Goal: Use online tool/utility: Utilize a website feature to perform a specific function

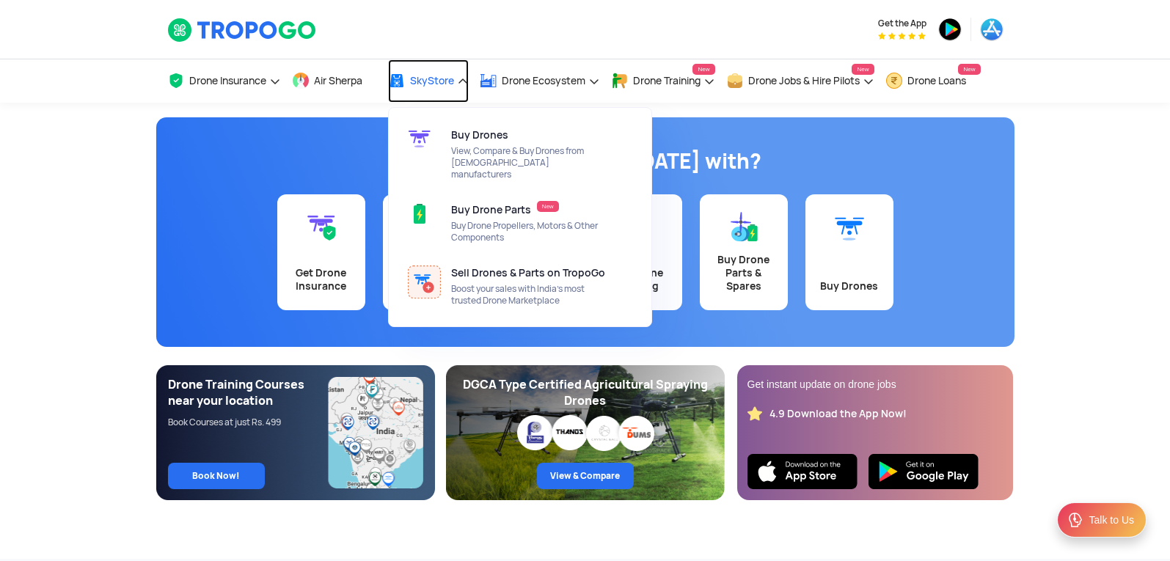
click at [424, 82] on span "SkyStore" at bounding box center [432, 81] width 44 height 12
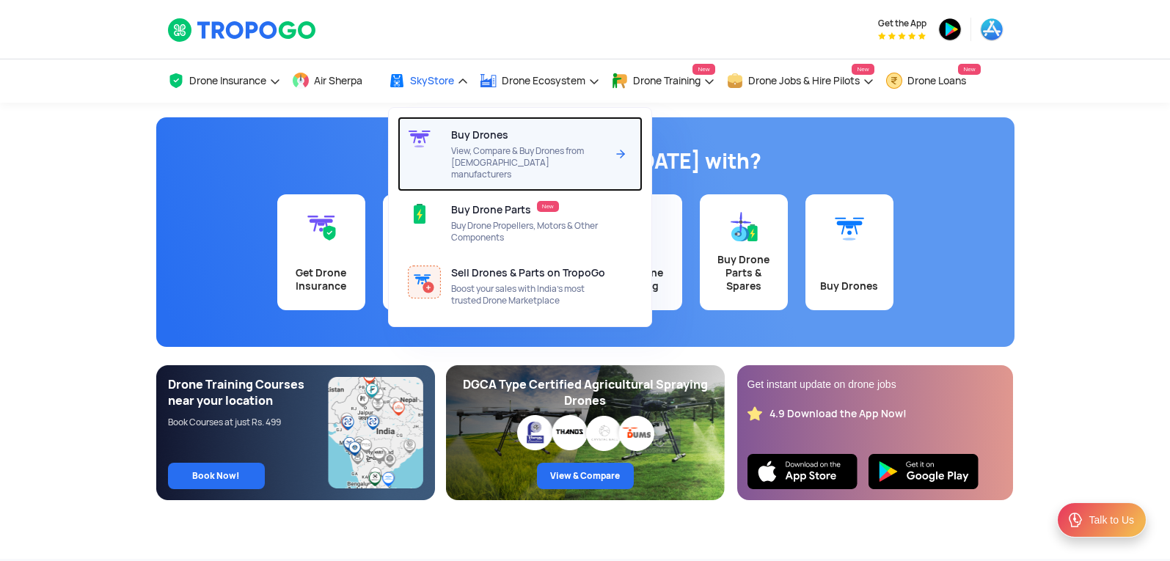
click at [451, 145] on div at bounding box center [425, 154] width 54 height 75
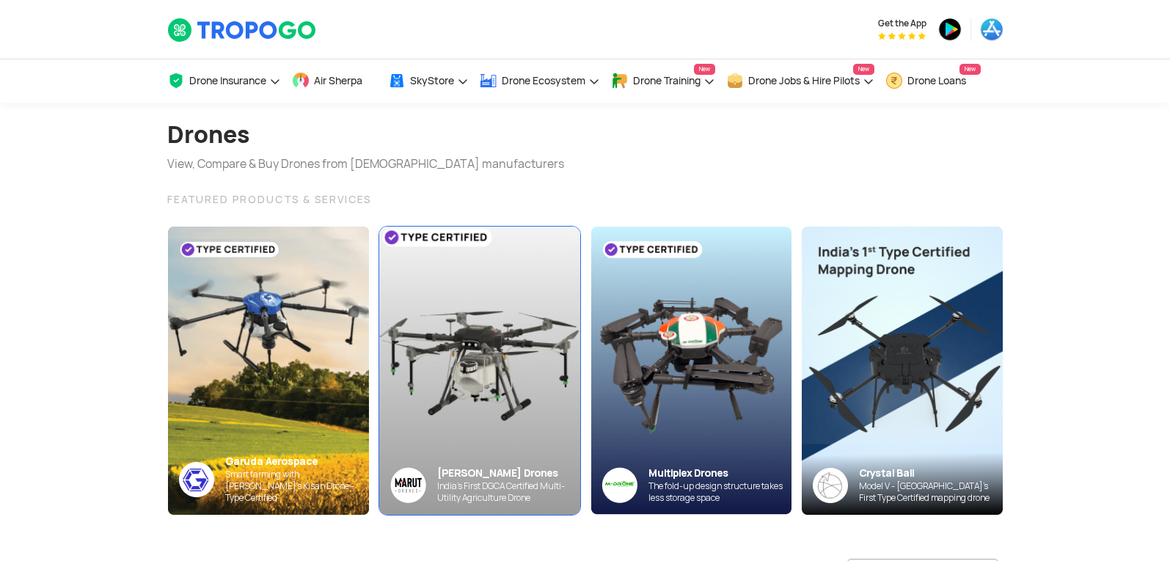
click at [401, 359] on img at bounding box center [479, 370] width 221 height 316
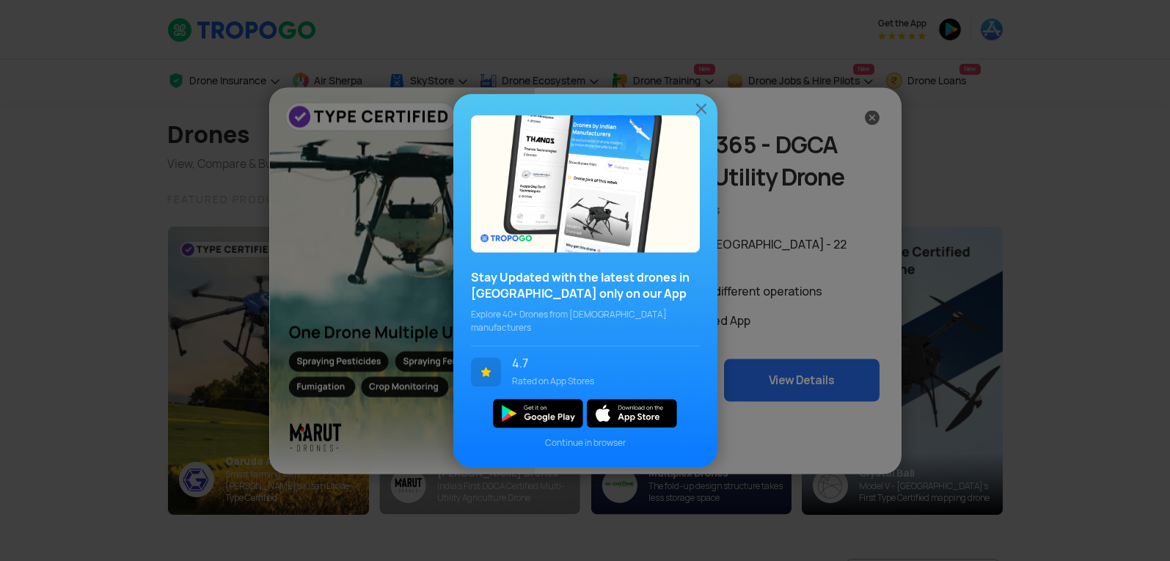
click at [701, 113] on img at bounding box center [702, 109] width 18 height 18
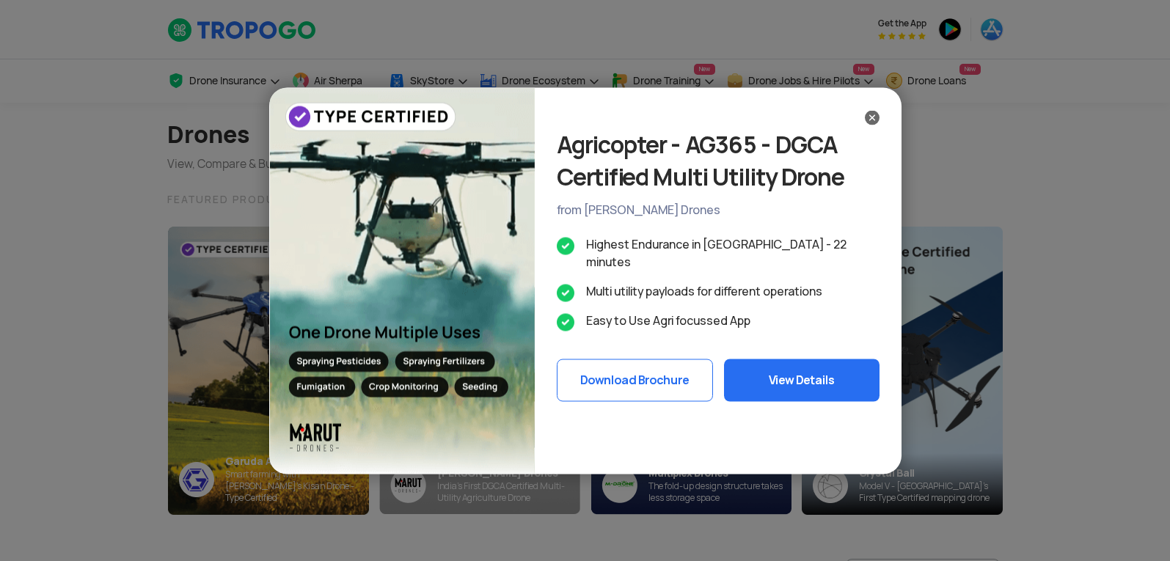
click at [876, 114] on img at bounding box center [872, 117] width 15 height 15
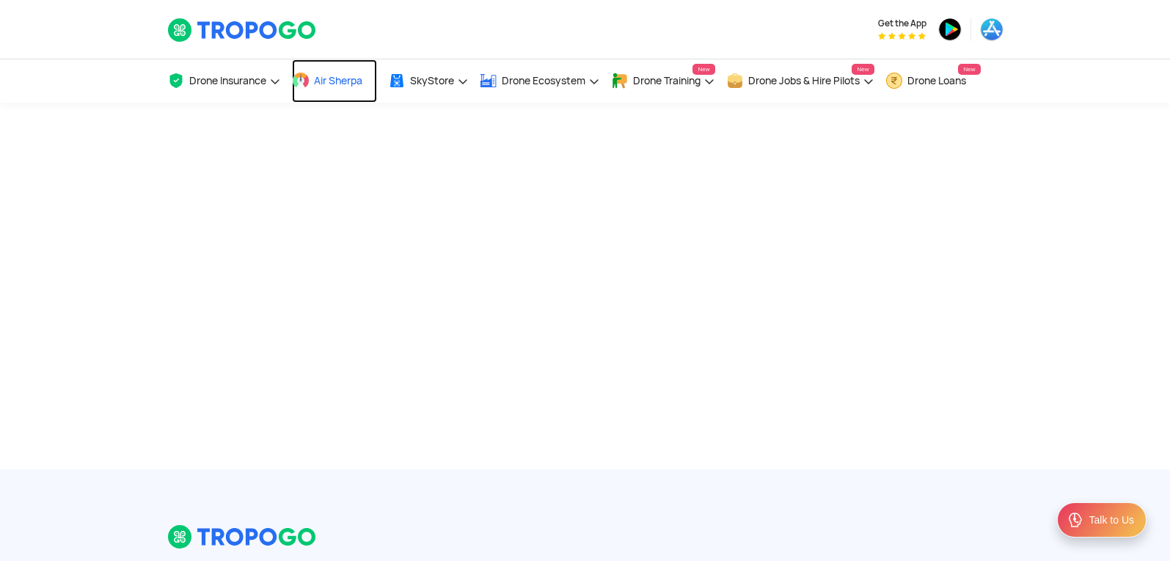
click at [336, 75] on span "Air Sherpa" at bounding box center [338, 81] width 48 height 12
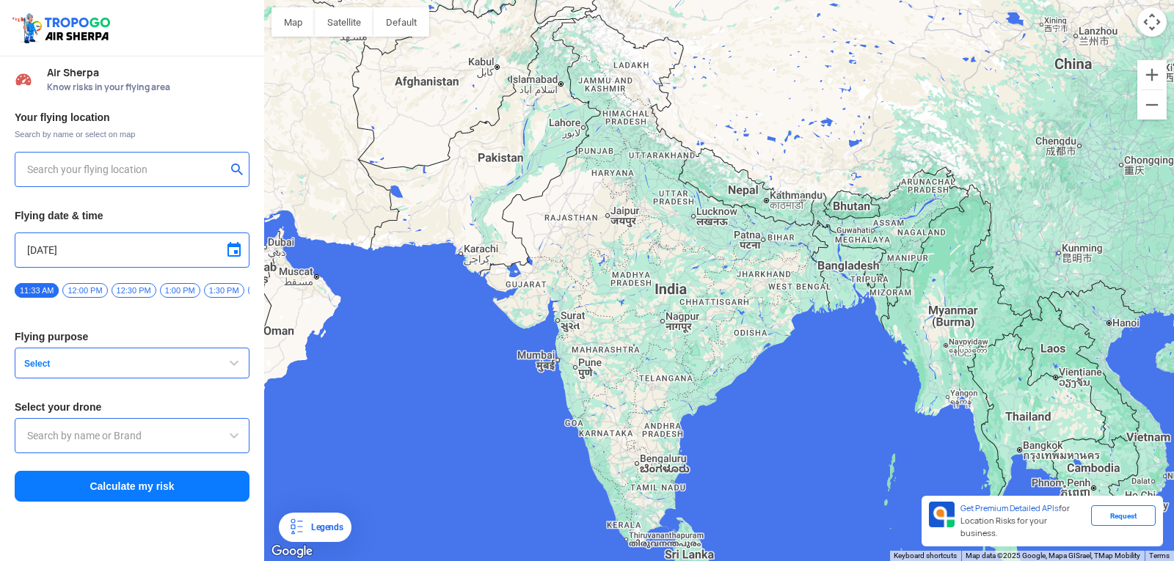
click at [139, 172] on input "text" at bounding box center [126, 170] width 199 height 18
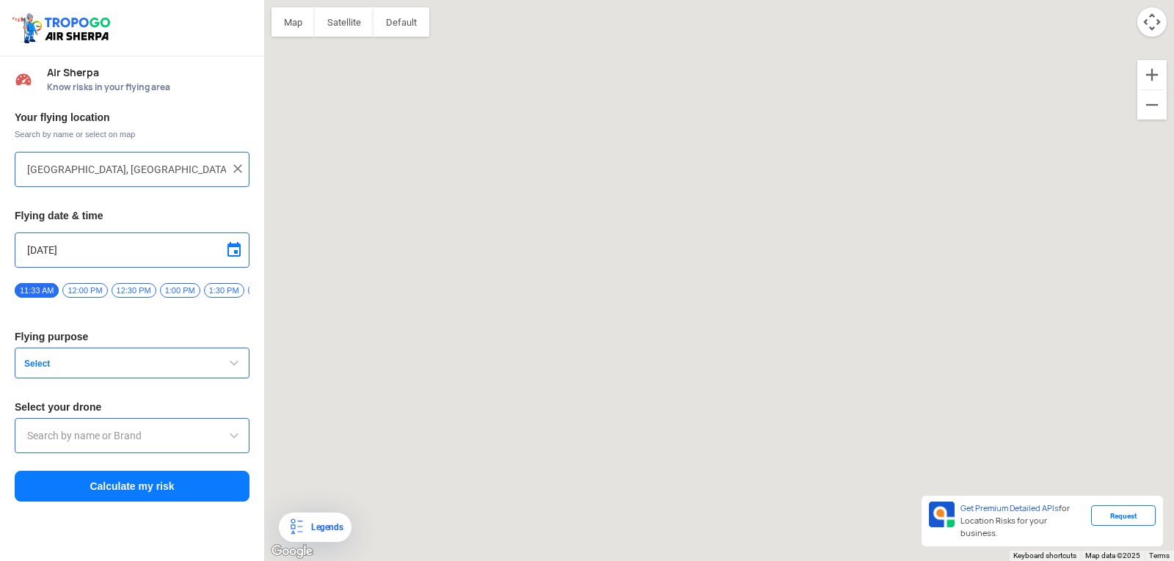
type input "[STREET_ADDRESS]"
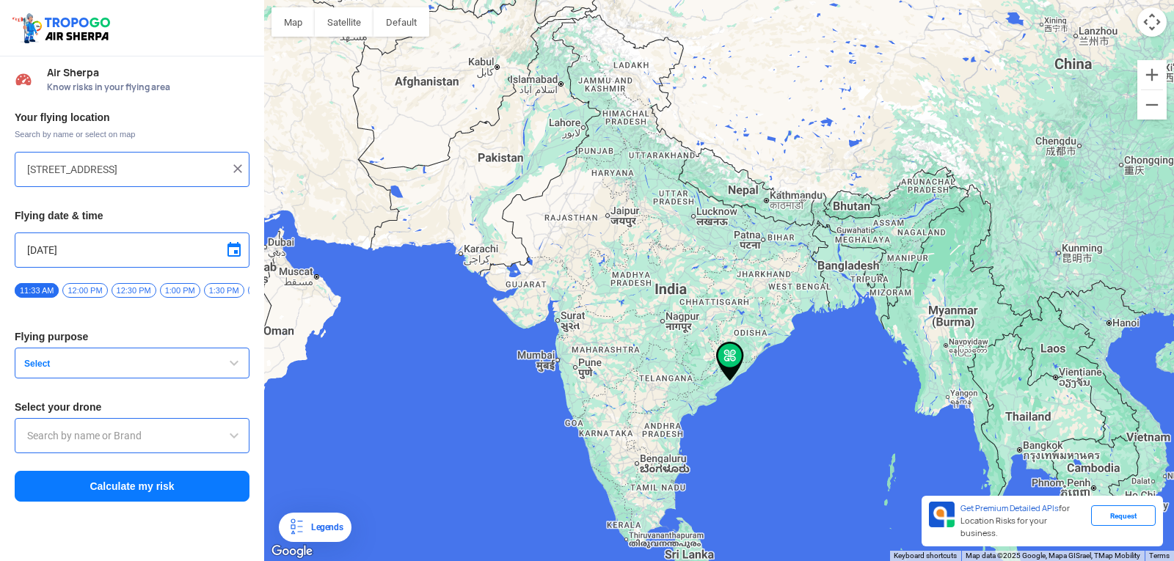
click at [90, 291] on span "12:00 PM" at bounding box center [84, 290] width 45 height 15
click at [161, 376] on button "Select" at bounding box center [132, 363] width 235 height 31
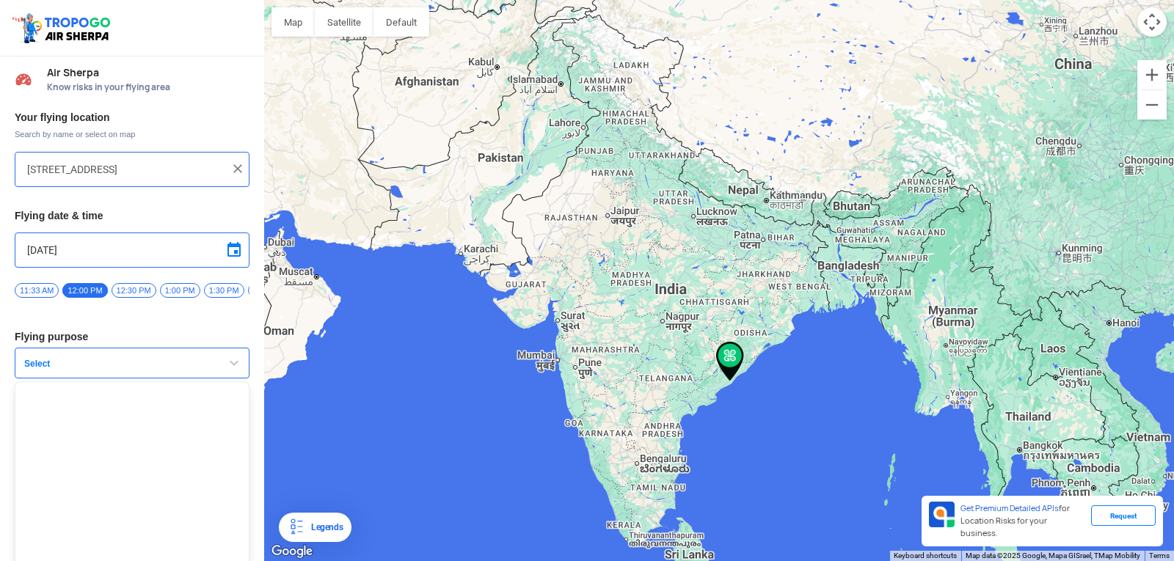
click at [230, 372] on span "button" at bounding box center [234, 363] width 18 height 18
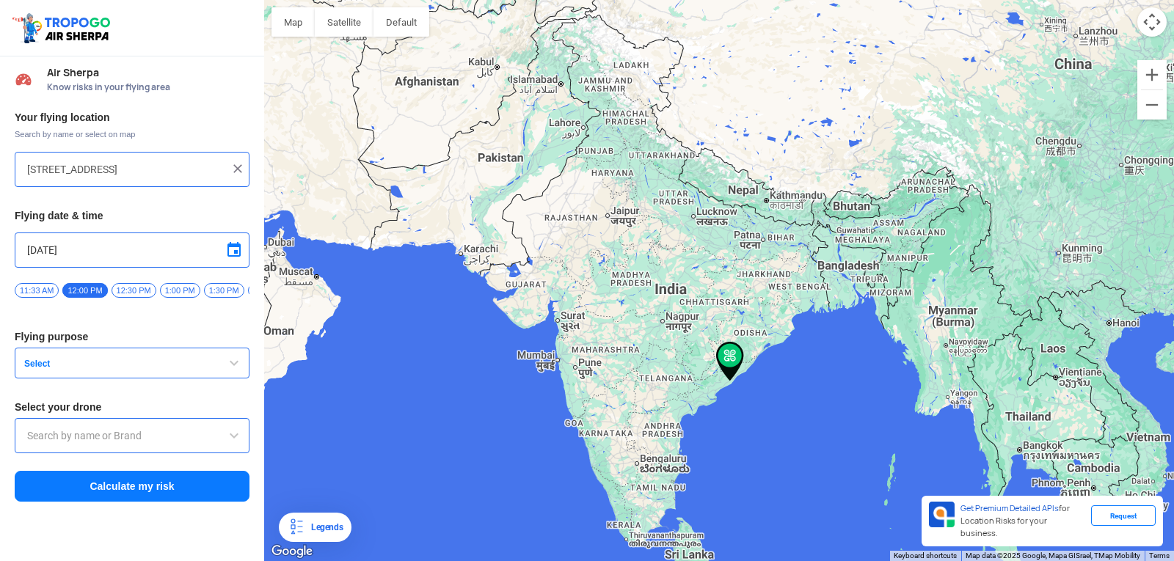
click at [218, 365] on button "Select" at bounding box center [132, 363] width 235 height 31
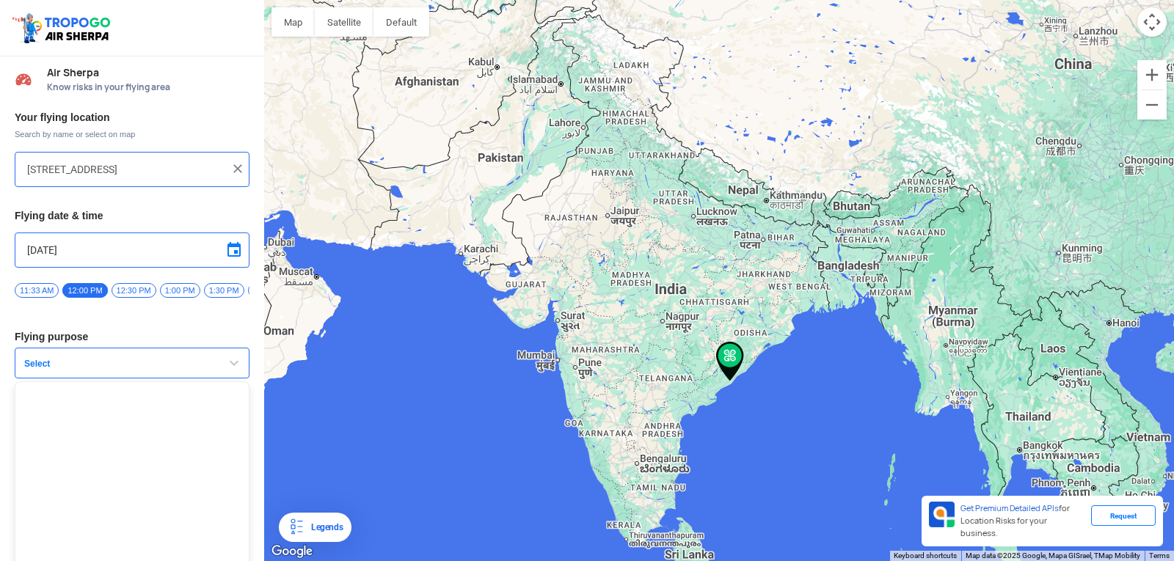
click at [124, 367] on span "Select" at bounding box center [109, 364] width 183 height 12
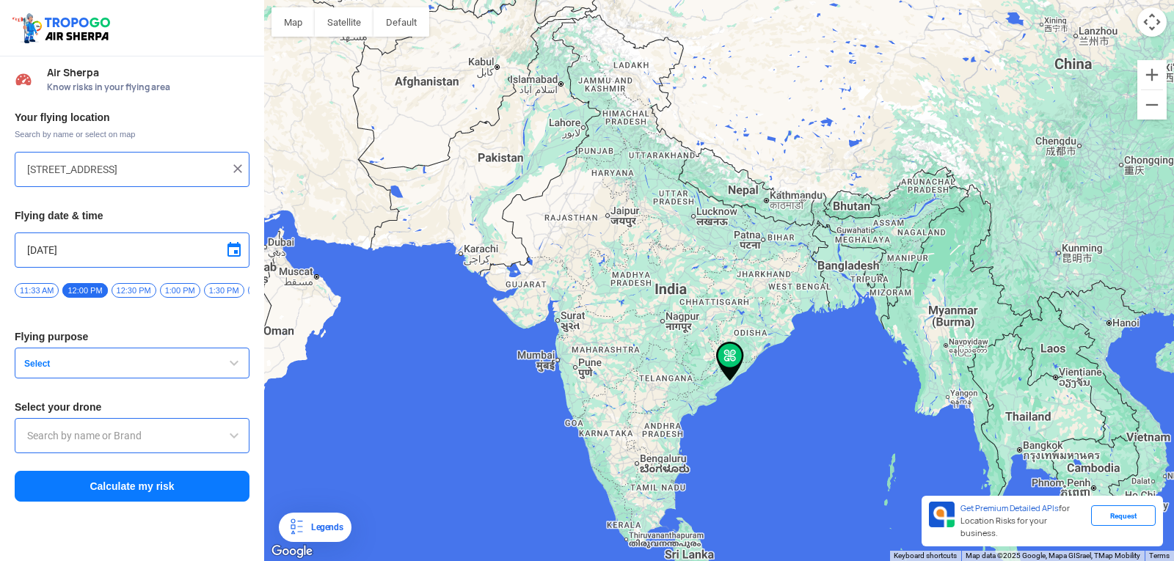
click at [107, 441] on input "text" at bounding box center [132, 436] width 210 height 18
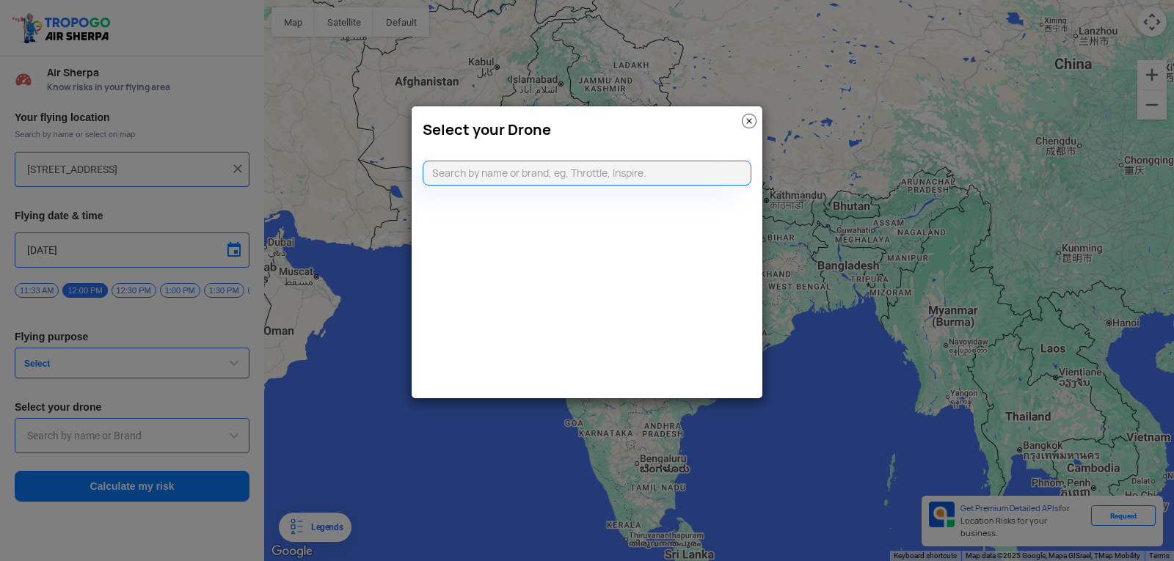
click at [743, 117] on img at bounding box center [749, 121] width 15 height 15
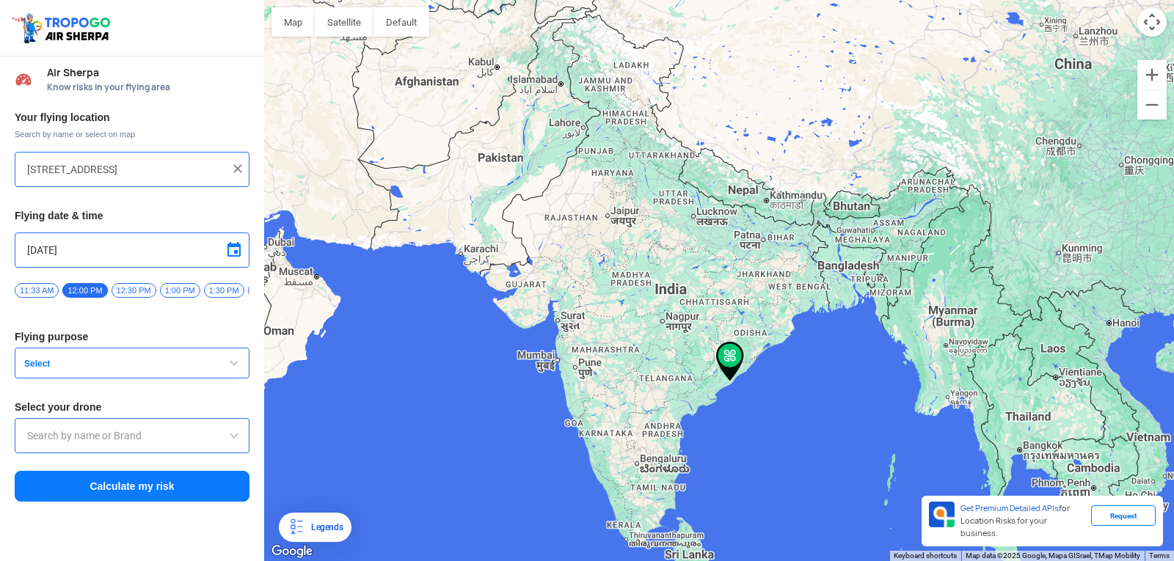
click at [240, 165] on img at bounding box center [237, 168] width 15 height 15
click at [186, 161] on input "text" at bounding box center [126, 170] width 199 height 18
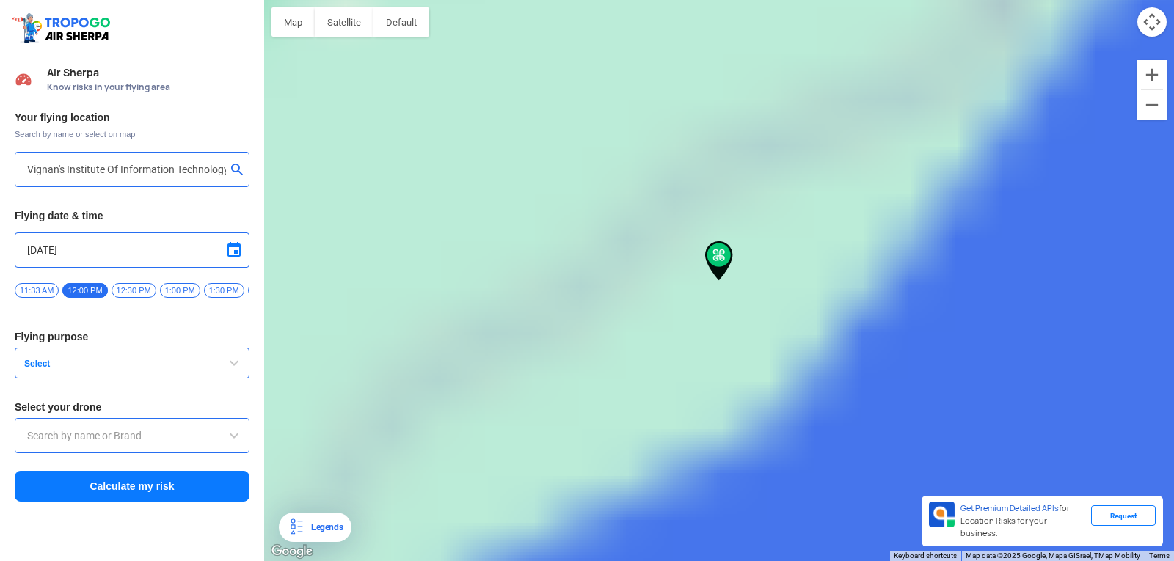
type input "Block D, Visakhapatnam, Andhra Pradesh 530049, India"
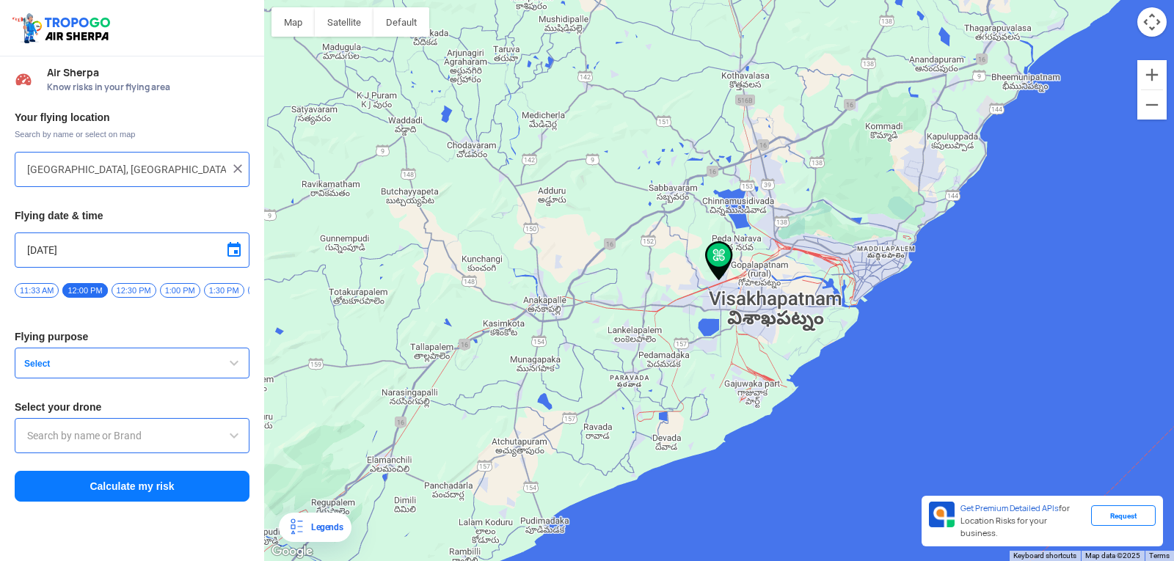
click at [102, 369] on span "Select" at bounding box center [109, 364] width 183 height 12
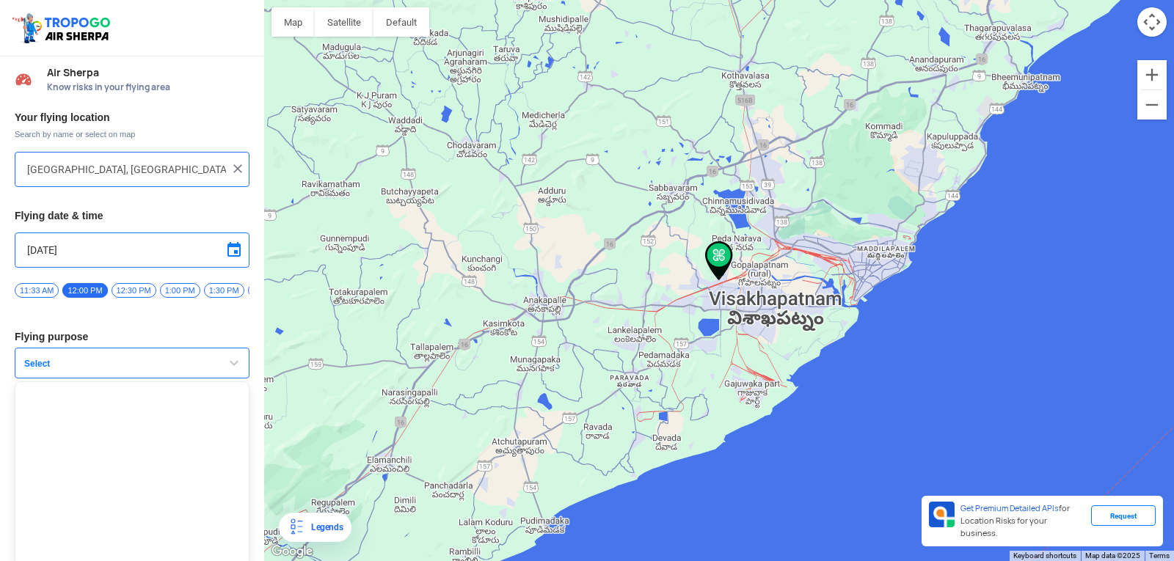
click at [237, 366] on span "button" at bounding box center [234, 363] width 18 height 18
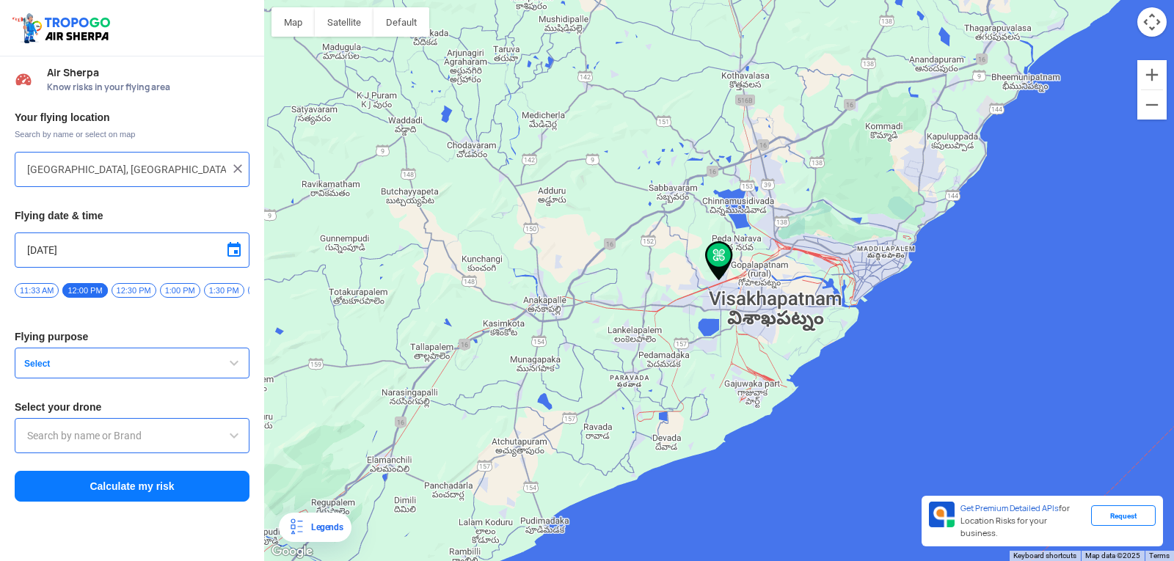
click at [230, 366] on span "button" at bounding box center [234, 363] width 18 height 18
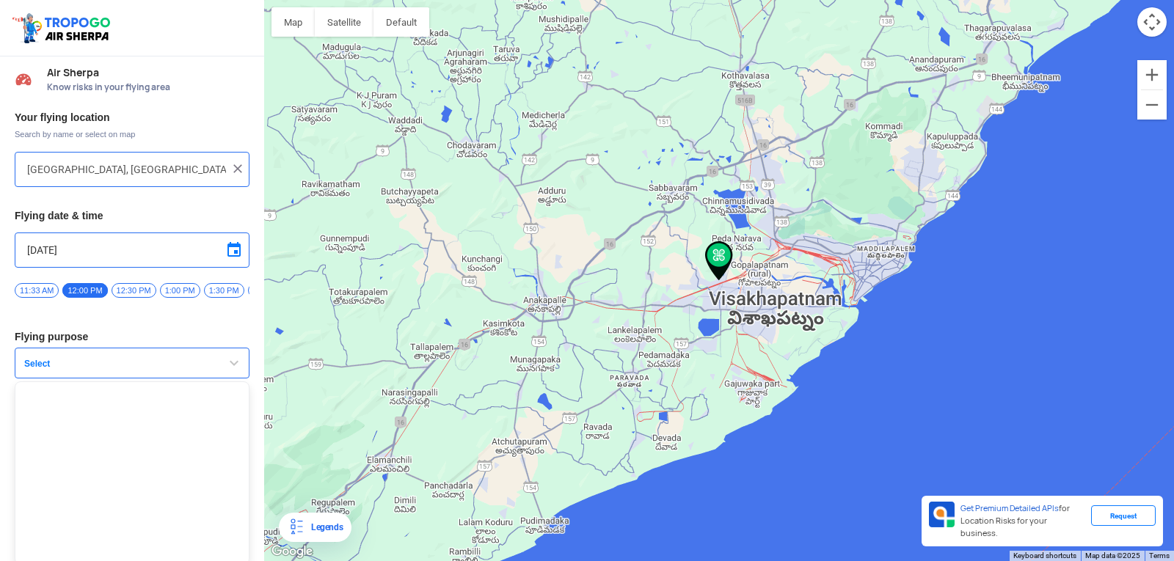
click at [167, 354] on button "Select" at bounding box center [132, 363] width 235 height 31
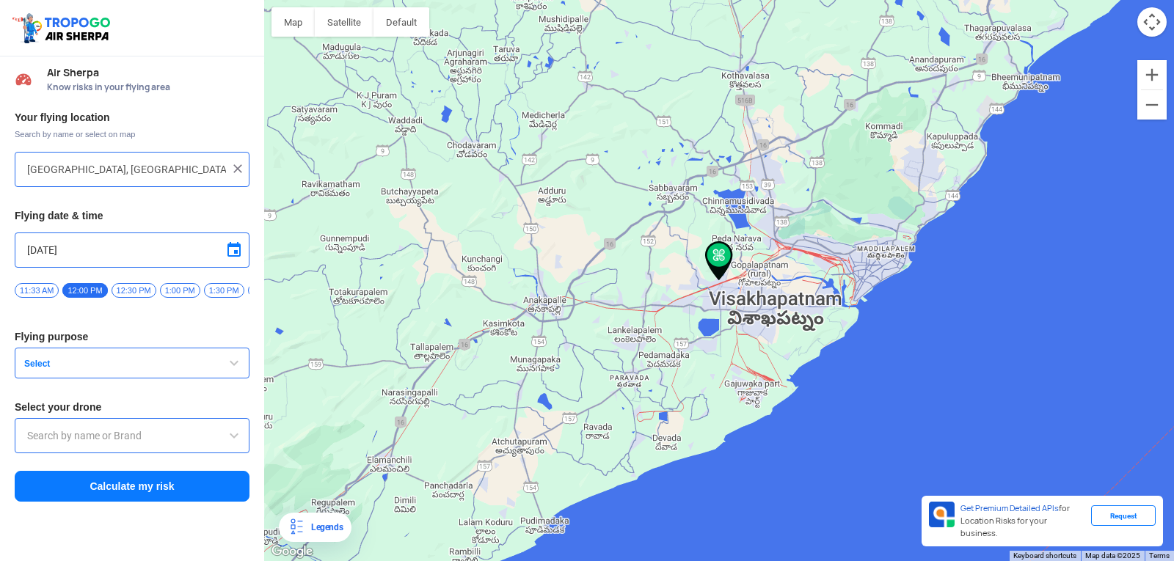
click at [129, 439] on input "text" at bounding box center [132, 436] width 210 height 18
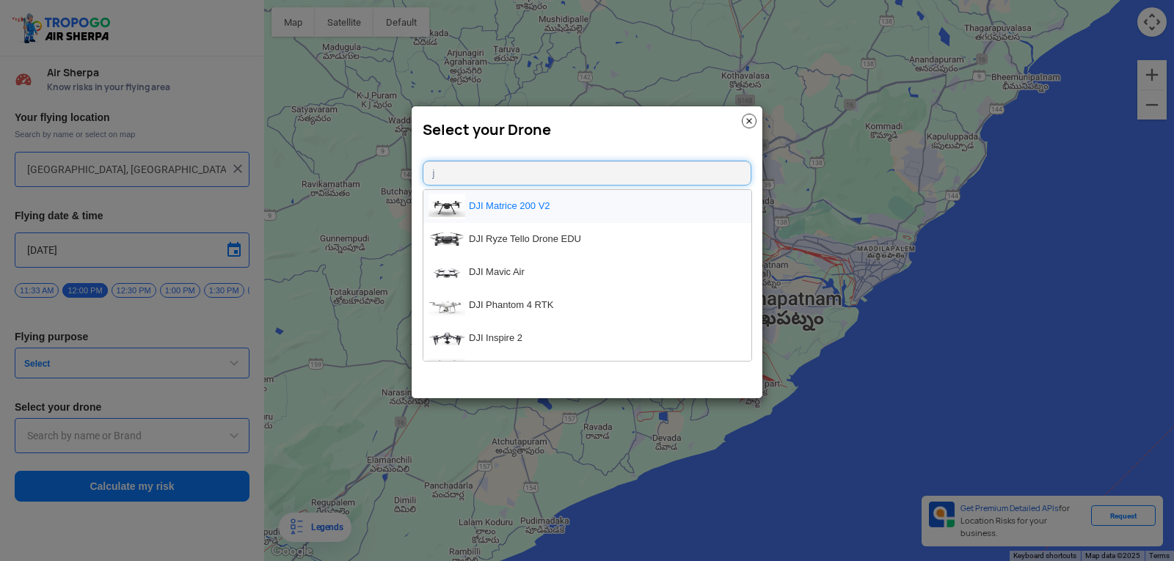
type input "j"
click at [456, 211] on img at bounding box center [446, 207] width 37 height 26
type input "DJI Matrice 200 V2"
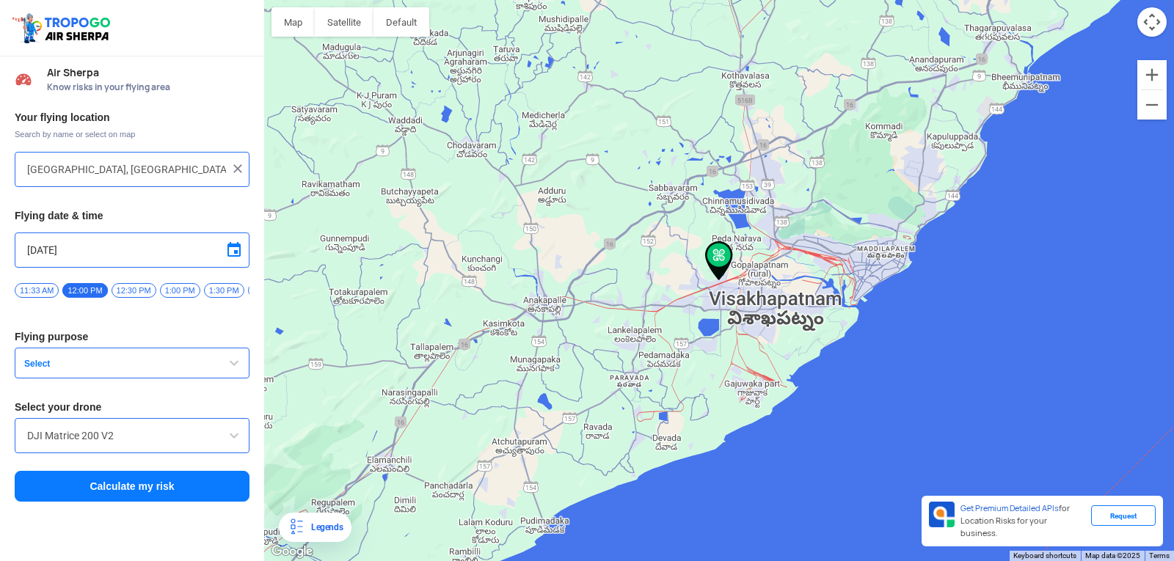
click at [226, 372] on span "button" at bounding box center [234, 363] width 18 height 18
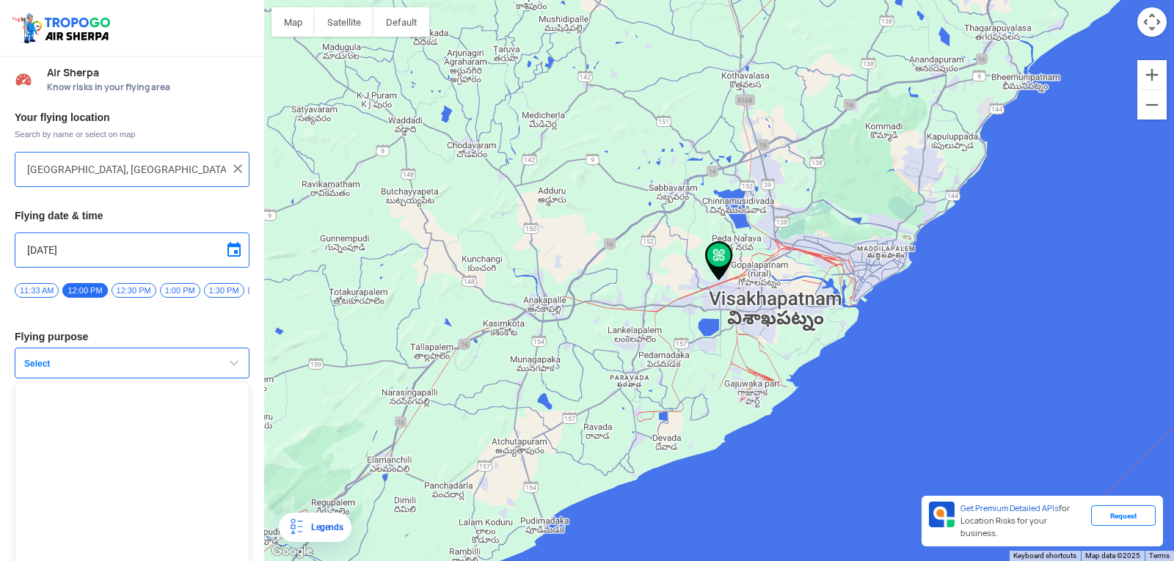
click at [226, 372] on span "button" at bounding box center [234, 363] width 18 height 18
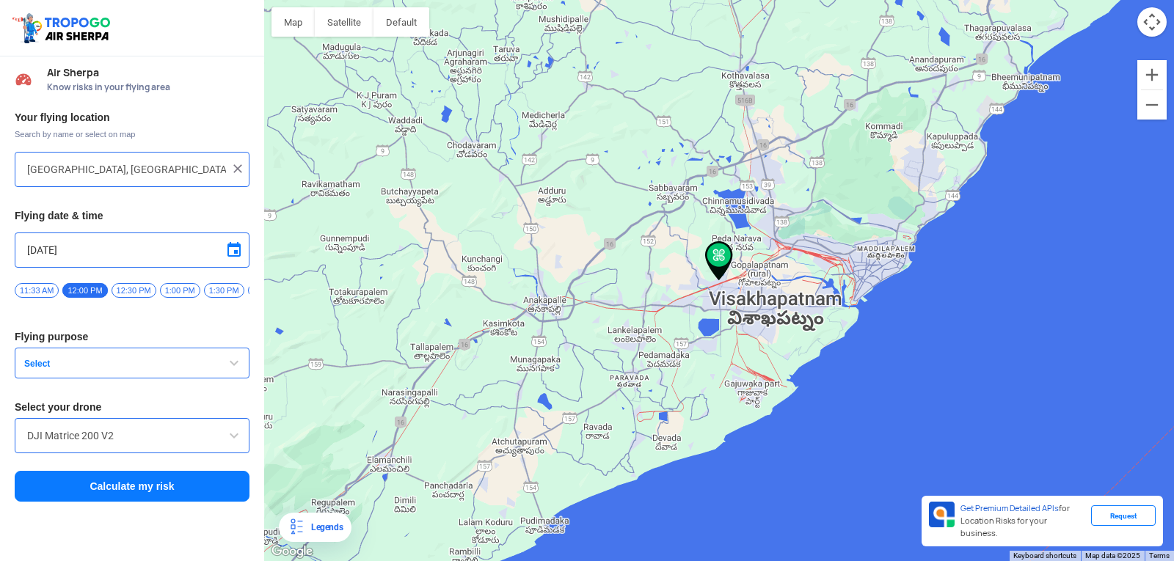
click at [187, 500] on button "Calculate my risk" at bounding box center [132, 486] width 235 height 31
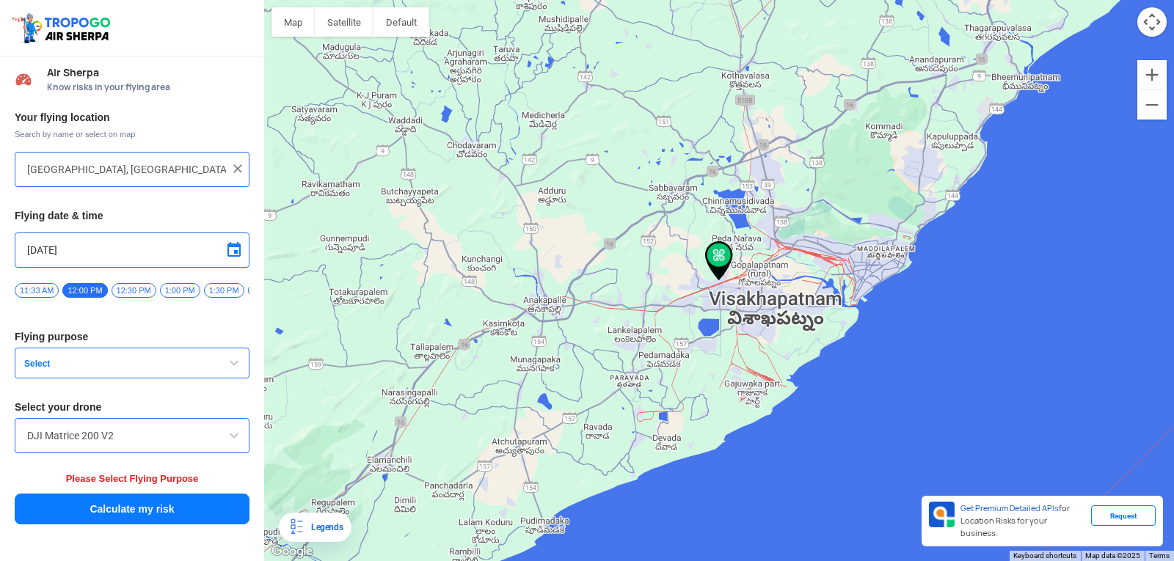
click at [189, 514] on button "Calculate my risk" at bounding box center [132, 509] width 235 height 31
click at [219, 370] on button "Select" at bounding box center [132, 363] width 235 height 31
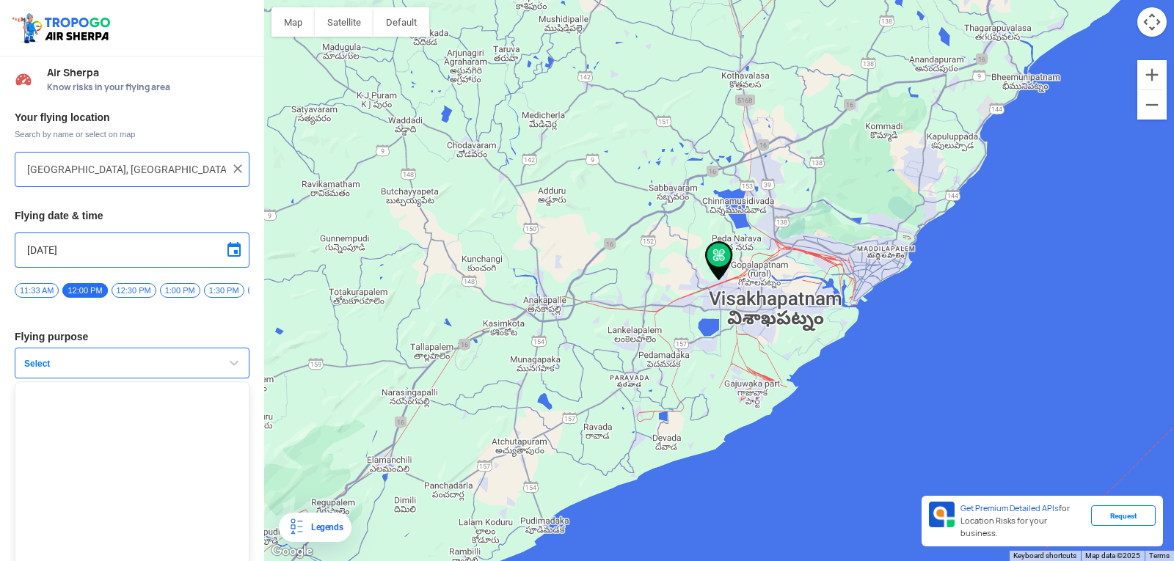
click at [30, 369] on span "Select" at bounding box center [109, 364] width 183 height 12
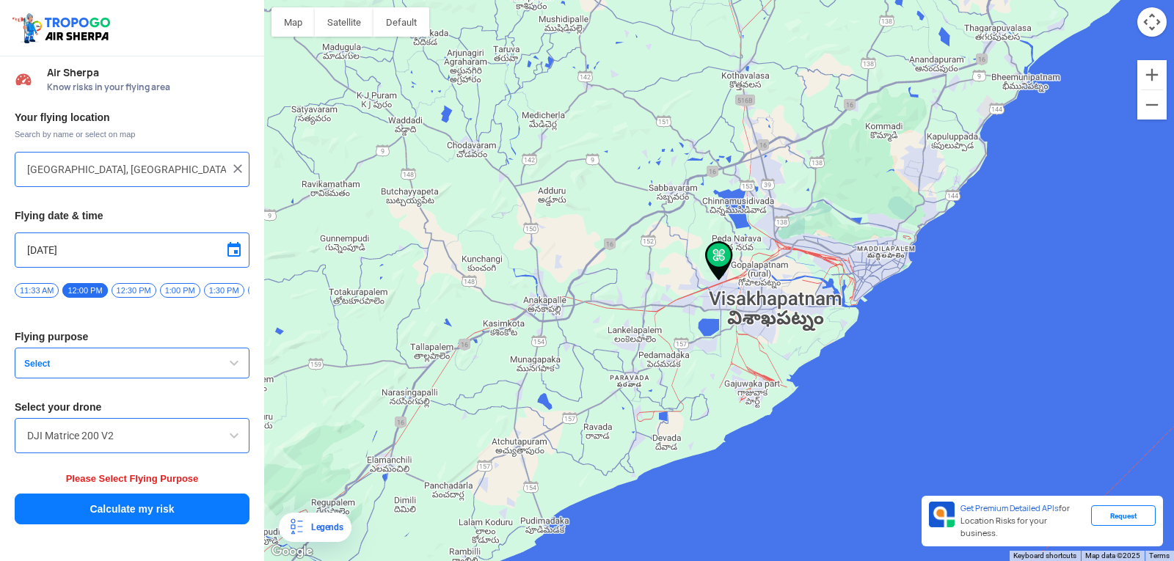
click at [30, 369] on span "Select" at bounding box center [109, 364] width 183 height 12
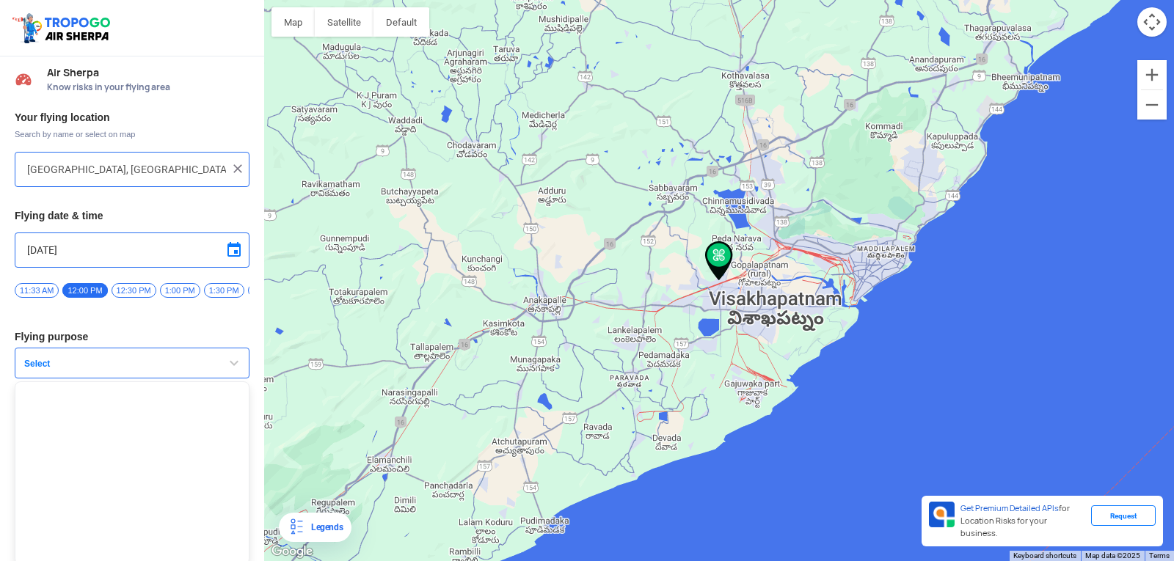
drag, startPoint x: 1173, startPoint y: 4, endPoint x: 831, endPoint y: 417, distance: 536.2
click at [836, 420] on div at bounding box center [719, 280] width 910 height 561
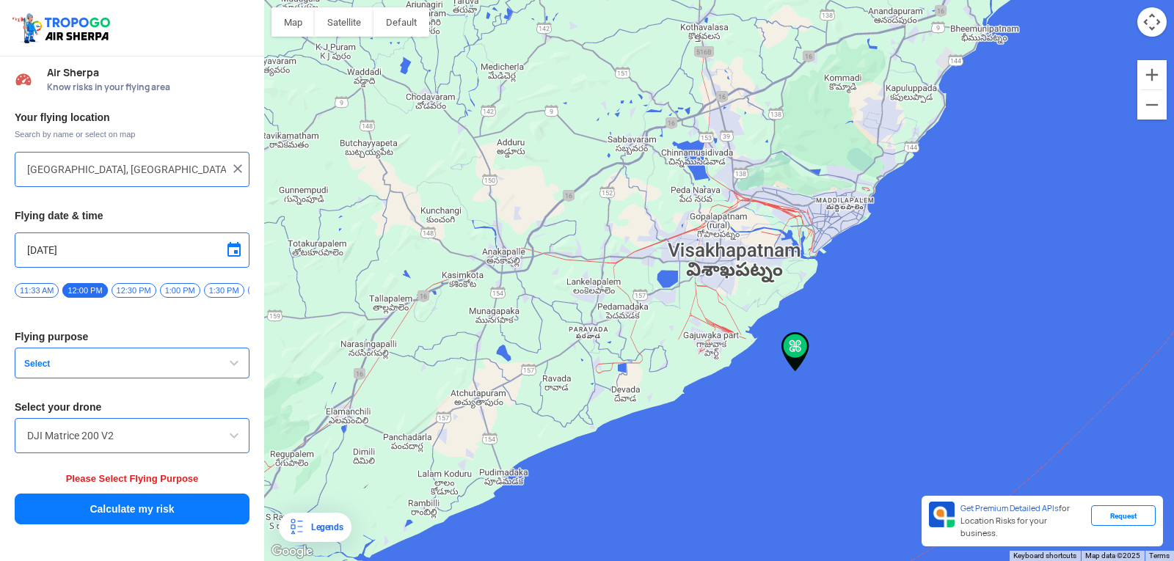
type input "Visakhapatnam, Andhra Pradesh, India"
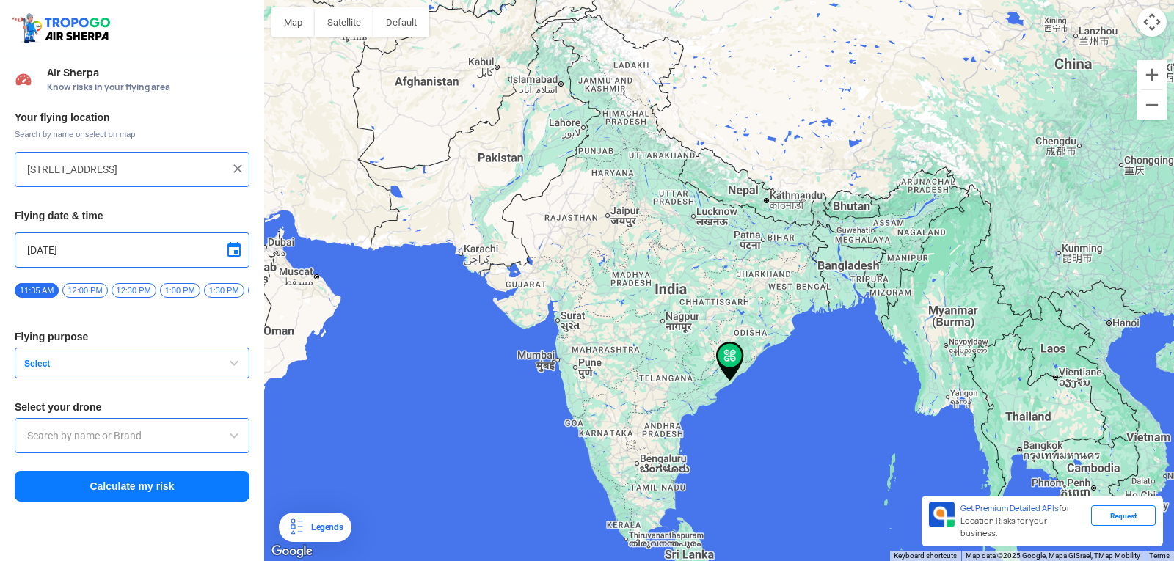
click at [183, 366] on span "Select" at bounding box center [109, 364] width 183 height 12
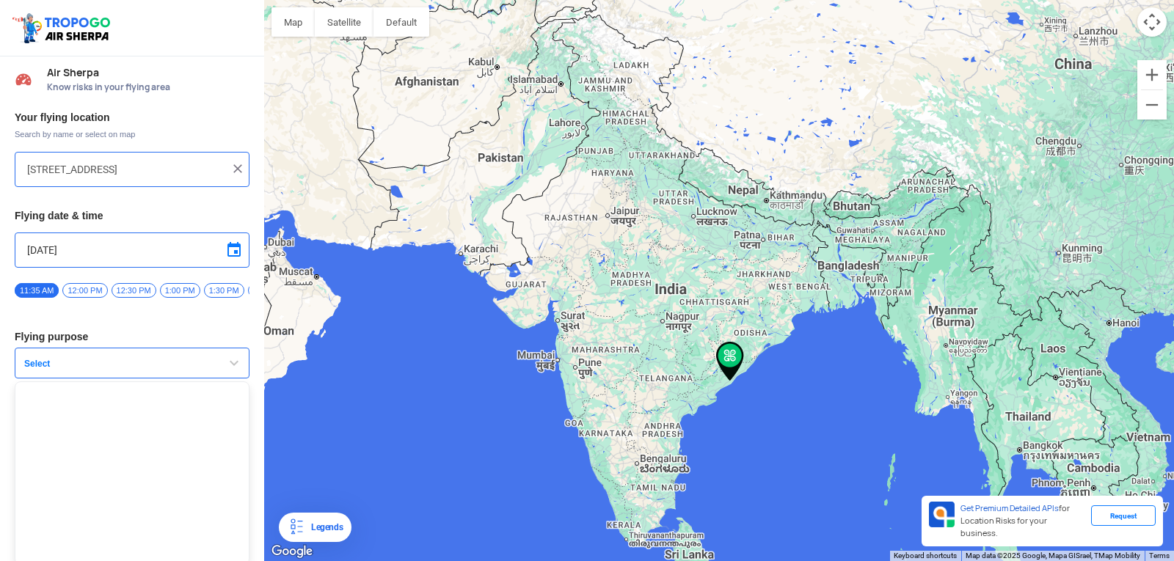
click at [205, 365] on button "Select" at bounding box center [132, 363] width 235 height 31
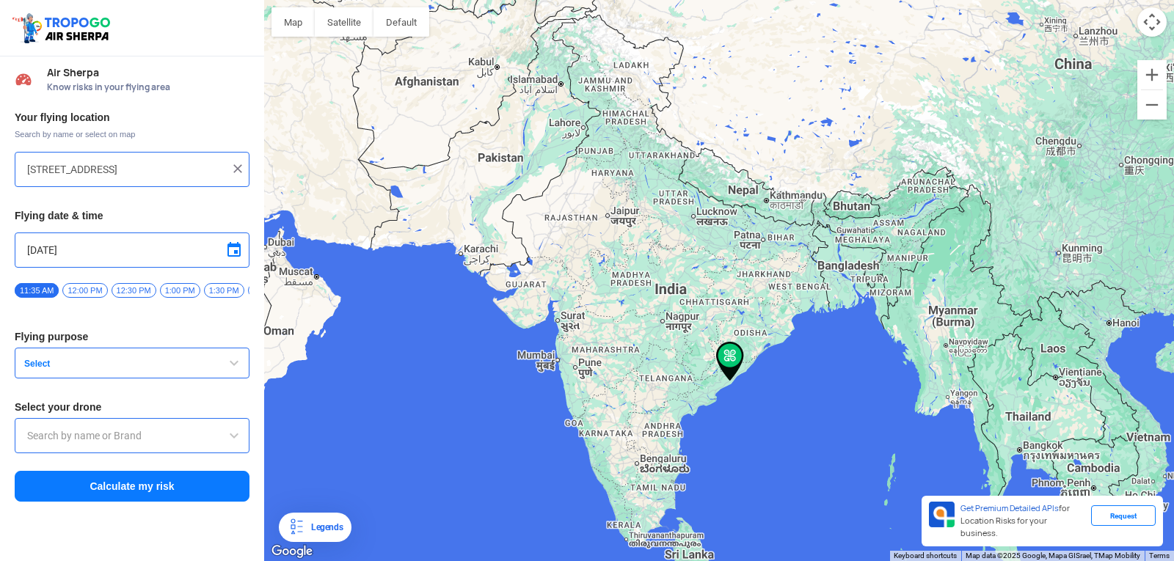
click at [115, 370] on span "Select" at bounding box center [109, 364] width 183 height 12
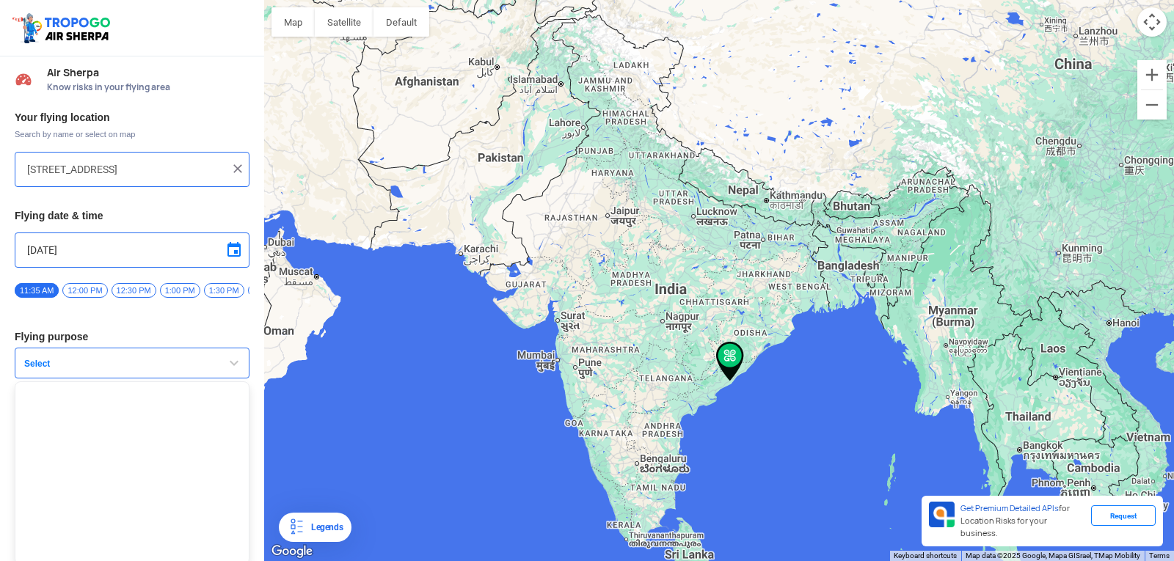
click at [115, 370] on span "Select" at bounding box center [109, 364] width 183 height 12
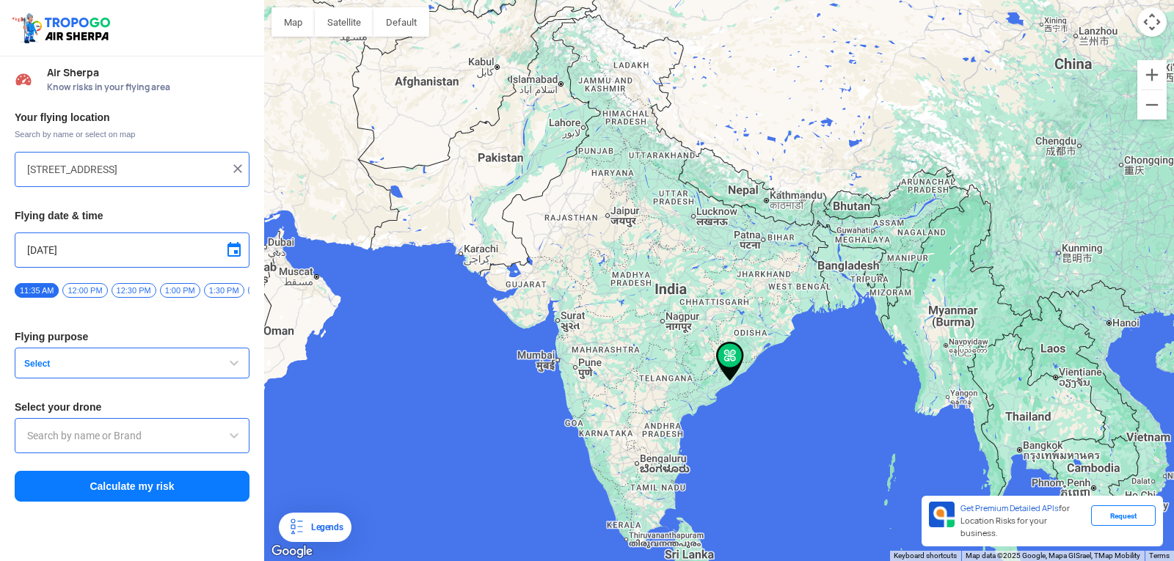
click at [164, 435] on input "text" at bounding box center [132, 436] width 210 height 18
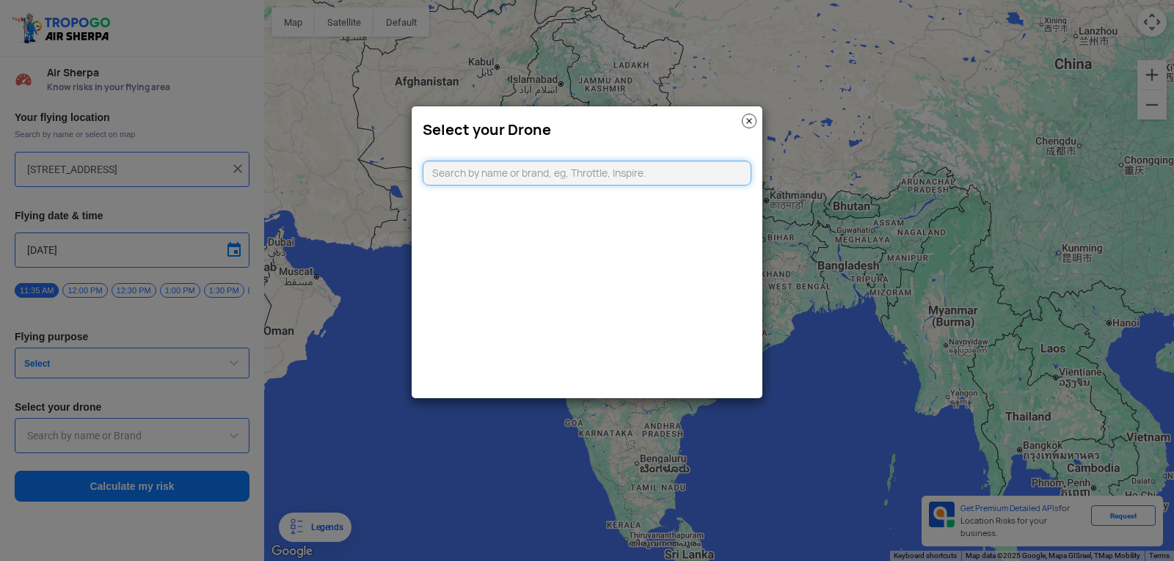
type input "d"
type input "k"
click at [467, 465] on modal-container "Select your Drone" at bounding box center [587, 280] width 1174 height 561
click at [753, 123] on img at bounding box center [749, 121] width 15 height 15
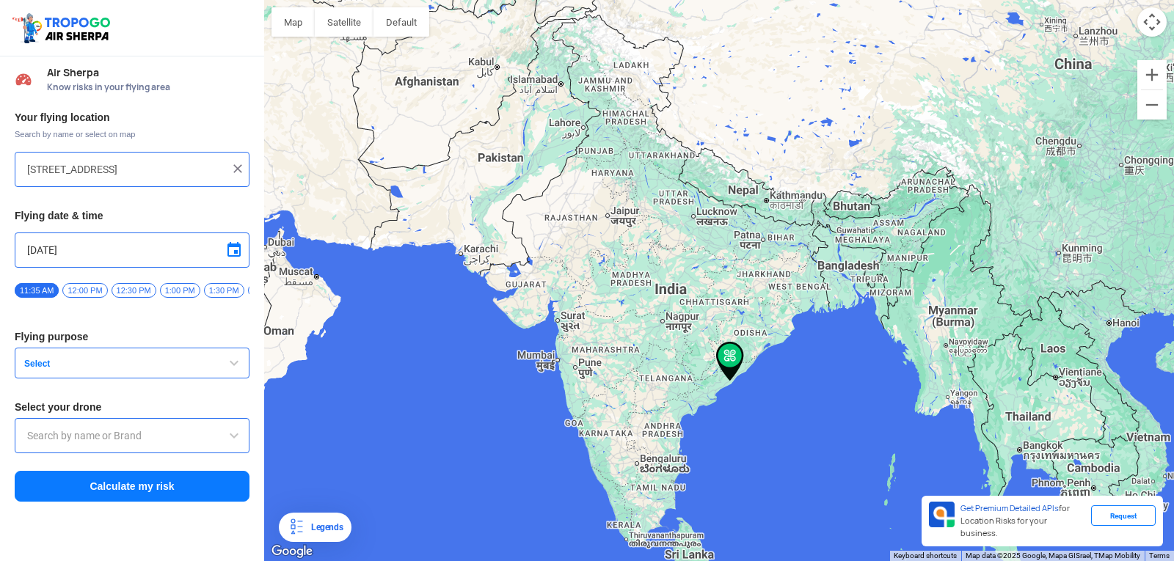
click at [78, 357] on button "Select" at bounding box center [132, 363] width 235 height 31
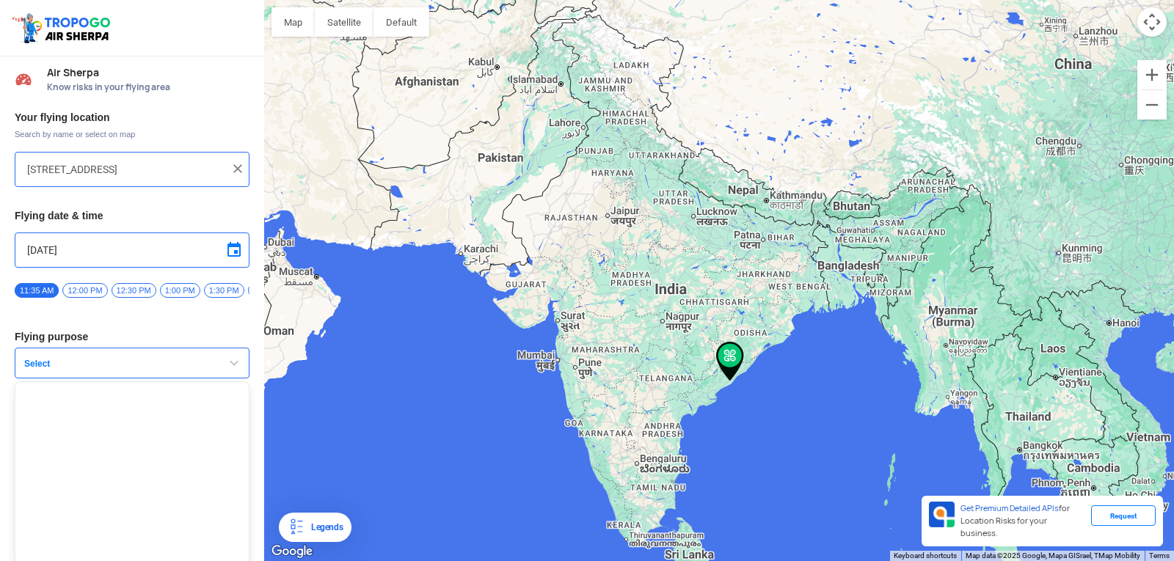
click at [78, 357] on button "Select" at bounding box center [132, 363] width 235 height 31
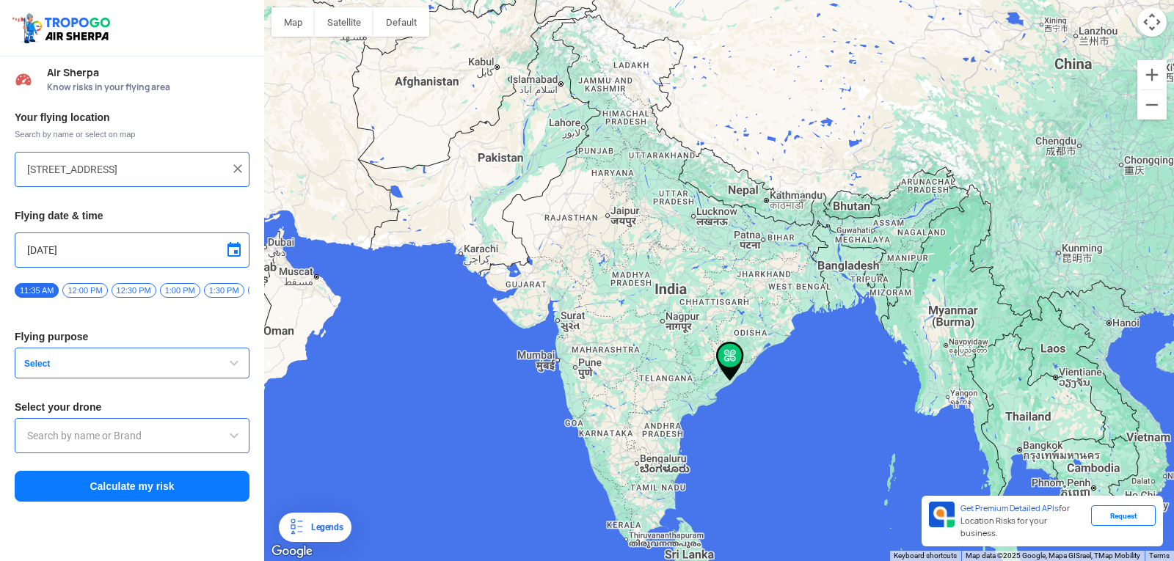
click at [78, 357] on button "Select" at bounding box center [132, 363] width 235 height 31
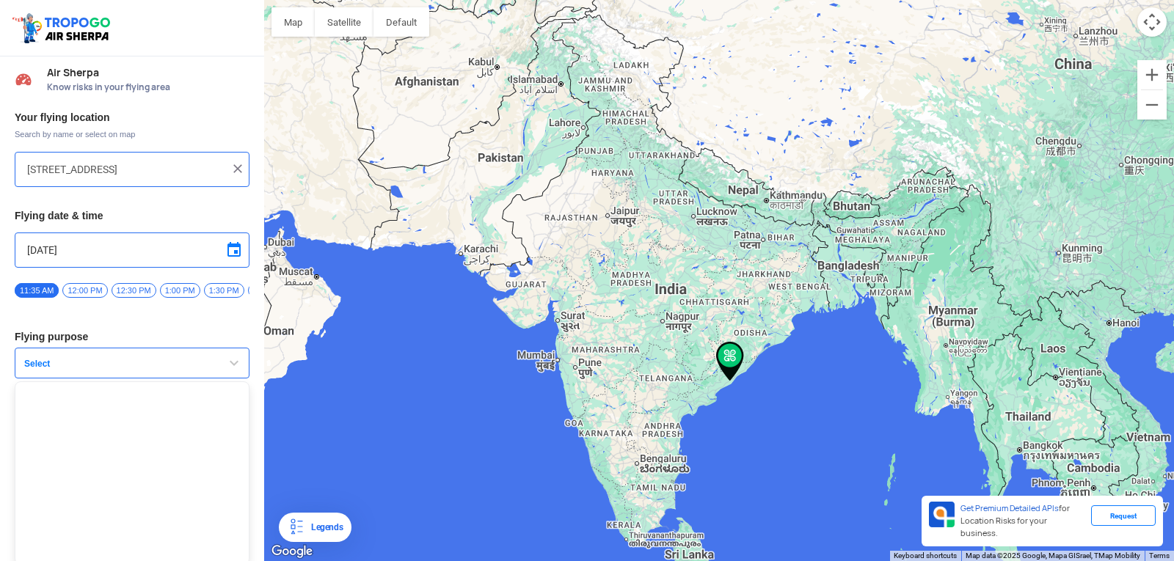
click at [78, 357] on button "Select" at bounding box center [132, 363] width 235 height 31
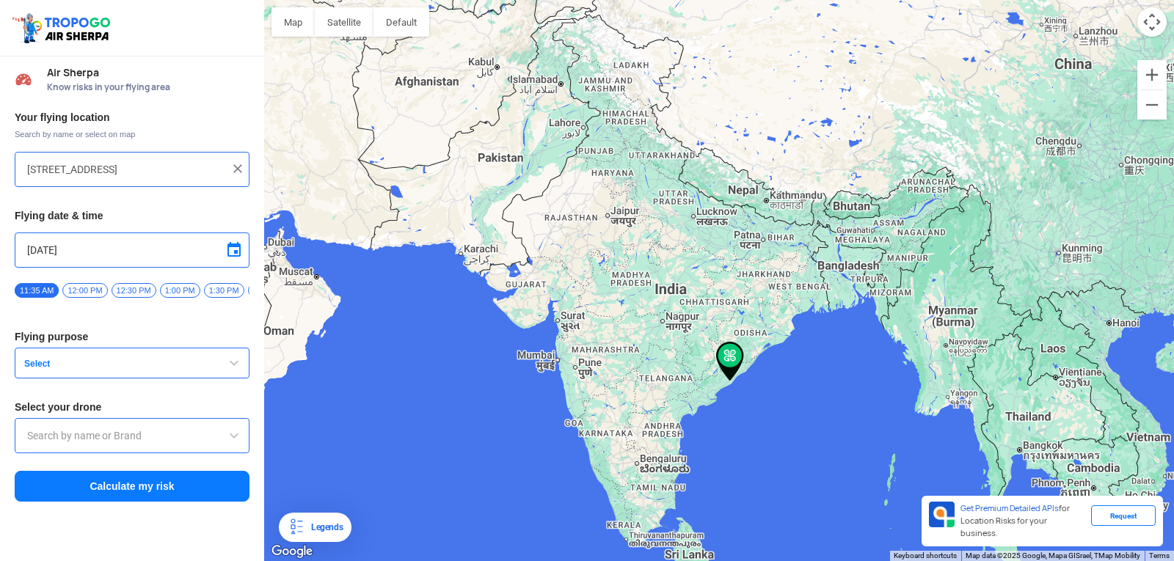
click at [83, 427] on div at bounding box center [132, 435] width 235 height 35
click at [85, 432] on div at bounding box center [132, 435] width 235 height 35
click at [158, 453] on div at bounding box center [132, 435] width 235 height 35
click at [171, 430] on div at bounding box center [132, 435] width 235 height 35
click at [222, 445] on input "text" at bounding box center [132, 436] width 210 height 18
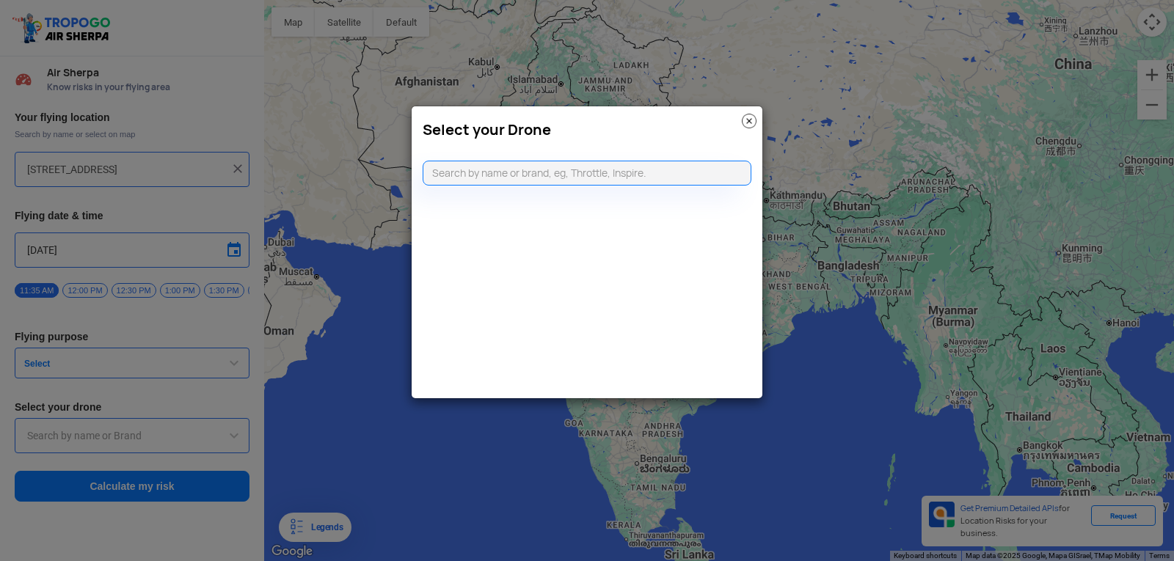
click at [745, 114] on img at bounding box center [749, 121] width 15 height 15
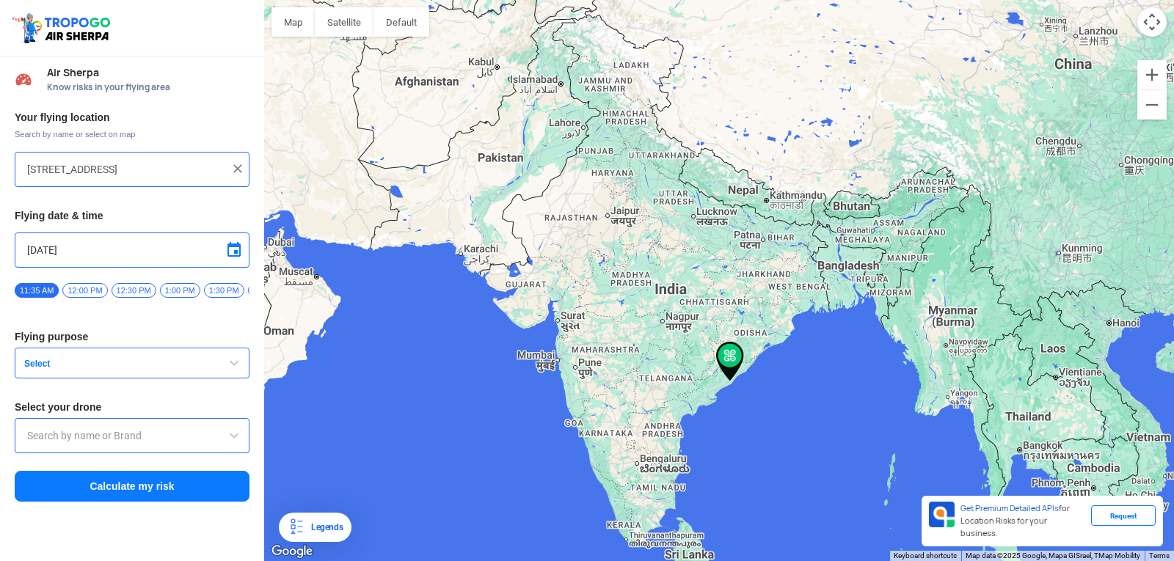
click at [238, 169] on img at bounding box center [237, 168] width 15 height 15
click at [205, 167] on input "text" at bounding box center [126, 170] width 199 height 18
type input "Block D, Visakhapatnam, Andhra Pradesh 530049, India"
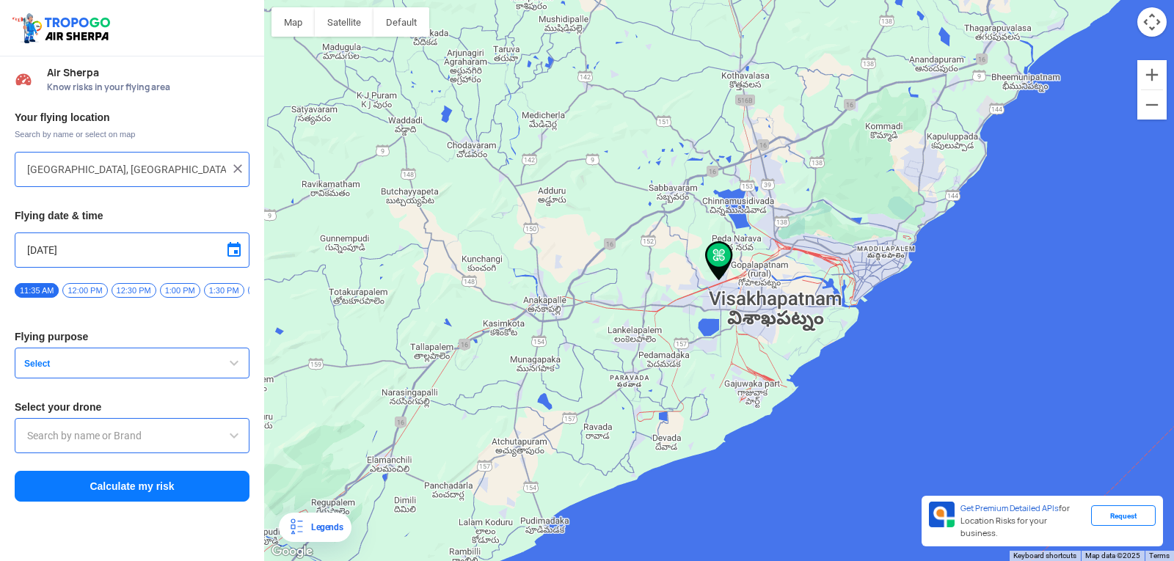
click at [94, 439] on input "text" at bounding box center [132, 436] width 210 height 18
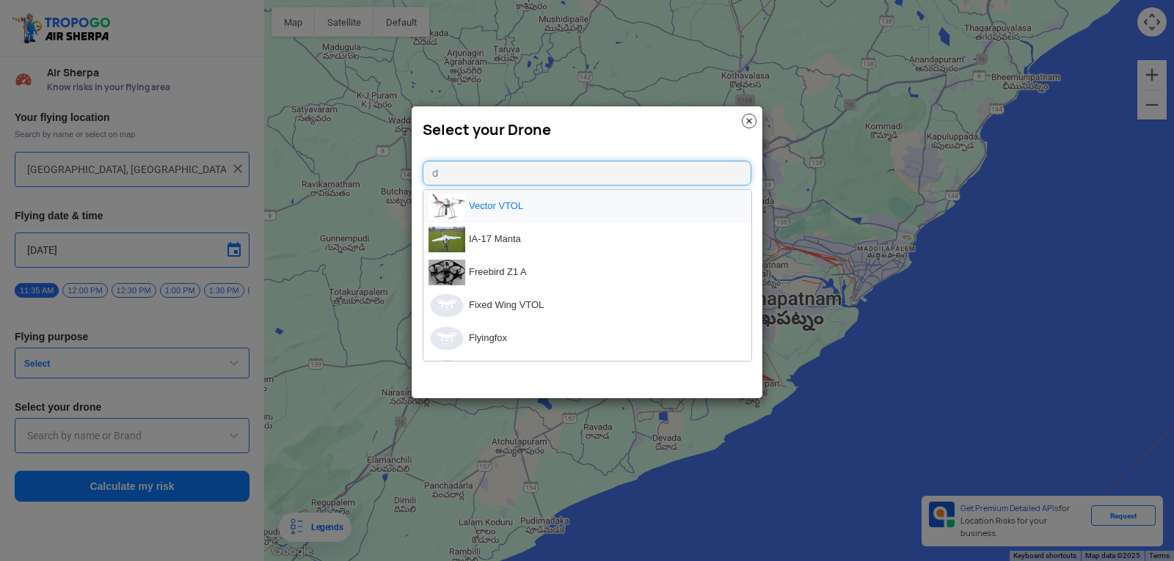
type input "d"
click at [562, 207] on li "Vector VTOL" at bounding box center [587, 206] width 328 height 33
type input "Vector VTOL"
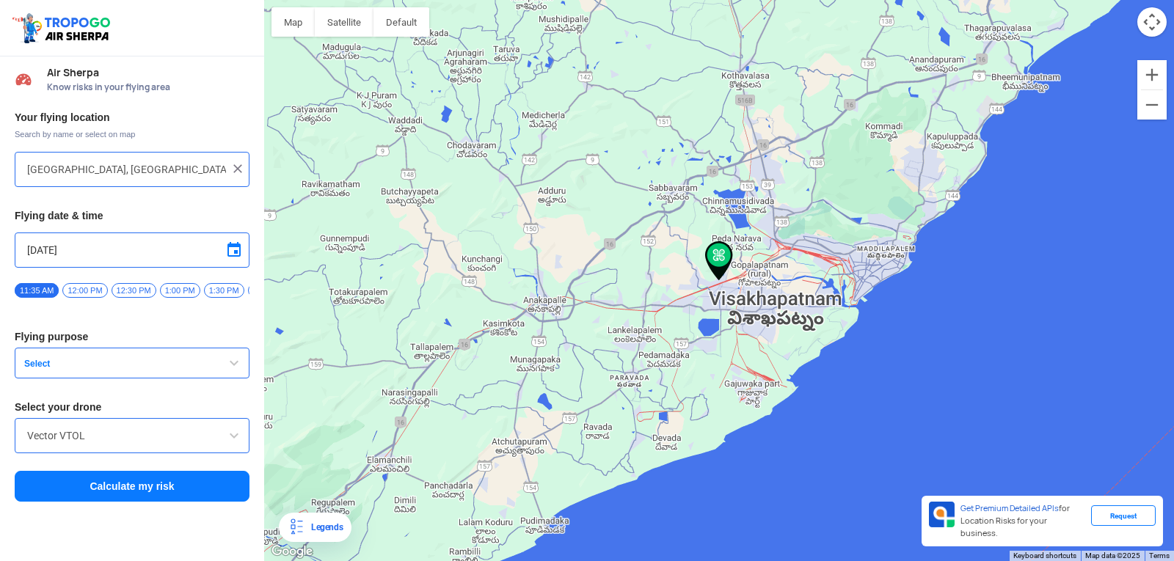
click at [208, 368] on button "Select" at bounding box center [132, 363] width 235 height 31
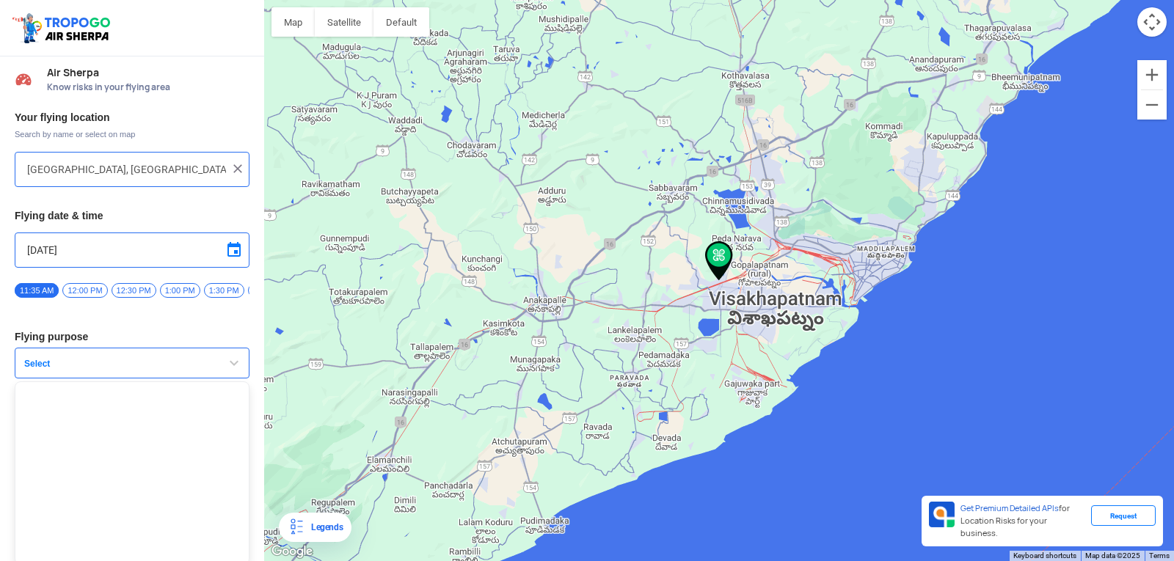
click at [208, 368] on button "Select" at bounding box center [132, 363] width 235 height 31
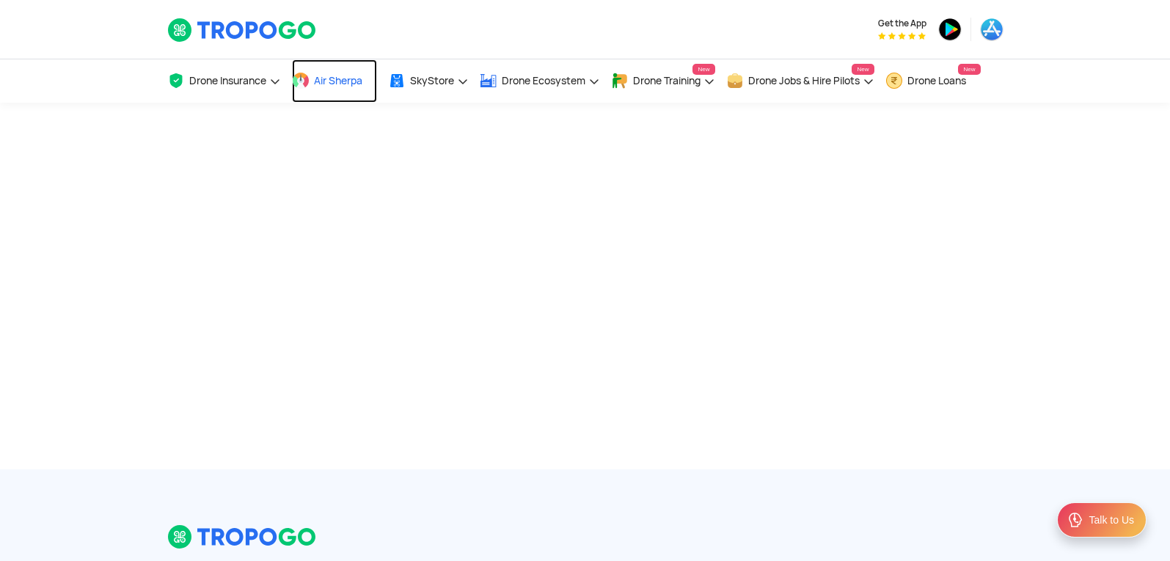
click at [329, 90] on link "Air Sherpa" at bounding box center [334, 80] width 85 height 43
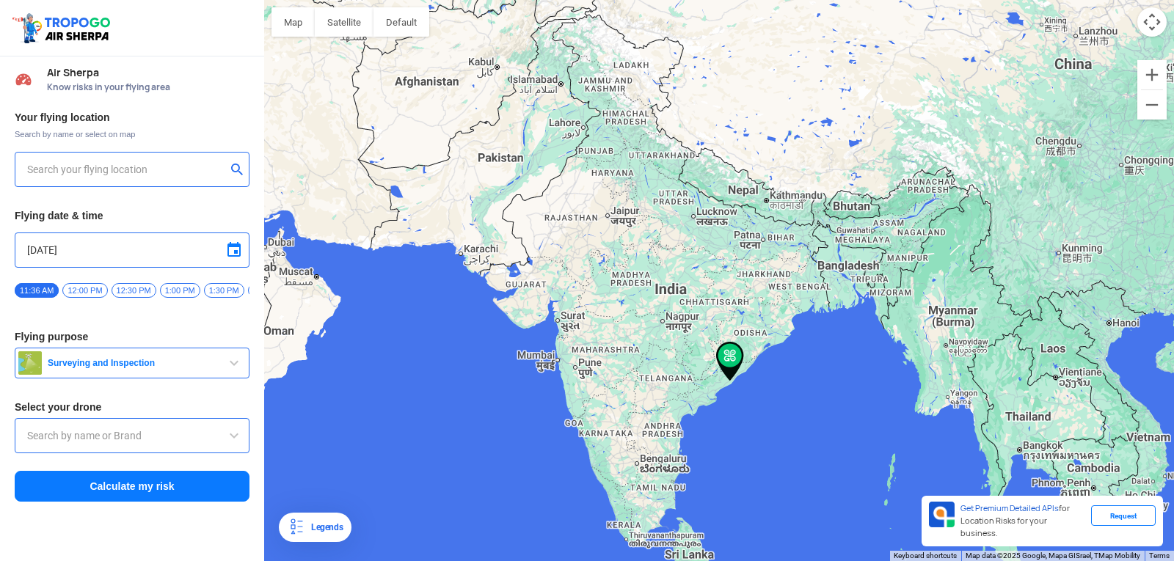
type input "[STREET_ADDRESS]"
click at [172, 368] on span "Surveying and Inspection" at bounding box center [133, 363] width 183 height 12
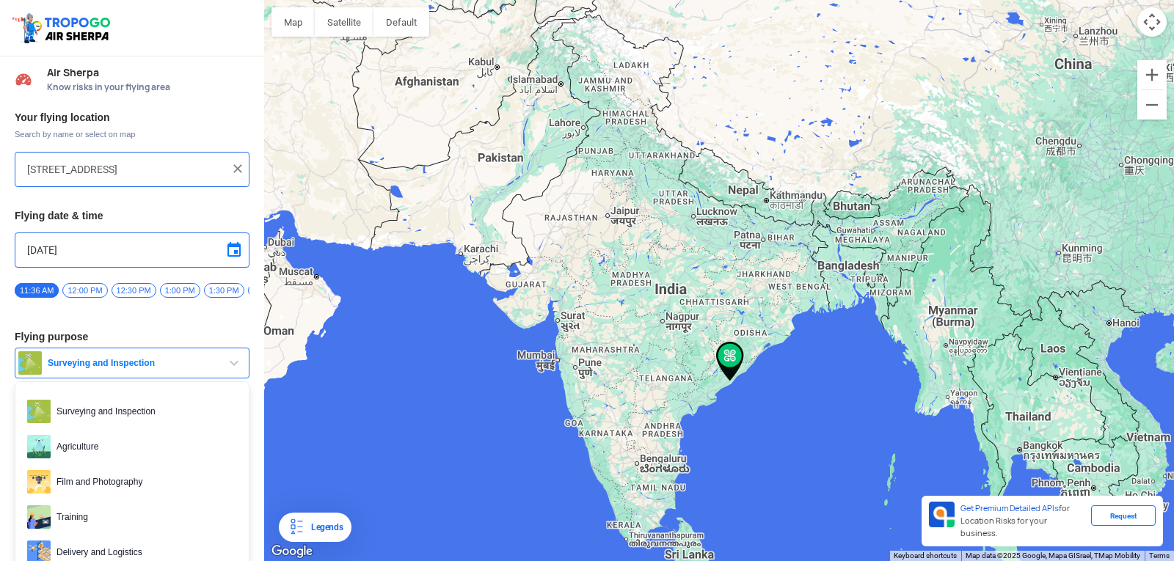
click at [172, 368] on span "Surveying and Inspection" at bounding box center [133, 363] width 183 height 12
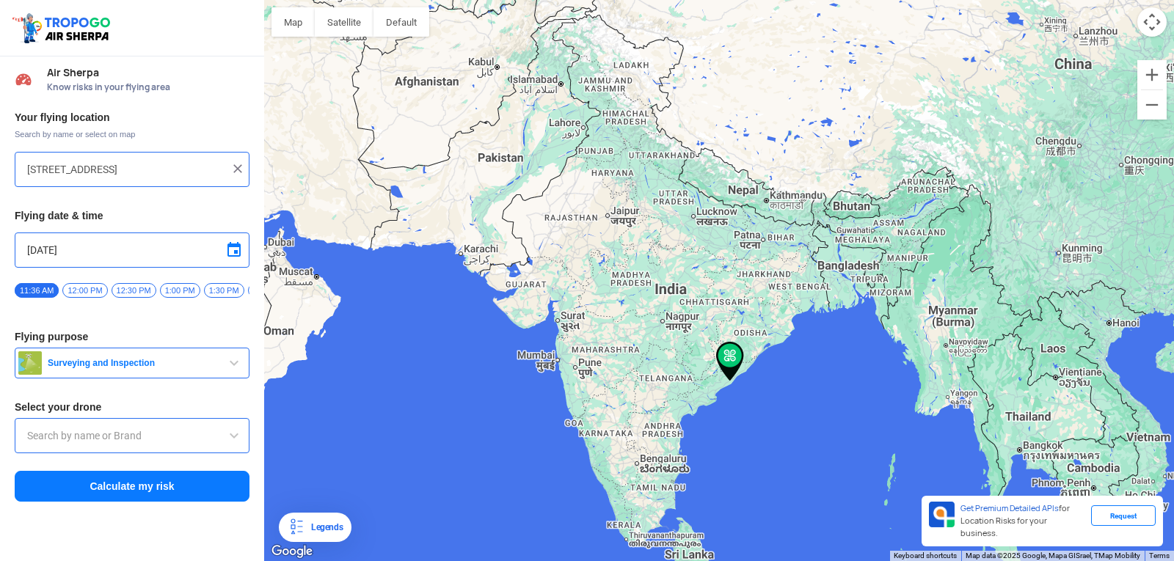
click at [147, 434] on input "text" at bounding box center [132, 436] width 210 height 18
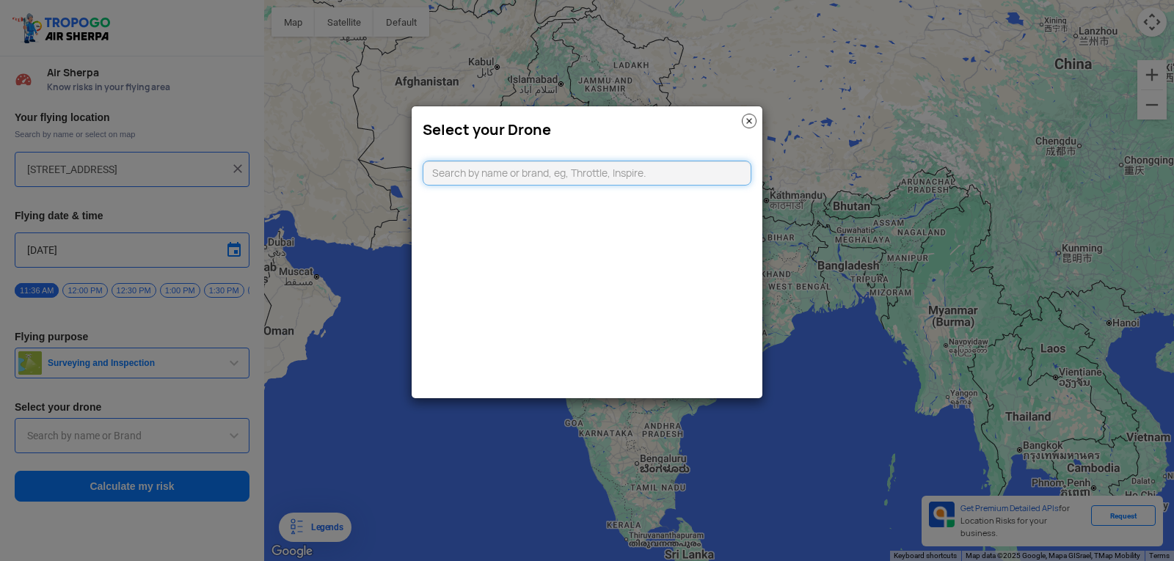
click at [541, 176] on input "text" at bounding box center [587, 173] width 329 height 25
type input "ve"
click at [748, 123] on img at bounding box center [749, 121] width 15 height 15
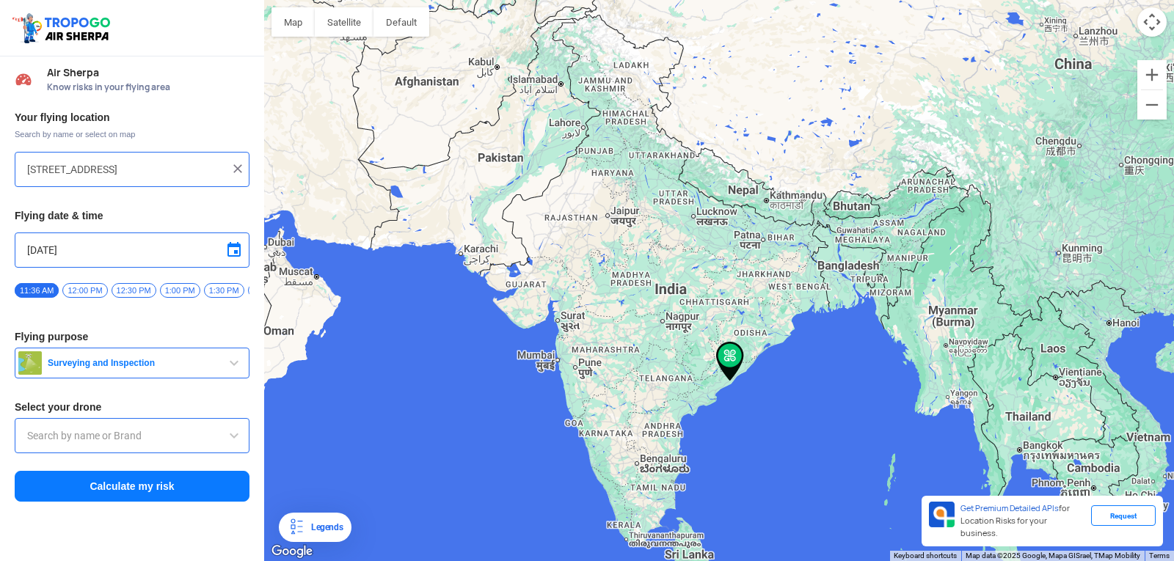
click at [152, 365] on span "Surveying and Inspection" at bounding box center [133, 363] width 183 height 12
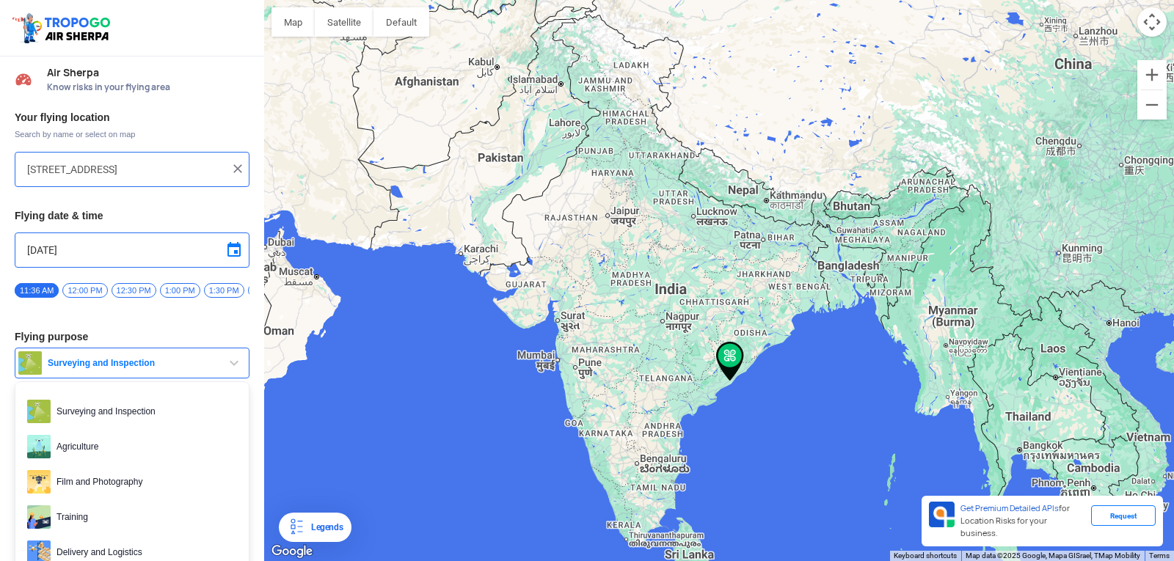
click at [187, 369] on span "Surveying and Inspection" at bounding box center [133, 363] width 183 height 12
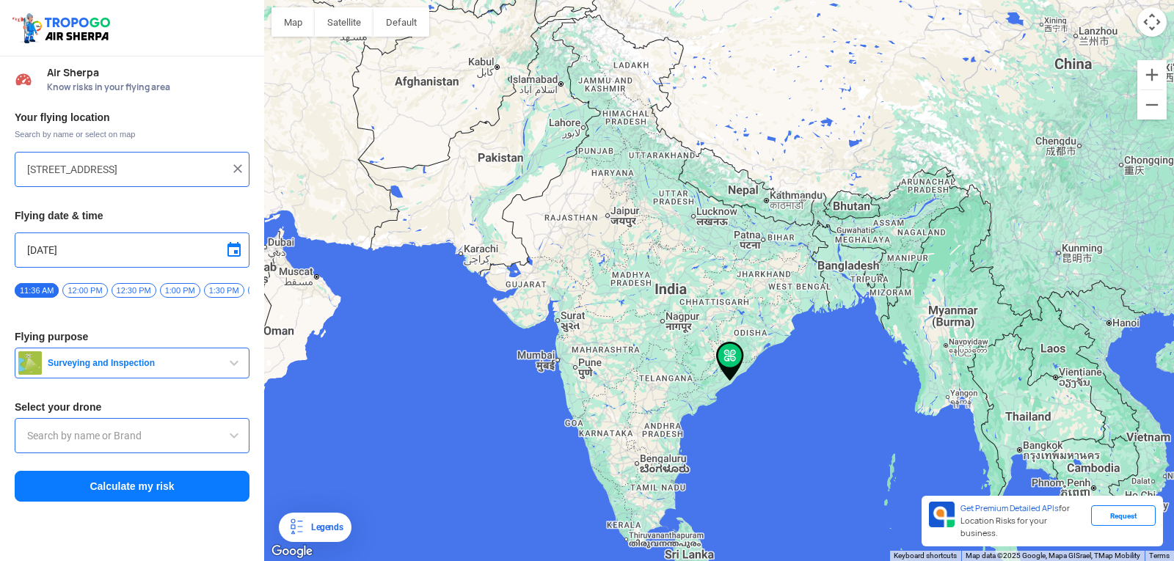
click at [129, 442] on input "text" at bounding box center [132, 436] width 210 height 18
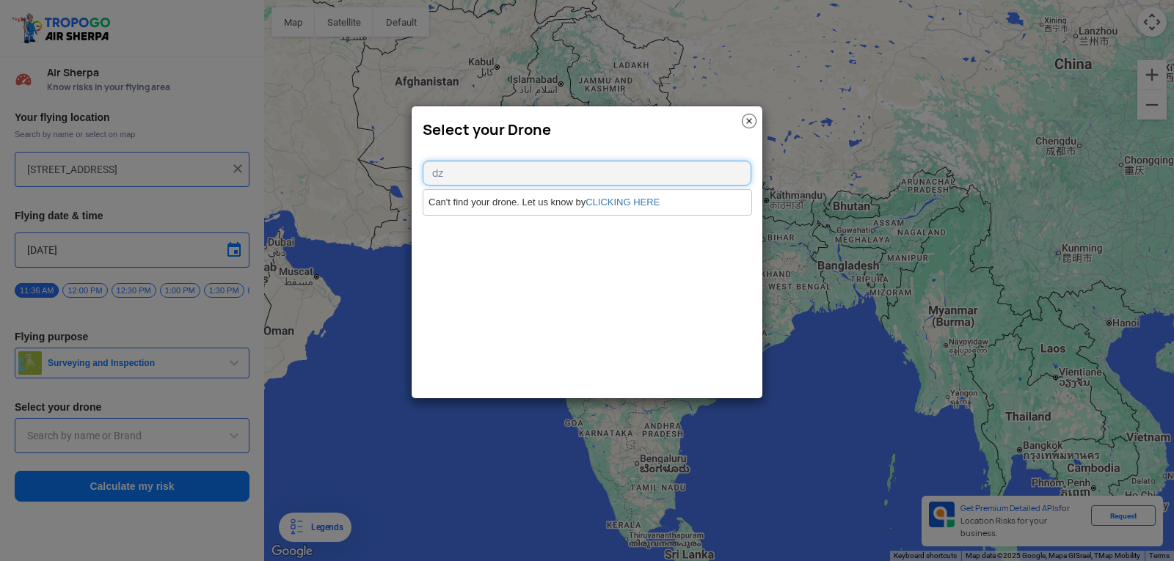
type input "d"
click at [742, 119] on img at bounding box center [749, 121] width 15 height 15
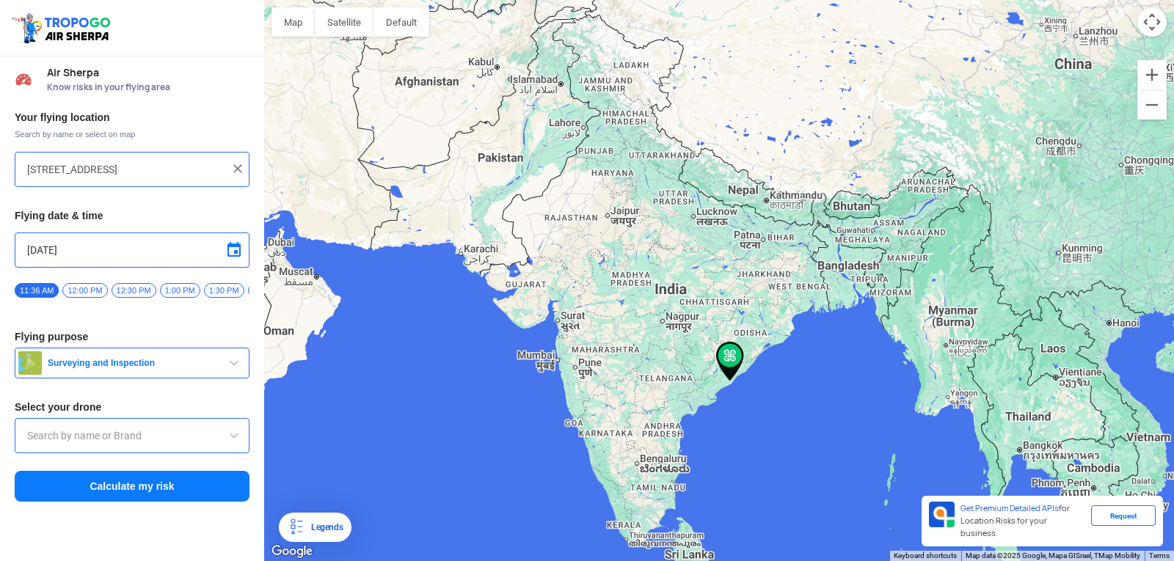
click at [63, 445] on input "text" at bounding box center [132, 436] width 210 height 18
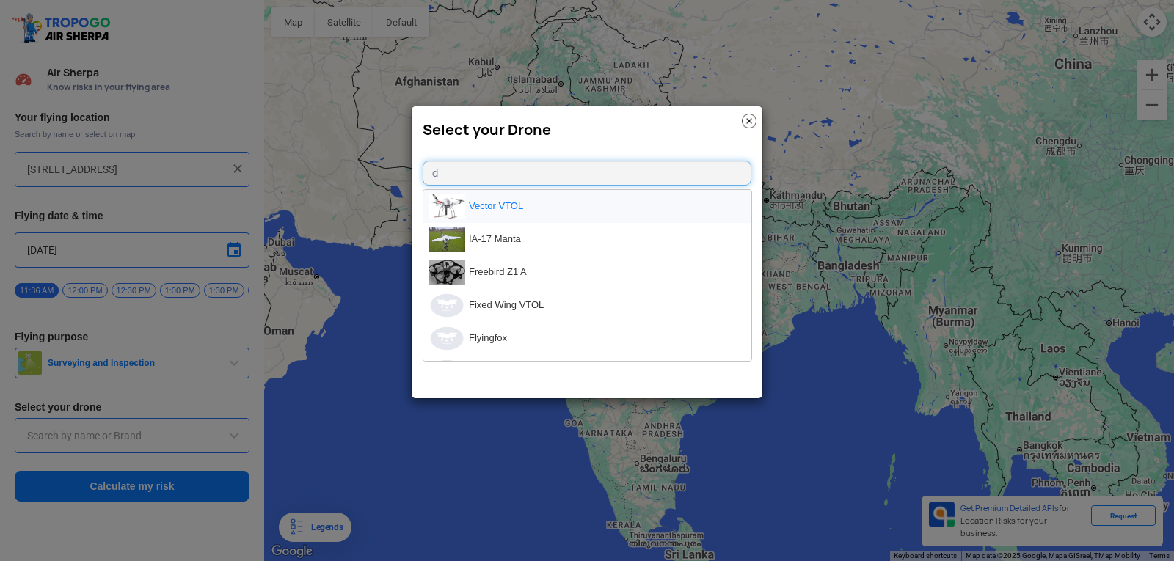
type input "d"
click at [489, 198] on li "Vector VTOL" at bounding box center [587, 206] width 328 height 33
type input "Vector VTOL"
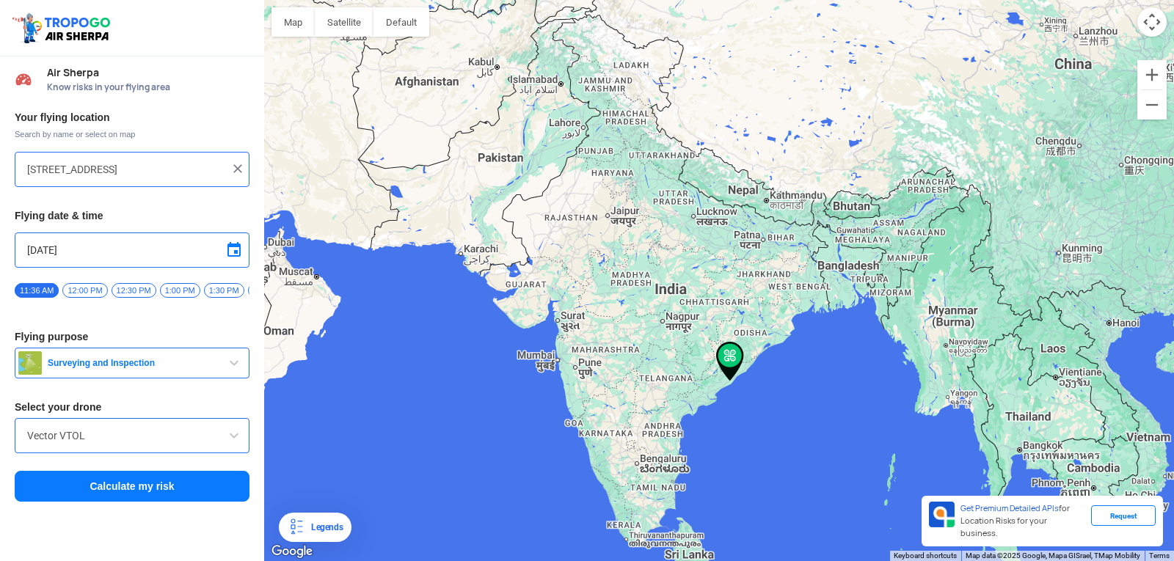
click at [172, 488] on button "Calculate my risk" at bounding box center [132, 486] width 235 height 31
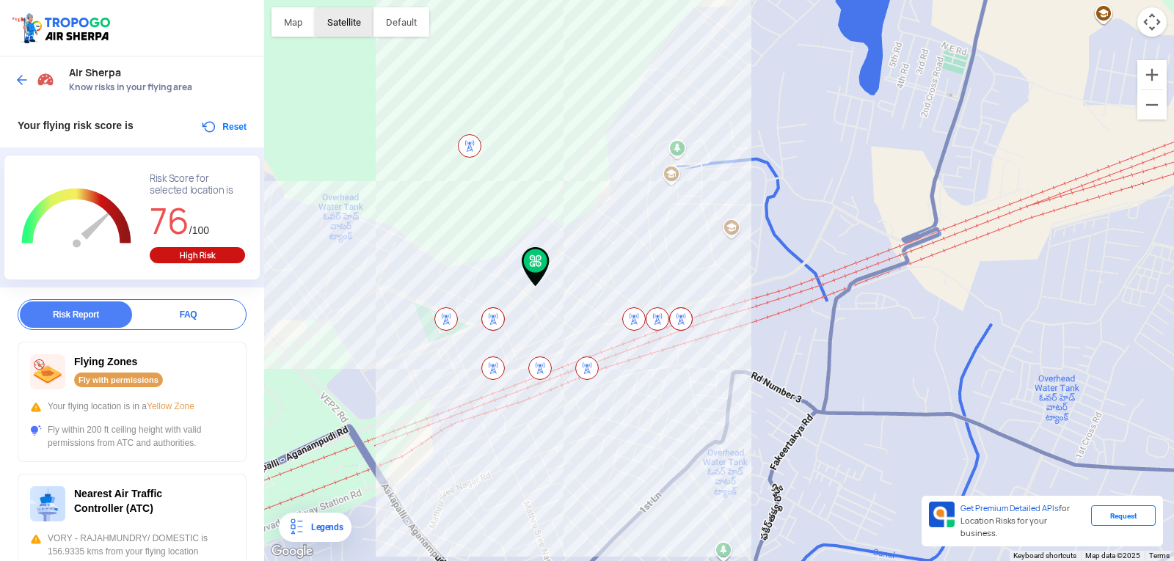
click at [322, 23] on button "Satellite" at bounding box center [344, 21] width 59 height 29
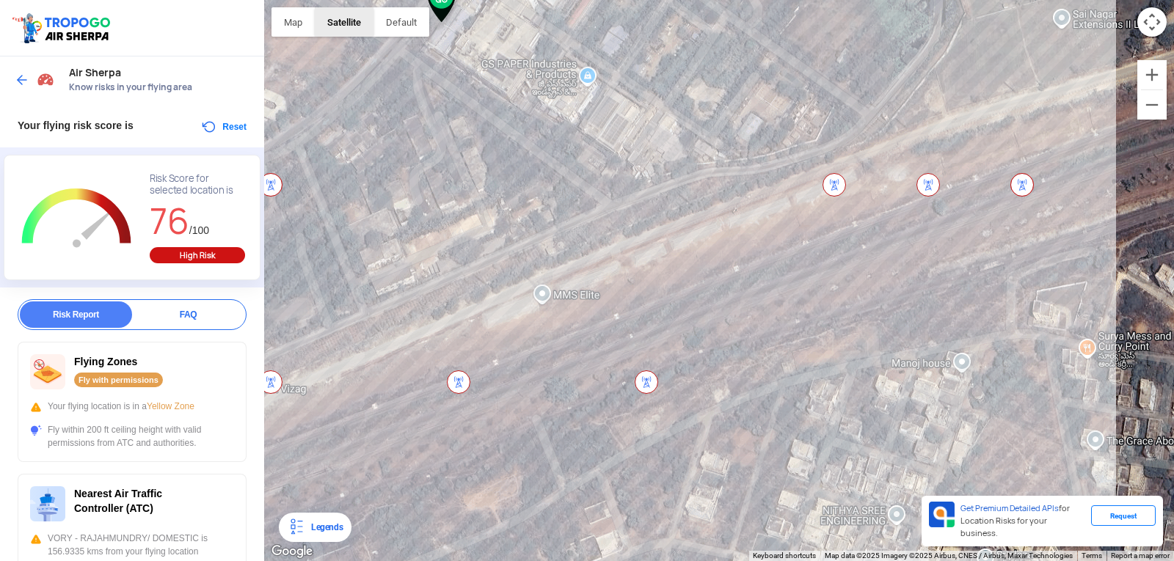
click at [350, 27] on button "Satellite" at bounding box center [344, 21] width 59 height 29
click at [348, 22] on button "Satellite" at bounding box center [344, 21] width 59 height 29
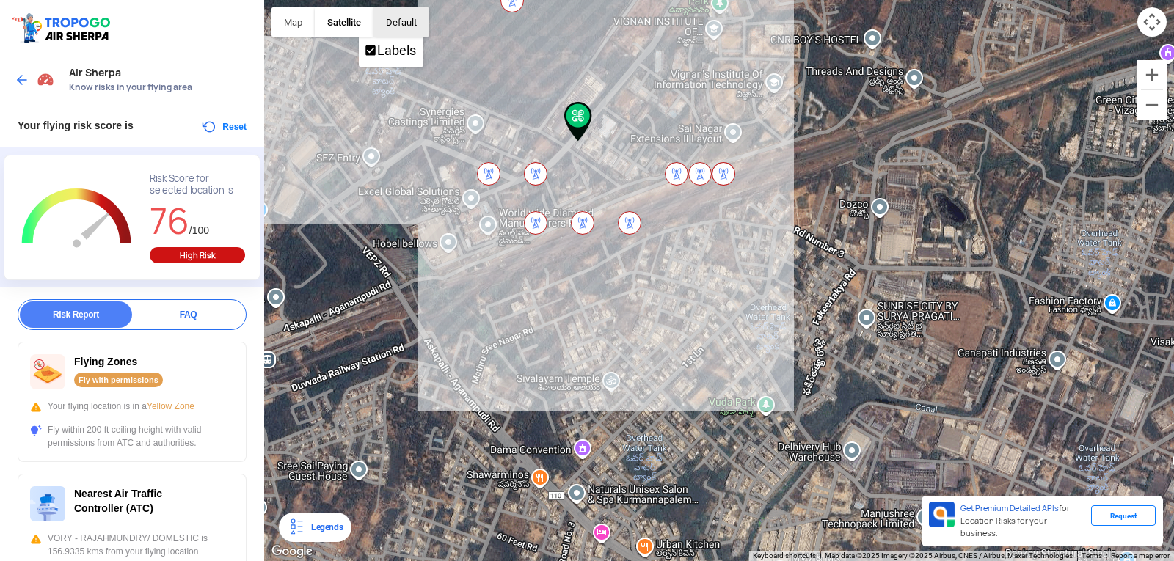
click at [387, 16] on button "button" at bounding box center [401, 21] width 56 height 29
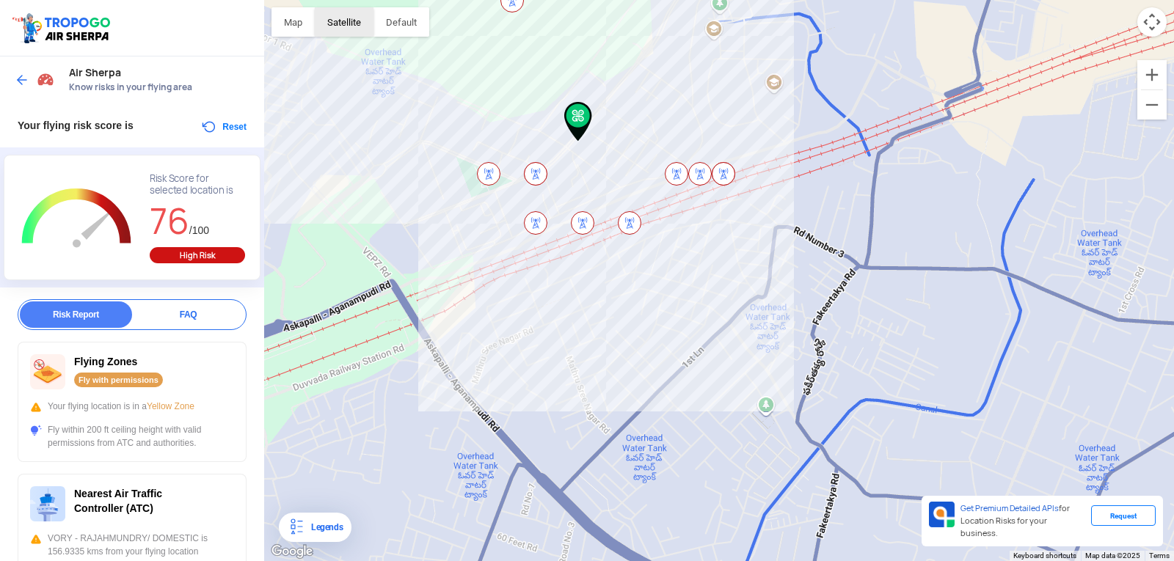
click at [363, 20] on button "Satellite" at bounding box center [344, 21] width 59 height 29
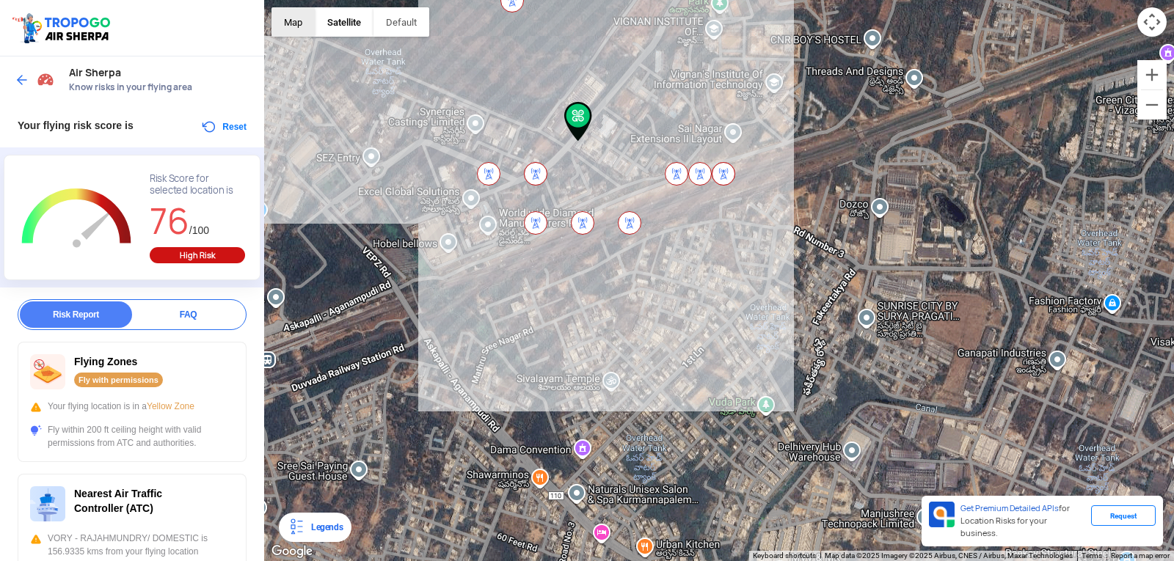
click at [298, 15] on button "Map" at bounding box center [292, 21] width 43 height 29
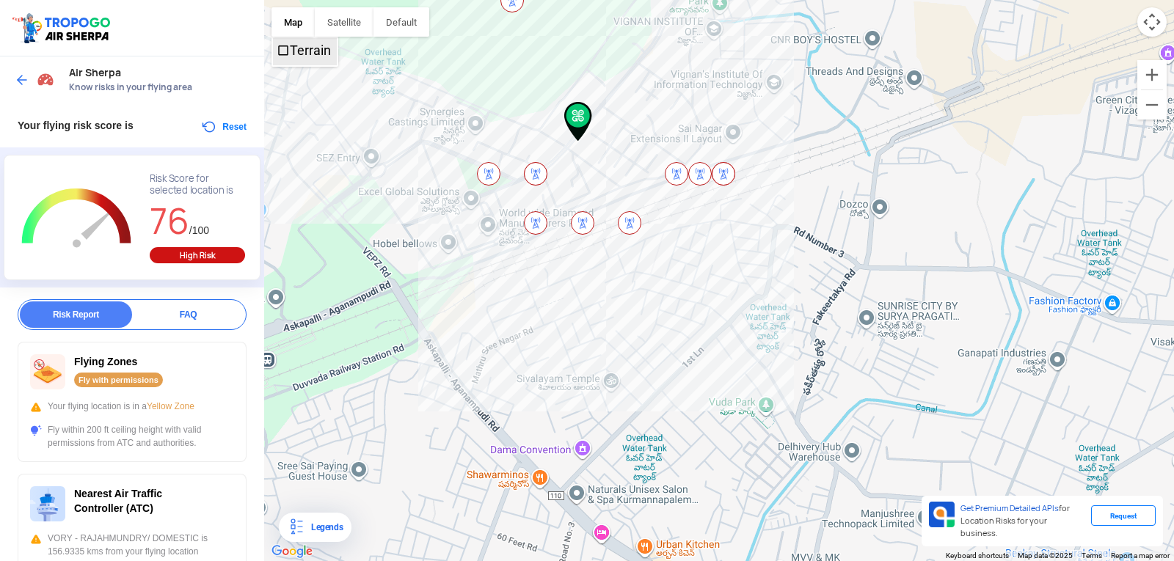
click at [283, 42] on li "Terrain" at bounding box center [305, 51] width 64 height 27
click at [360, 26] on button "Satellite" at bounding box center [344, 21] width 59 height 29
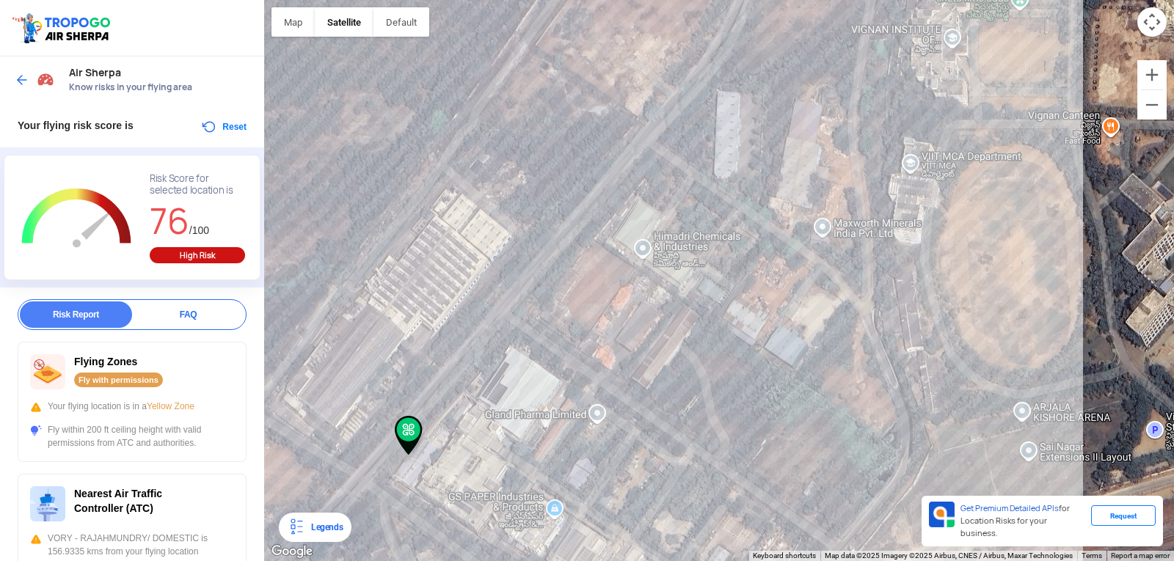
click at [23, 83] on img at bounding box center [22, 80] width 15 height 15
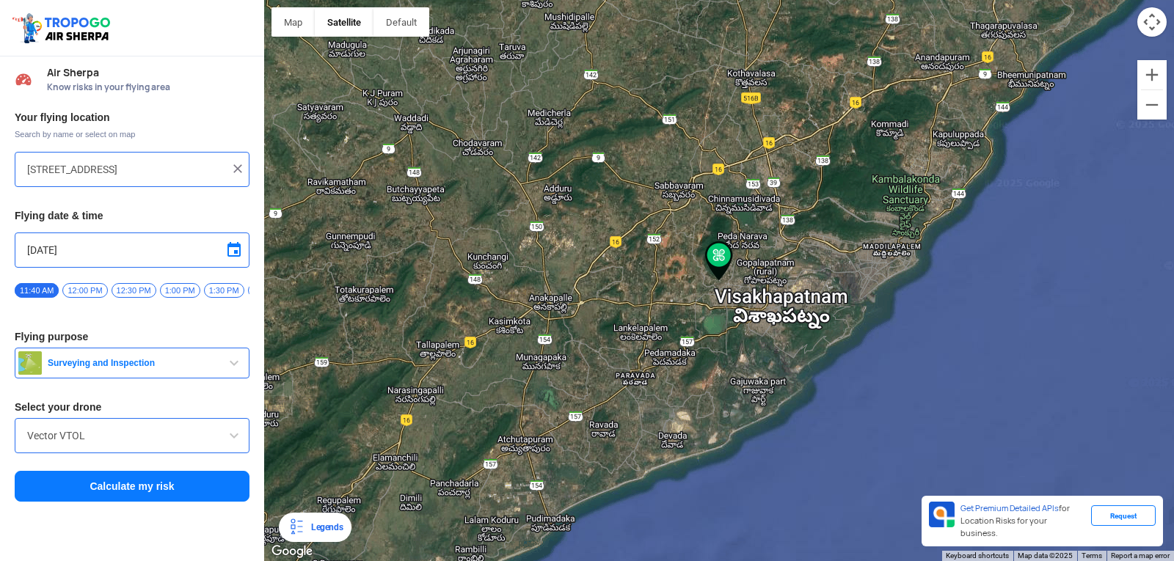
click at [222, 175] on input "[STREET_ADDRESS]" at bounding box center [126, 170] width 199 height 18
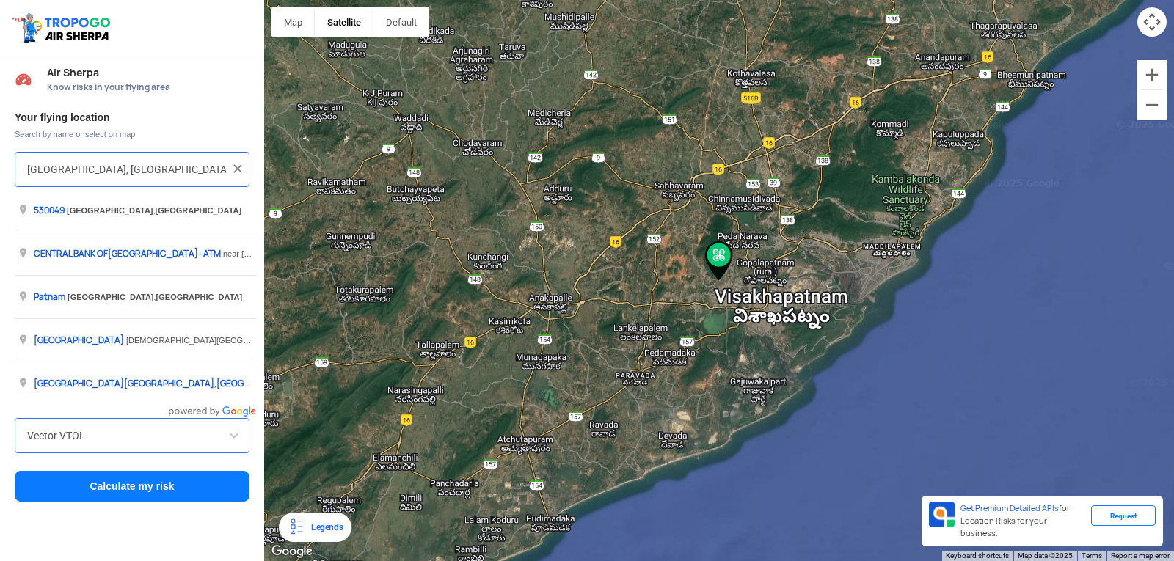
click at [202, 178] on input "patnam, Andhra Pradesh 530049, India" at bounding box center [126, 170] width 199 height 18
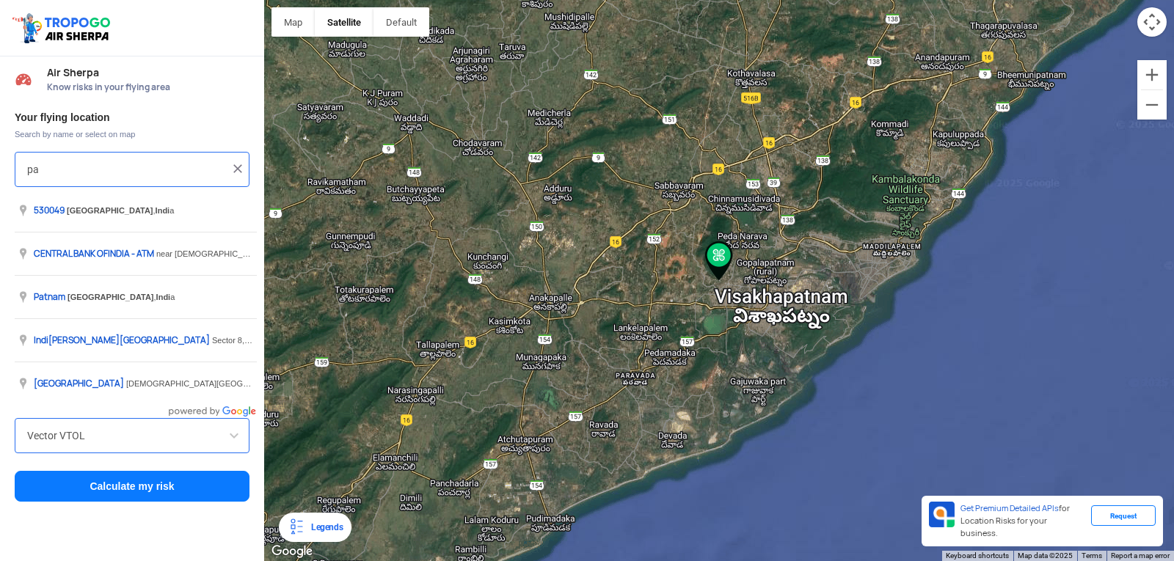
type input "p"
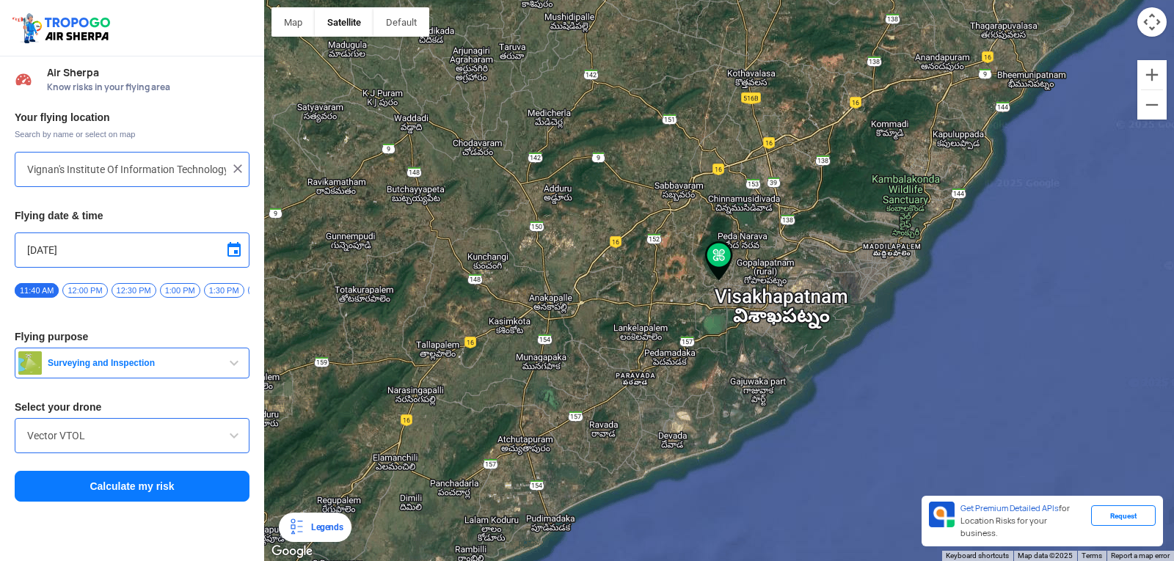
type input "[GEOGRAPHIC_DATA], [GEOGRAPHIC_DATA] 530049, [GEOGRAPHIC_DATA]"
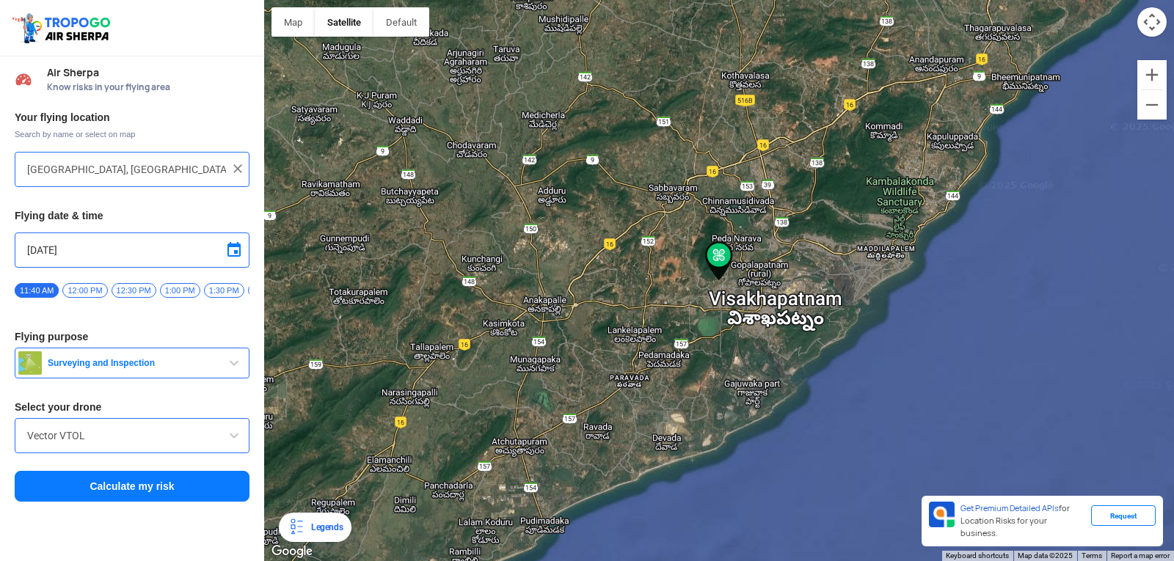
click at [82, 489] on button "Calculate my risk" at bounding box center [132, 486] width 235 height 31
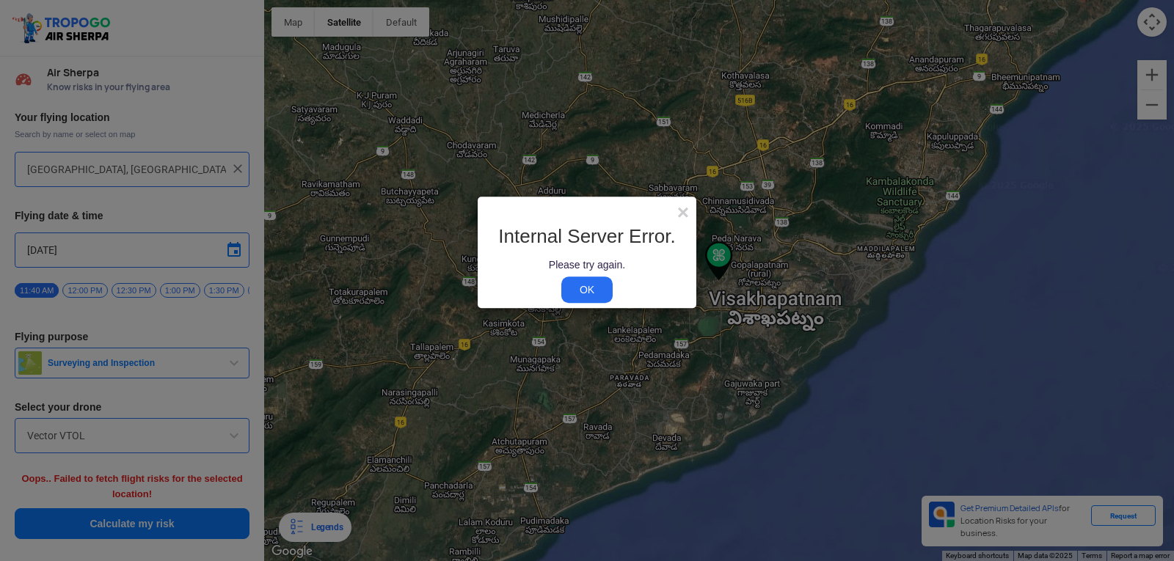
click at [588, 285] on link "OK" at bounding box center [586, 290] width 51 height 26
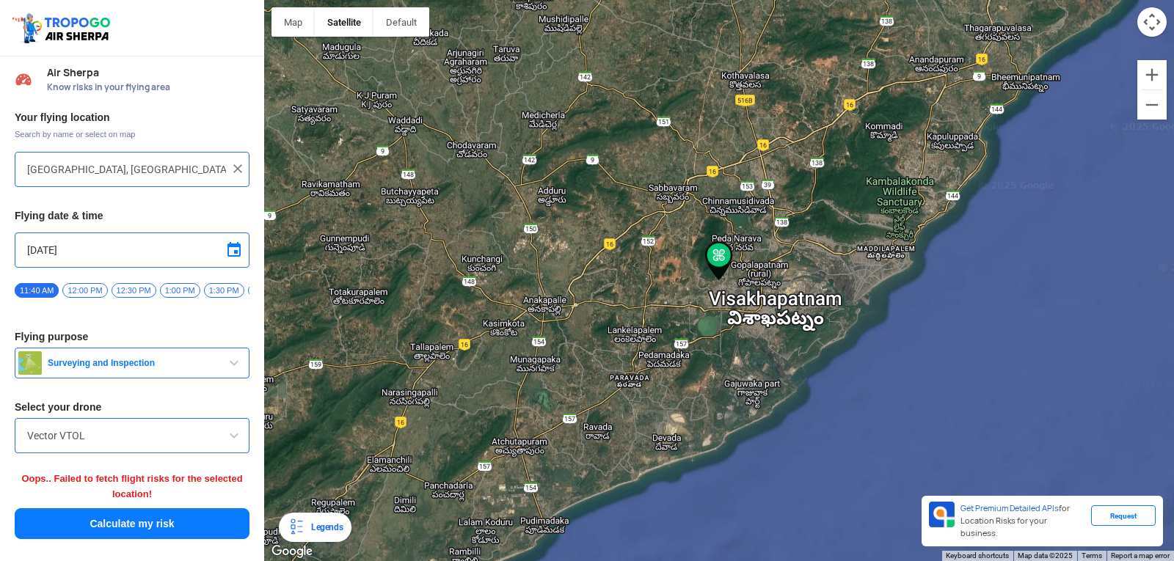
click at [205, 437] on input "Vector VTOL" at bounding box center [132, 436] width 210 height 18
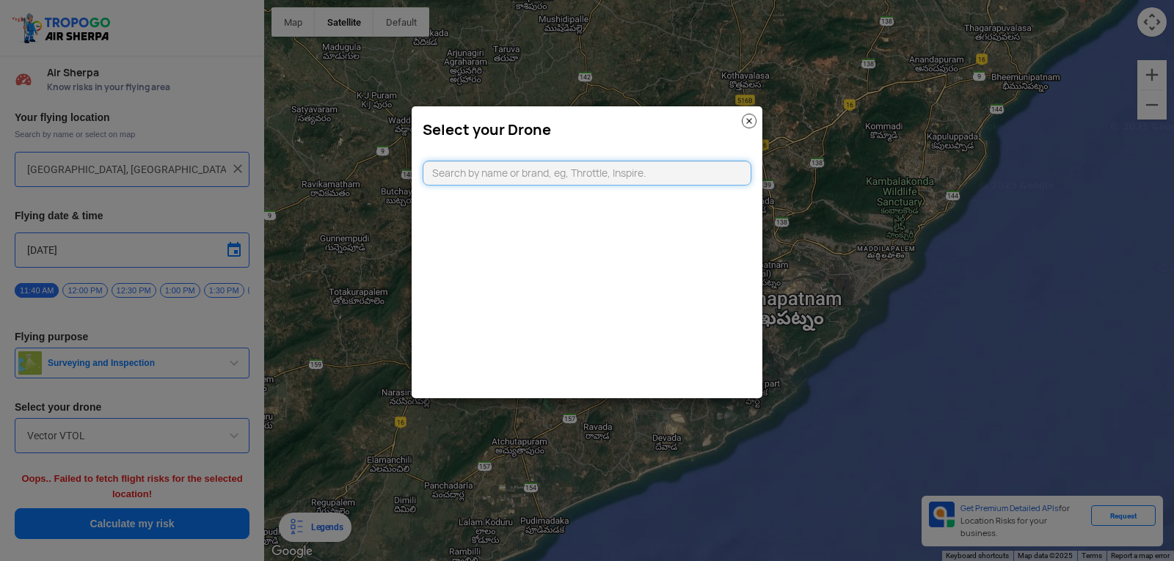
click at [497, 180] on input "text" at bounding box center [587, 173] width 329 height 25
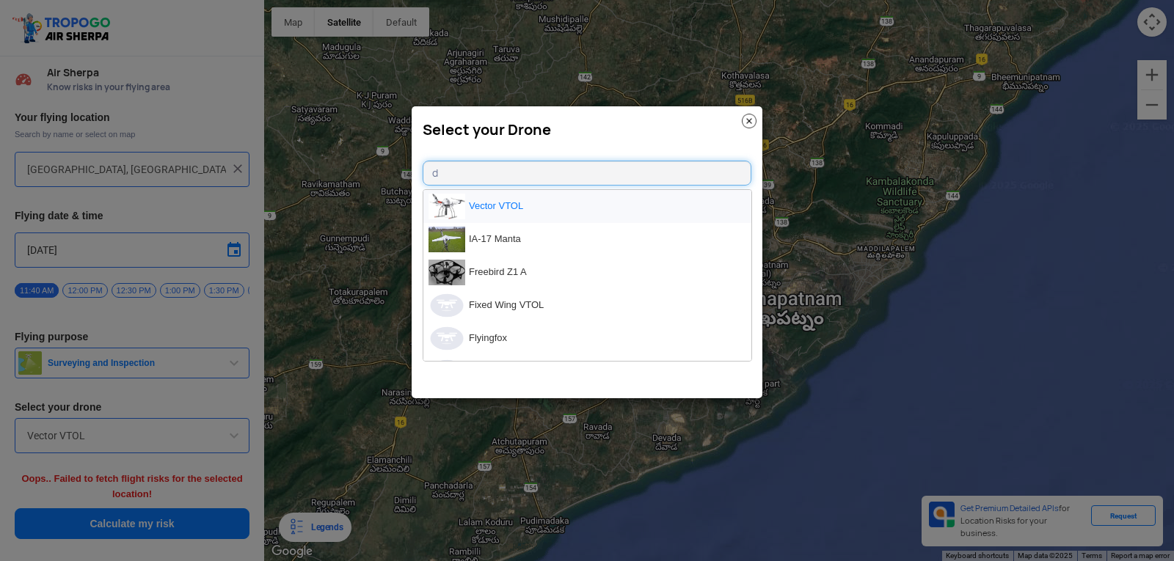
type input "d"
click at [515, 202] on li "Vector VTOL" at bounding box center [587, 206] width 328 height 33
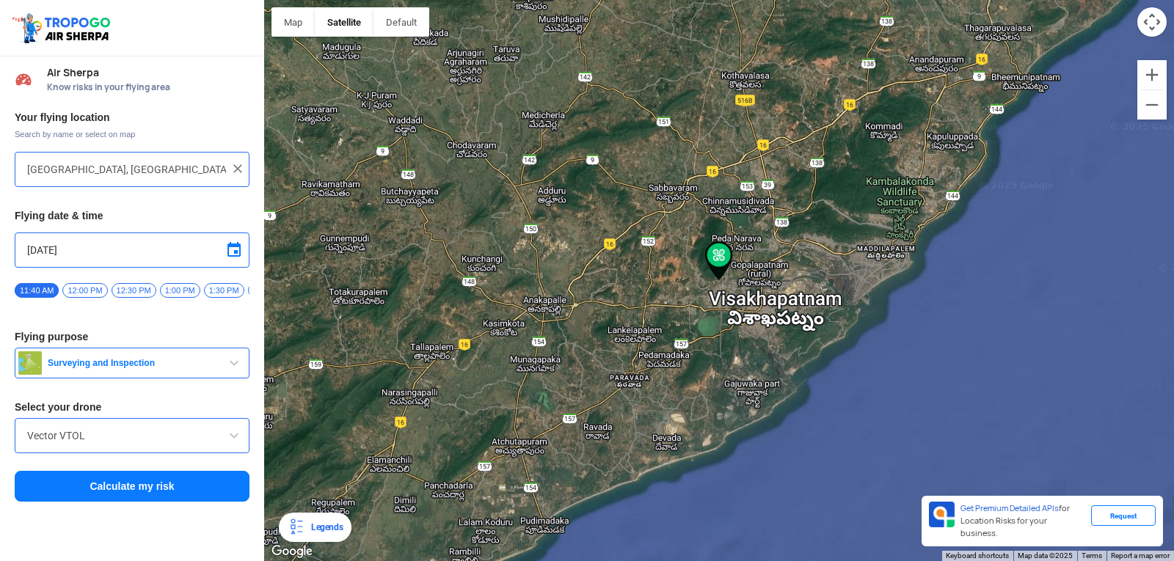
click at [243, 368] on button "Surveying and Inspection" at bounding box center [132, 363] width 235 height 31
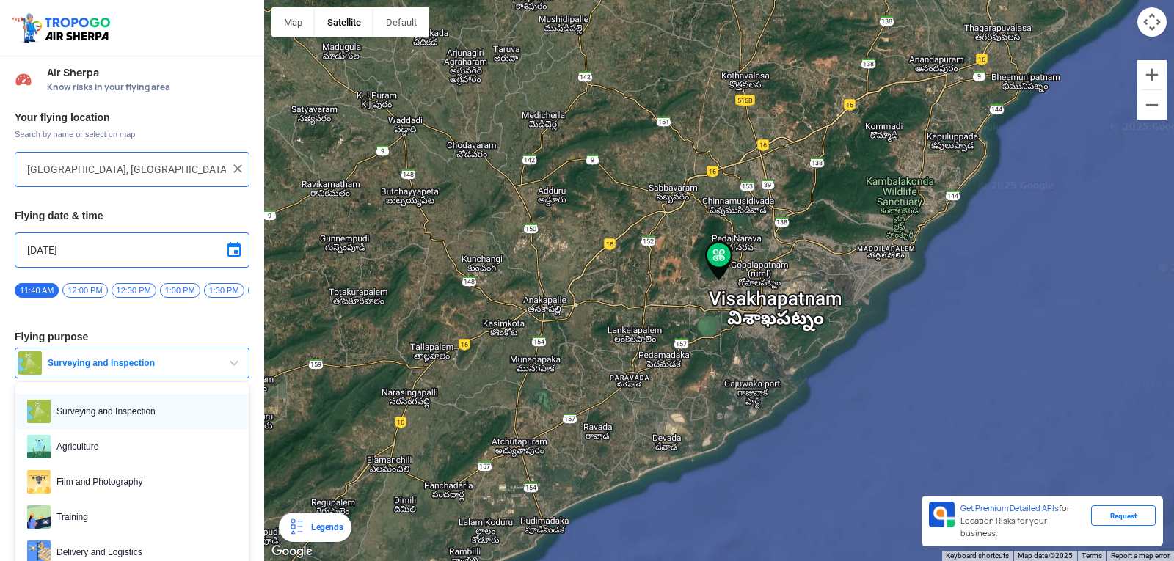
click at [106, 420] on span "Surveying and Inspection" at bounding box center [144, 411] width 186 height 23
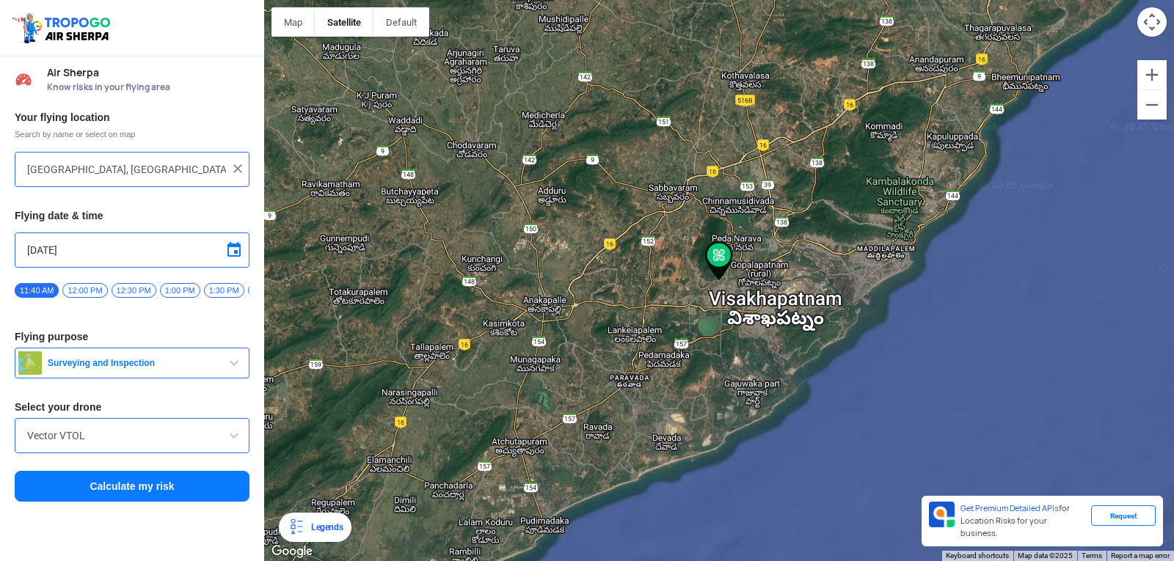
click at [75, 499] on button "Calculate my risk" at bounding box center [132, 486] width 235 height 31
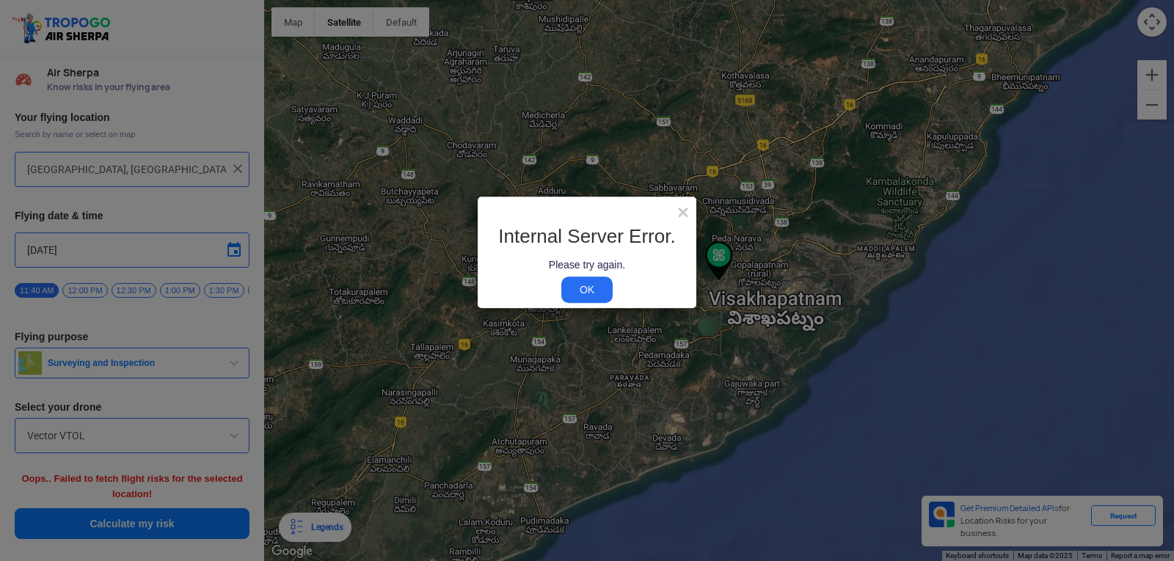
click at [572, 286] on link "OK" at bounding box center [586, 290] width 51 height 26
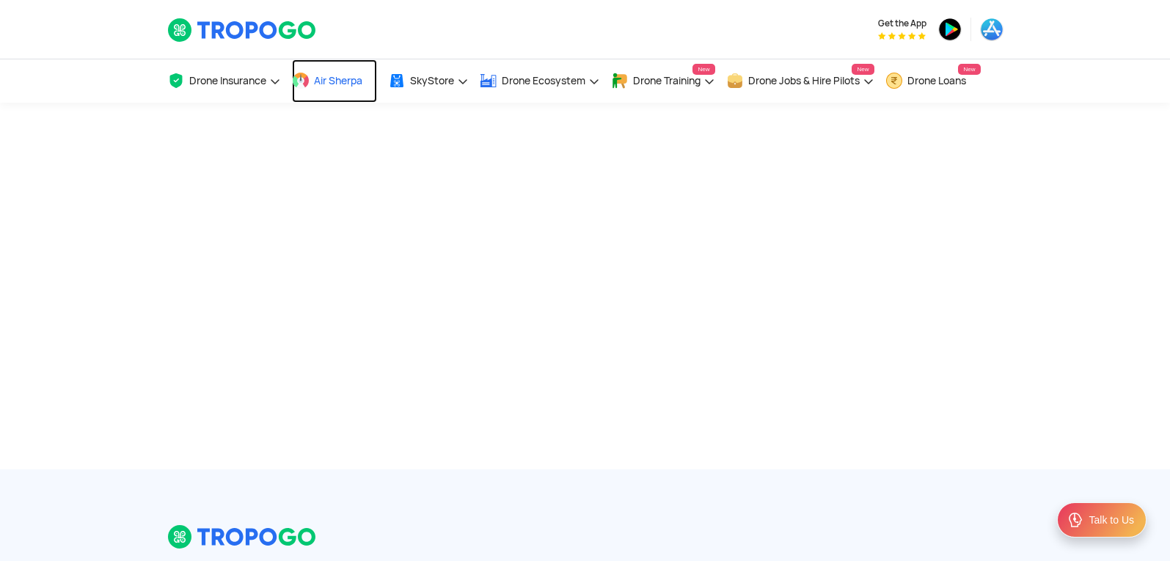
click at [334, 81] on span "Air Sherpa" at bounding box center [338, 81] width 48 height 12
click at [320, 66] on link "Air Sherpa" at bounding box center [334, 80] width 85 height 43
click at [323, 75] on span "Air Sherpa" at bounding box center [338, 81] width 48 height 12
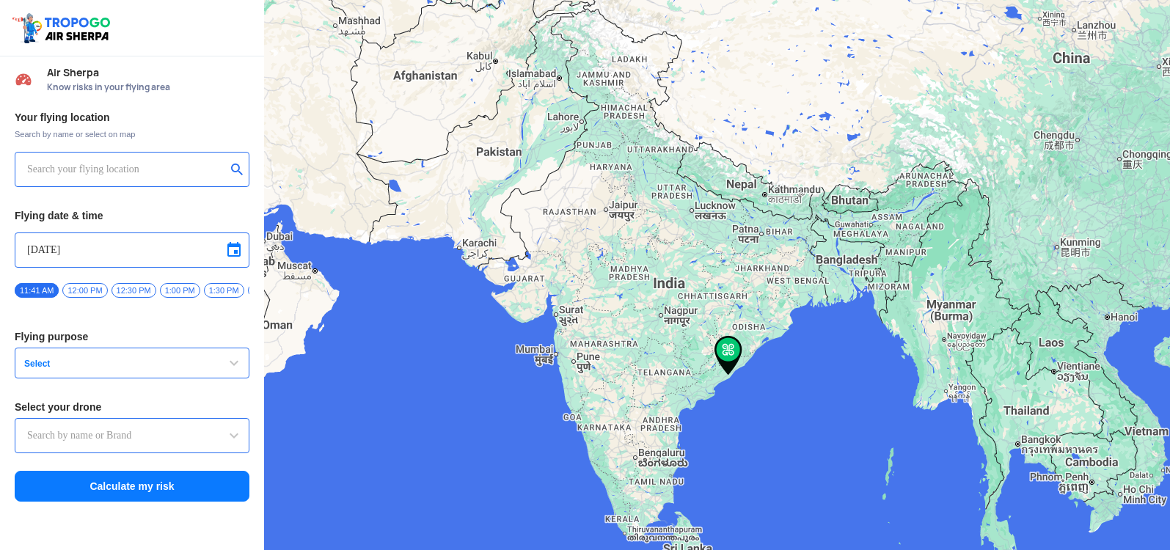
type input "[STREET_ADDRESS]"
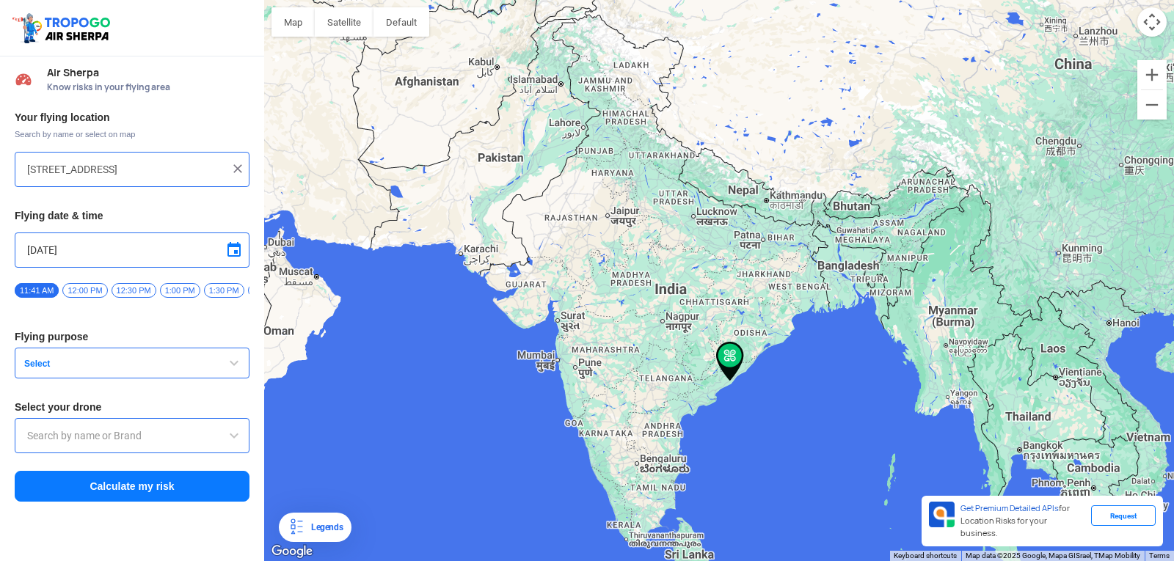
click at [189, 242] on input "[DATE]" at bounding box center [132, 250] width 210 height 18
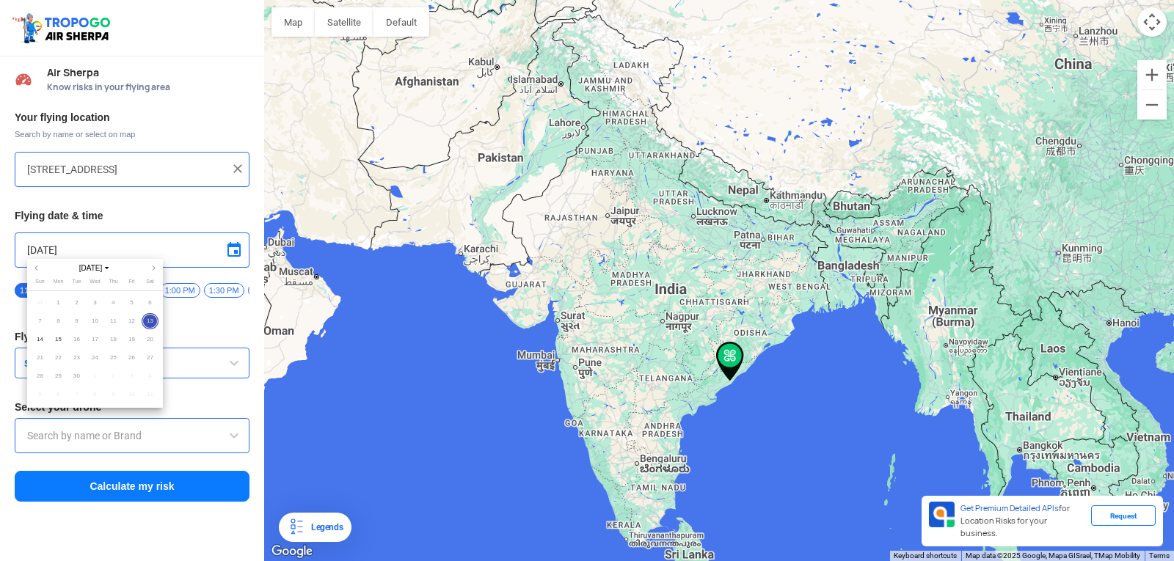
click at [240, 169] on div at bounding box center [587, 280] width 1174 height 561
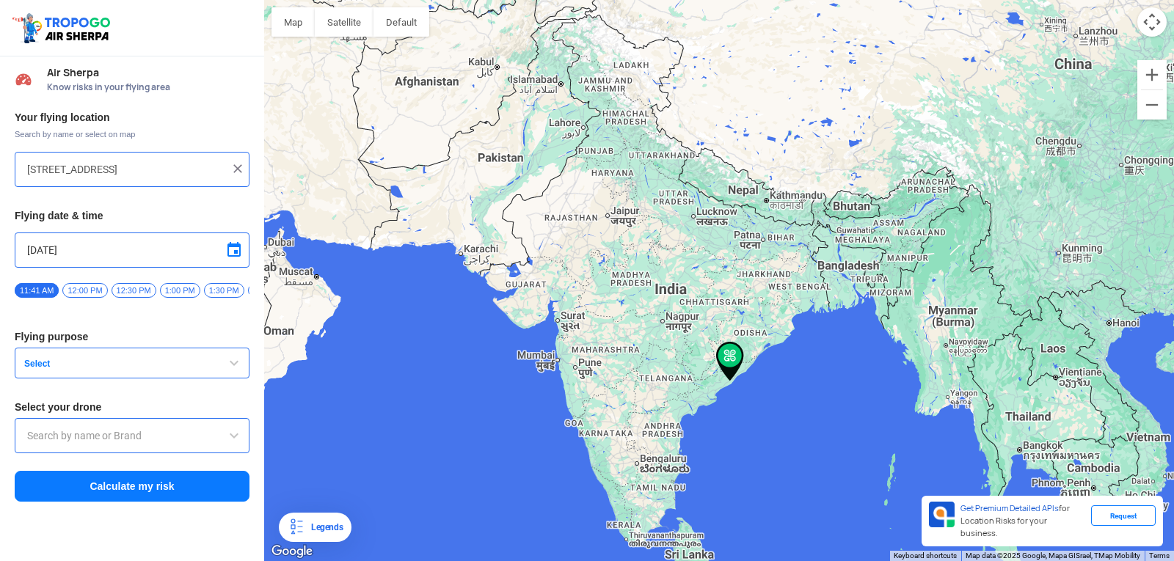
click at [238, 169] on img at bounding box center [237, 168] width 15 height 15
click at [197, 172] on input "text" at bounding box center [126, 170] width 199 height 18
type input "Block D, Visakhapatnam, Andhra Pradesh 530049, India"
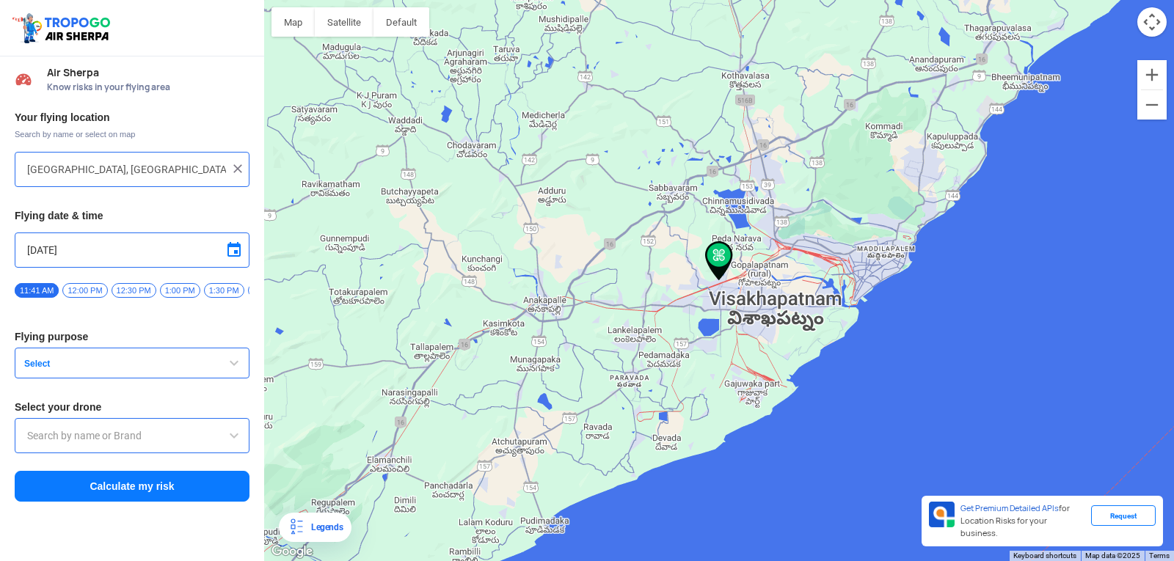
click at [92, 377] on button "Select" at bounding box center [132, 363] width 235 height 31
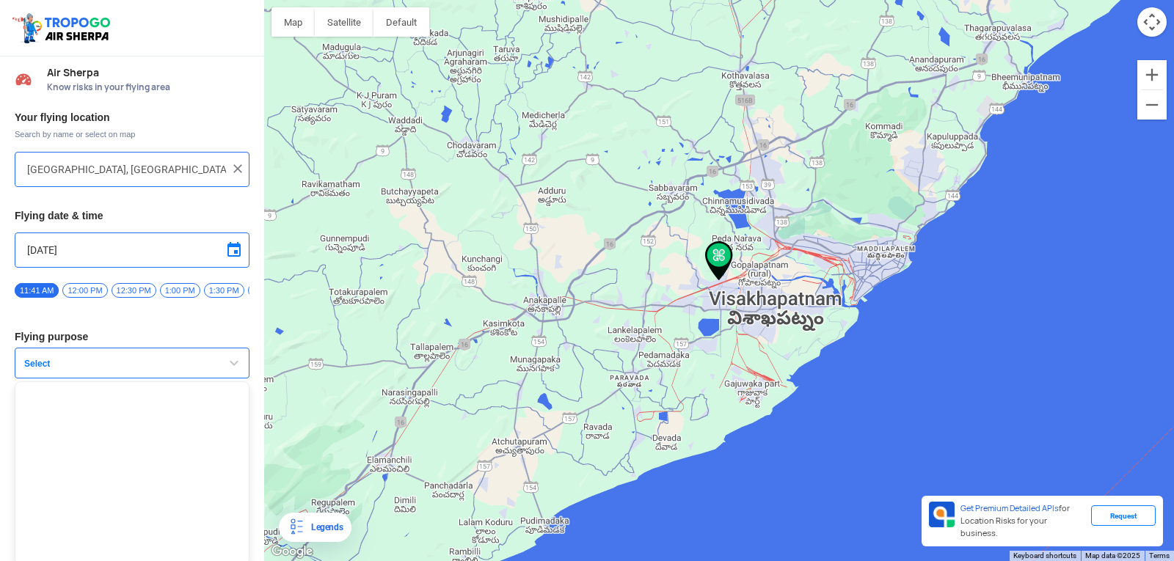
click at [92, 377] on button "Select" at bounding box center [132, 363] width 235 height 31
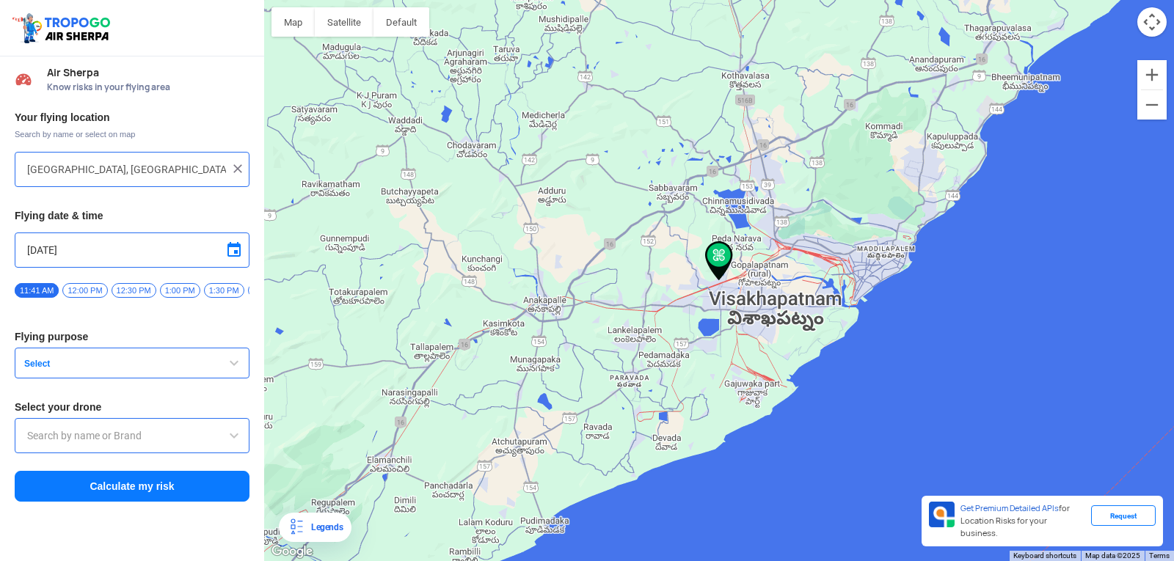
click at [81, 445] on input "text" at bounding box center [132, 436] width 210 height 18
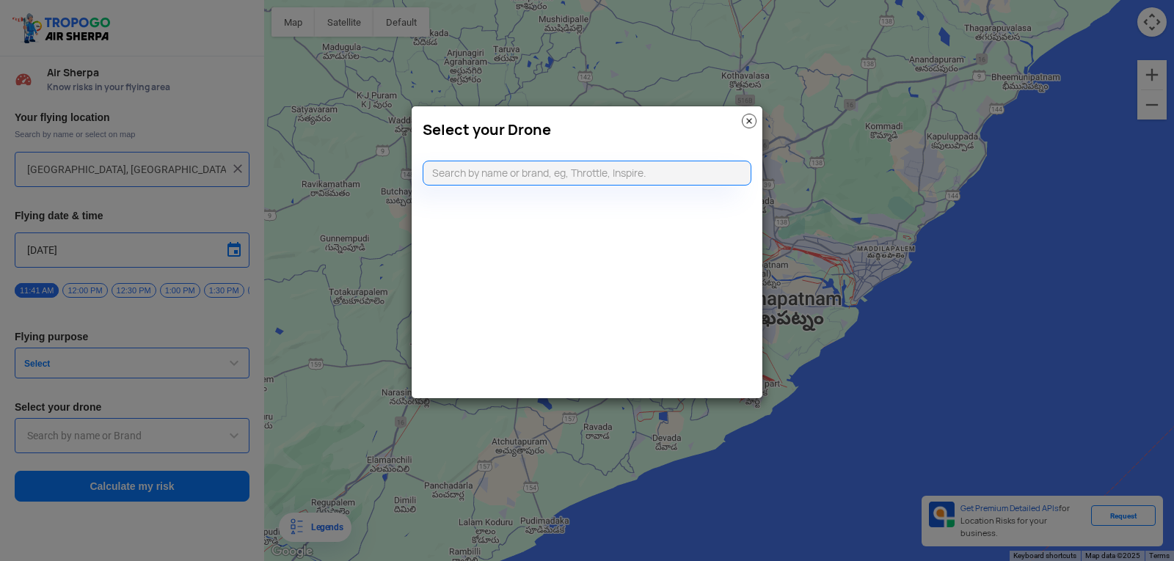
click at [169, 431] on modal-container "Select your Drone" at bounding box center [587, 280] width 1174 height 561
click at [633, 175] on input "text" at bounding box center [587, 173] width 329 height 25
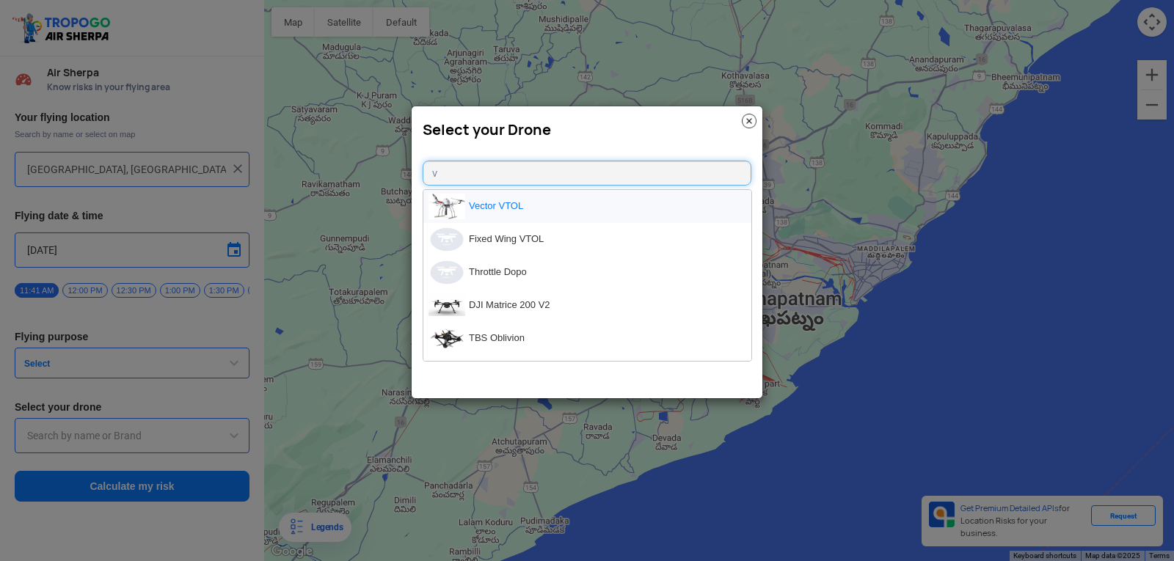
type input "v"
click at [575, 212] on li "Vector VTOL" at bounding box center [587, 206] width 328 height 33
type input "Vector VTOL"
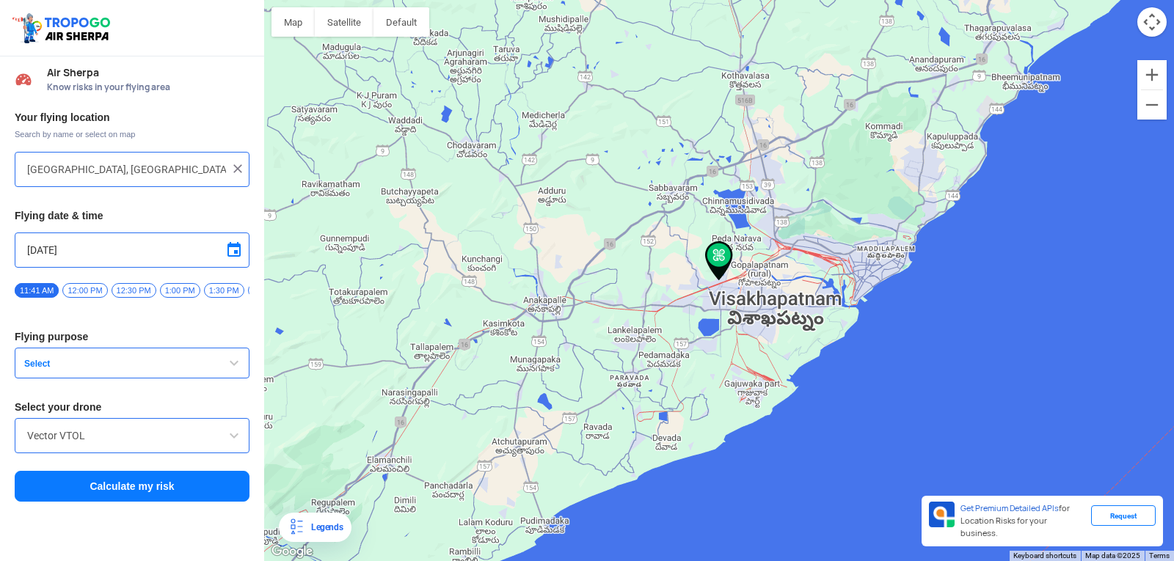
click at [93, 368] on span "Select" at bounding box center [109, 364] width 183 height 12
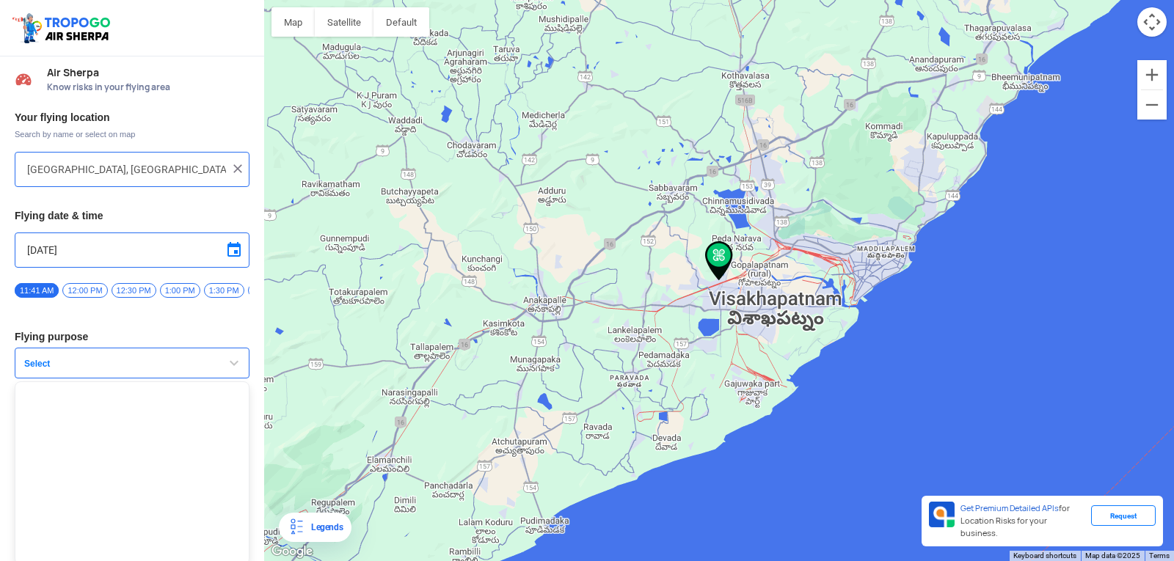
click at [197, 370] on span "Select" at bounding box center [109, 364] width 183 height 12
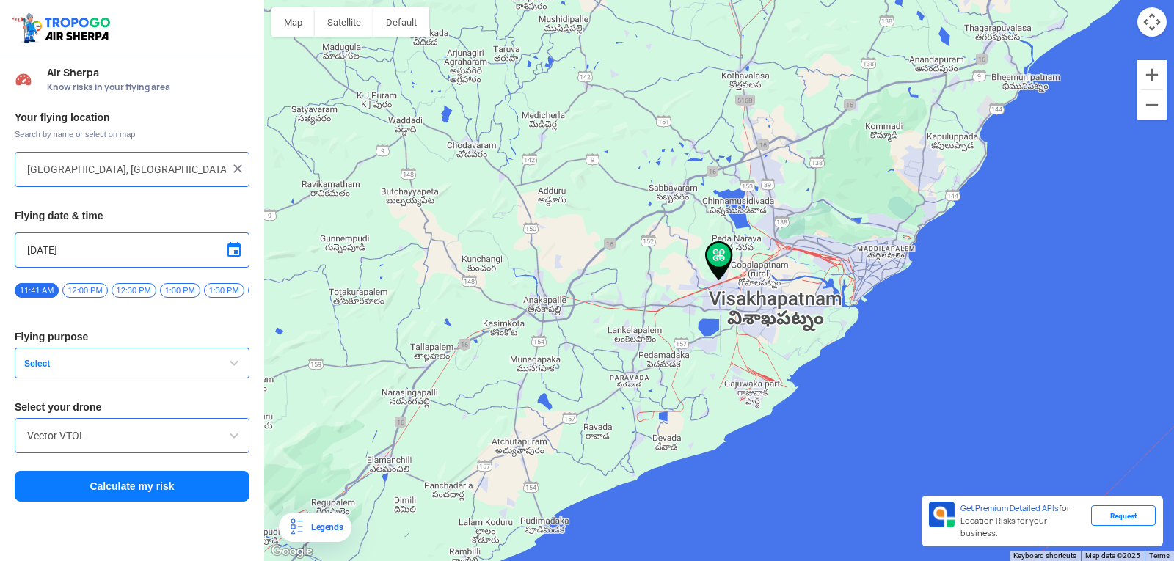
click at [102, 293] on span "12:00 PM" at bounding box center [84, 290] width 45 height 15
click at [90, 365] on span "Select" at bounding box center [109, 364] width 183 height 12
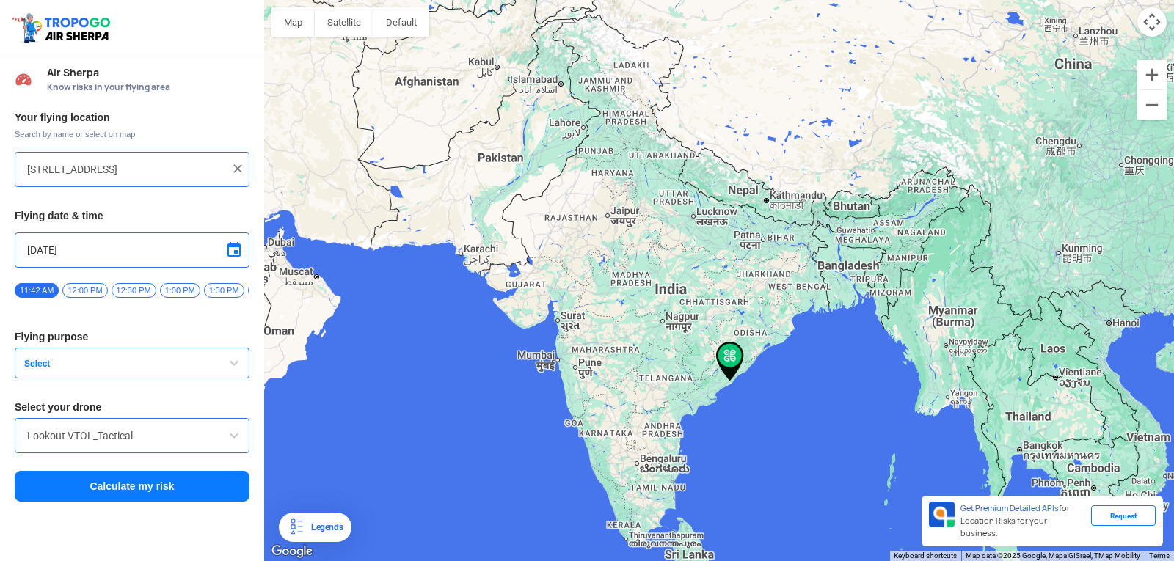
click at [103, 370] on span "Select" at bounding box center [109, 364] width 183 height 12
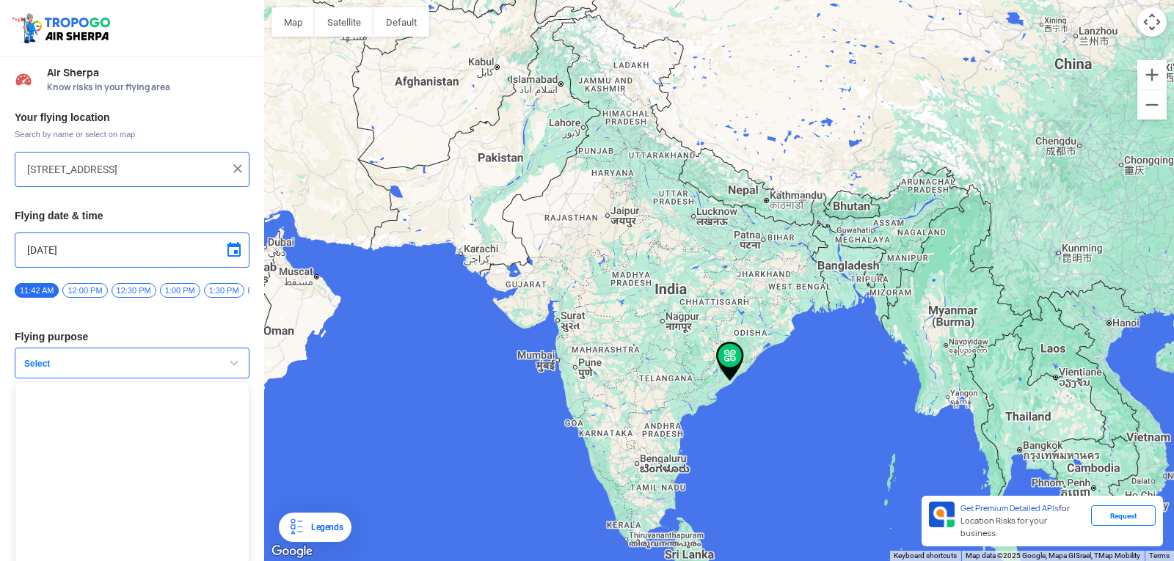
click at [103, 370] on span "Select" at bounding box center [109, 364] width 183 height 12
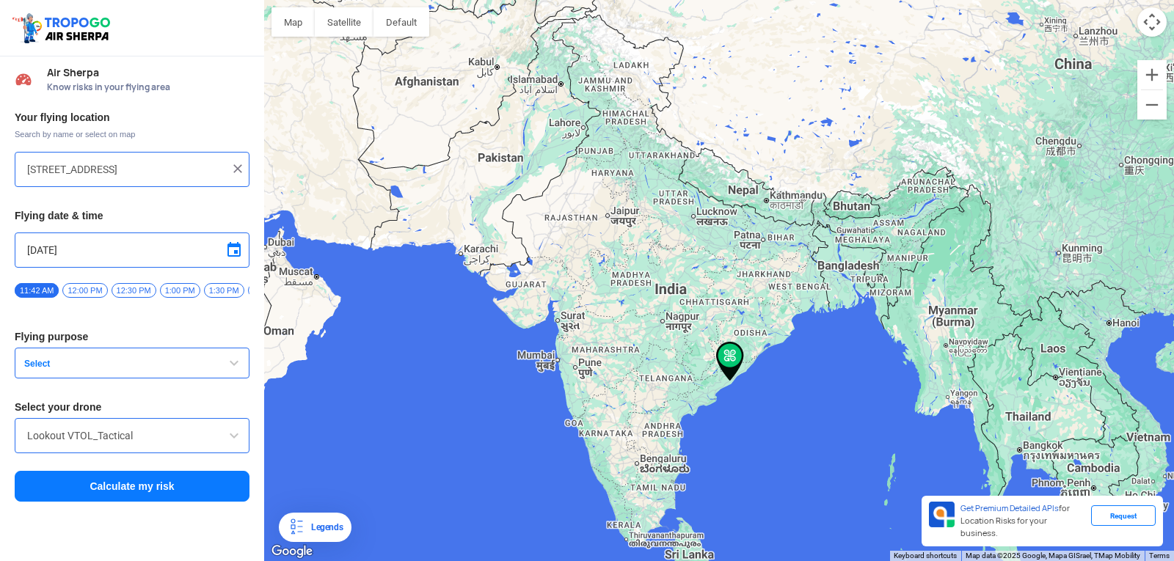
click at [145, 368] on span "Select" at bounding box center [109, 364] width 183 height 12
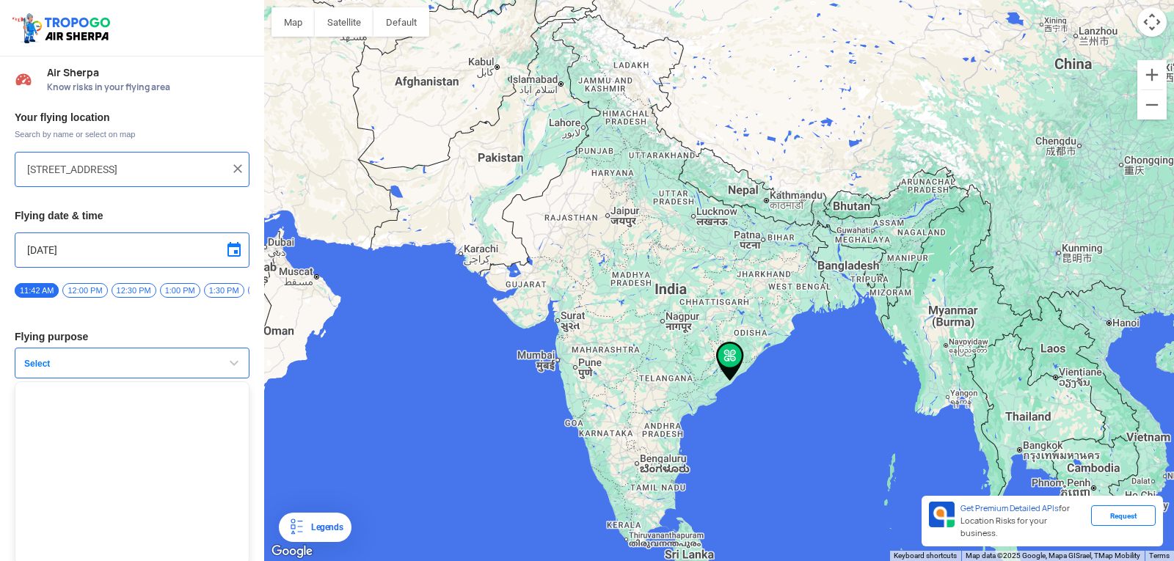
click at [227, 370] on span "button" at bounding box center [234, 363] width 18 height 18
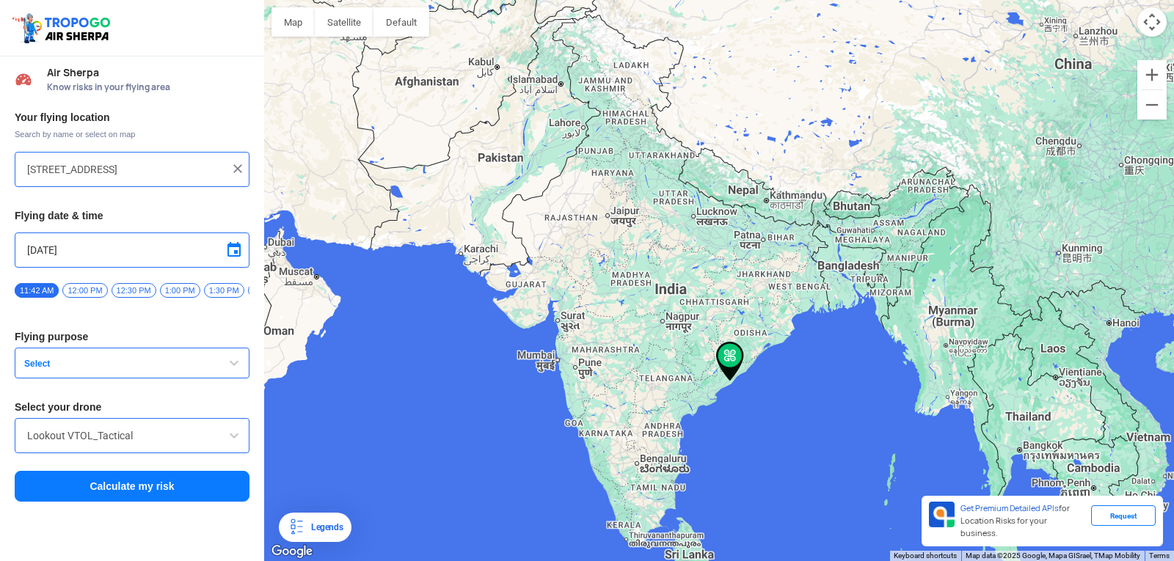
click at [147, 500] on button "Calculate my risk" at bounding box center [132, 486] width 235 height 31
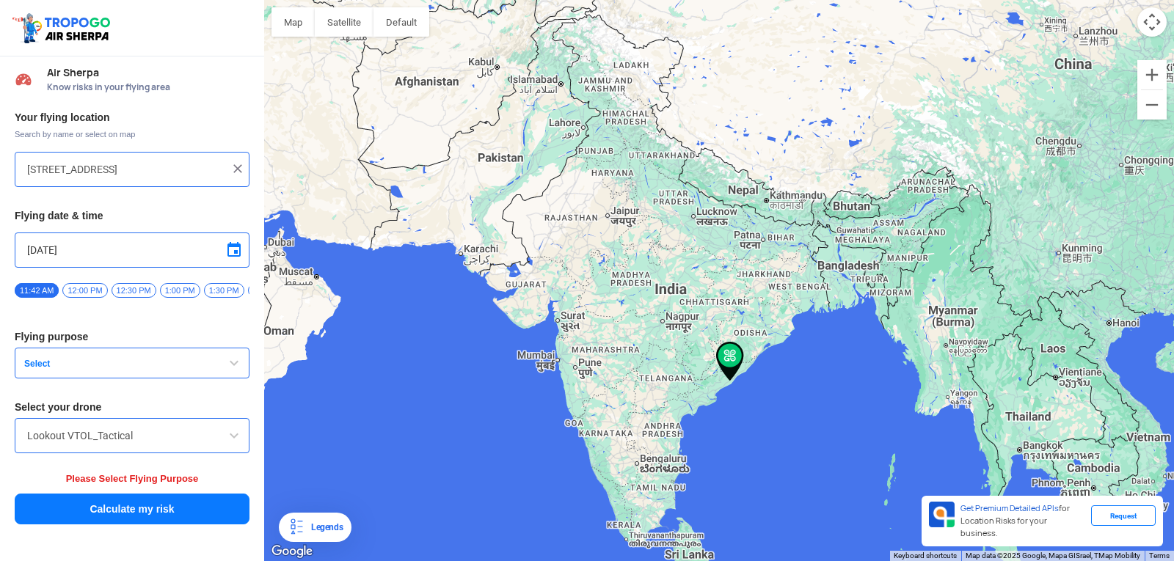
click at [206, 371] on button "Select" at bounding box center [132, 363] width 235 height 31
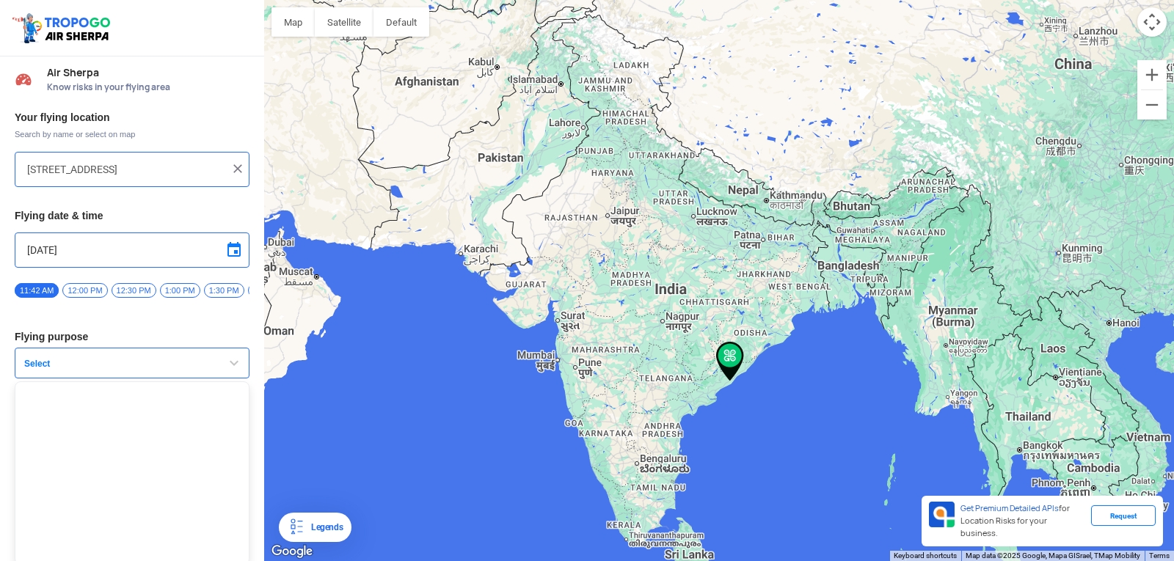
click at [231, 368] on span "button" at bounding box center [234, 363] width 18 height 18
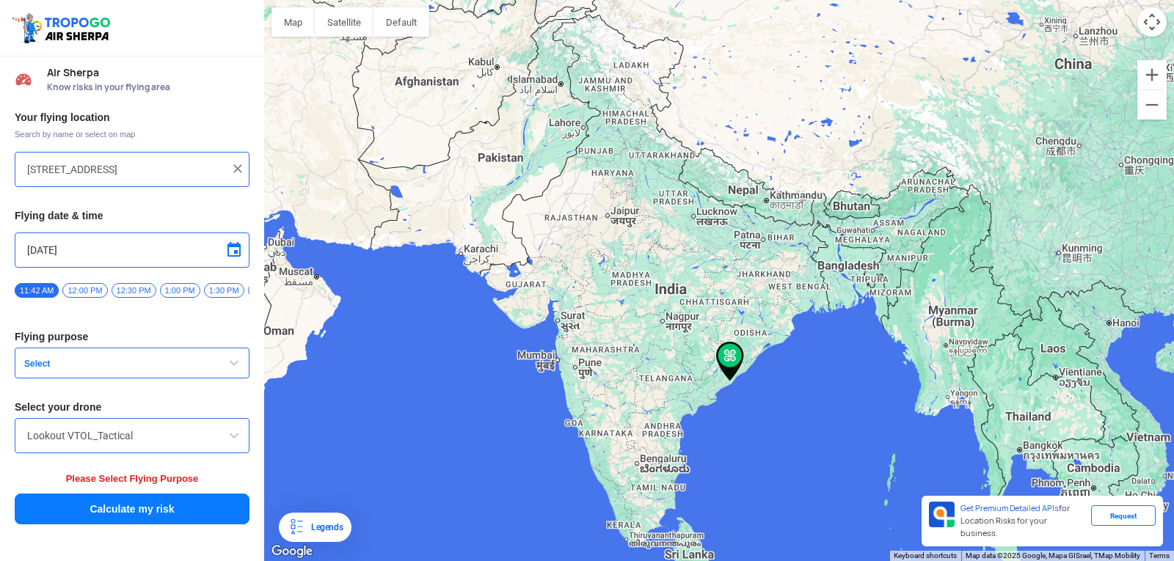
click at [217, 371] on button "Select" at bounding box center [132, 363] width 235 height 31
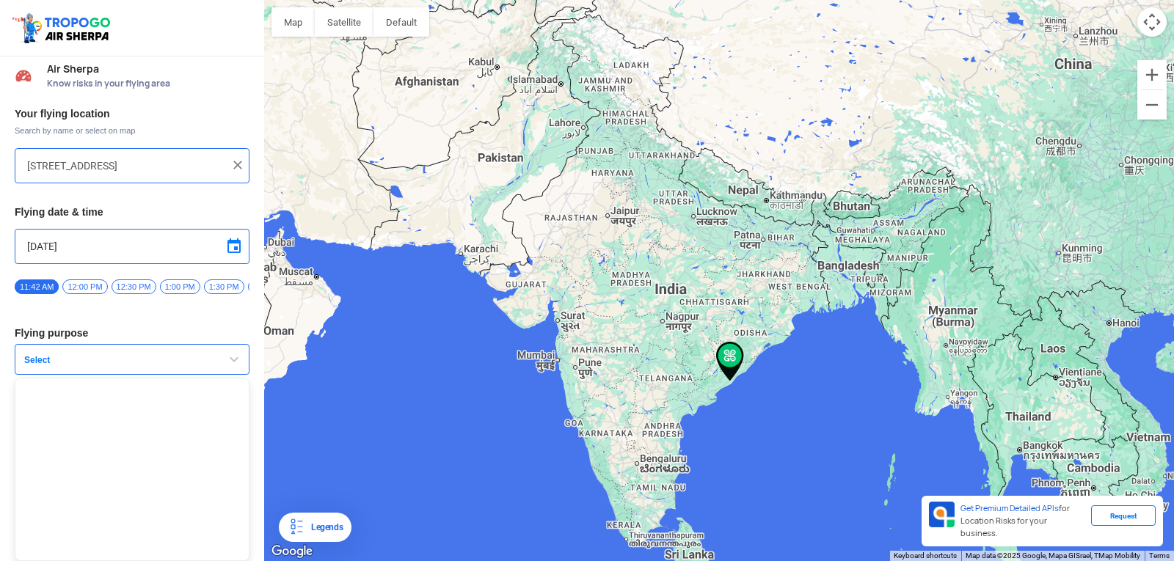
scroll to position [10, 0]
click at [233, 161] on img at bounding box center [237, 165] width 15 height 15
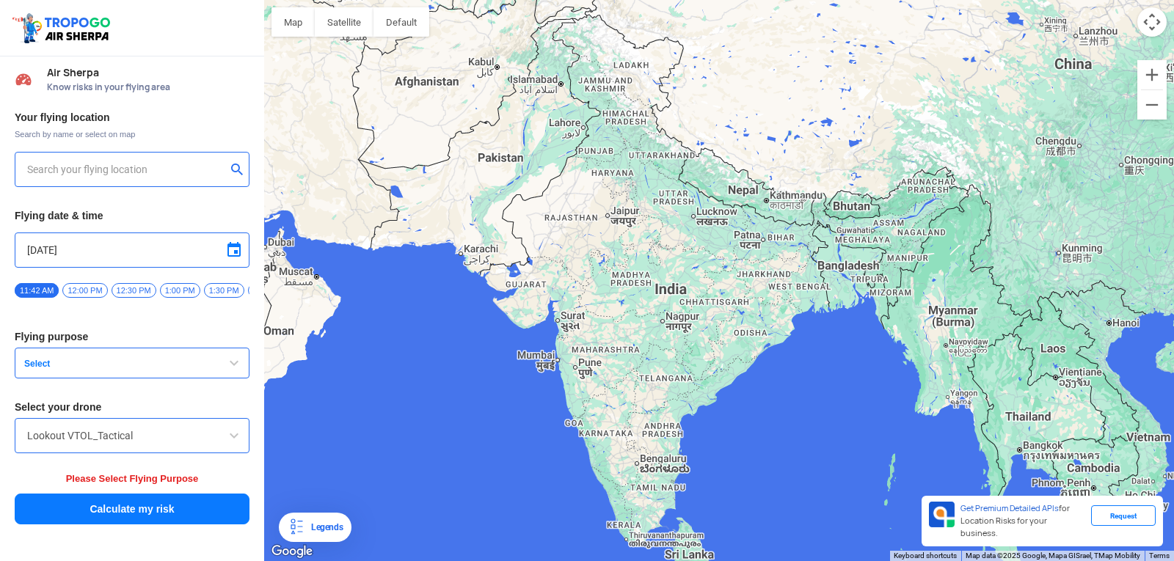
scroll to position [0, 0]
click at [171, 167] on input "text" at bounding box center [126, 170] width 199 height 18
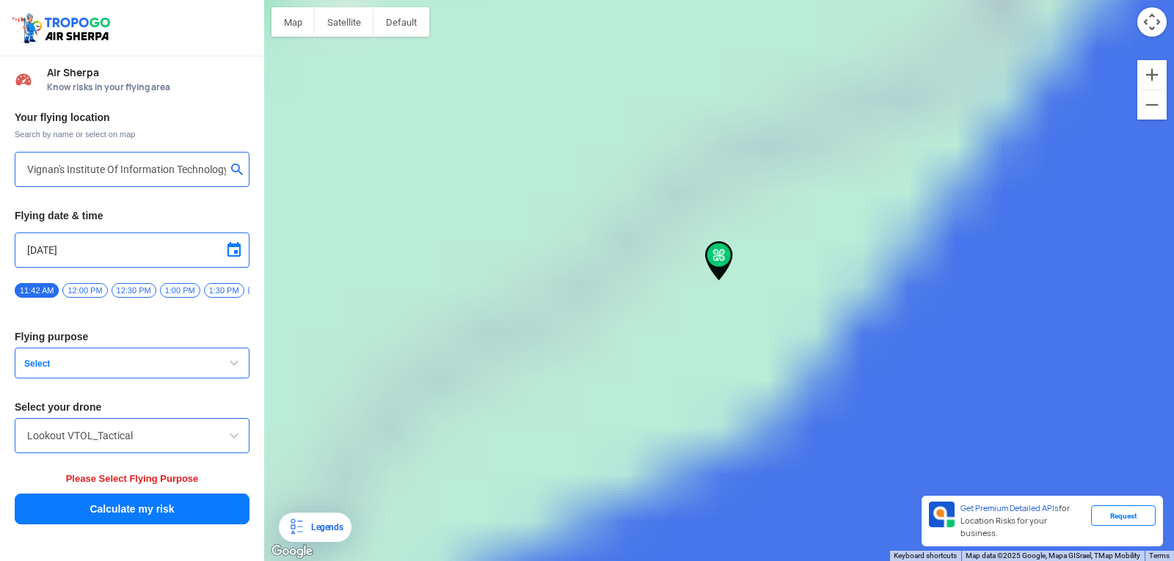
type input "Block D, Visakhapatnam, Andhra Pradesh 530049, India"
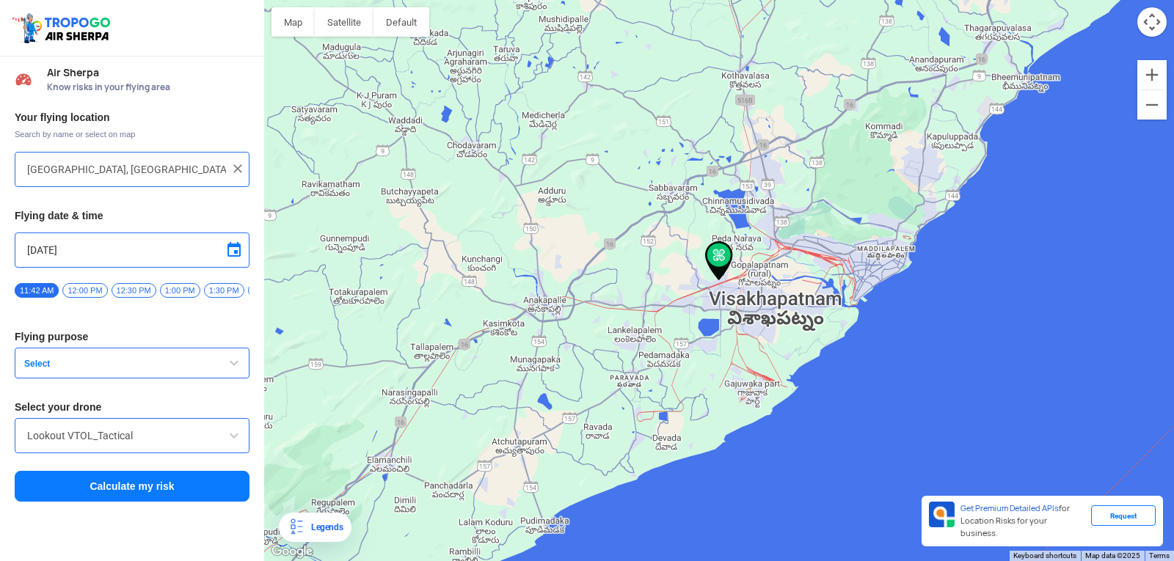
click at [132, 295] on span "12:30 PM" at bounding box center [134, 290] width 45 height 15
click at [233, 372] on span "button" at bounding box center [234, 363] width 18 height 18
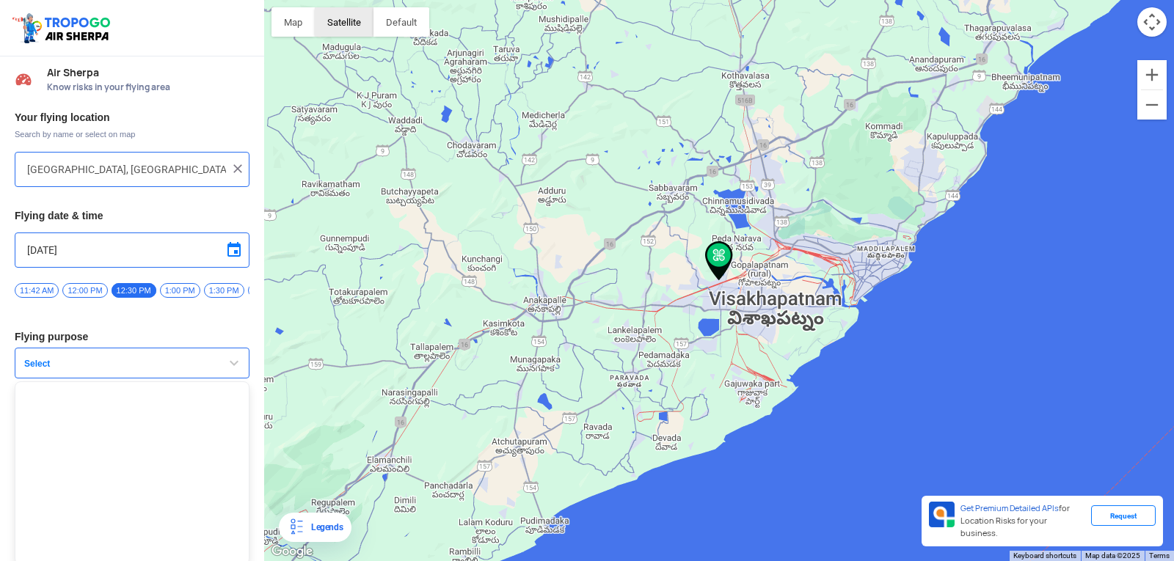
click at [324, 18] on button "Satellite" at bounding box center [344, 21] width 59 height 29
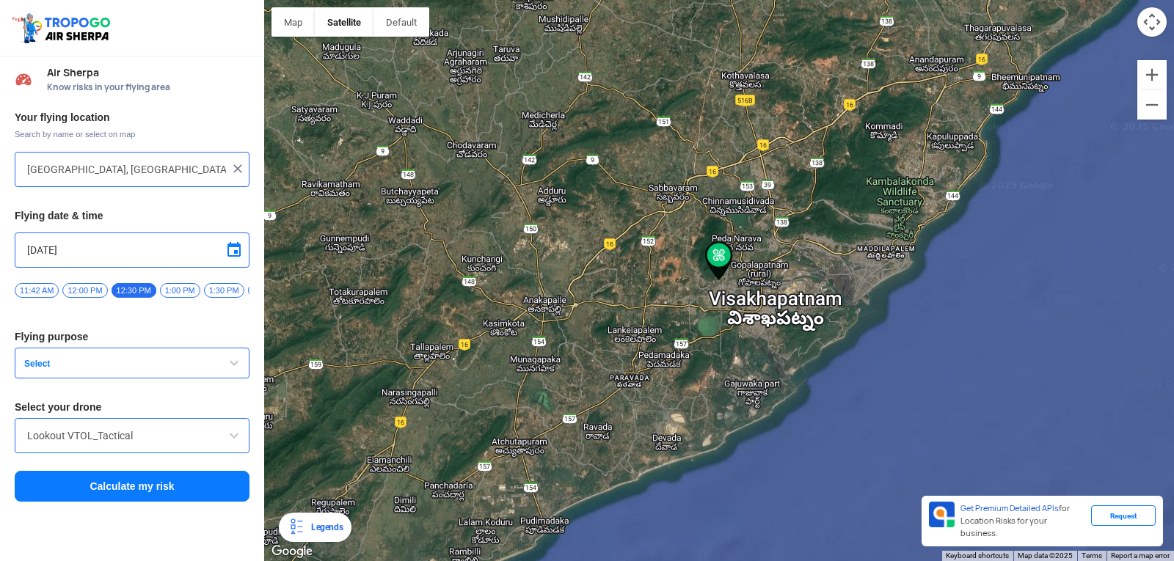
click at [194, 368] on span "Select" at bounding box center [109, 364] width 183 height 12
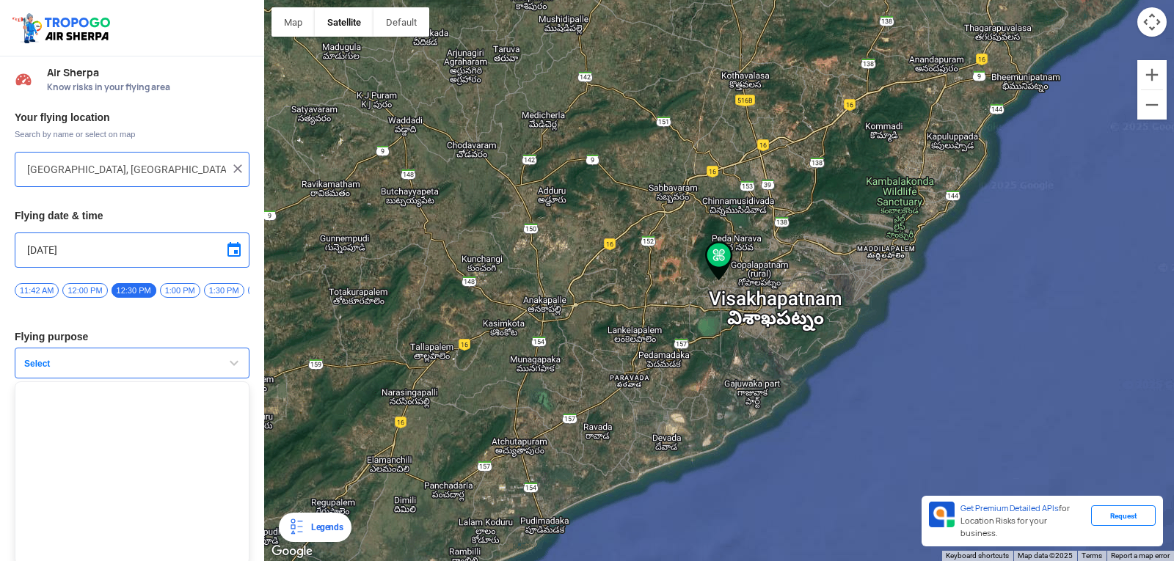
click at [194, 368] on span "Select" at bounding box center [109, 364] width 183 height 12
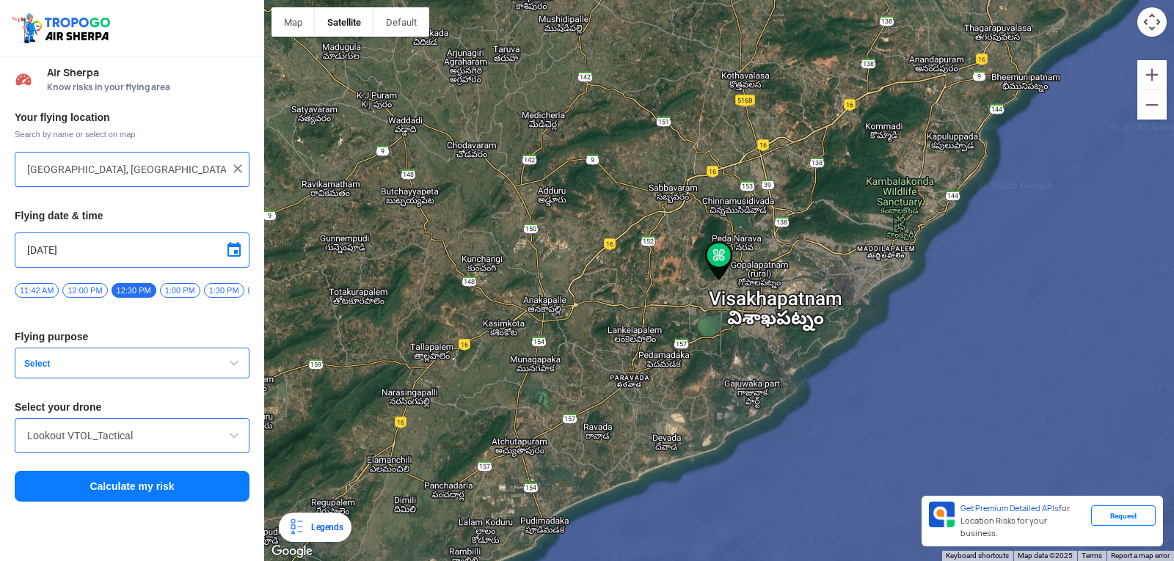
click at [194, 368] on span "Select" at bounding box center [109, 364] width 183 height 12
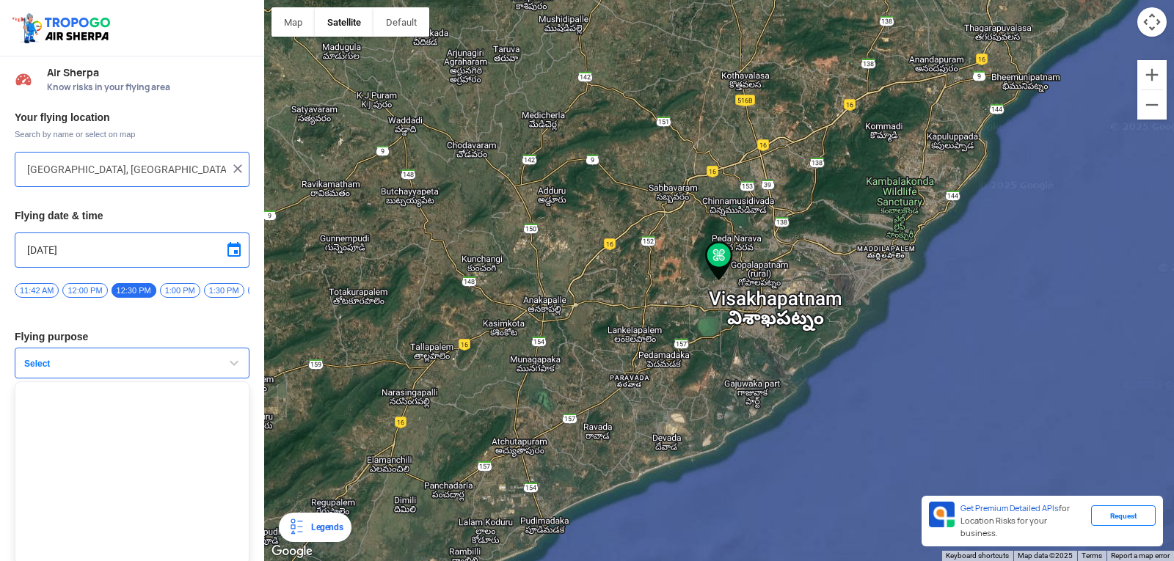
click at [194, 368] on span "Select" at bounding box center [109, 364] width 183 height 12
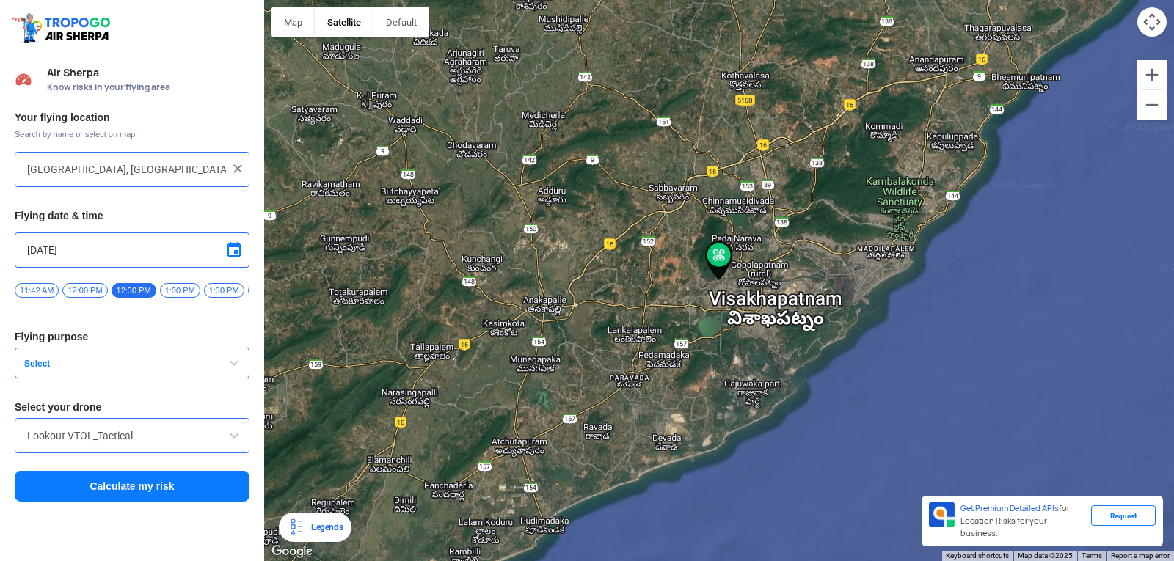
click at [242, 168] on img at bounding box center [237, 168] width 15 height 15
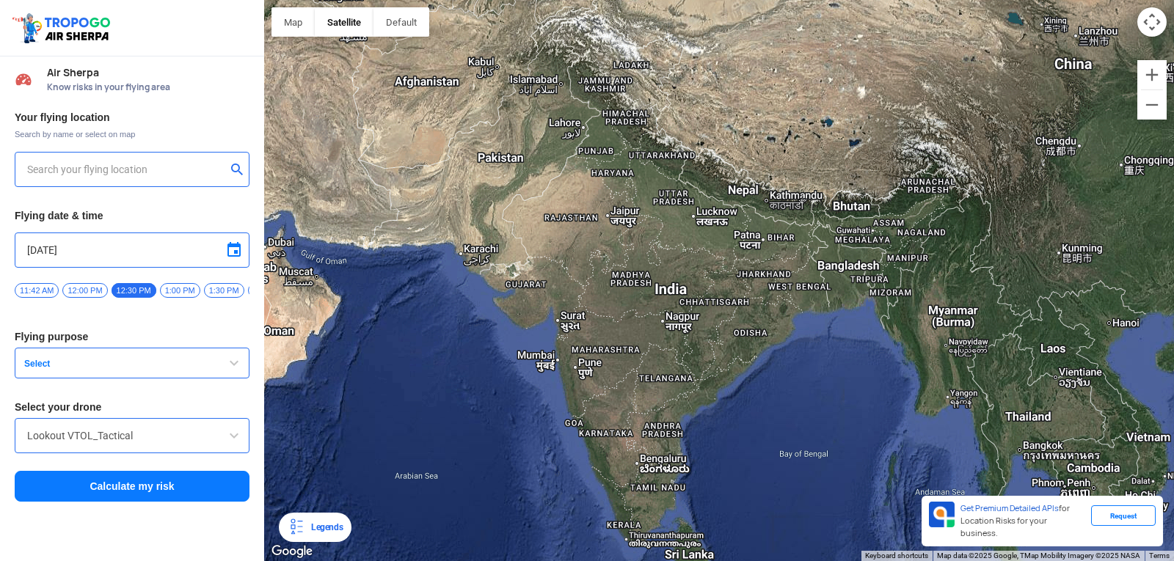
click at [175, 156] on div at bounding box center [132, 169] width 235 height 35
click at [153, 167] on input "text" at bounding box center [126, 170] width 199 height 18
type input "Block D, Visakhapatnam, Andhra Pradesh 530049, India"
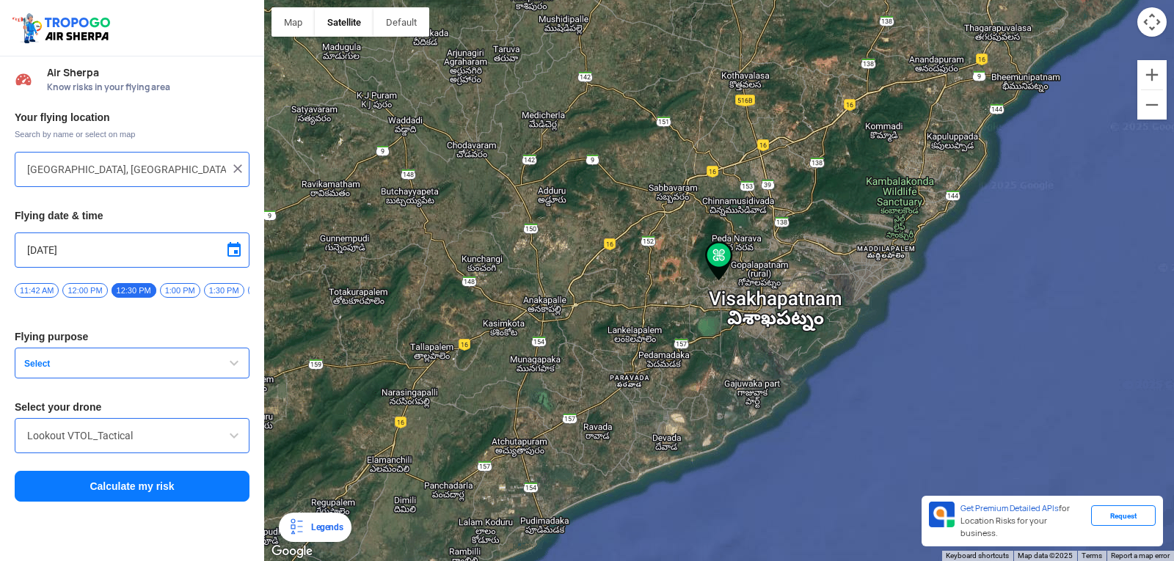
click at [63, 370] on span "Select" at bounding box center [109, 364] width 183 height 12
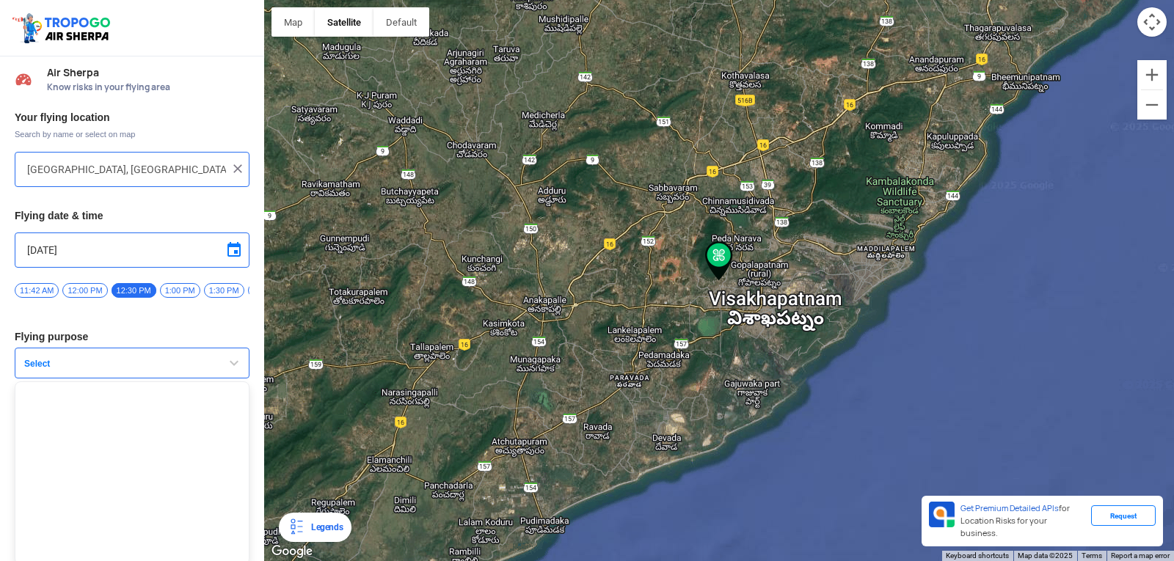
click at [95, 370] on span "Select" at bounding box center [109, 364] width 183 height 12
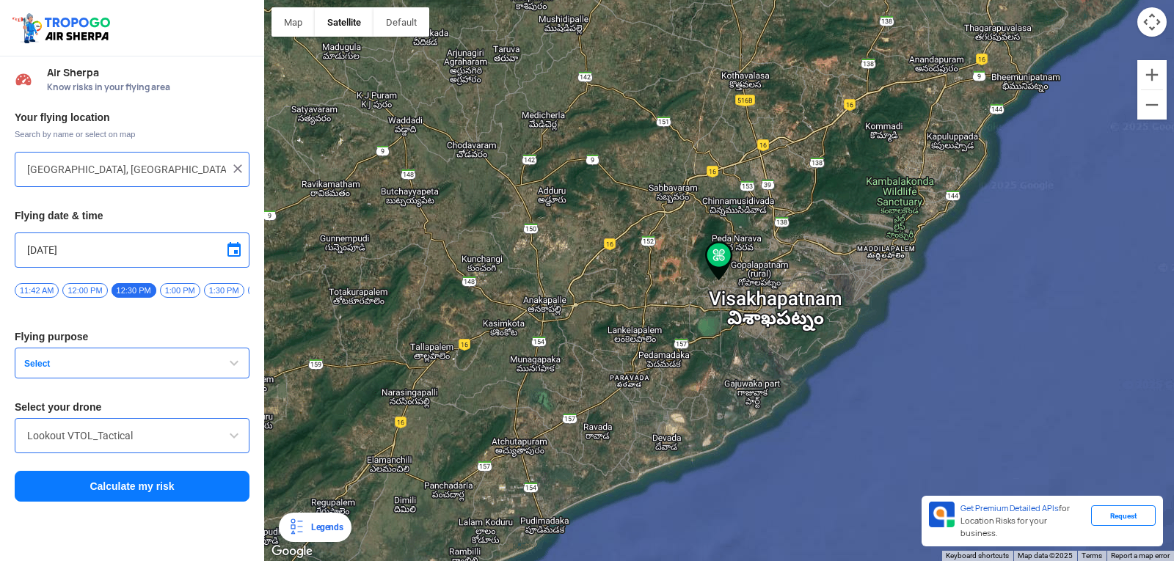
click at [173, 378] on button "Select" at bounding box center [132, 363] width 235 height 31
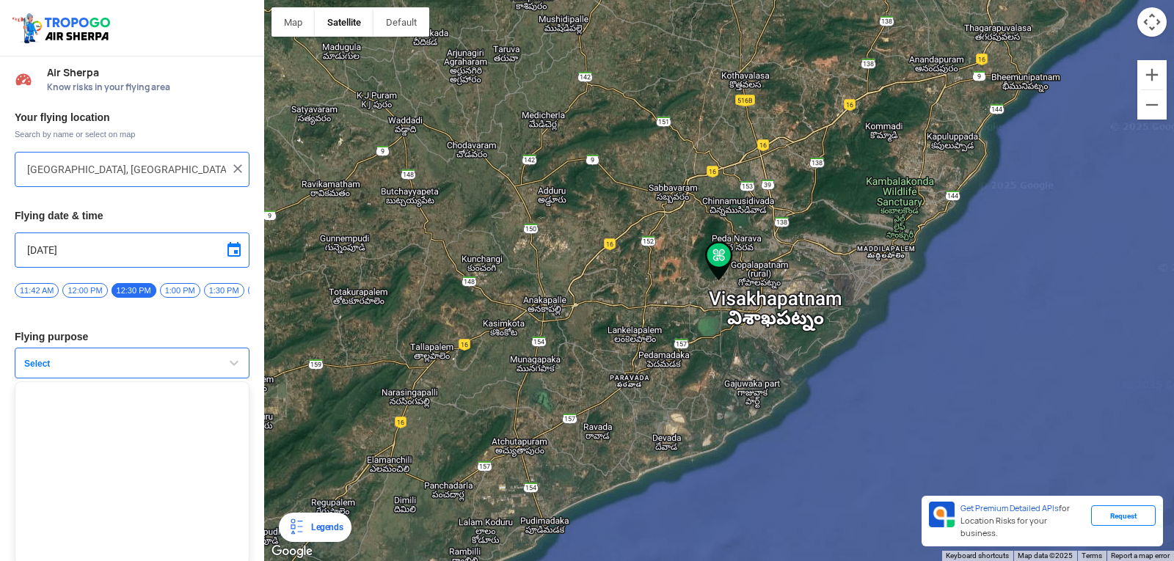
click at [178, 370] on span "Select" at bounding box center [109, 364] width 183 height 12
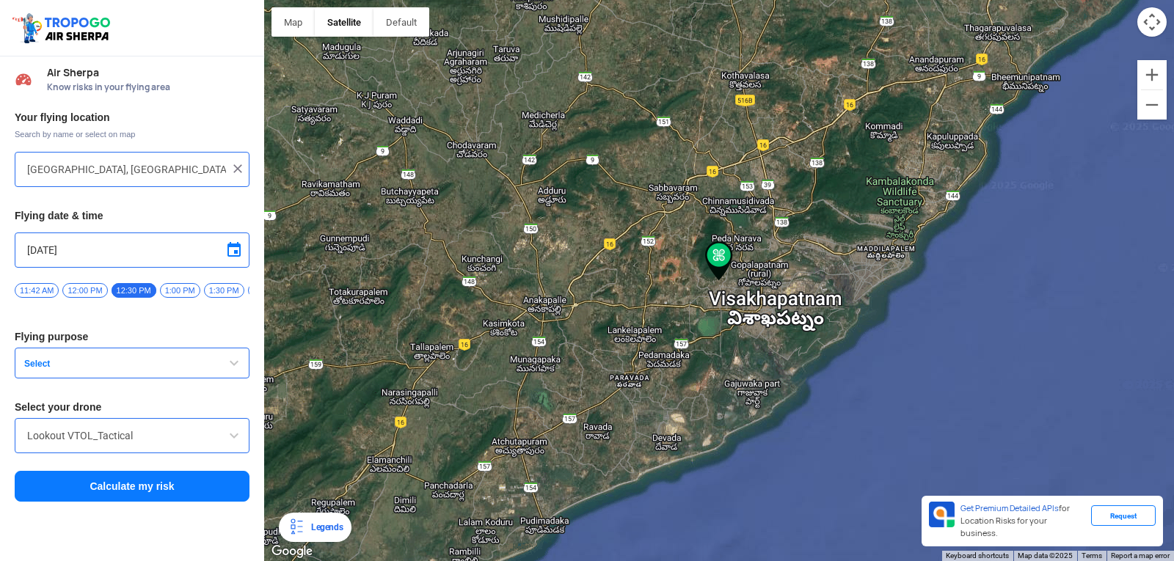
click at [178, 370] on span "Select" at bounding box center [109, 364] width 183 height 12
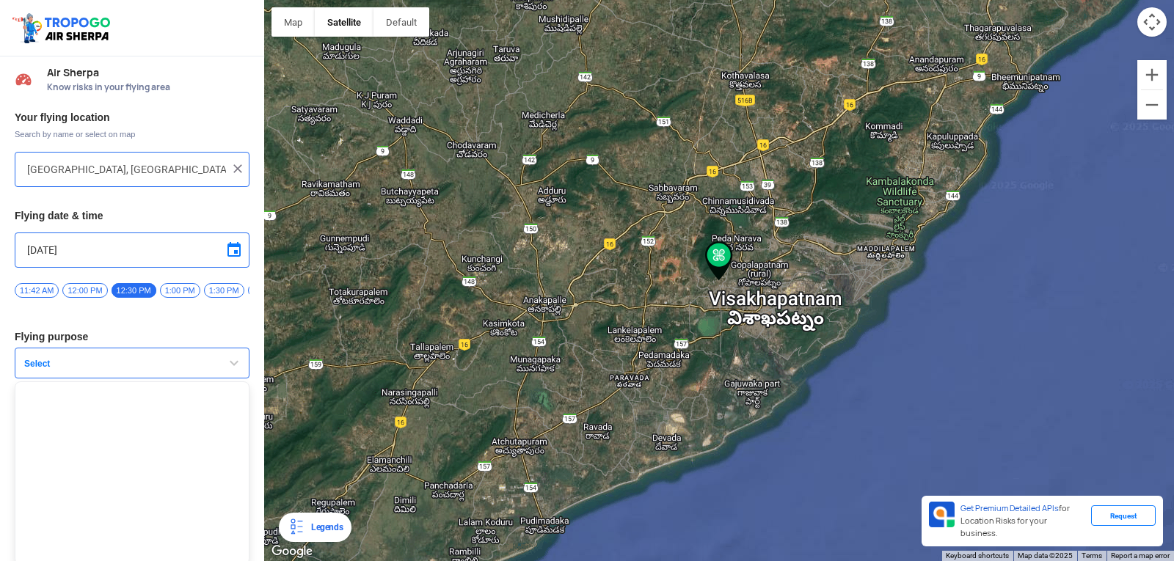
click at [178, 370] on span "Select" at bounding box center [109, 364] width 183 height 12
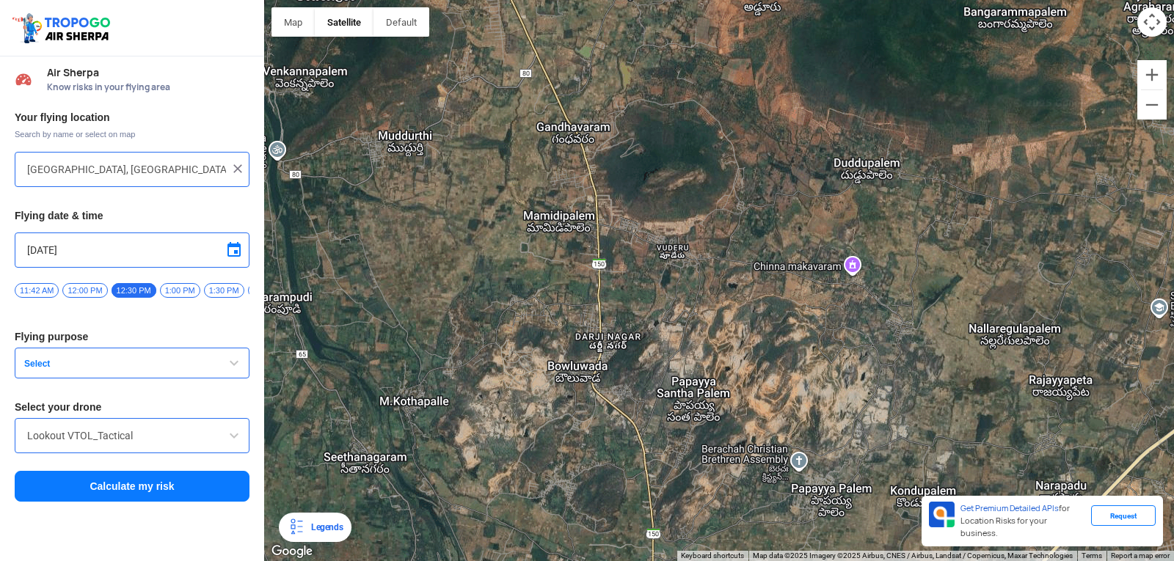
click at [90, 357] on button "Select" at bounding box center [132, 363] width 235 height 31
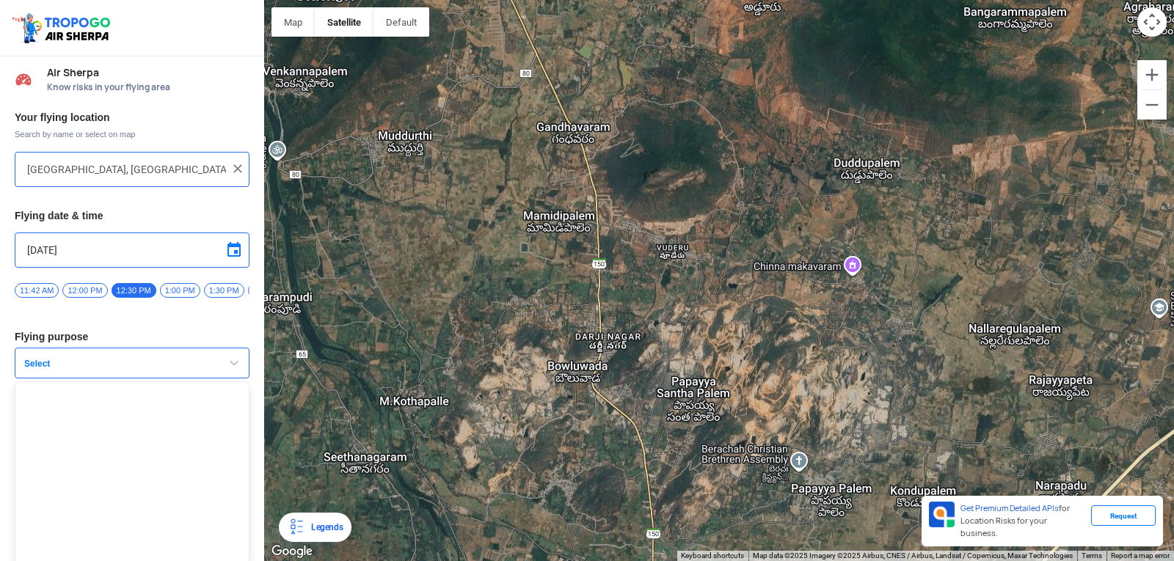
click at [90, 357] on button "Select" at bounding box center [132, 363] width 235 height 31
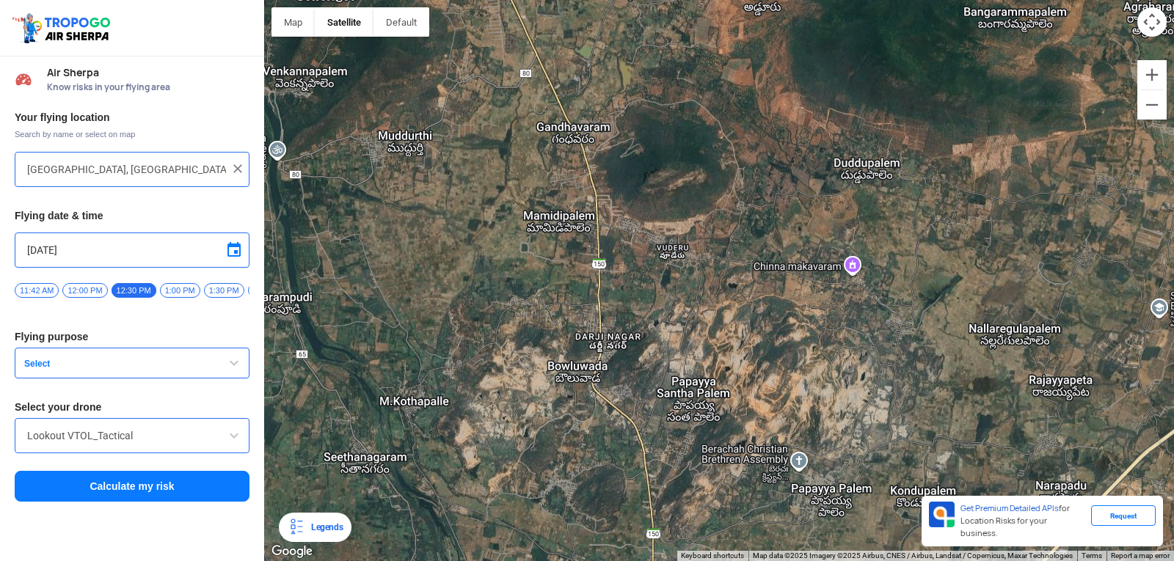
click at [90, 357] on button "Select" at bounding box center [132, 363] width 235 height 31
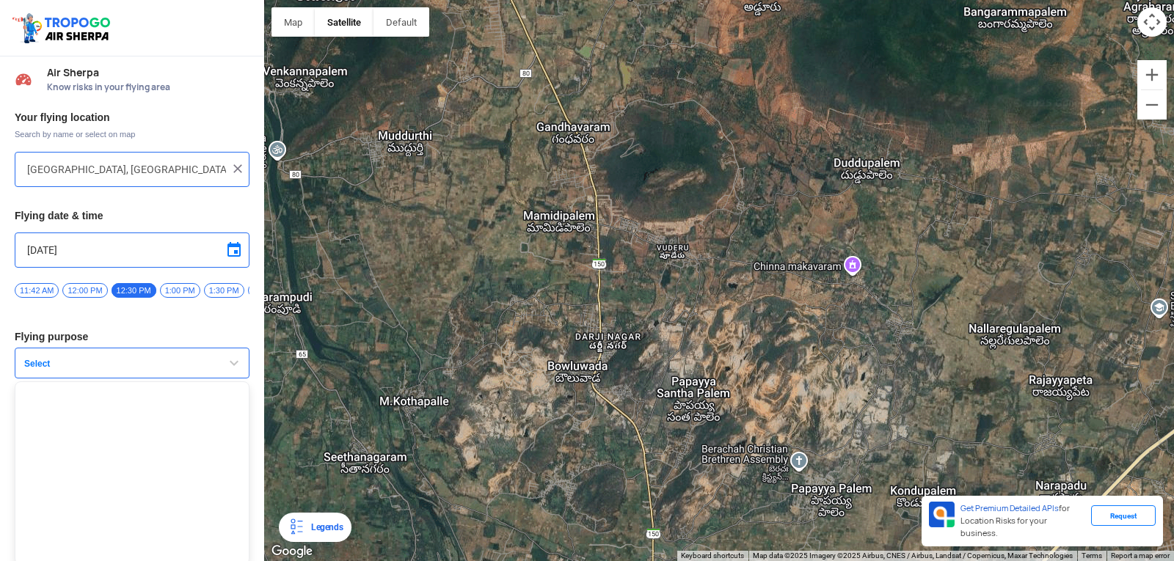
click at [90, 357] on button "Select" at bounding box center [132, 363] width 235 height 31
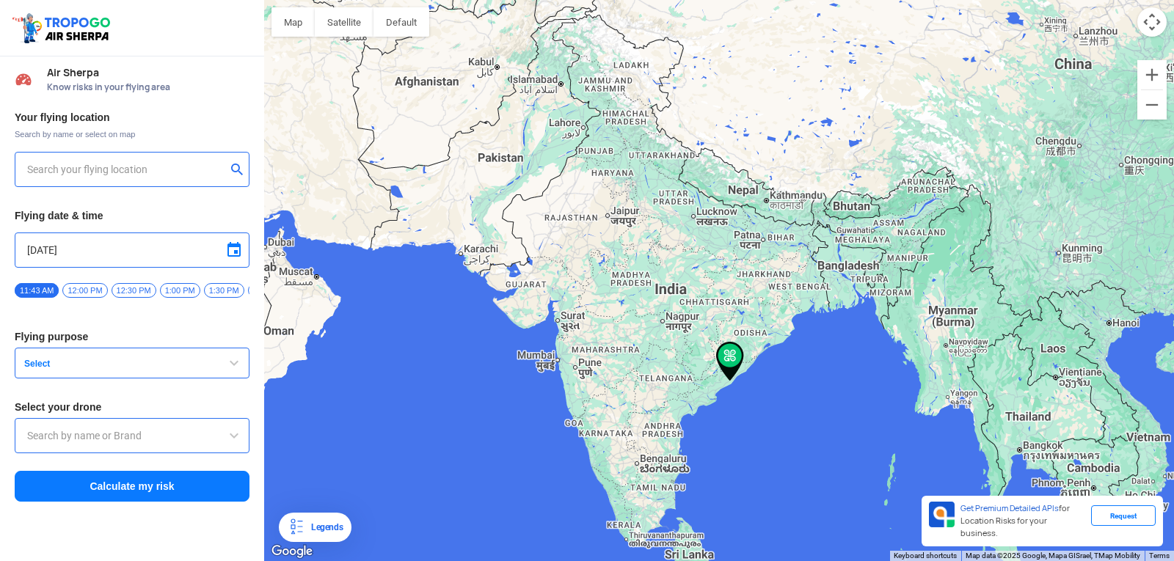
type input "[STREET_ADDRESS]"
click at [143, 365] on span "Select" at bounding box center [109, 364] width 183 height 12
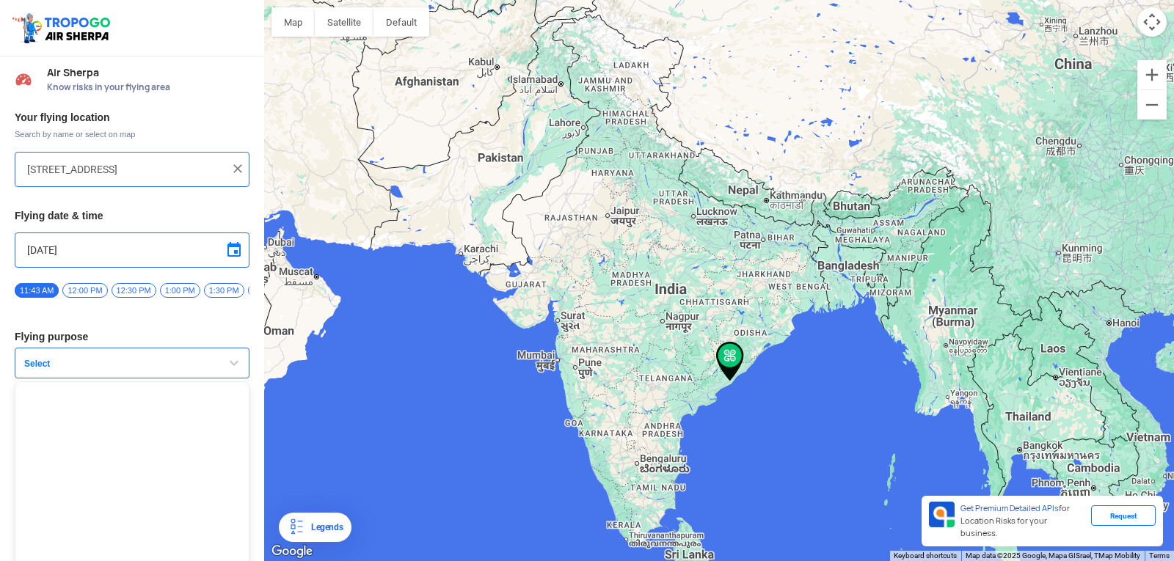
click at [143, 365] on span "Select" at bounding box center [109, 364] width 183 height 12
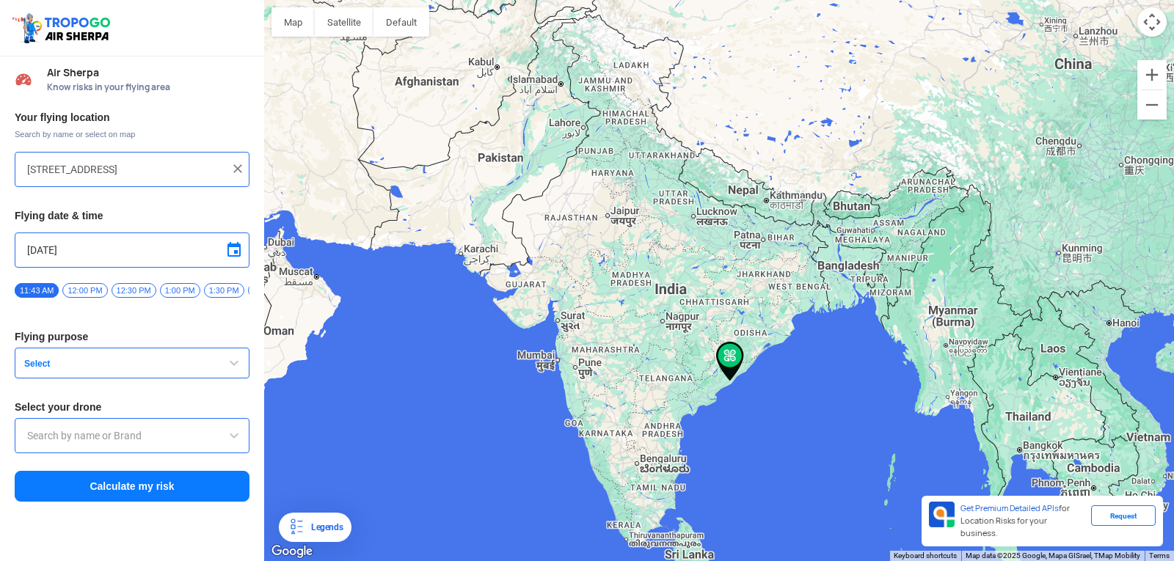
click at [140, 435] on input "text" at bounding box center [132, 436] width 210 height 18
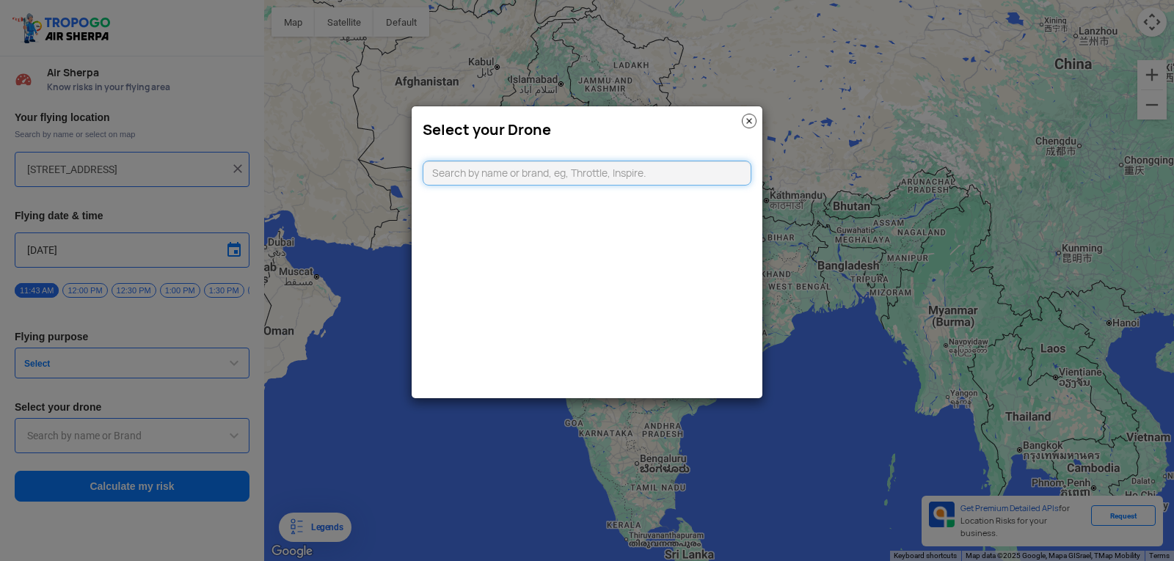
type input "v"
type input "d"
click at [745, 123] on img at bounding box center [749, 121] width 15 height 15
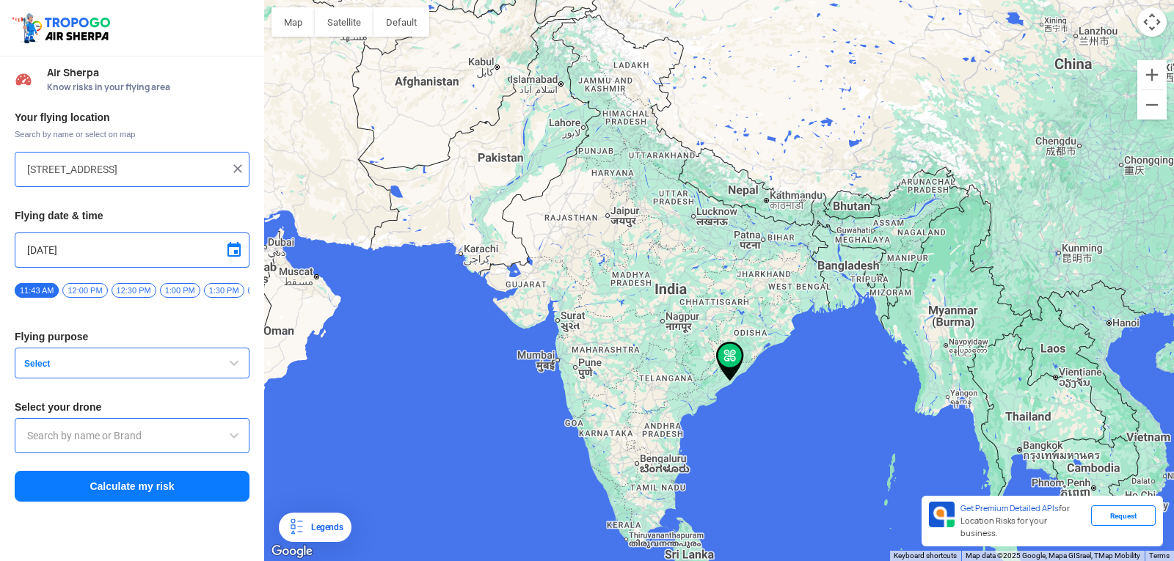
click at [98, 445] on input "text" at bounding box center [132, 436] width 210 height 18
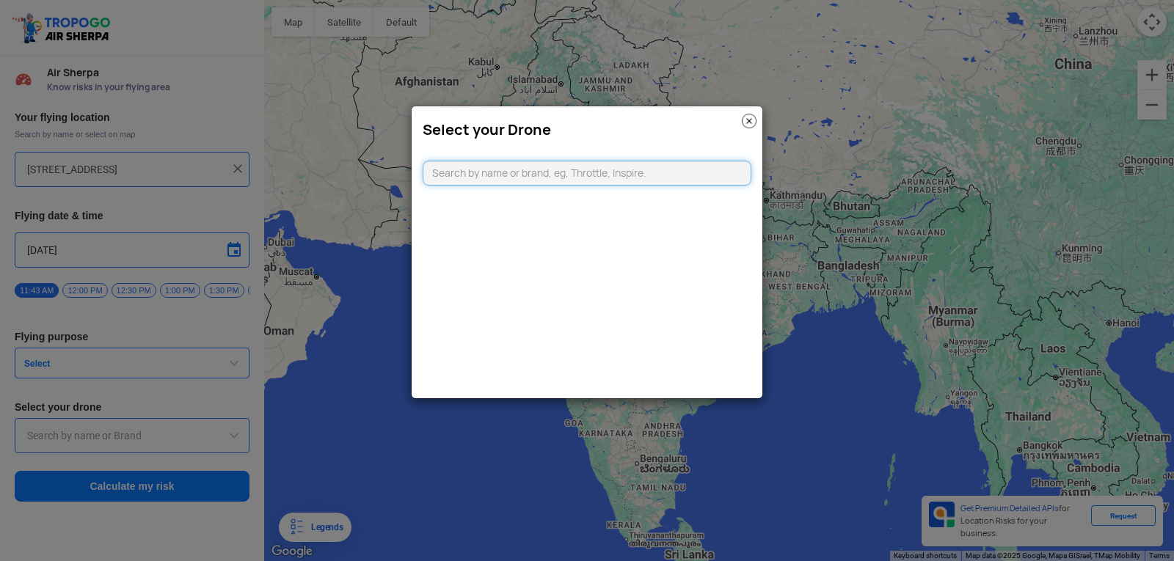
type input "d"
type input "vec"
click at [596, 205] on link "CLICKING HERE" at bounding box center [622, 202] width 74 height 11
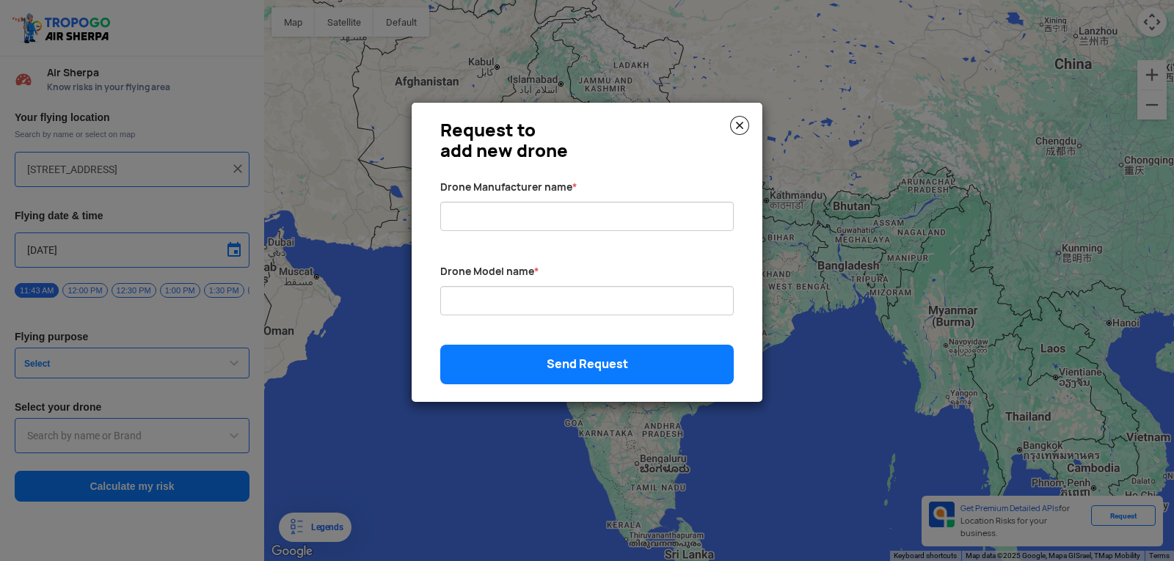
click at [734, 129] on img at bounding box center [739, 125] width 19 height 19
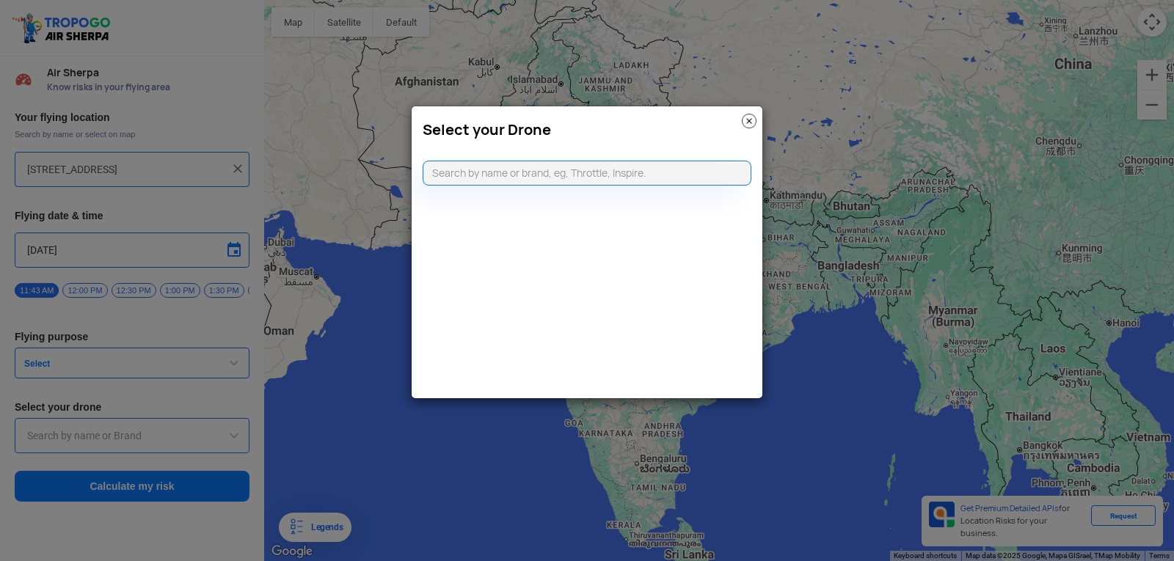
click at [748, 124] on img at bounding box center [749, 121] width 15 height 15
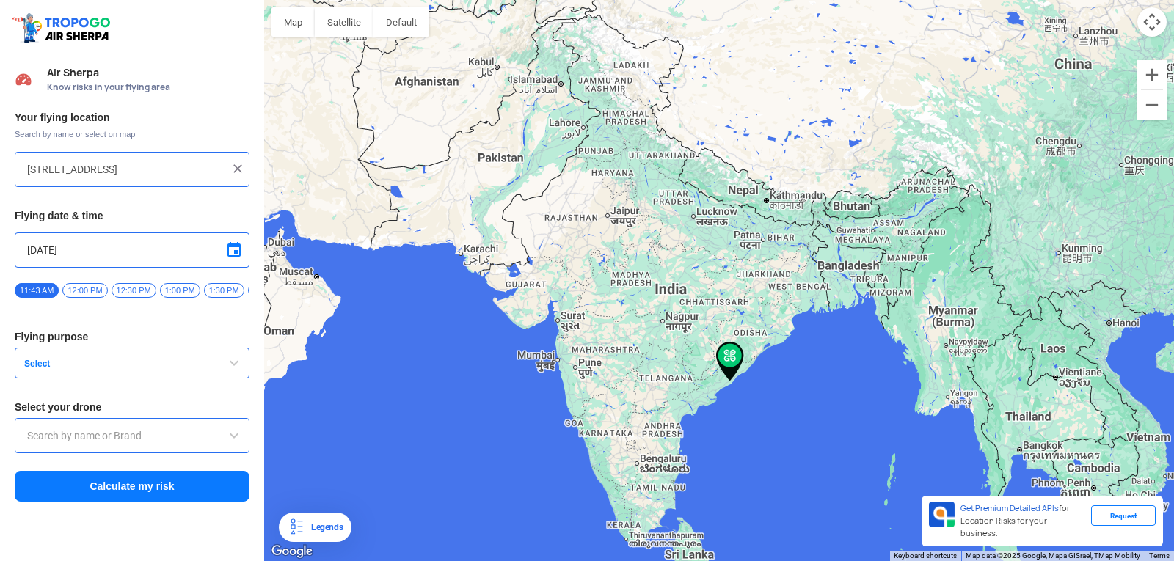
click at [229, 368] on span "button" at bounding box center [234, 363] width 18 height 18
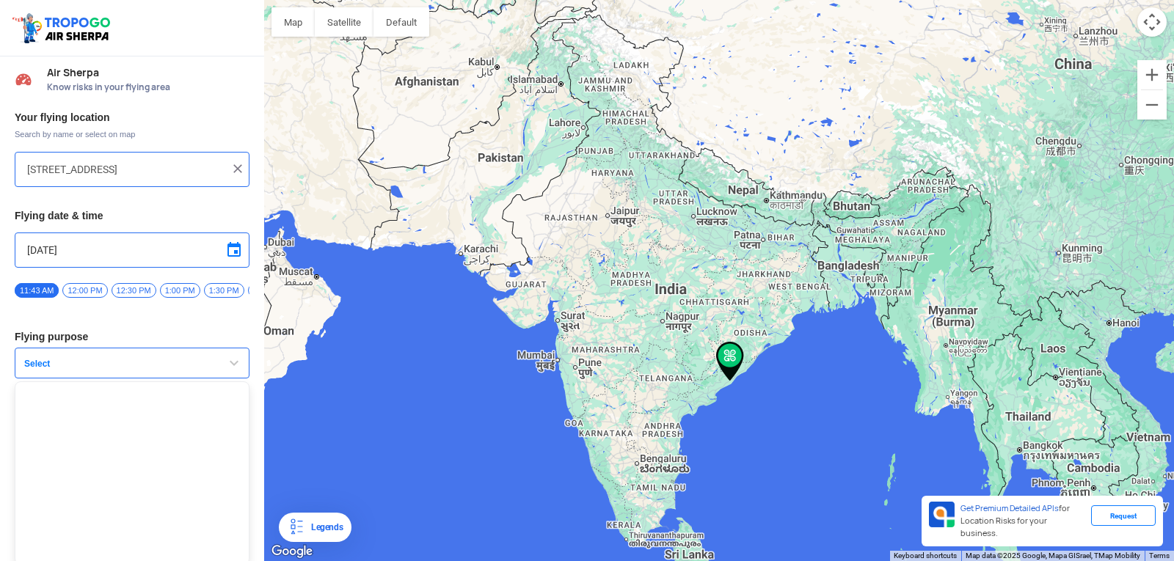
click at [217, 290] on span "1:30 PM" at bounding box center [224, 290] width 40 height 15
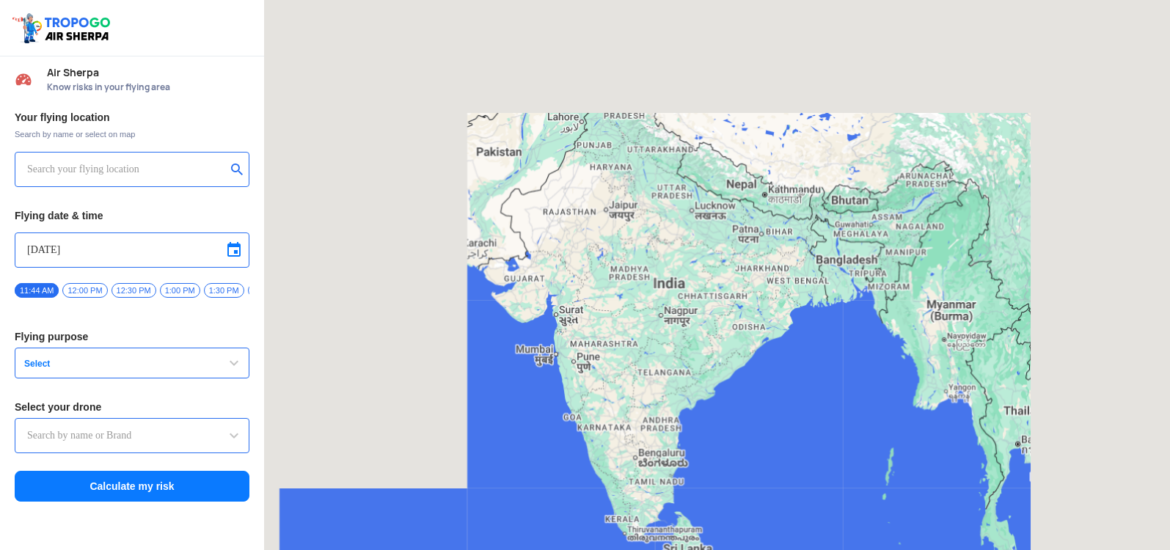
type input "[STREET_ADDRESS]"
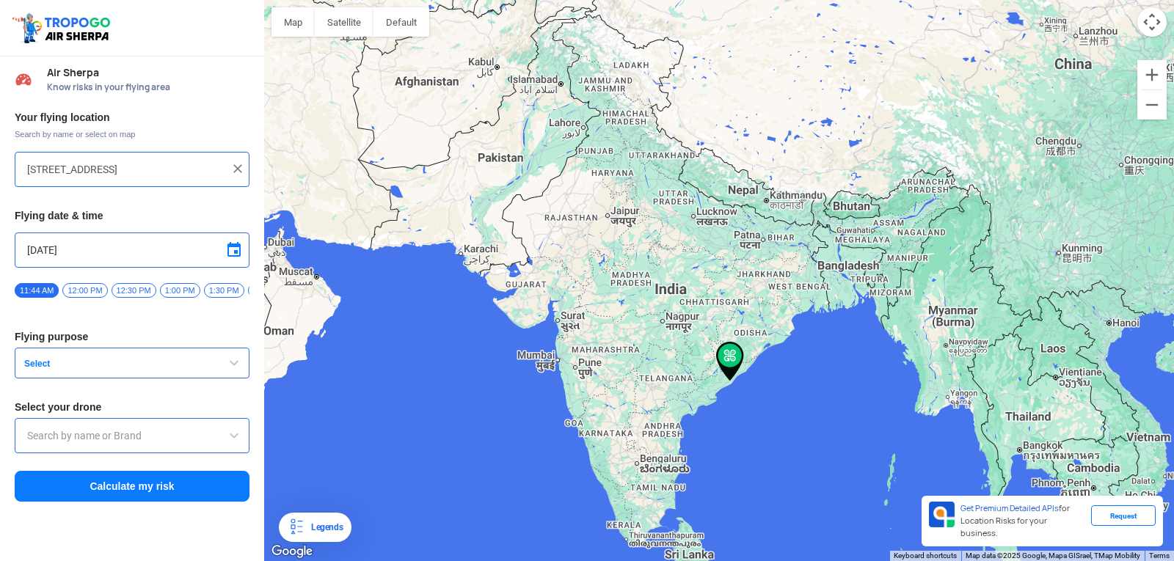
click at [142, 359] on button "Select" at bounding box center [132, 363] width 235 height 31
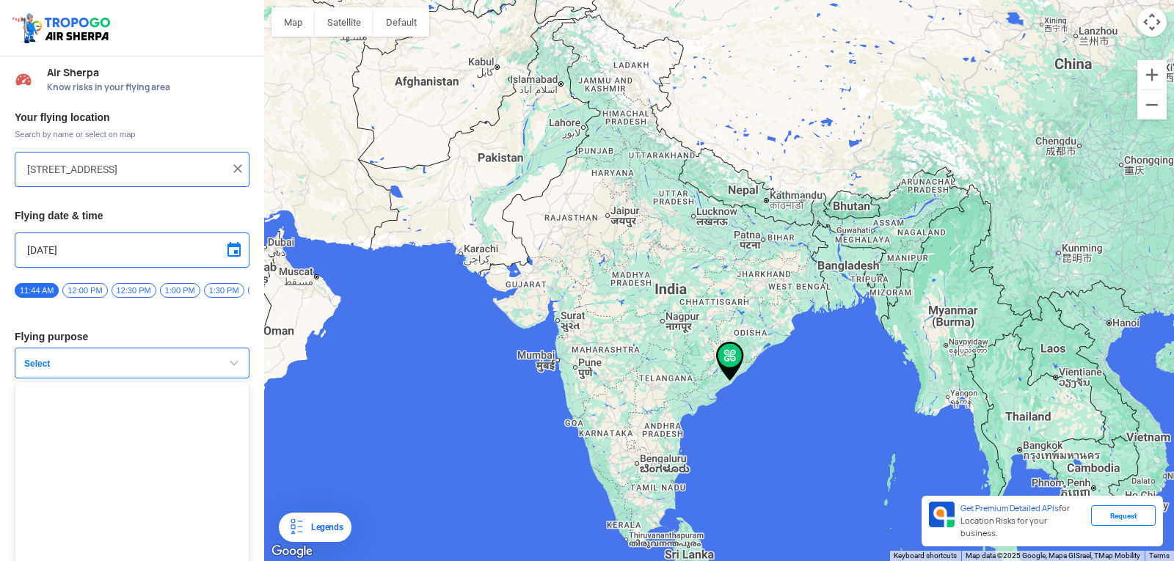
click at [142, 359] on button "Select" at bounding box center [132, 363] width 235 height 31
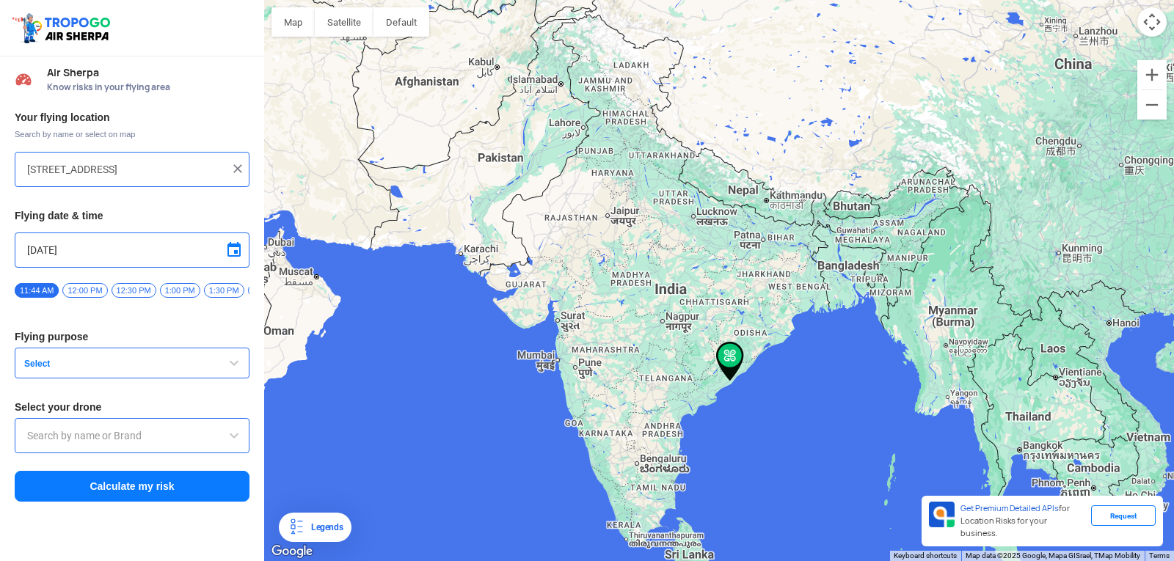
click at [120, 431] on div at bounding box center [132, 435] width 235 height 35
click at [123, 438] on input "text" at bounding box center [132, 436] width 210 height 18
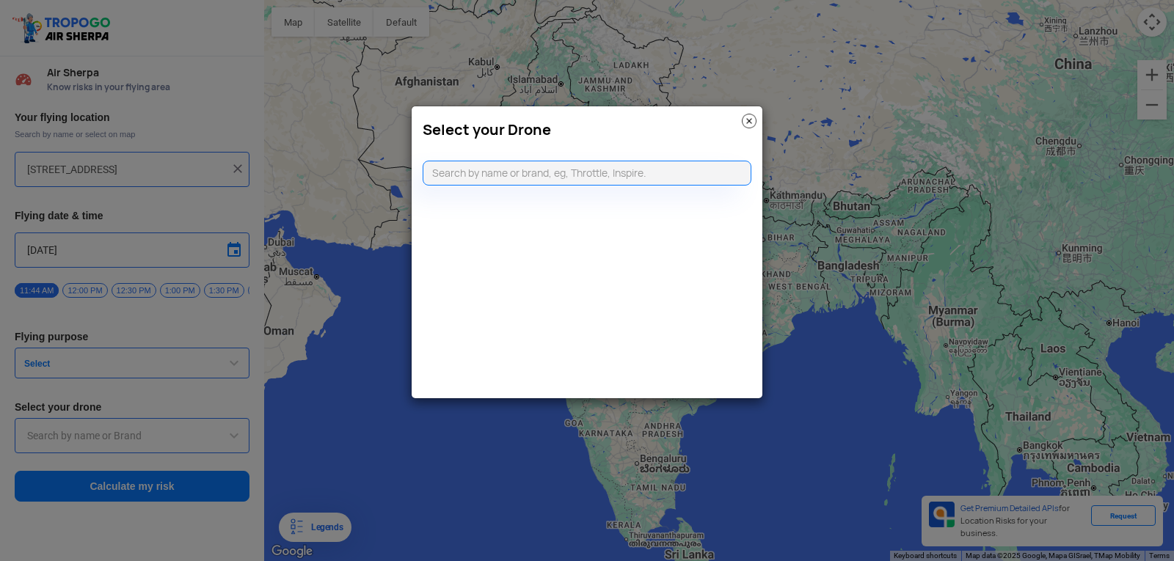
click at [748, 118] on img at bounding box center [749, 121] width 15 height 15
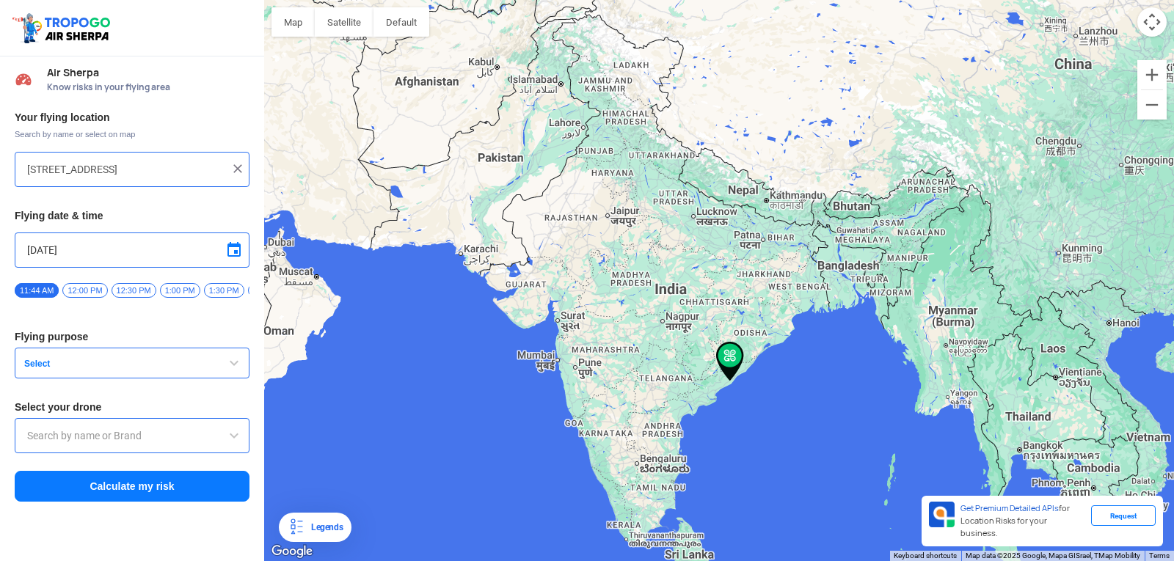
click at [231, 249] on span at bounding box center [234, 250] width 18 height 18
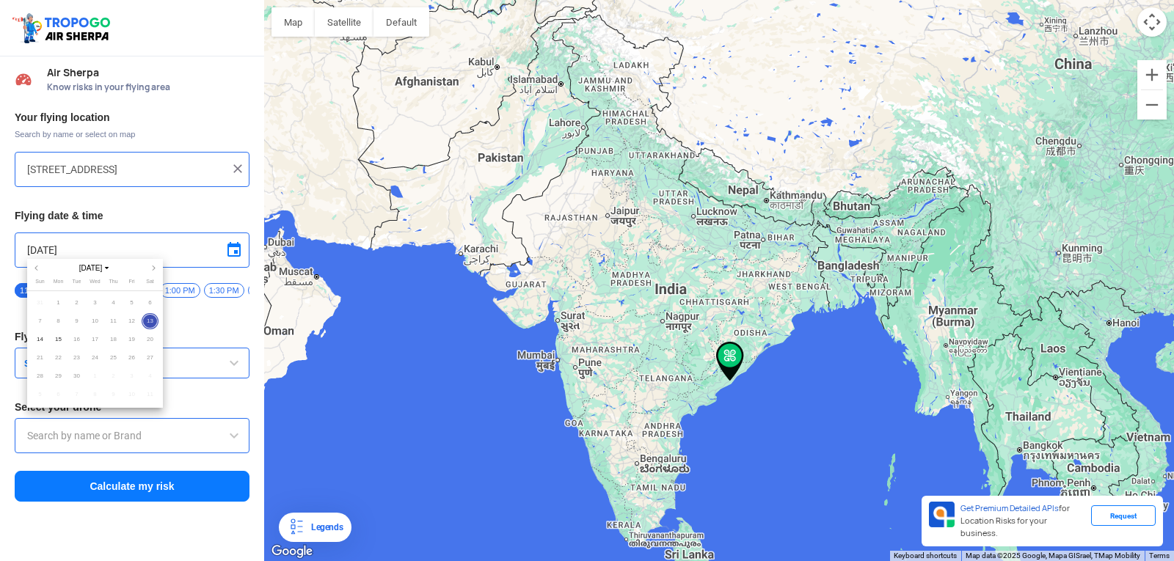
click at [231, 249] on div at bounding box center [587, 280] width 1174 height 561
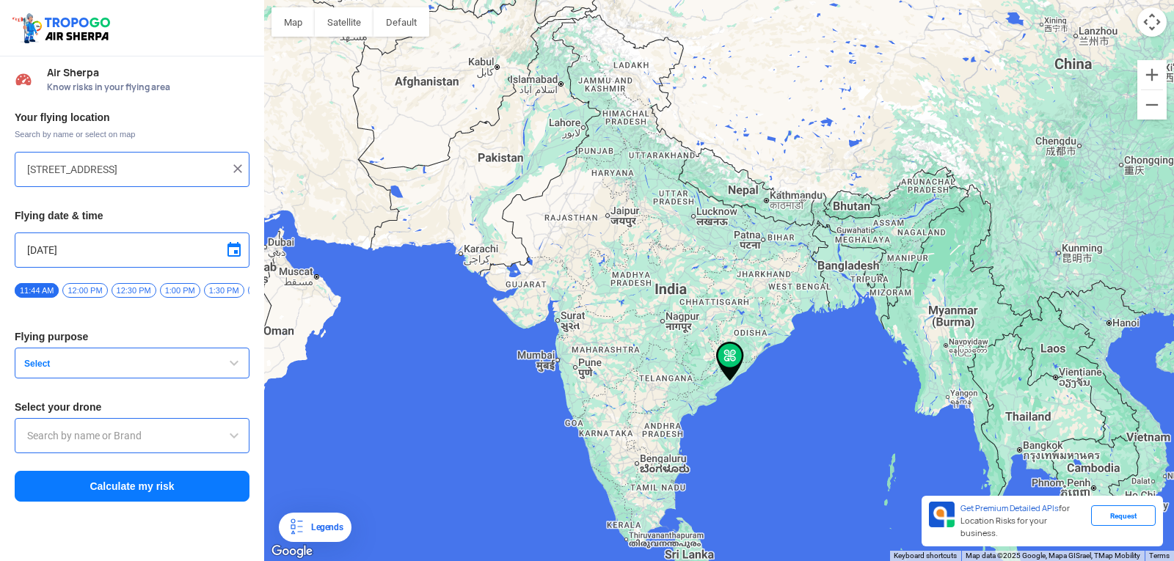
click at [123, 288] on span "12:30 PM" at bounding box center [134, 290] width 45 height 15
click at [176, 369] on span "Select" at bounding box center [109, 364] width 183 height 12
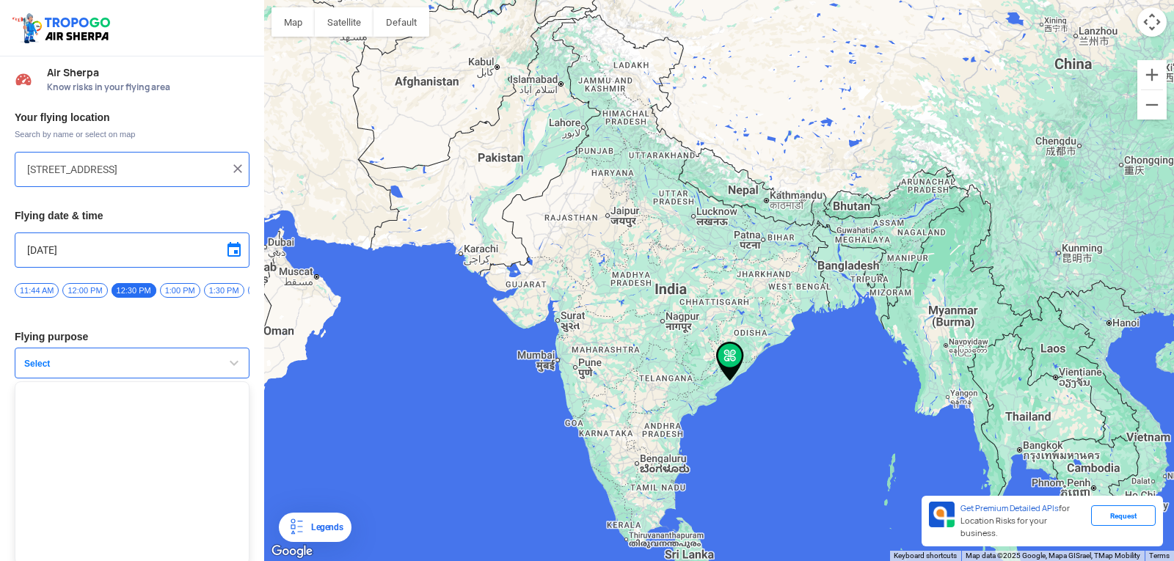
click at [176, 369] on span "Select" at bounding box center [109, 364] width 183 height 12
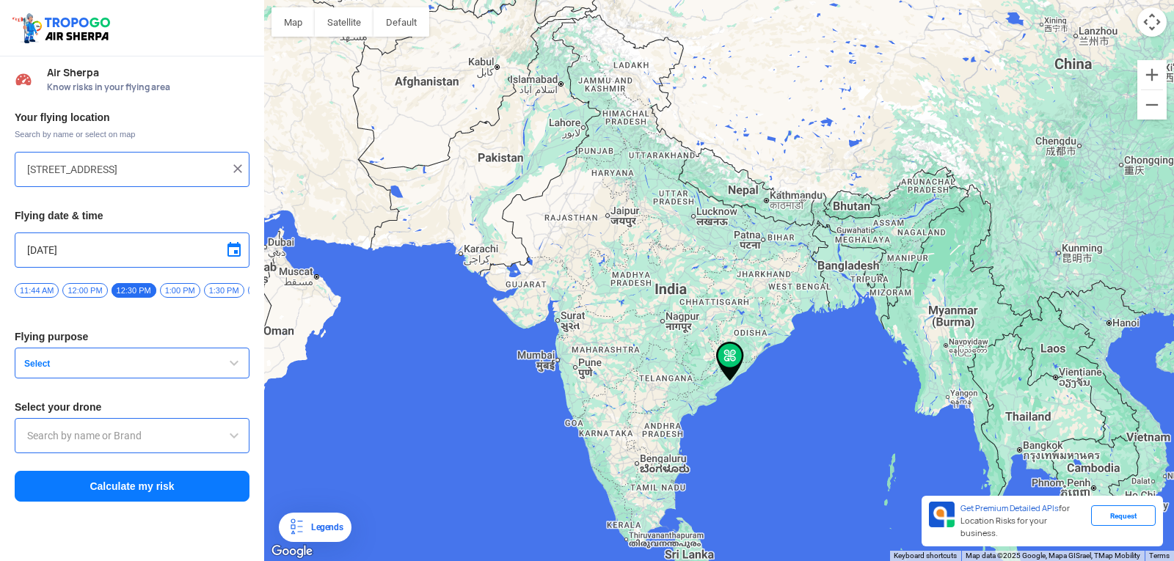
click at [159, 450] on div at bounding box center [132, 435] width 235 height 35
click at [162, 445] on input "text" at bounding box center [132, 436] width 210 height 18
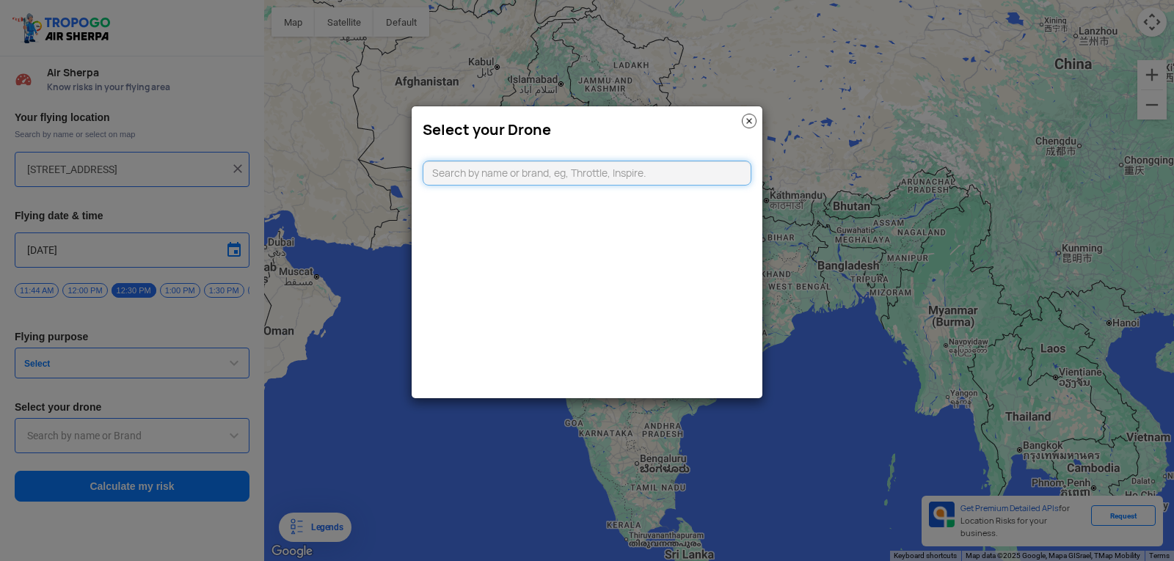
click at [162, 448] on modal-container "Select your Drone" at bounding box center [587, 280] width 1174 height 561
click at [741, 117] on div "Select your Drone" at bounding box center [587, 126] width 351 height 40
click at [746, 118] on img at bounding box center [749, 121] width 15 height 15
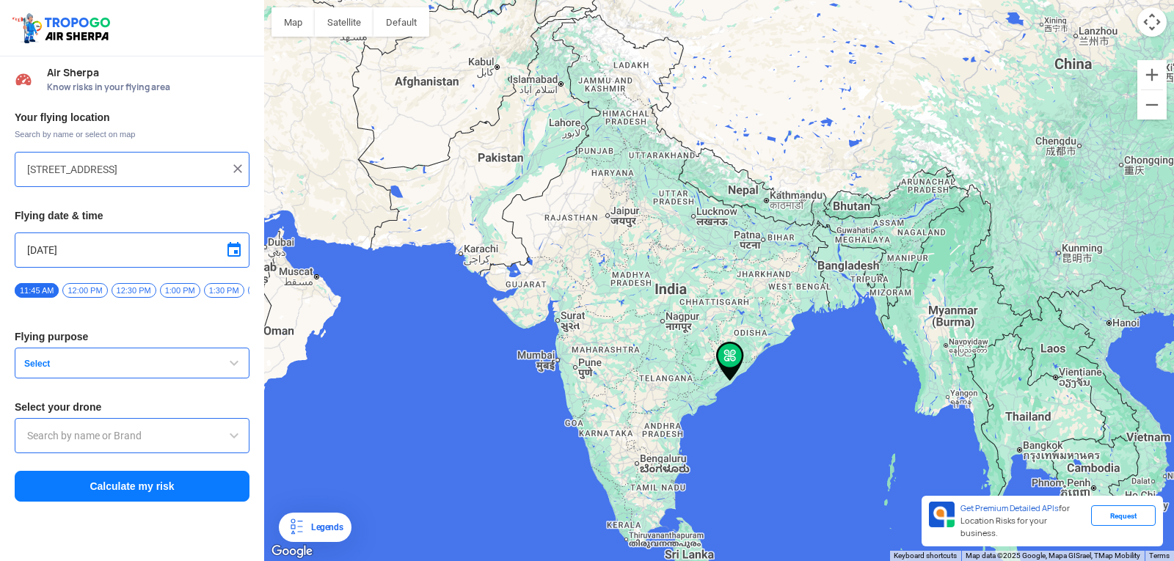
click at [72, 370] on span "Select" at bounding box center [109, 364] width 183 height 12
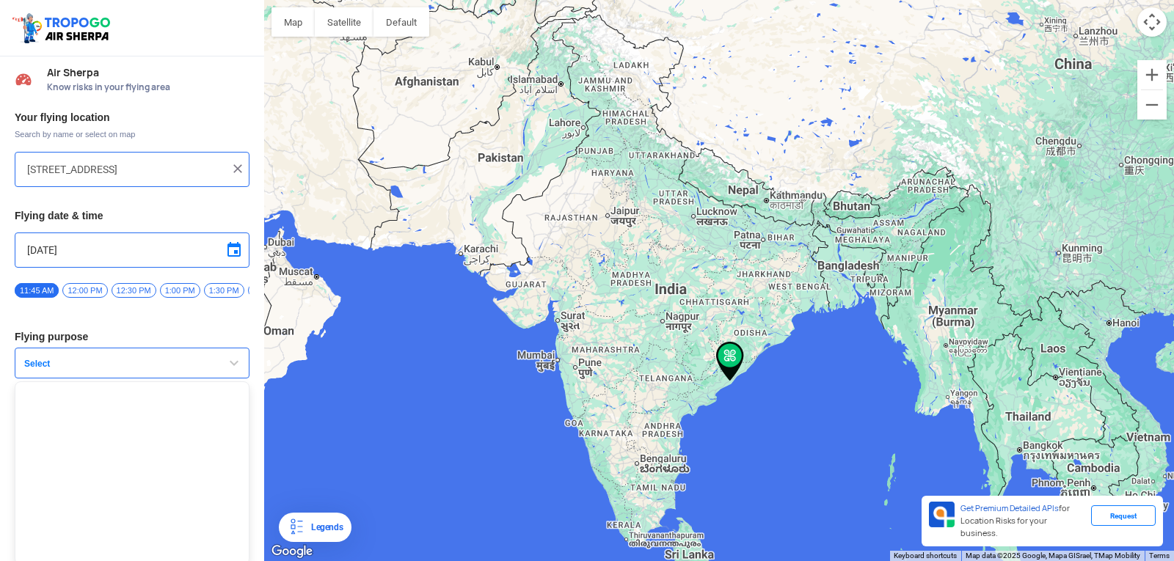
click at [226, 246] on span at bounding box center [234, 250] width 18 height 18
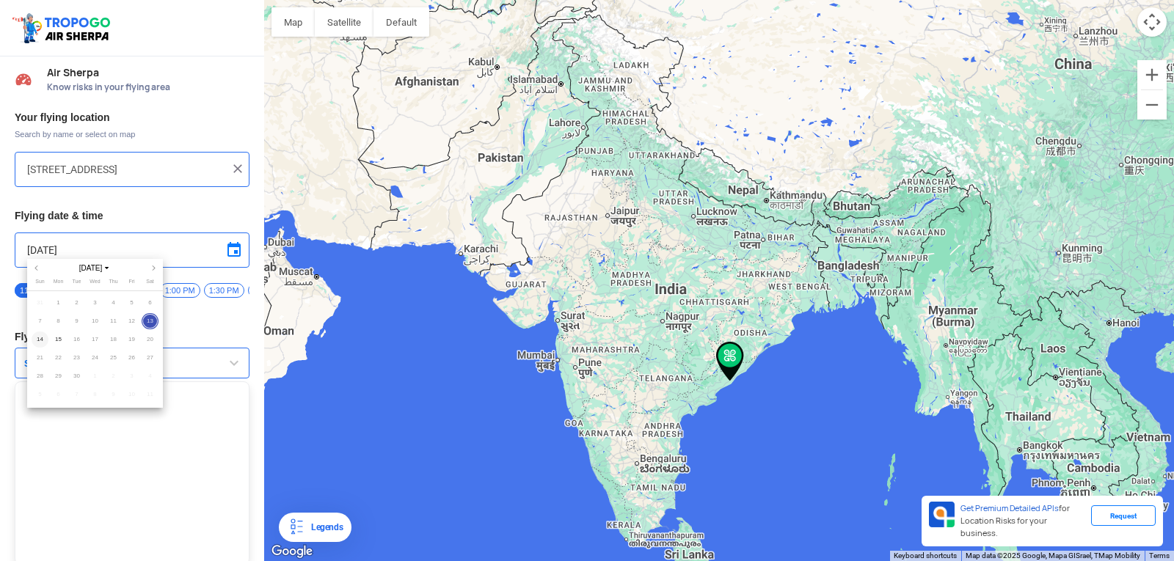
click at [40, 342] on span "14" at bounding box center [40, 340] width 17 height 17
type input "[DATE]"
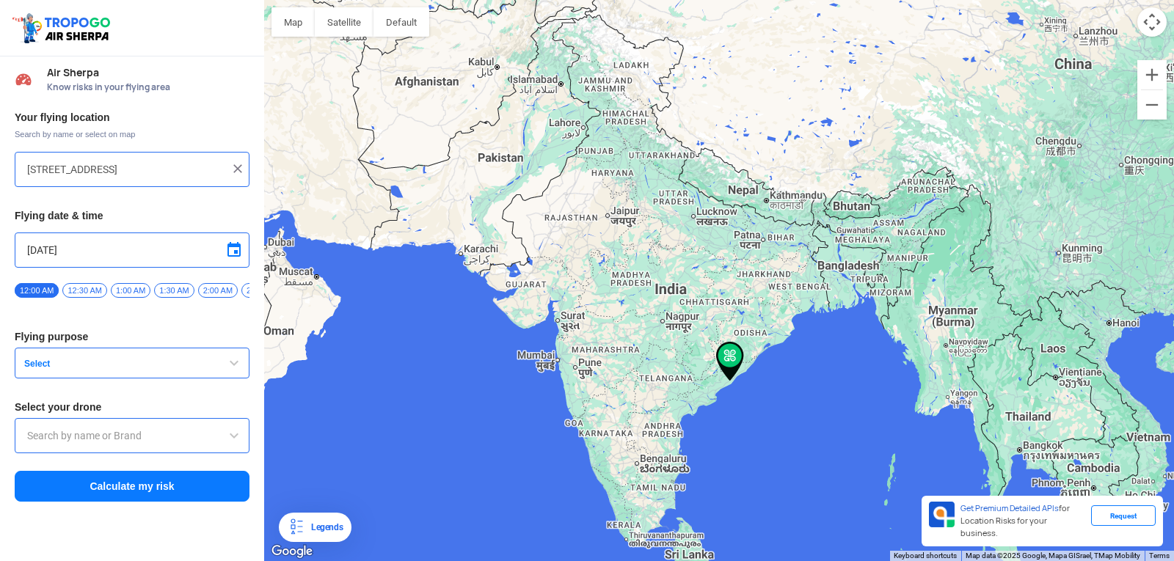
click at [94, 367] on span "Select" at bounding box center [109, 364] width 183 height 12
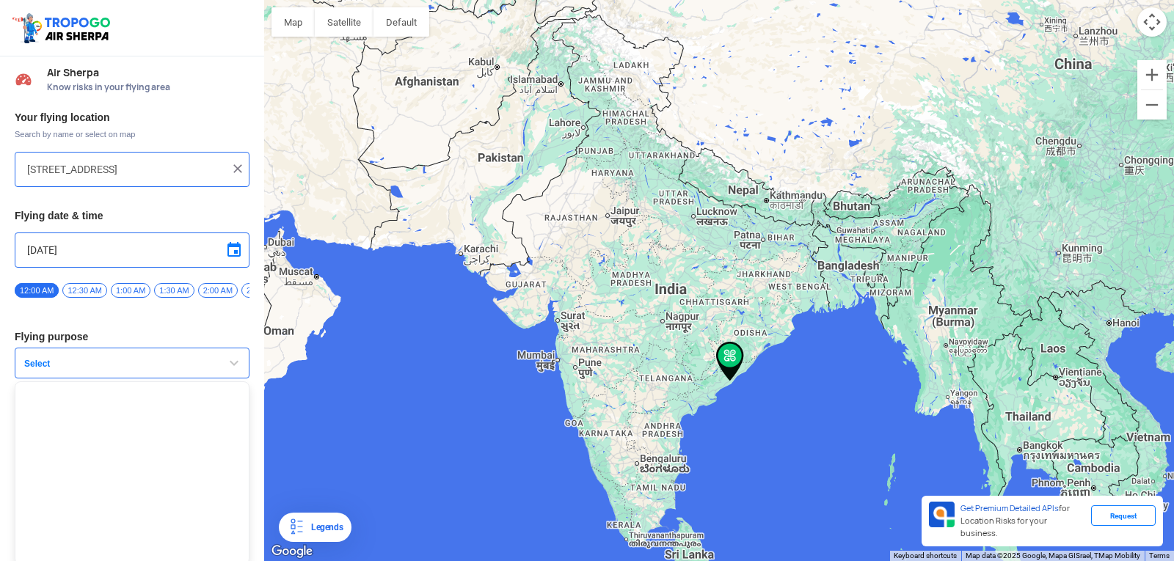
click at [170, 386] on div "Your flying location Search by name or select on map HIG-[STREET_ADDRESS] Flyin…" at bounding box center [132, 306] width 264 height 407
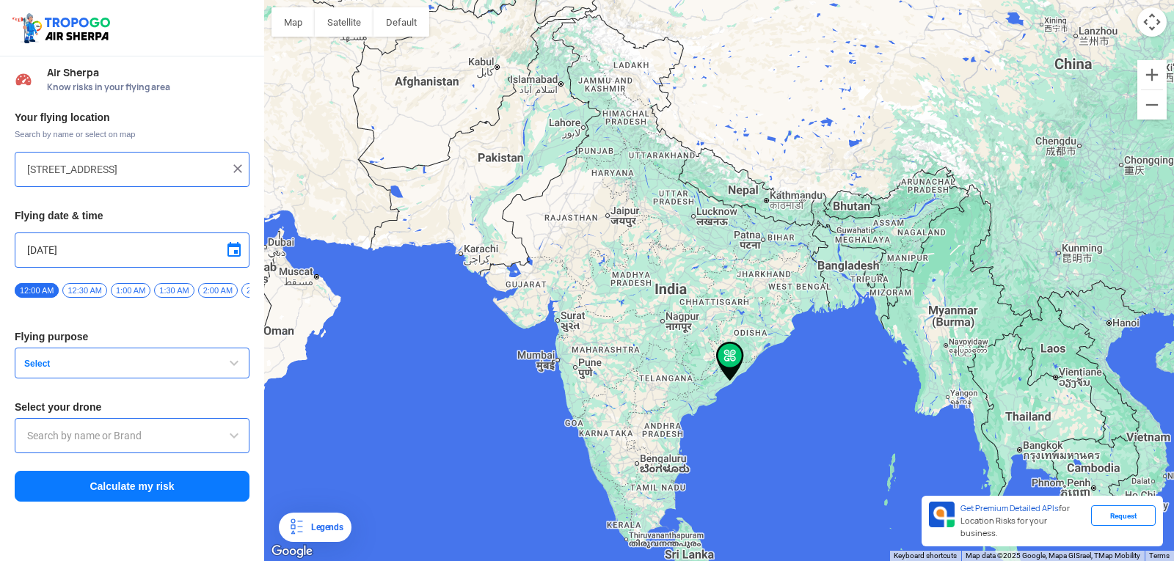
click at [235, 366] on span "button" at bounding box center [234, 363] width 18 height 18
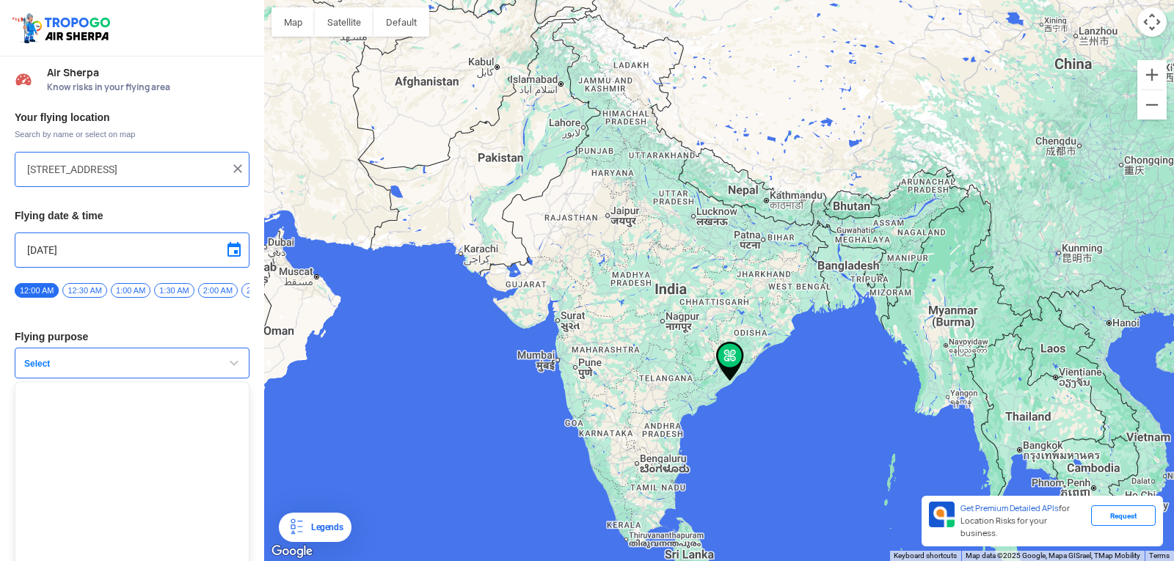
click at [235, 366] on span "button" at bounding box center [234, 363] width 18 height 18
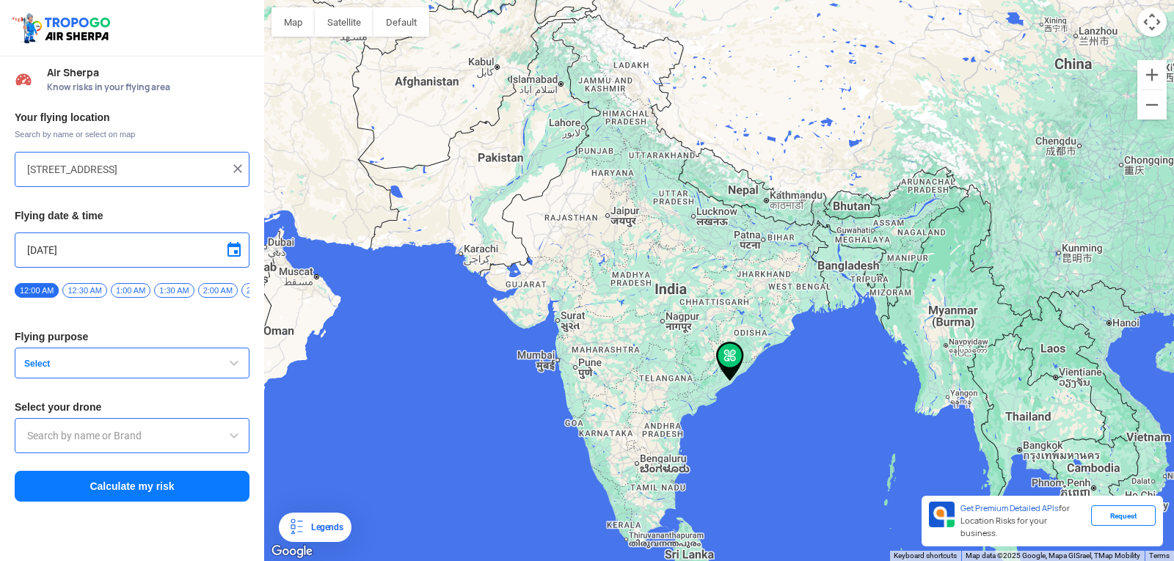
click at [117, 285] on span "1:00 AM" at bounding box center [131, 290] width 40 height 15
click at [210, 364] on button "Select" at bounding box center [132, 363] width 235 height 31
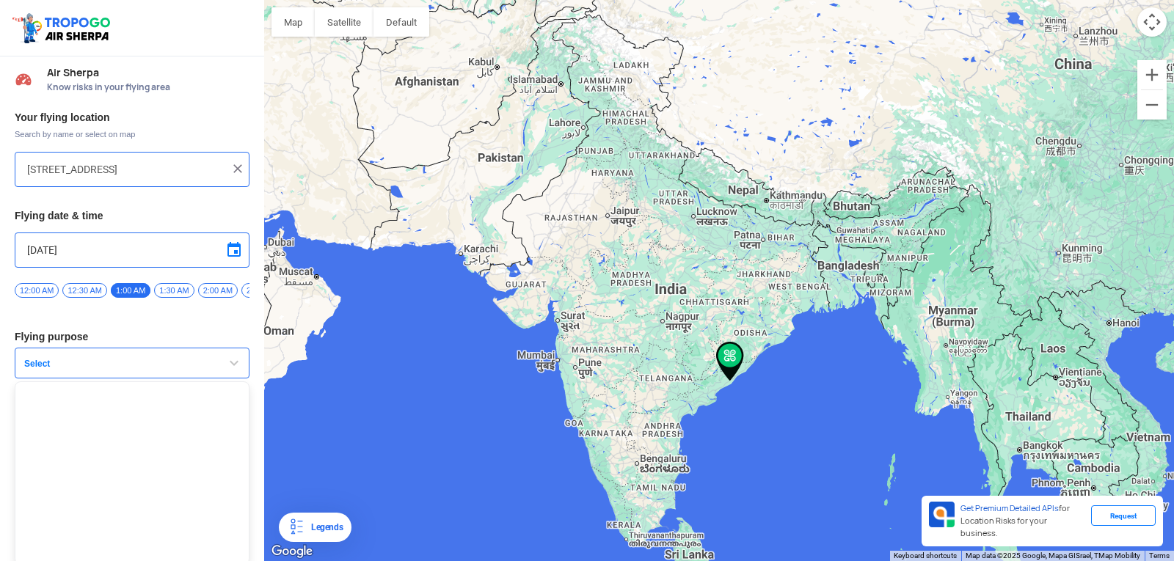
click at [210, 364] on button "Select" at bounding box center [132, 363] width 235 height 31
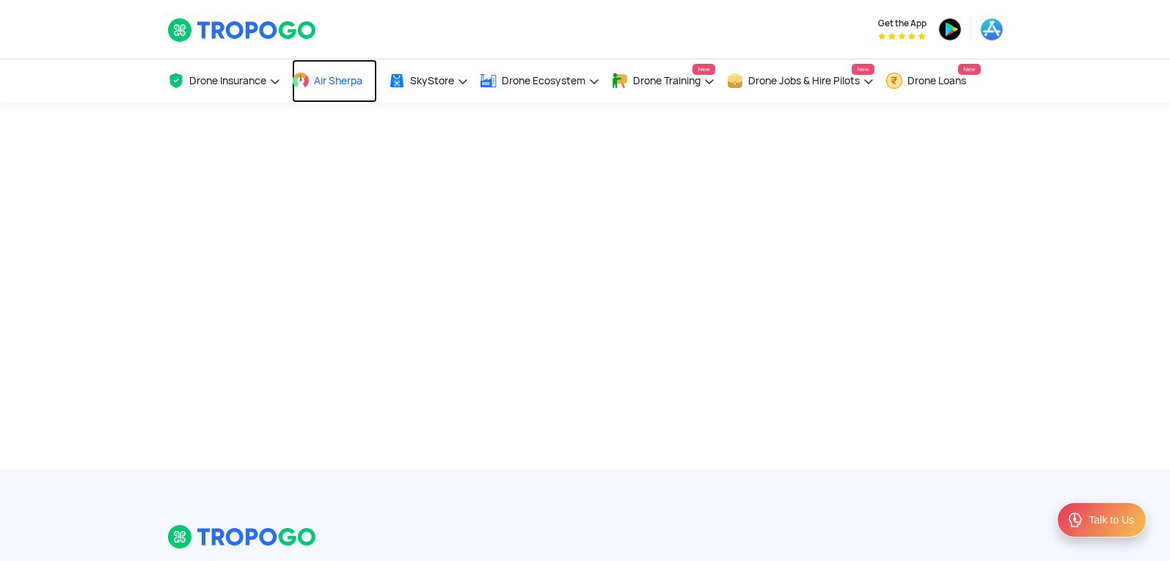
click at [324, 91] on link "Air Sherpa" at bounding box center [334, 80] width 85 height 43
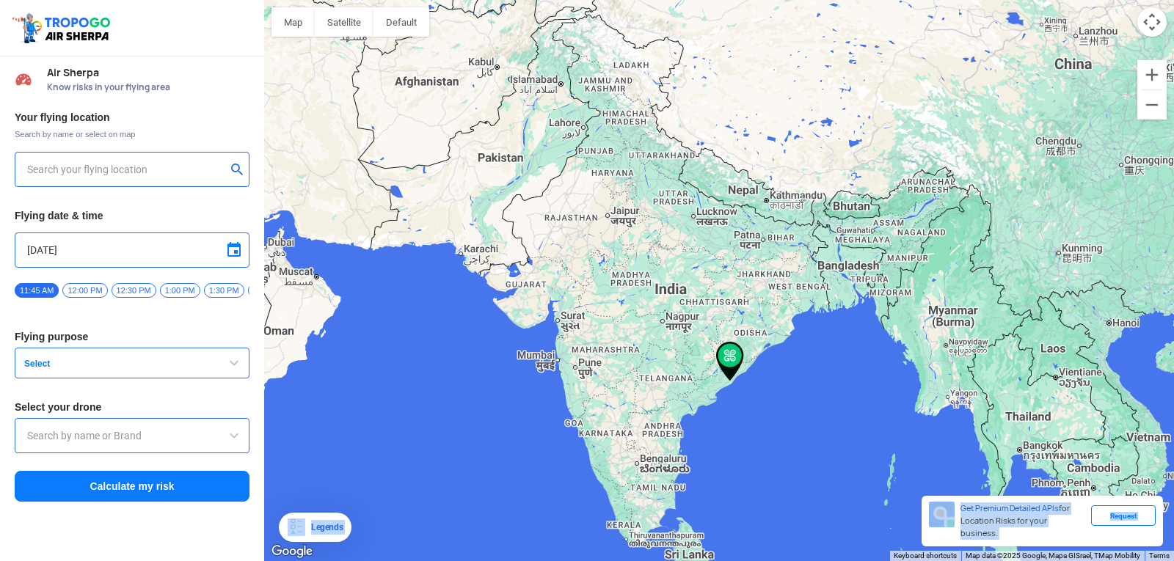
type input "[STREET_ADDRESS]"
click at [143, 357] on button "Select" at bounding box center [132, 363] width 235 height 31
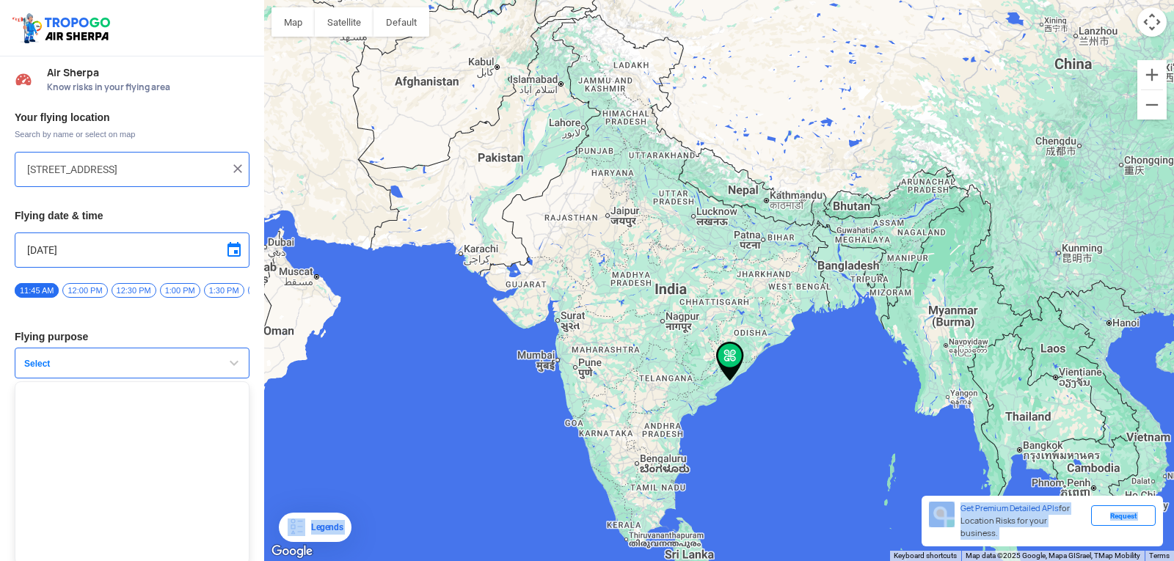
click at [143, 357] on button "Select" at bounding box center [132, 363] width 235 height 31
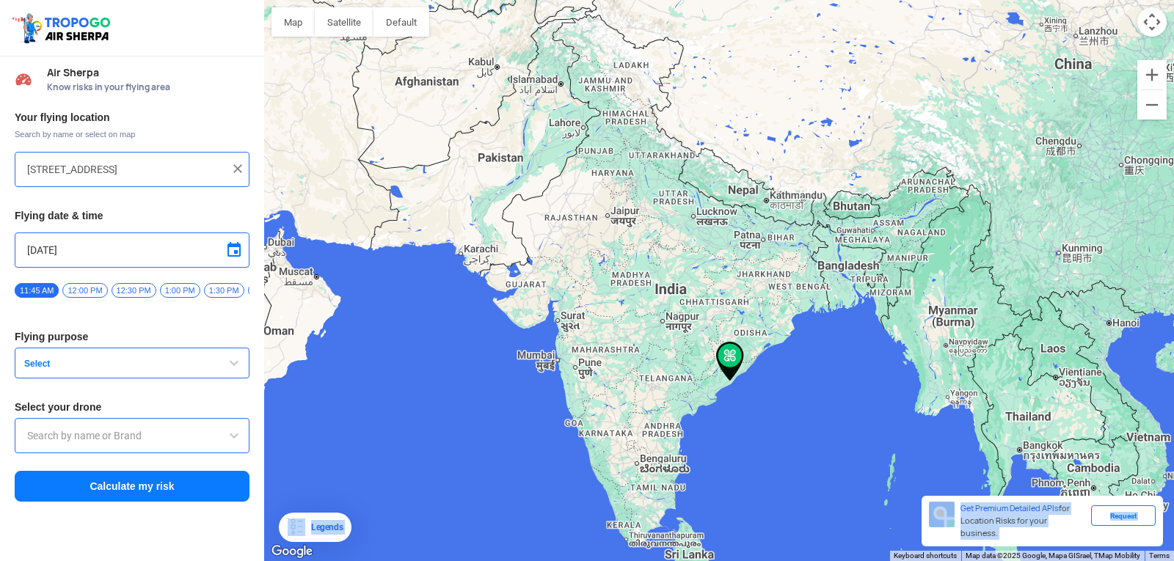
click at [143, 357] on button "Select" at bounding box center [132, 363] width 235 height 31
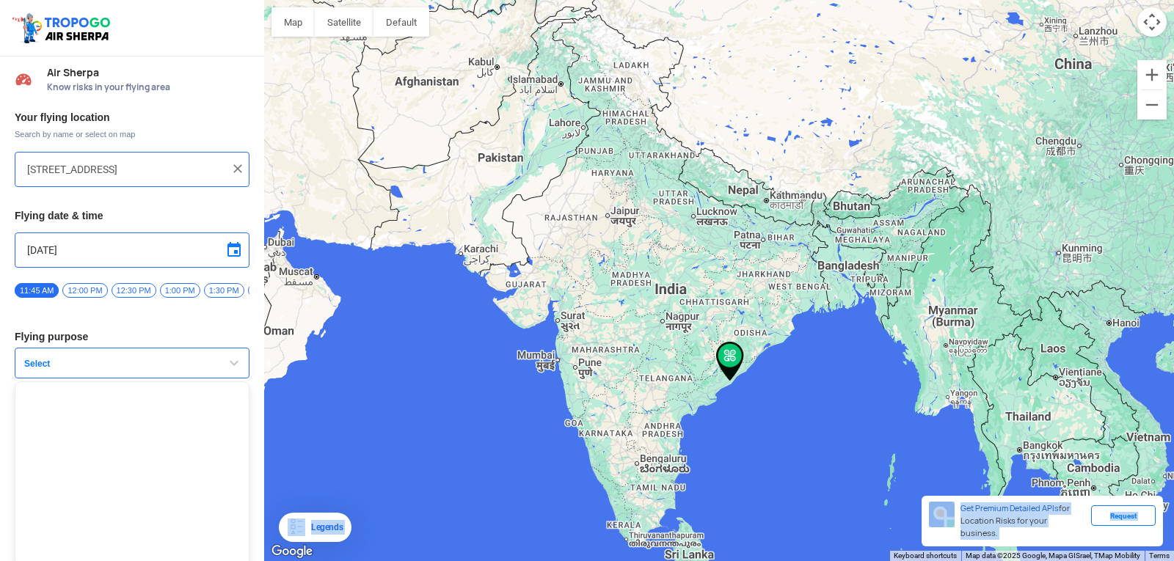
click at [143, 357] on button "Select" at bounding box center [132, 363] width 235 height 31
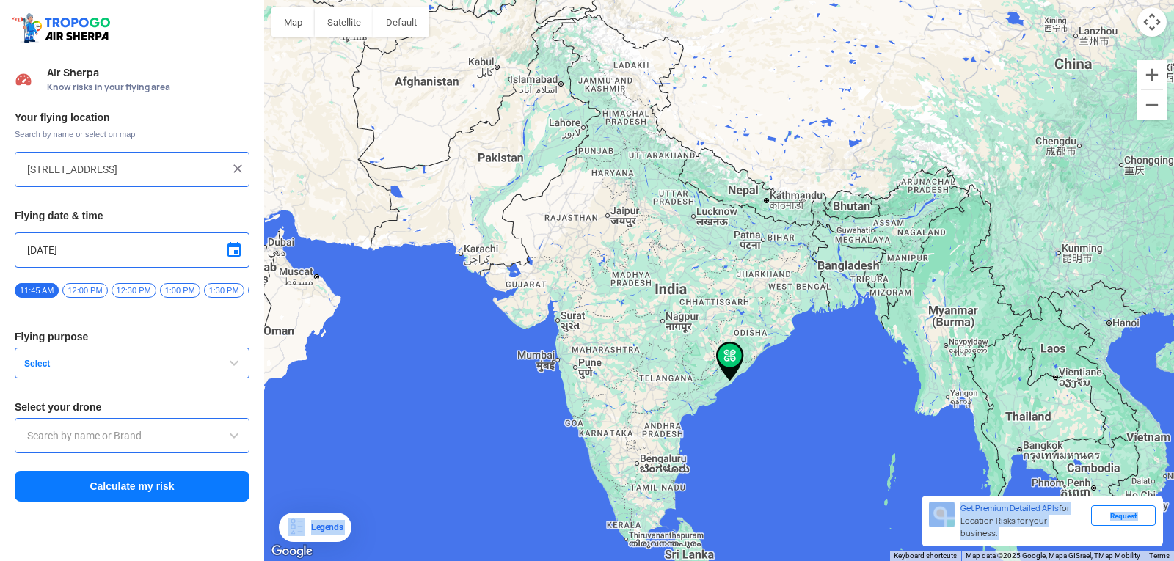
click at [194, 358] on button "Select" at bounding box center [132, 363] width 235 height 31
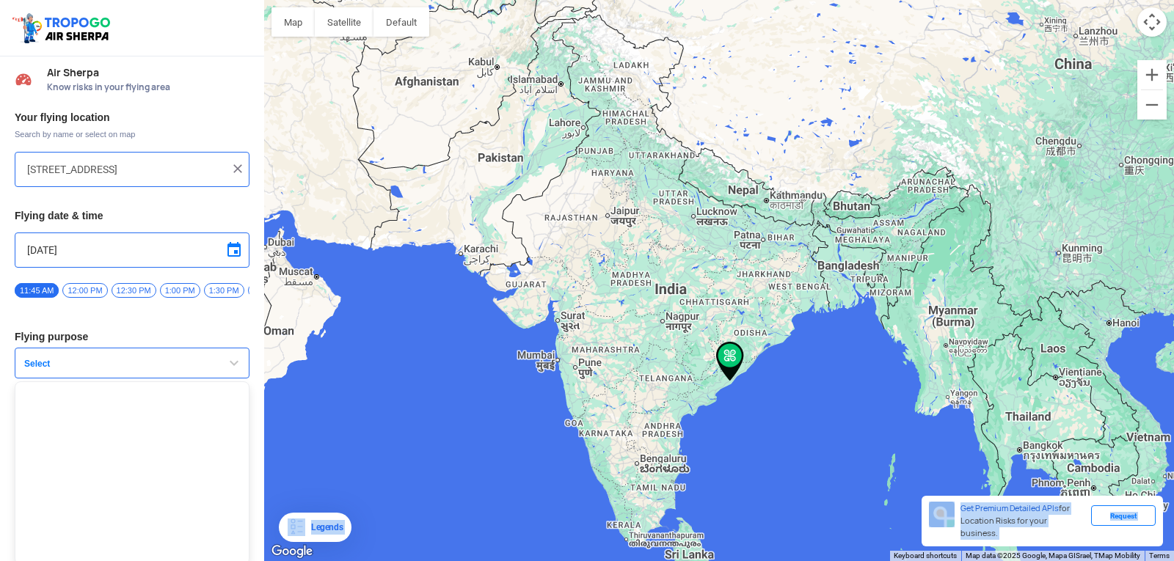
click at [194, 358] on button "Select" at bounding box center [132, 363] width 235 height 31
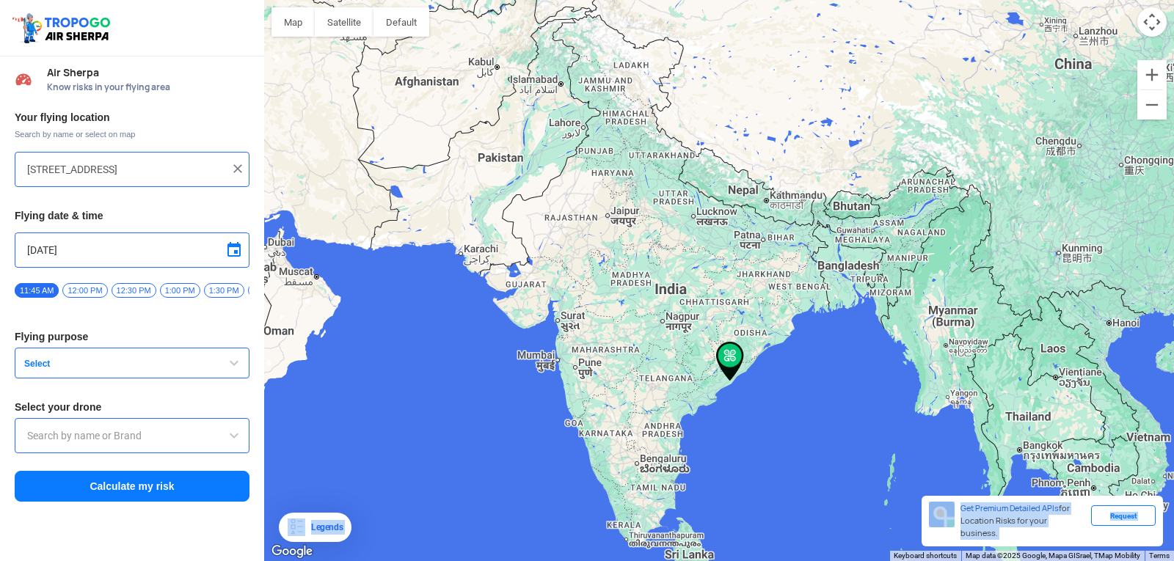
click at [241, 171] on img at bounding box center [237, 168] width 15 height 15
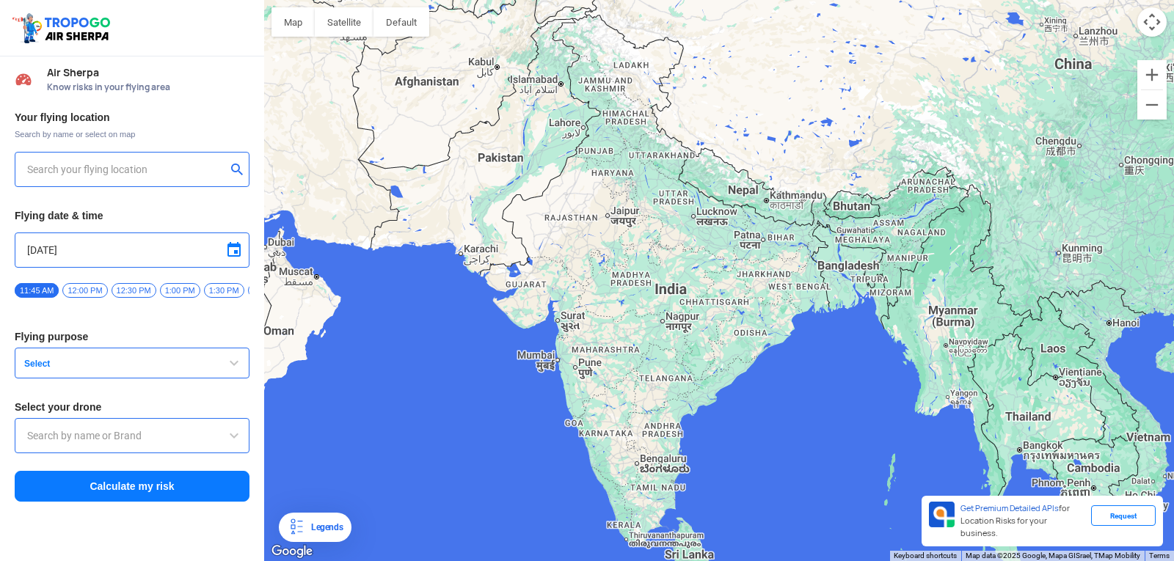
click at [152, 168] on input "text" at bounding box center [126, 170] width 199 height 18
type input "Block D, Visakhapatnam, Andhra Pradesh 530049, India"
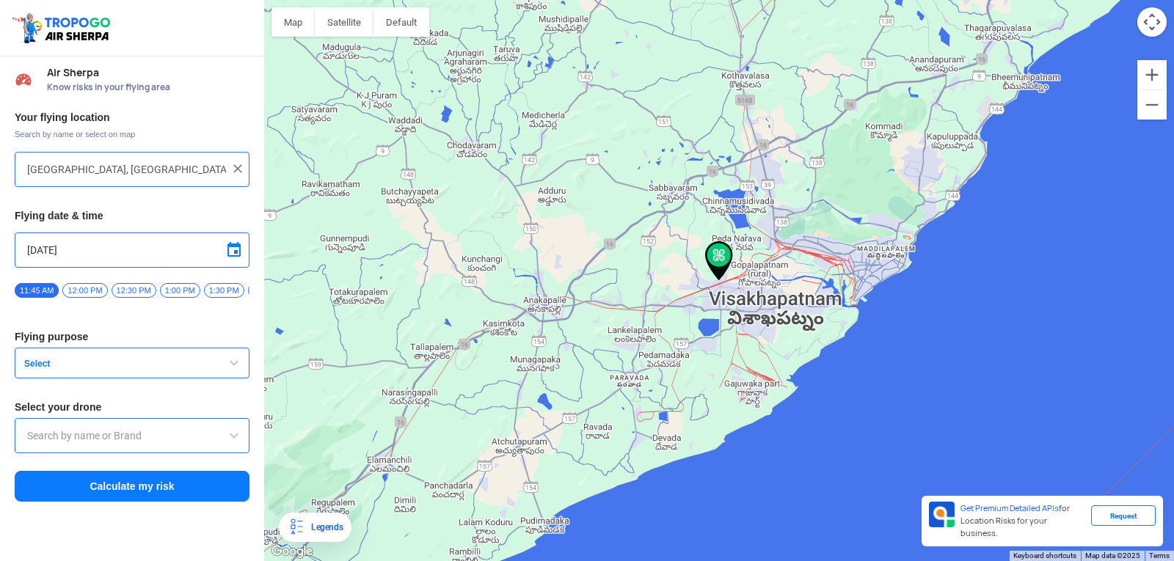
click at [149, 368] on span "Select" at bounding box center [109, 364] width 183 height 12
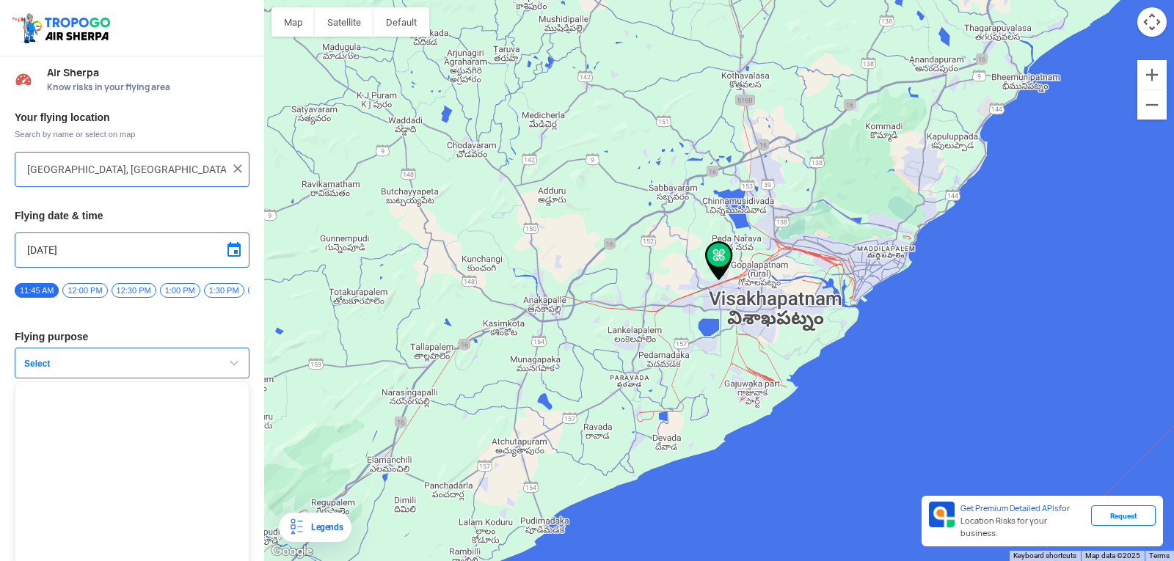
click at [149, 368] on span "Select" at bounding box center [109, 364] width 183 height 12
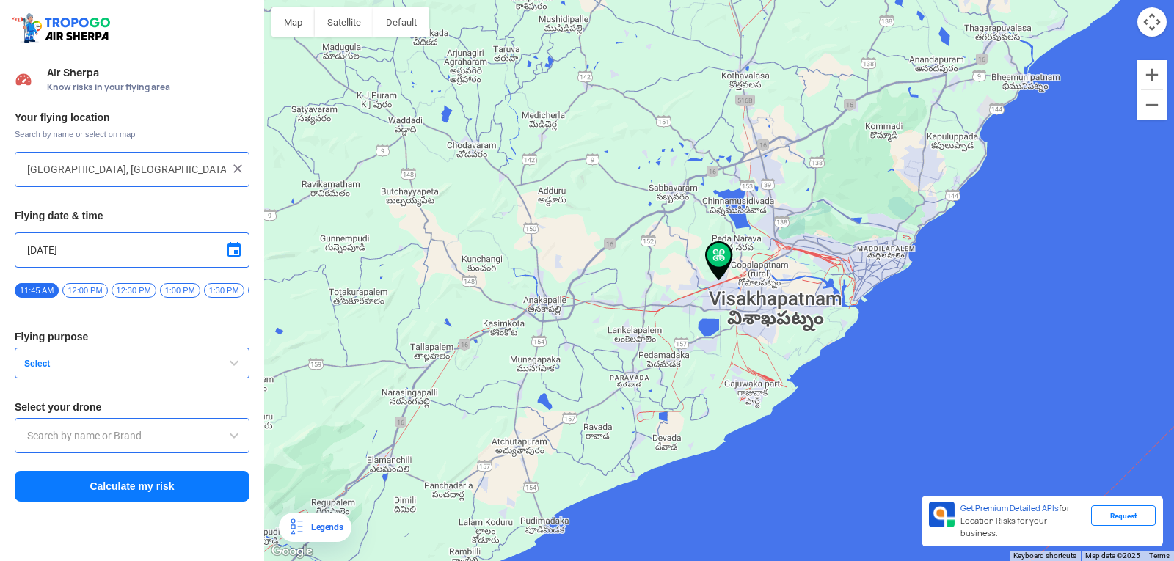
click at [139, 442] on input "text" at bounding box center [132, 436] width 210 height 18
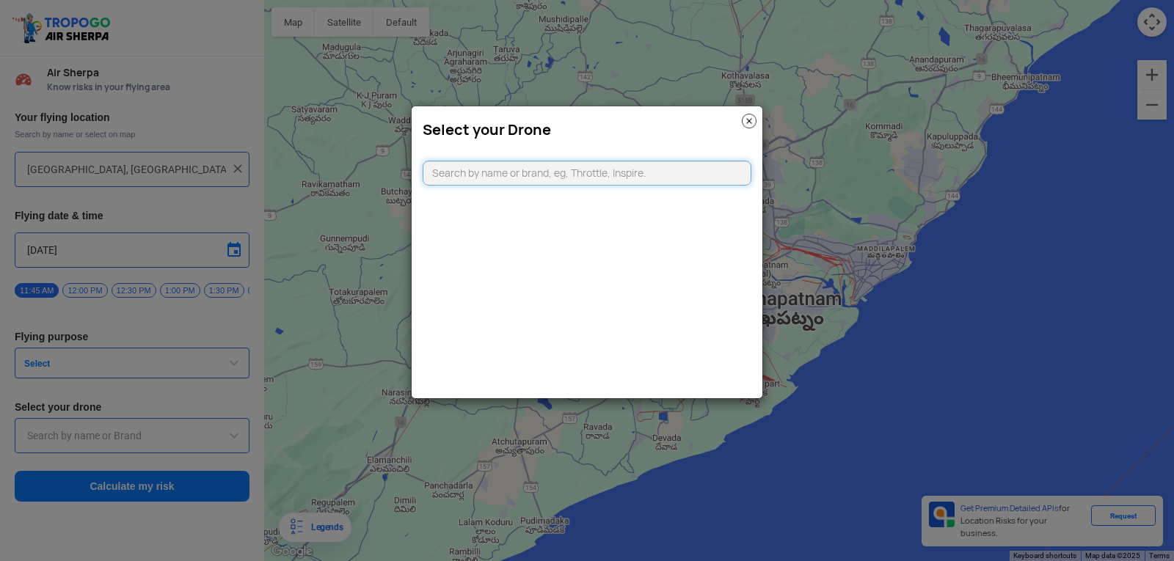
click at [445, 176] on input "text" at bounding box center [587, 173] width 329 height 25
type input "ve"
click at [627, 197] on link "CLICKING HERE" at bounding box center [622, 202] width 74 height 11
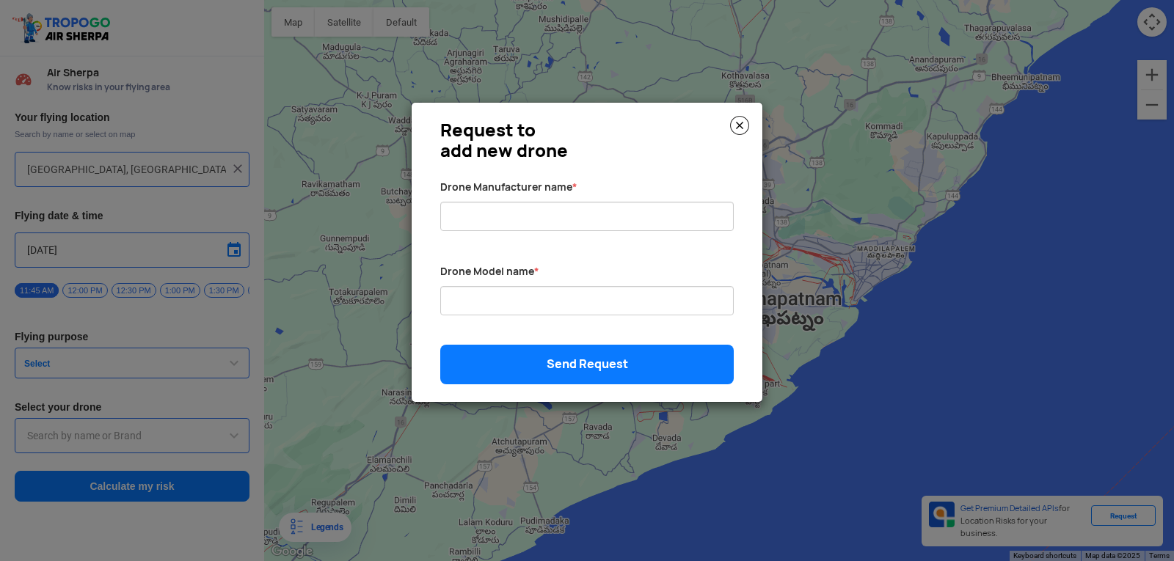
click at [738, 119] on img at bounding box center [739, 125] width 19 height 19
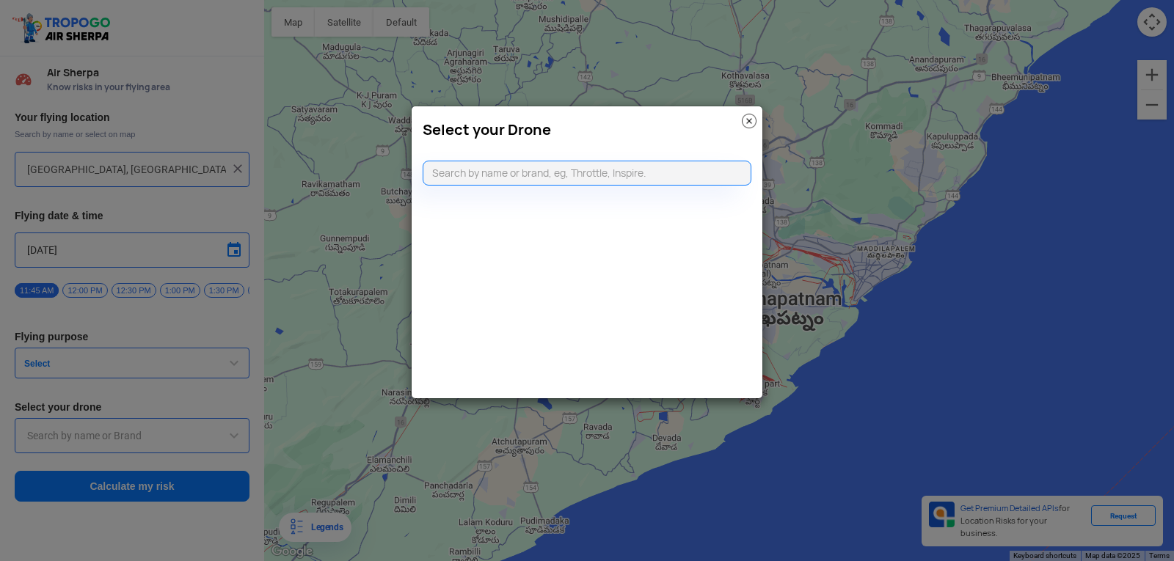
click at [745, 120] on img at bounding box center [749, 121] width 15 height 15
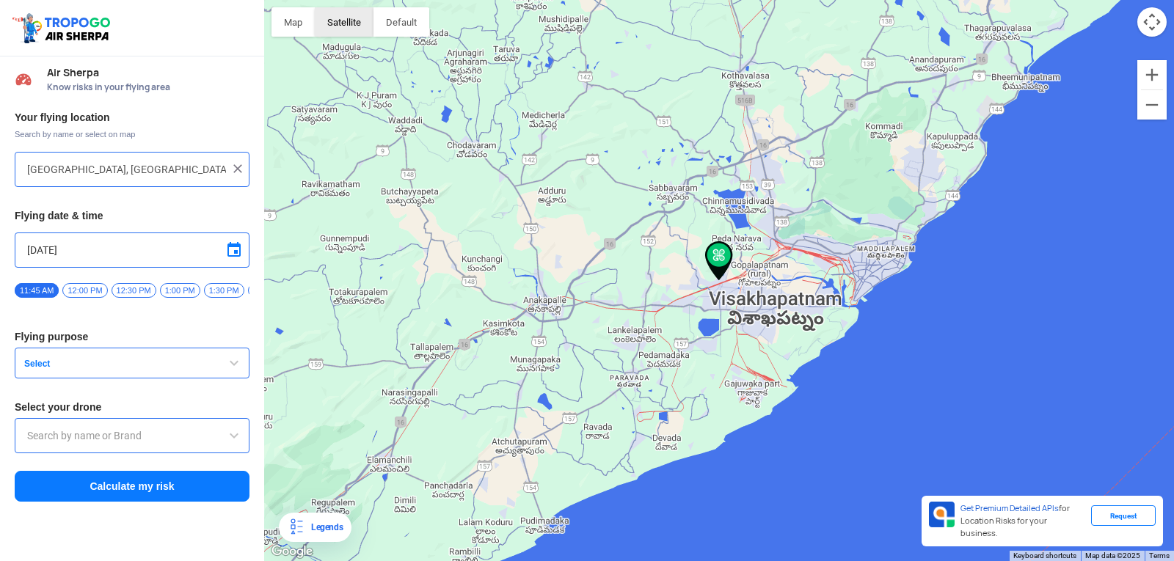
click at [362, 21] on button "Satellite" at bounding box center [344, 21] width 59 height 29
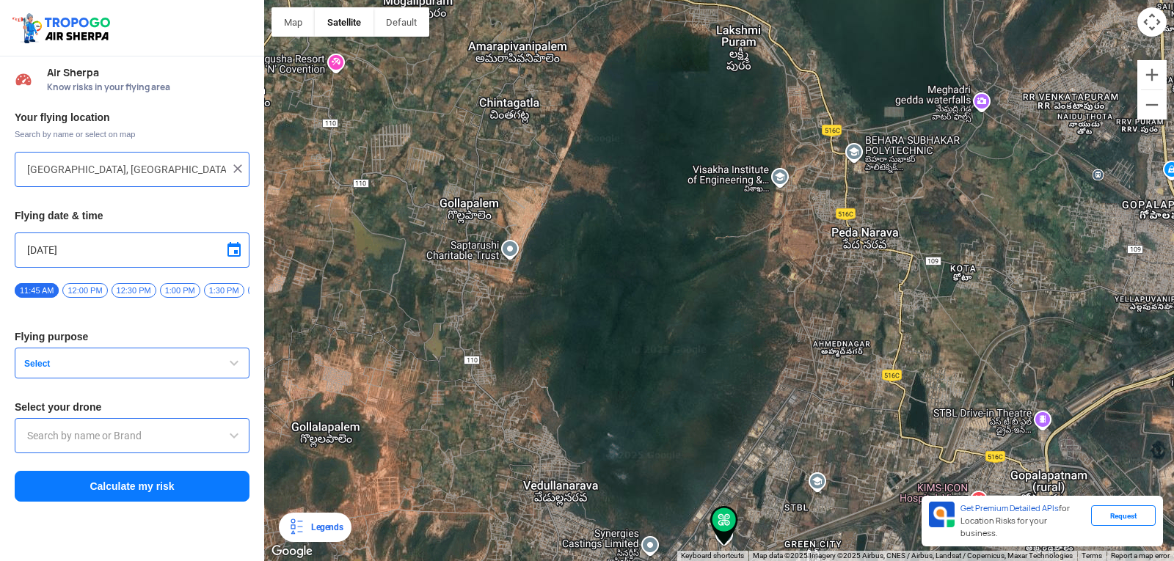
click at [204, 358] on button "Select" at bounding box center [132, 363] width 235 height 31
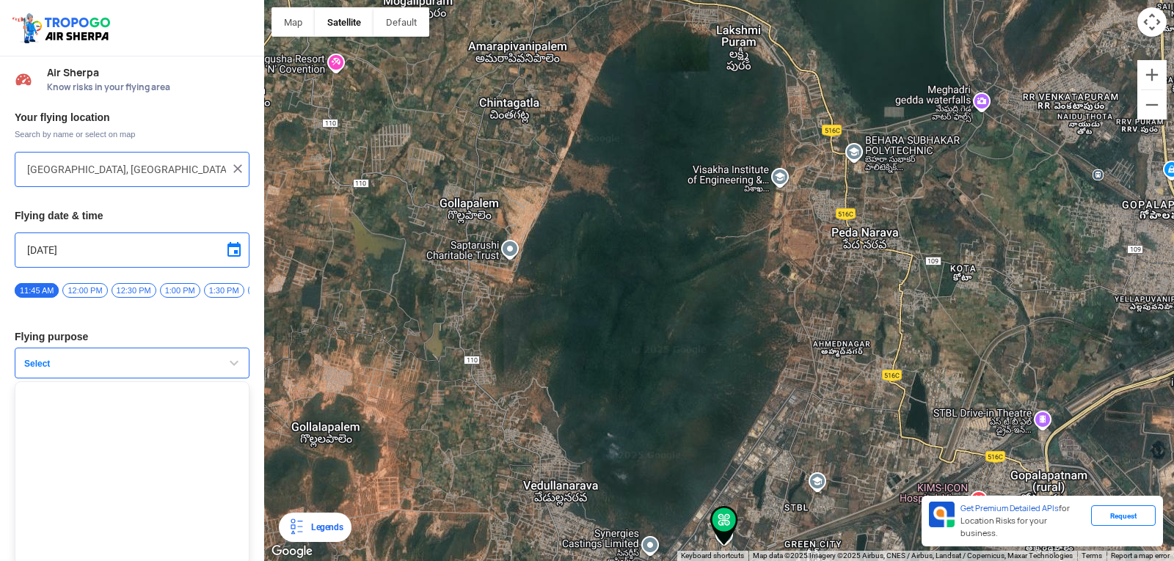
click at [204, 358] on button "Select" at bounding box center [132, 363] width 235 height 31
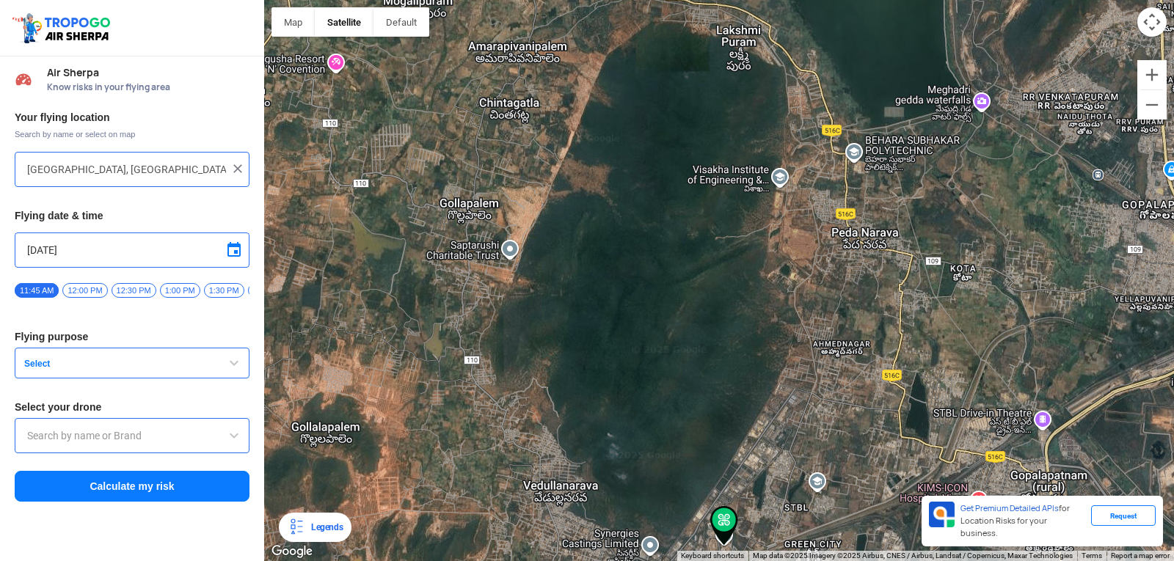
click at [204, 358] on button "Select" at bounding box center [132, 363] width 235 height 31
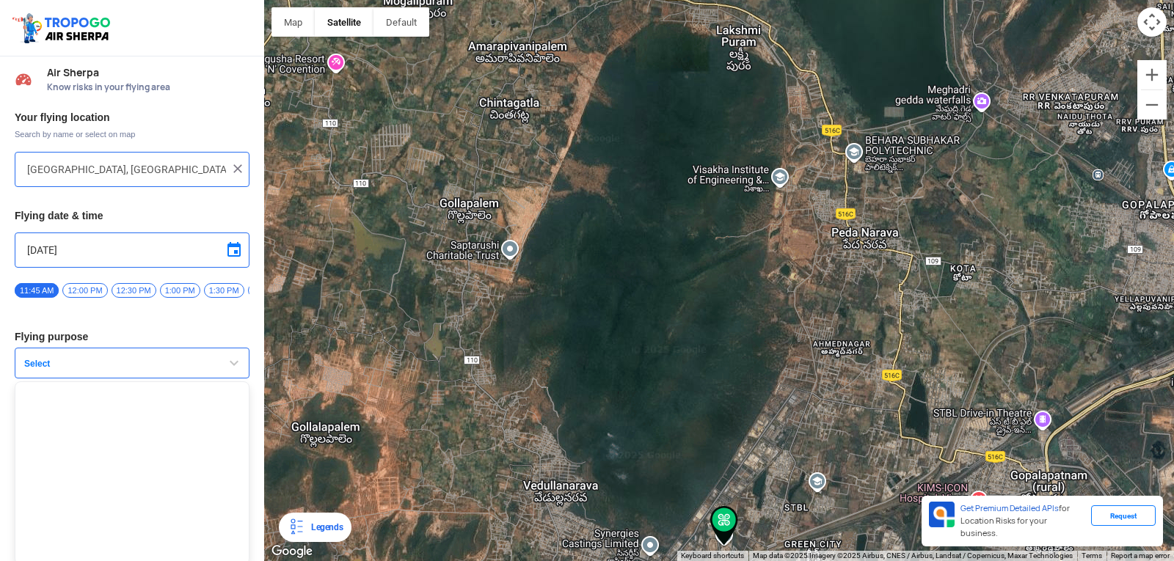
click at [204, 358] on button "Select" at bounding box center [132, 363] width 235 height 31
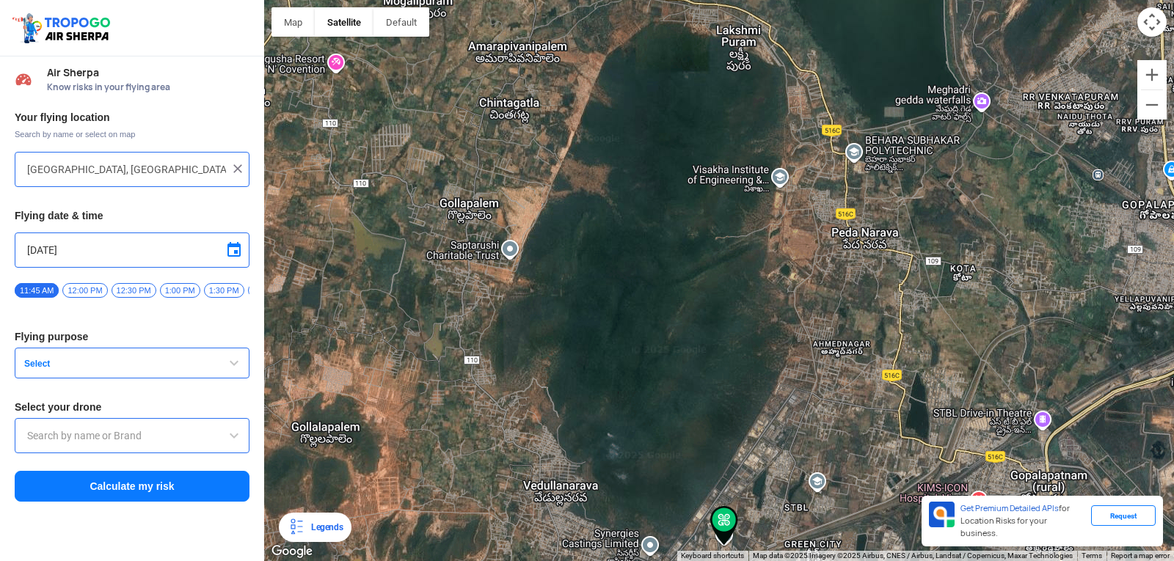
click at [204, 358] on button "Select" at bounding box center [132, 363] width 235 height 31
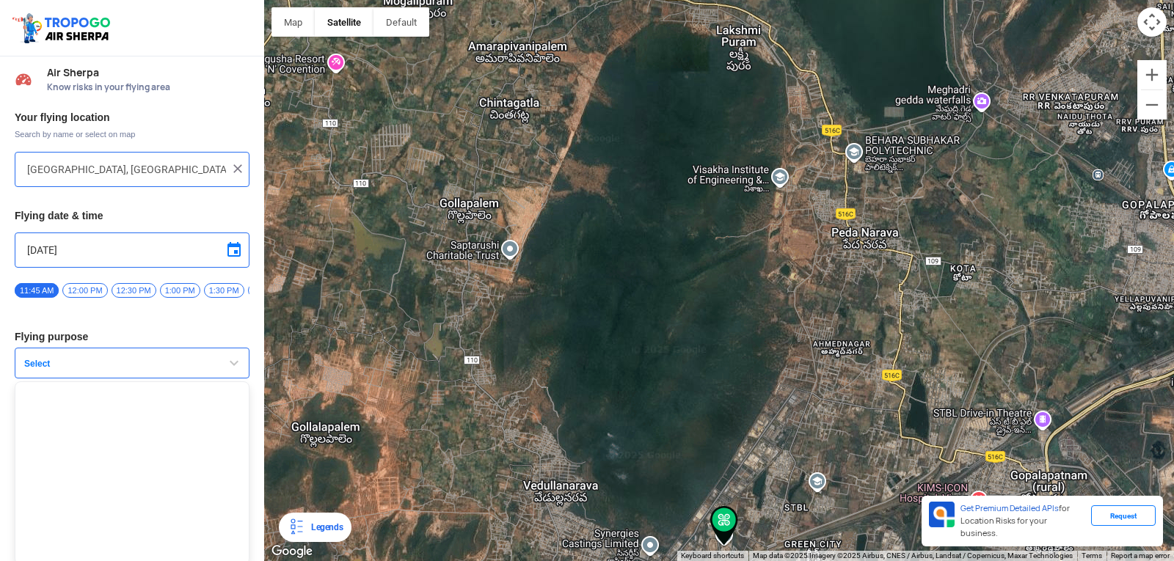
click at [204, 358] on button "Select" at bounding box center [132, 363] width 235 height 31
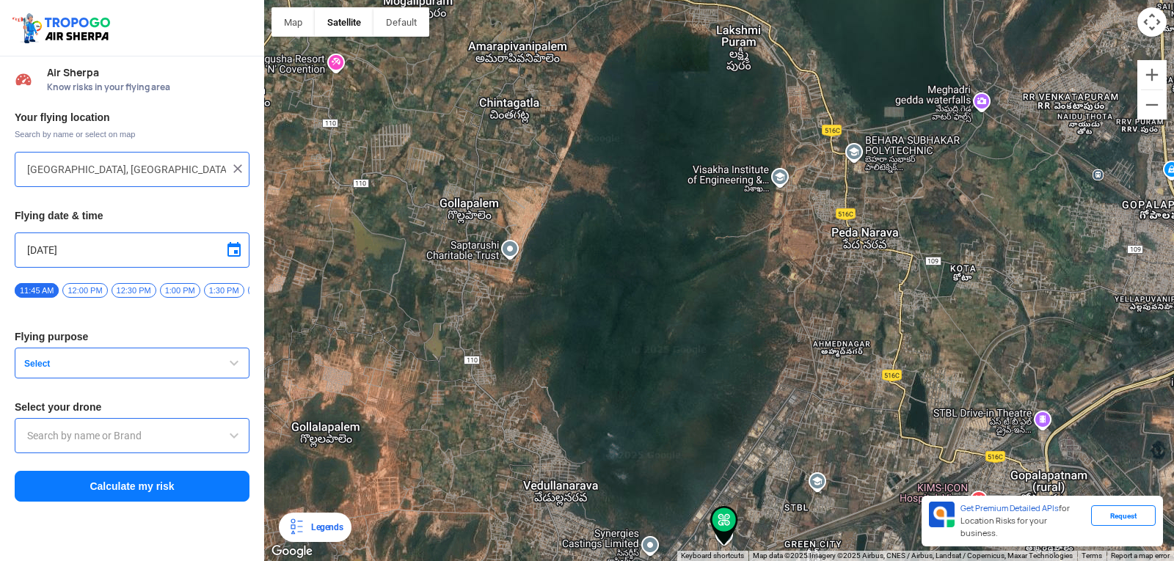
click at [130, 445] on input "text" at bounding box center [132, 436] width 210 height 18
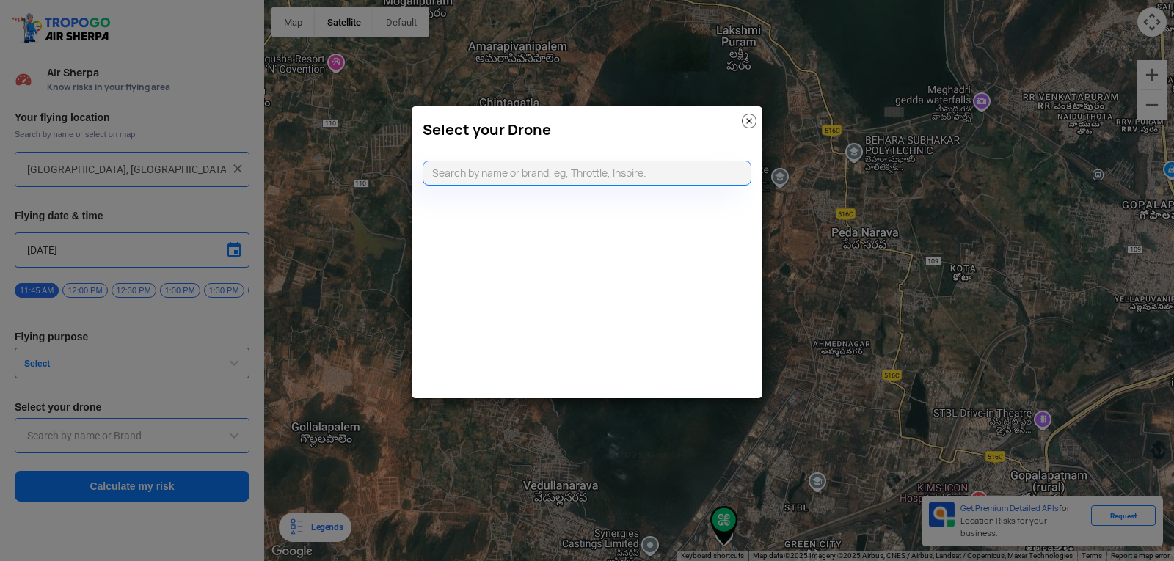
click at [130, 445] on modal-container "Select your Drone" at bounding box center [587, 280] width 1174 height 561
click at [453, 169] on input "text" at bounding box center [587, 173] width 329 height 25
type input "vv"
click at [591, 196] on li "Can't find your drone. Let us know by CLICKING HERE" at bounding box center [587, 202] width 328 height 25
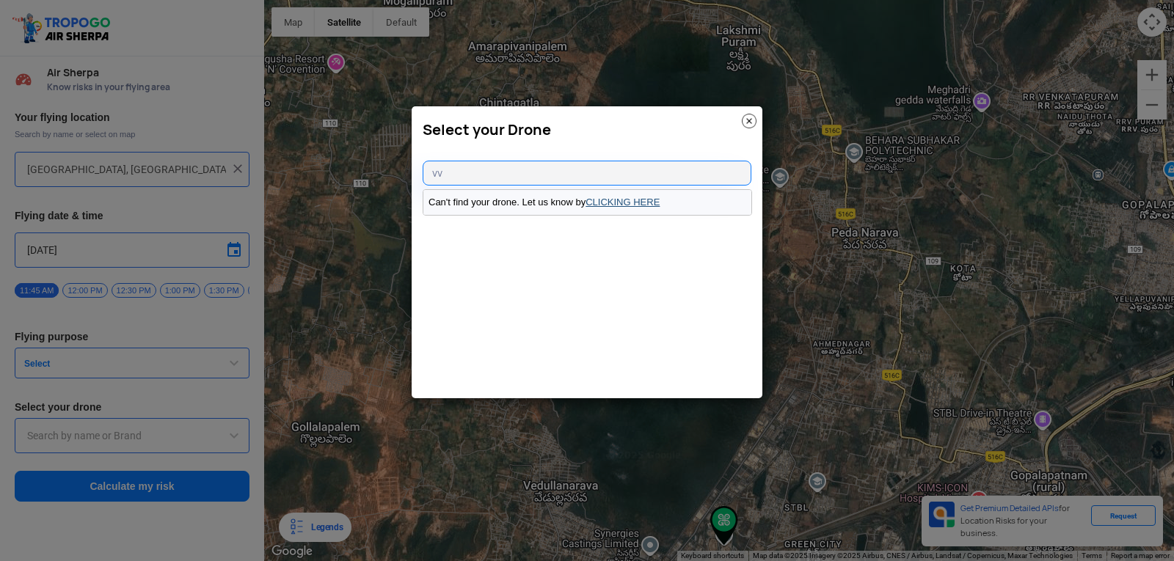
click at [632, 198] on link "CLICKING HERE" at bounding box center [622, 202] width 74 height 11
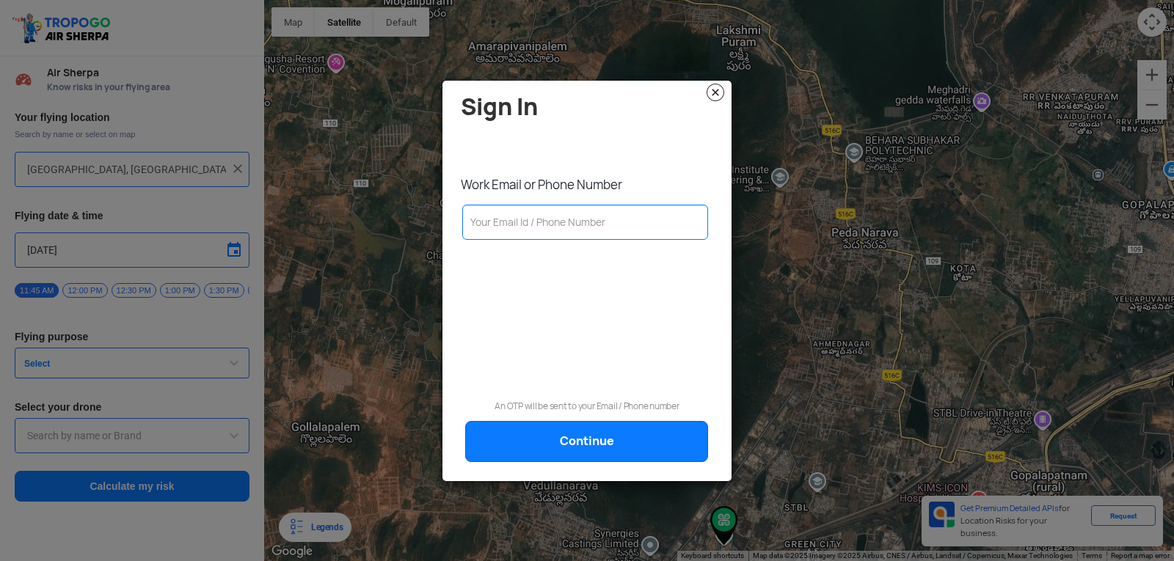
click at [710, 90] on img at bounding box center [715, 93] width 18 height 18
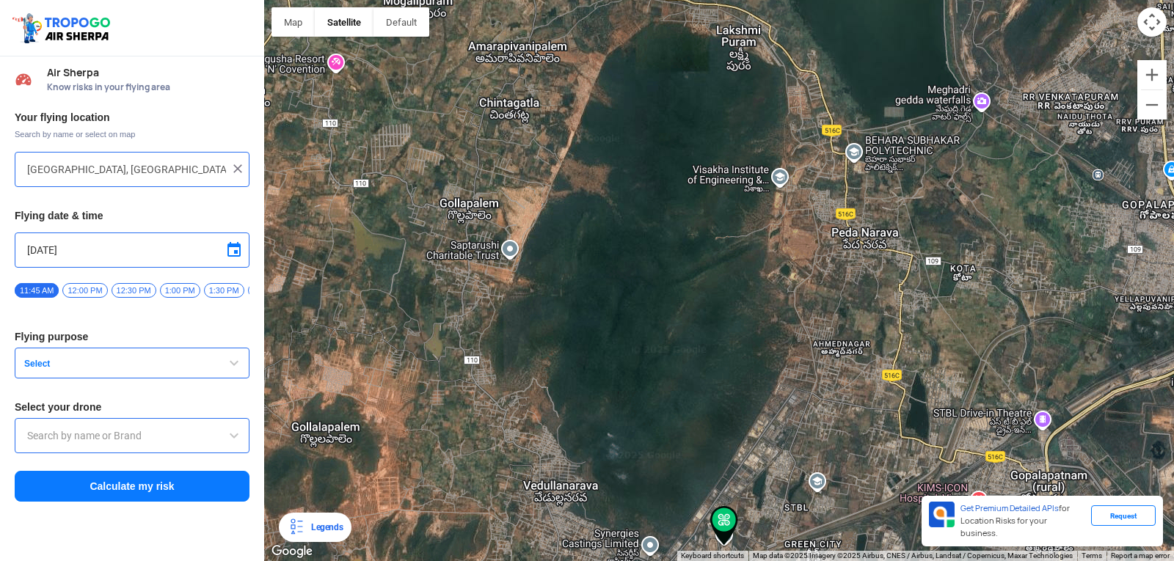
click at [196, 359] on button "Select" at bounding box center [132, 363] width 235 height 31
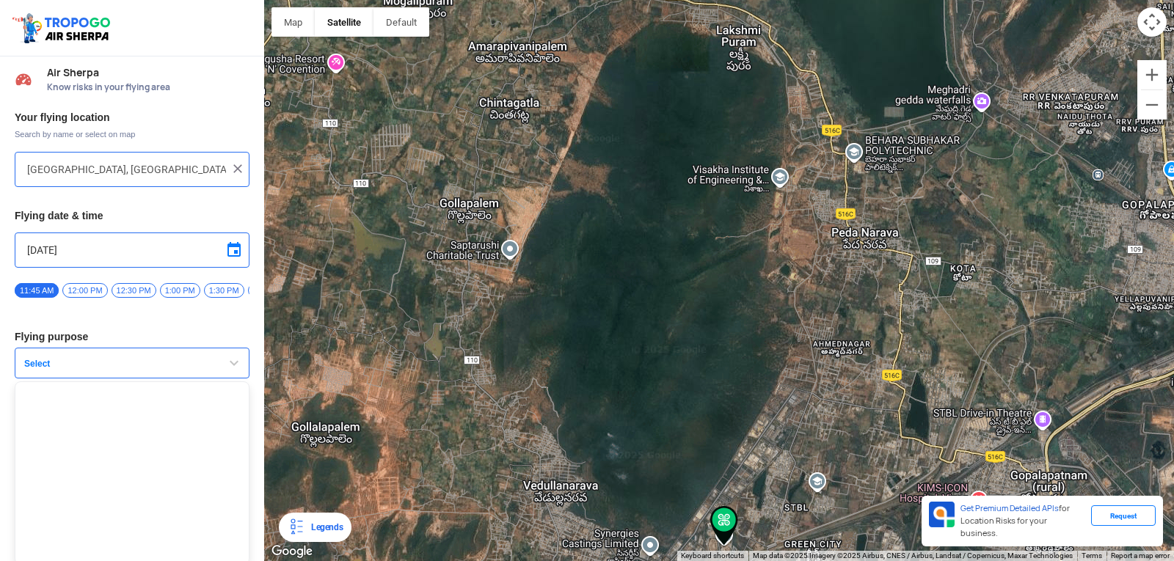
click at [196, 359] on button "Select" at bounding box center [132, 363] width 235 height 31
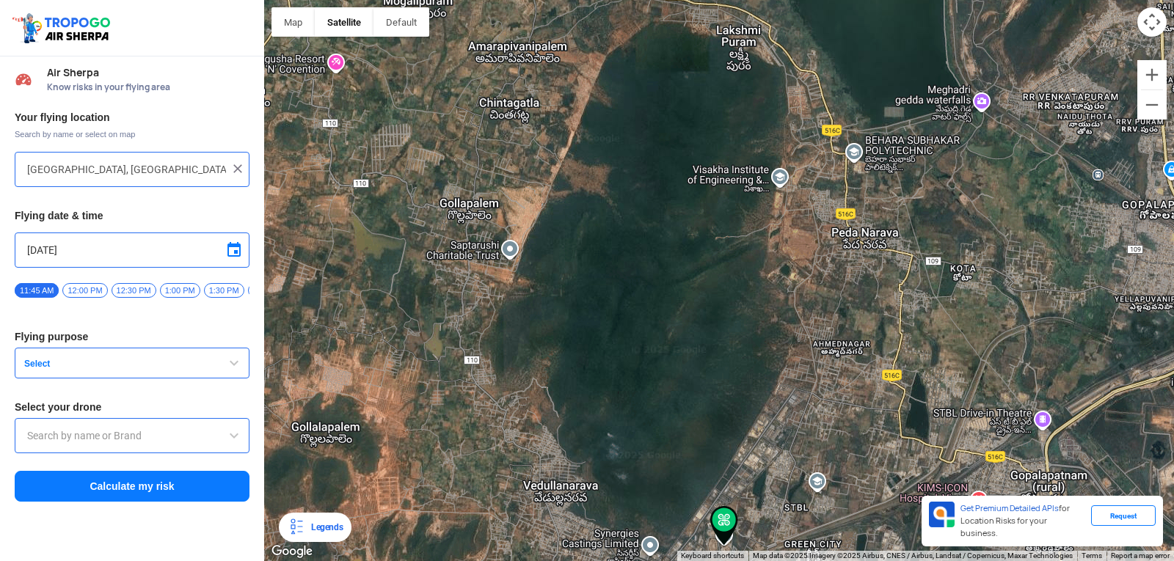
click at [165, 430] on div at bounding box center [132, 435] width 235 height 35
click at [166, 435] on div at bounding box center [132, 435] width 235 height 35
click at [213, 445] on input "text" at bounding box center [132, 436] width 210 height 18
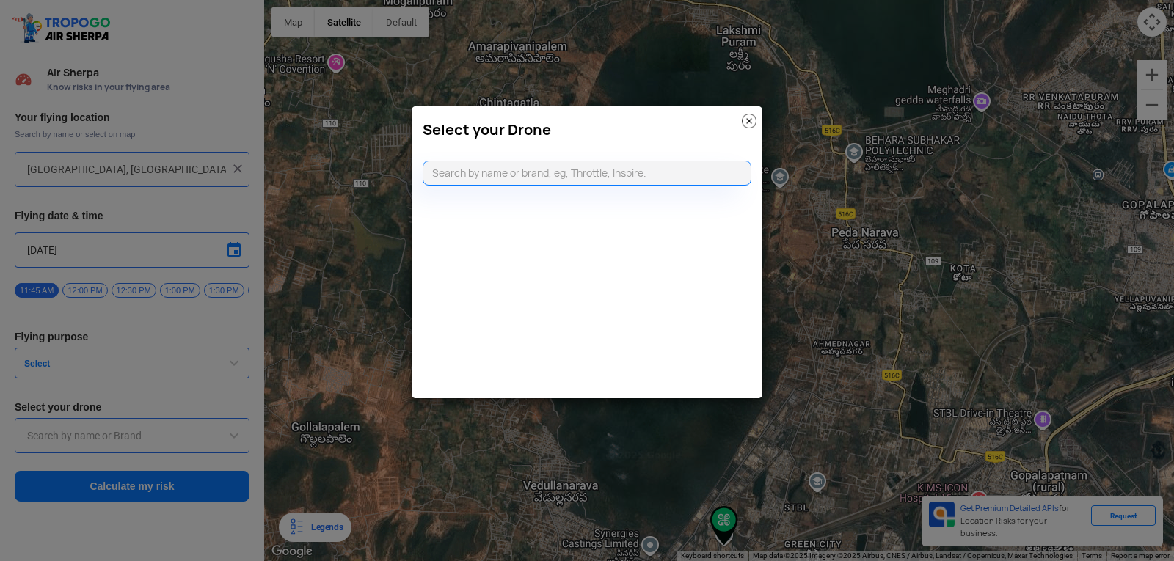
click at [748, 125] on img at bounding box center [749, 121] width 15 height 15
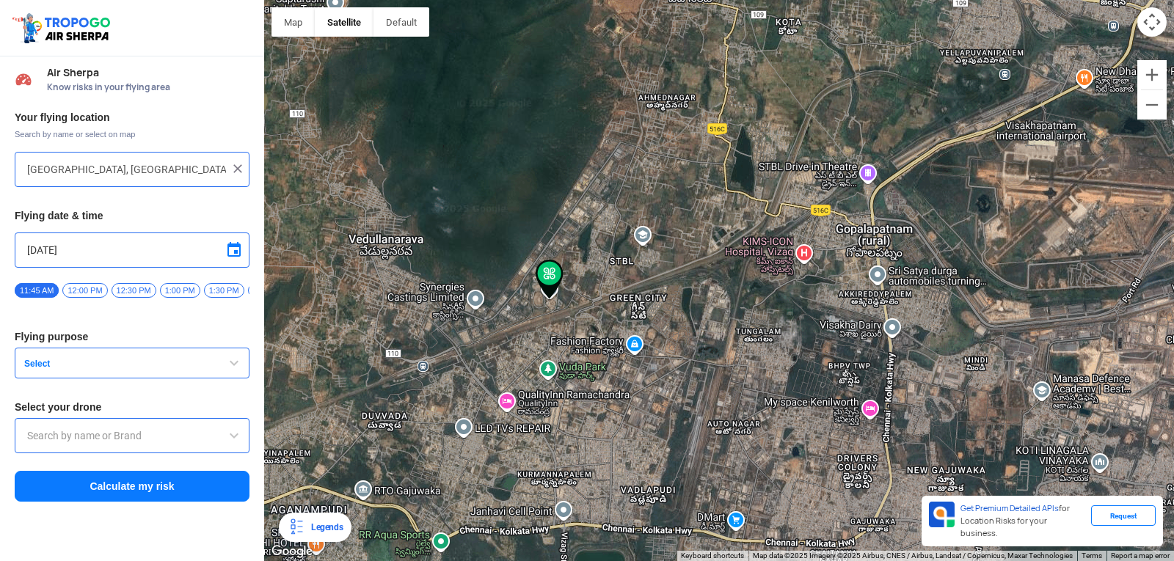
click at [549, 277] on img at bounding box center [550, 280] width 28 height 40
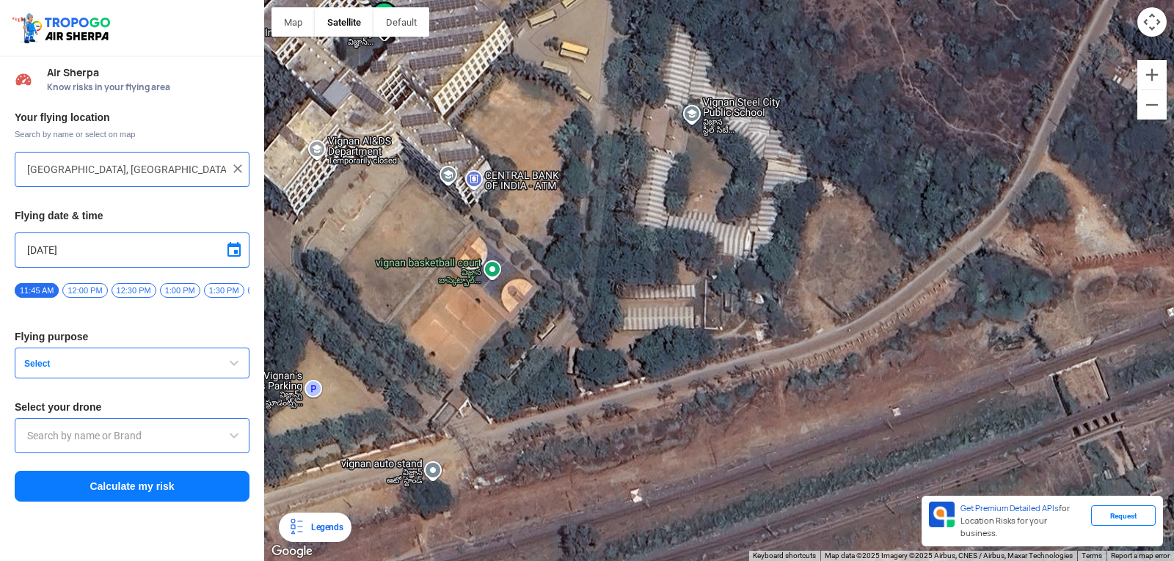
click at [496, 107] on div at bounding box center [719, 280] width 910 height 561
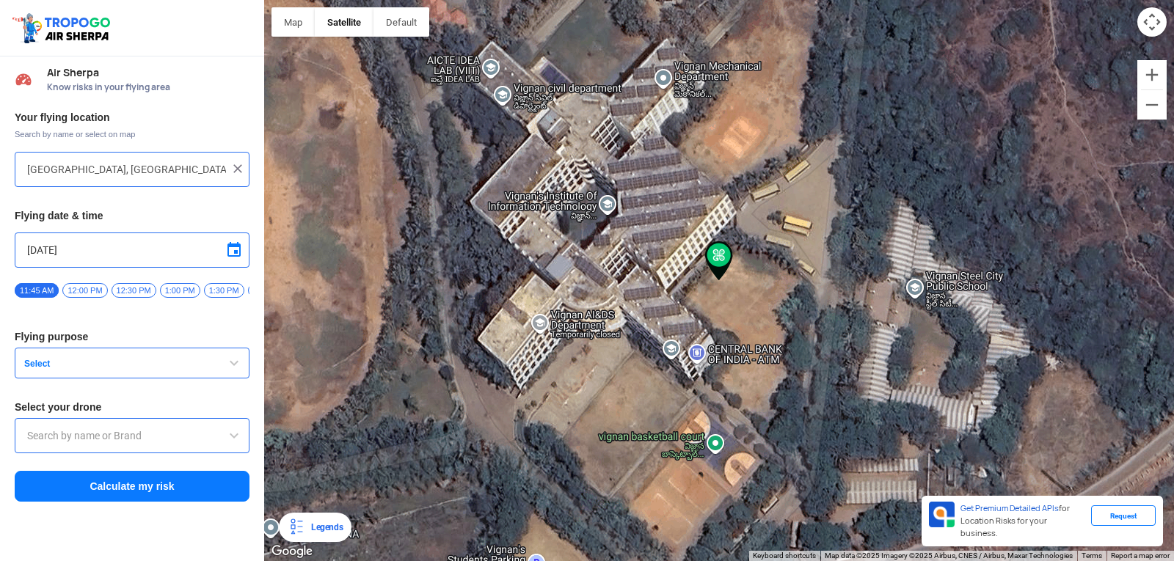
click at [593, 200] on div at bounding box center [719, 280] width 910 height 561
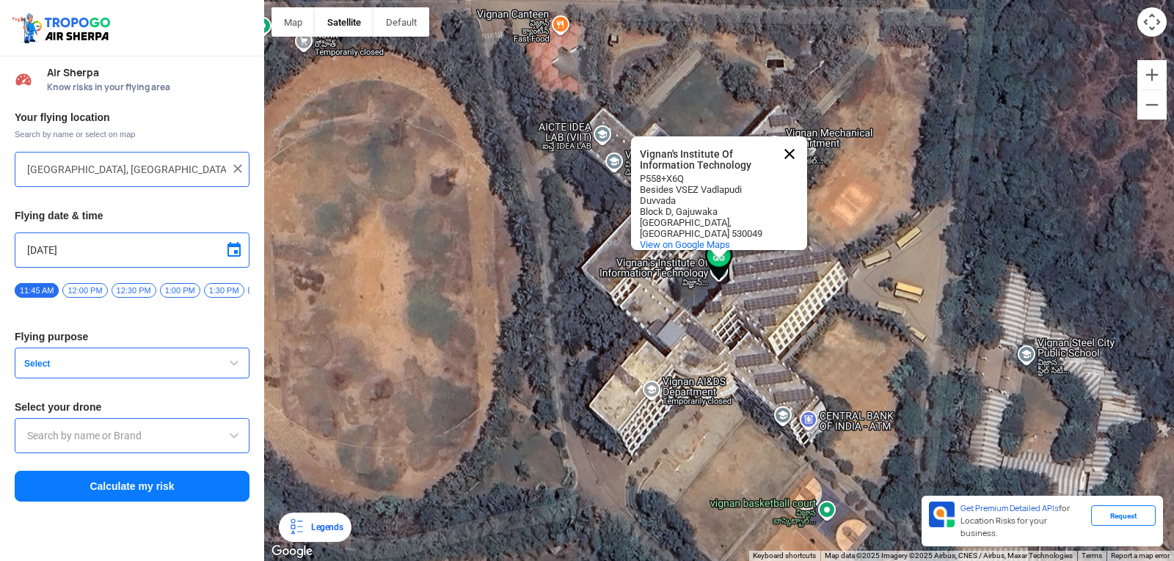
click at [791, 144] on button "Close" at bounding box center [789, 153] width 35 height 35
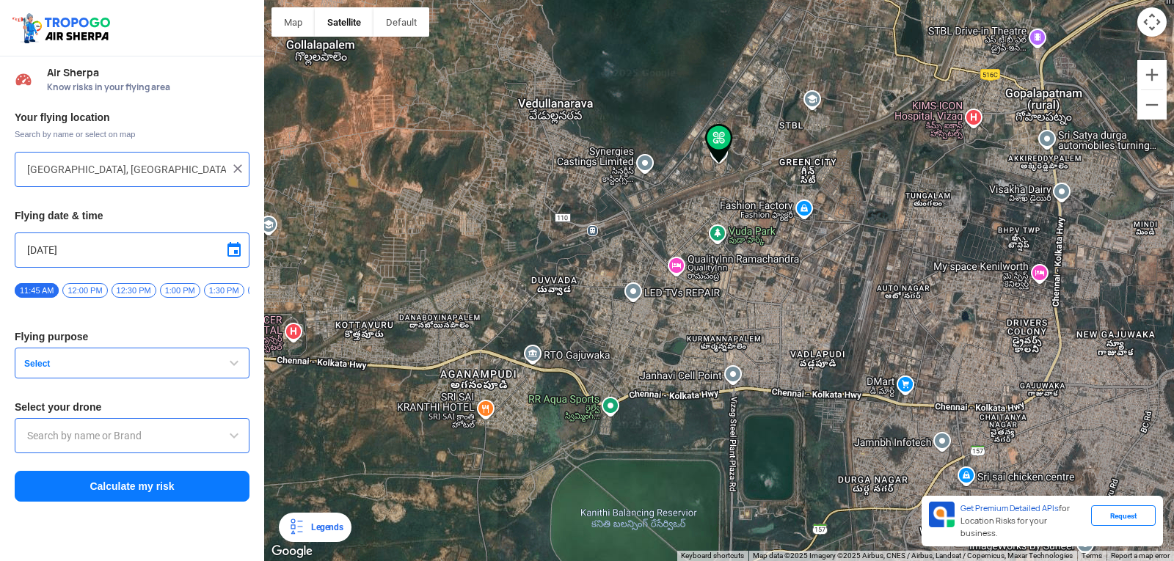
click at [242, 160] on div "Block D, Visakhapatnam, Andhra Pradesh 530049, India" at bounding box center [132, 169] width 235 height 35
click at [240, 167] on img at bounding box center [237, 168] width 15 height 15
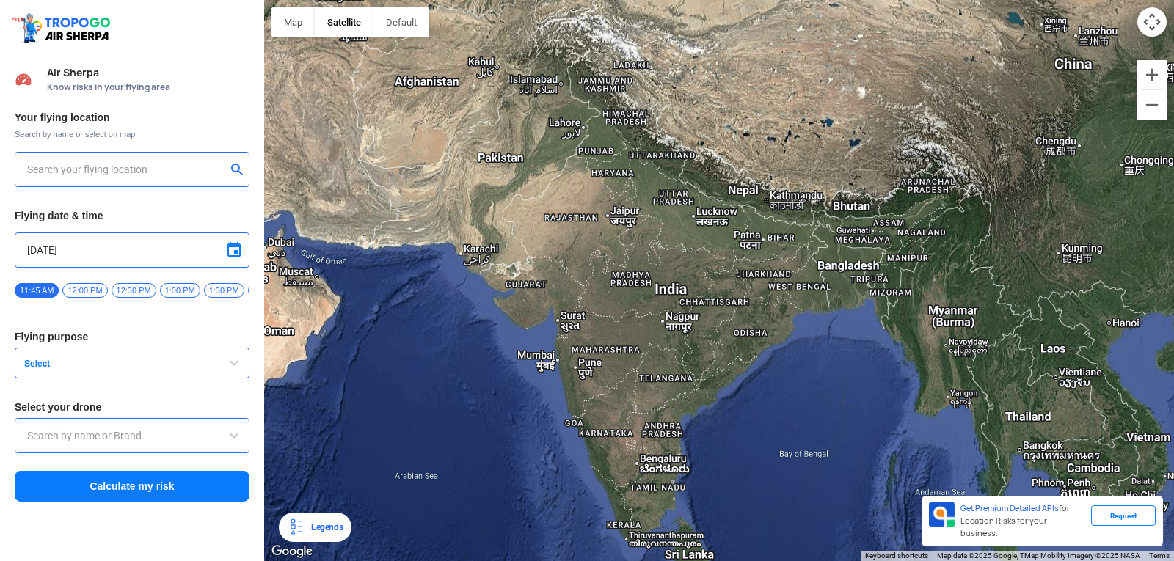
click at [162, 174] on input "text" at bounding box center [126, 170] width 199 height 18
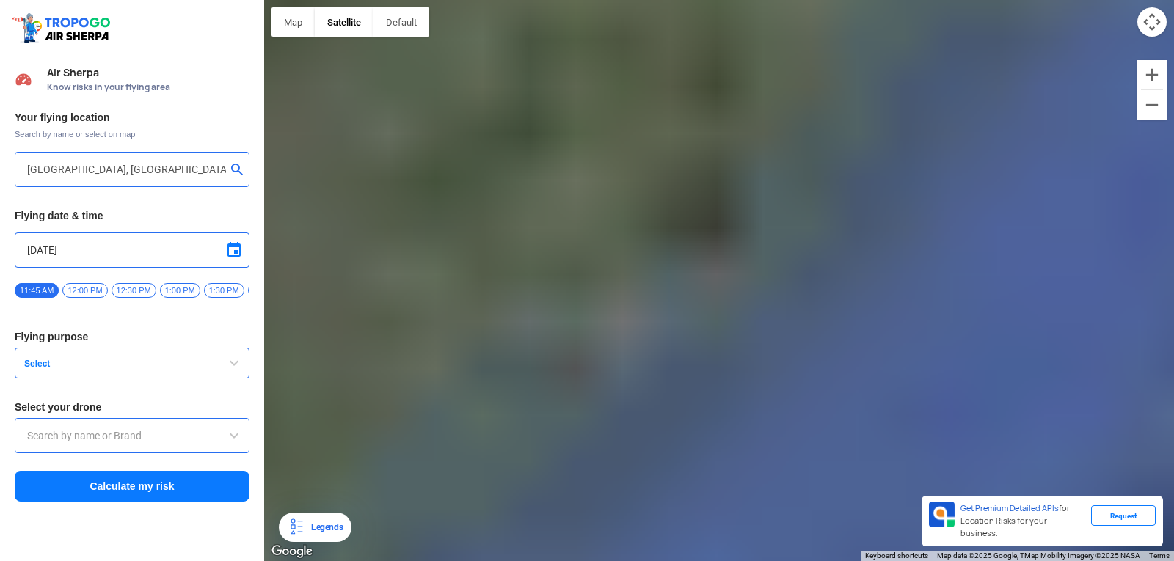
type input "Suraj Residency, Stadium Road, Green Park Colony, Balayya Sastri Layout, Kailas…"
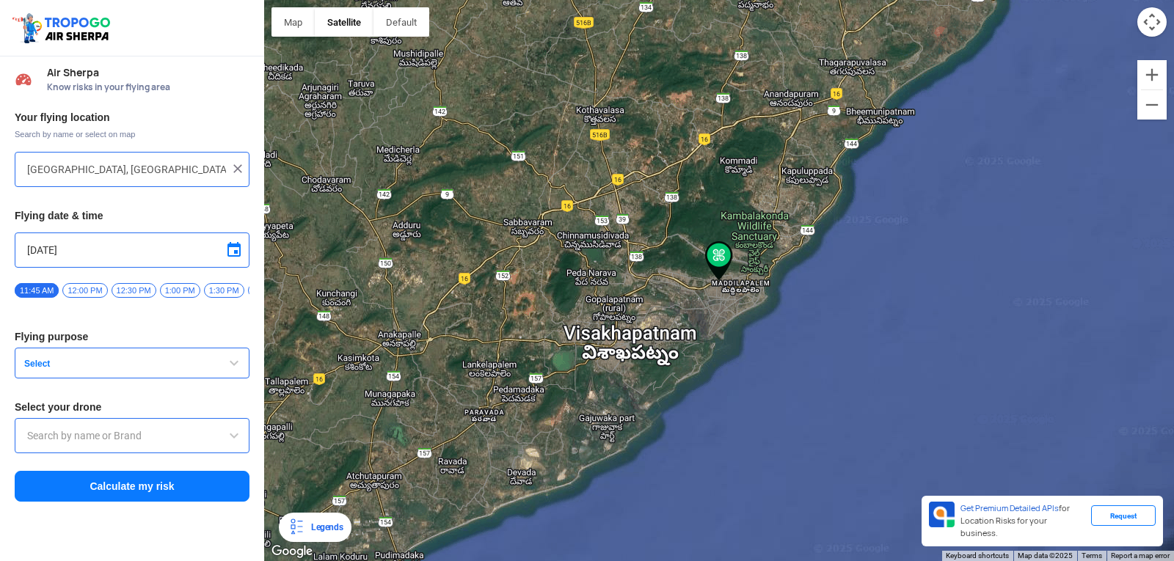
click at [718, 263] on img at bounding box center [719, 261] width 28 height 40
click at [132, 368] on span "Select" at bounding box center [109, 364] width 183 height 12
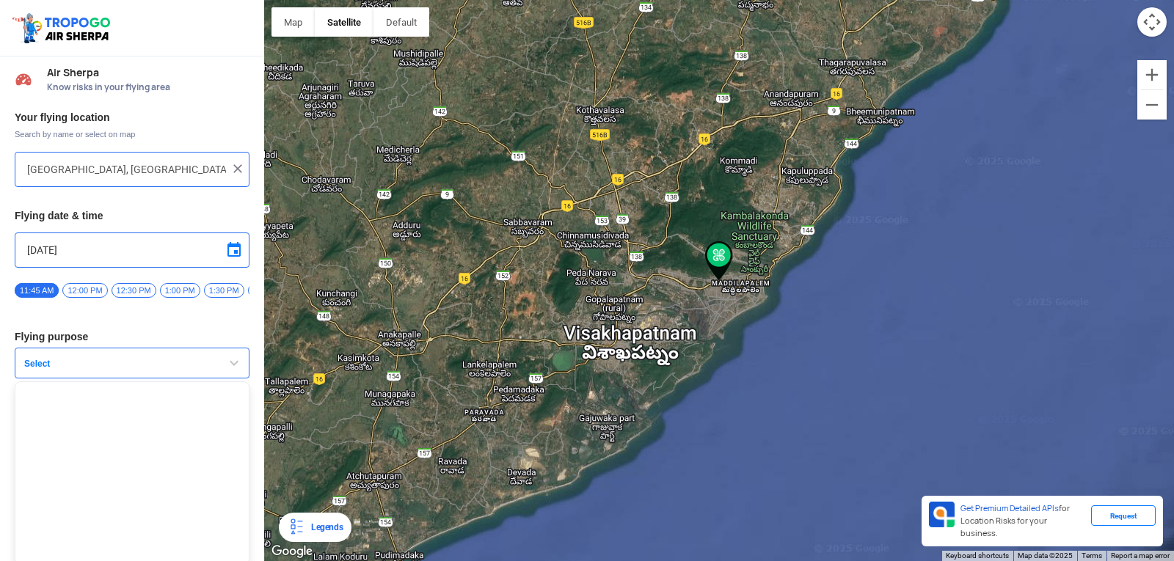
click at [132, 368] on span "Select" at bounding box center [109, 364] width 183 height 12
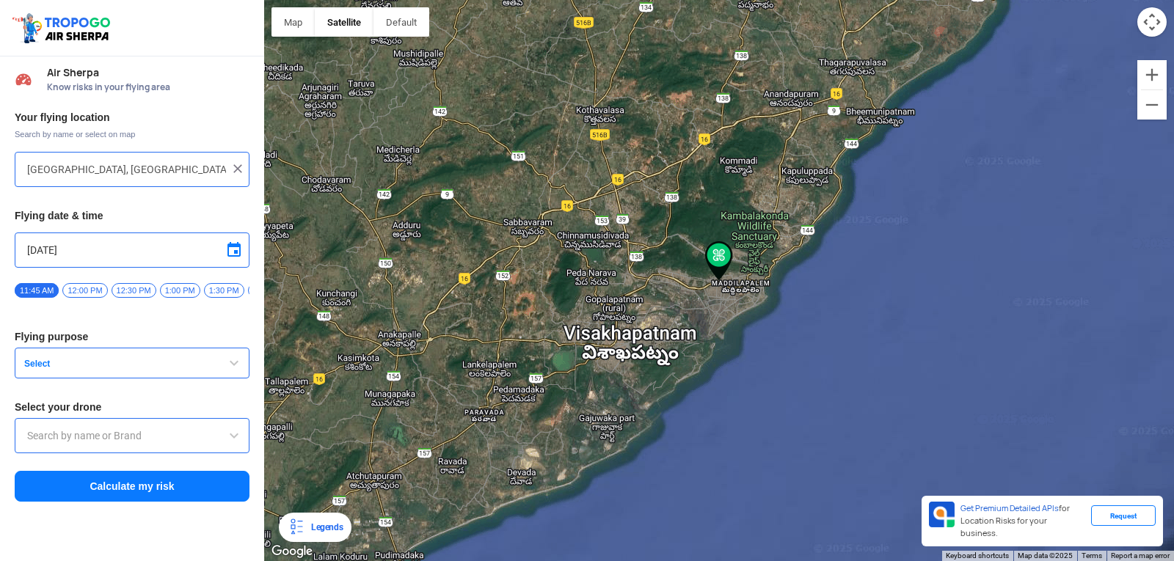
click at [132, 368] on span "Select" at bounding box center [109, 364] width 183 height 12
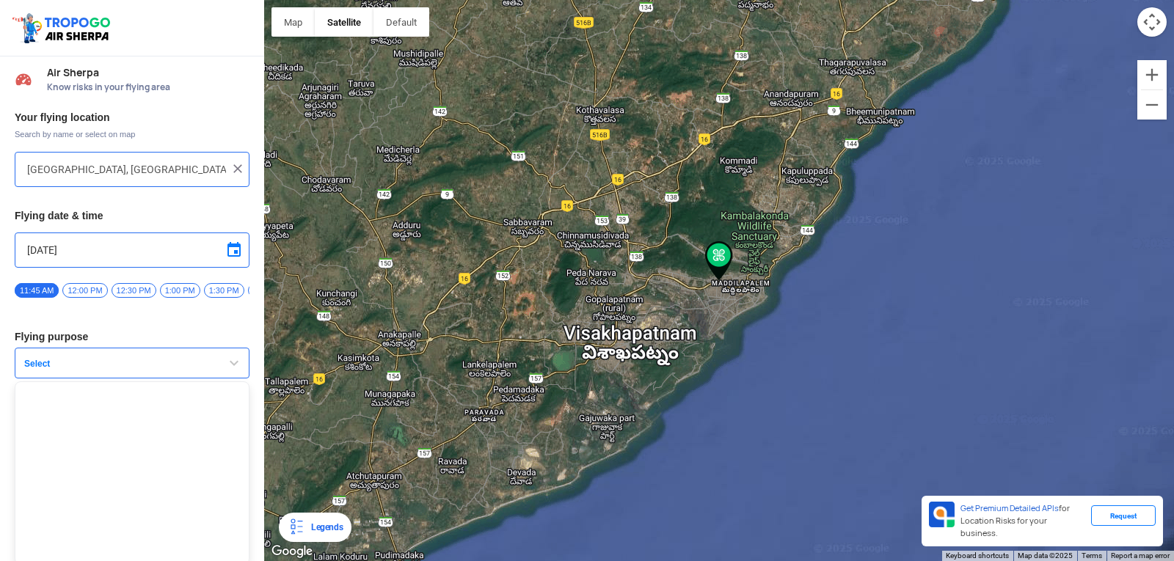
click at [132, 368] on span "Select" at bounding box center [109, 364] width 183 height 12
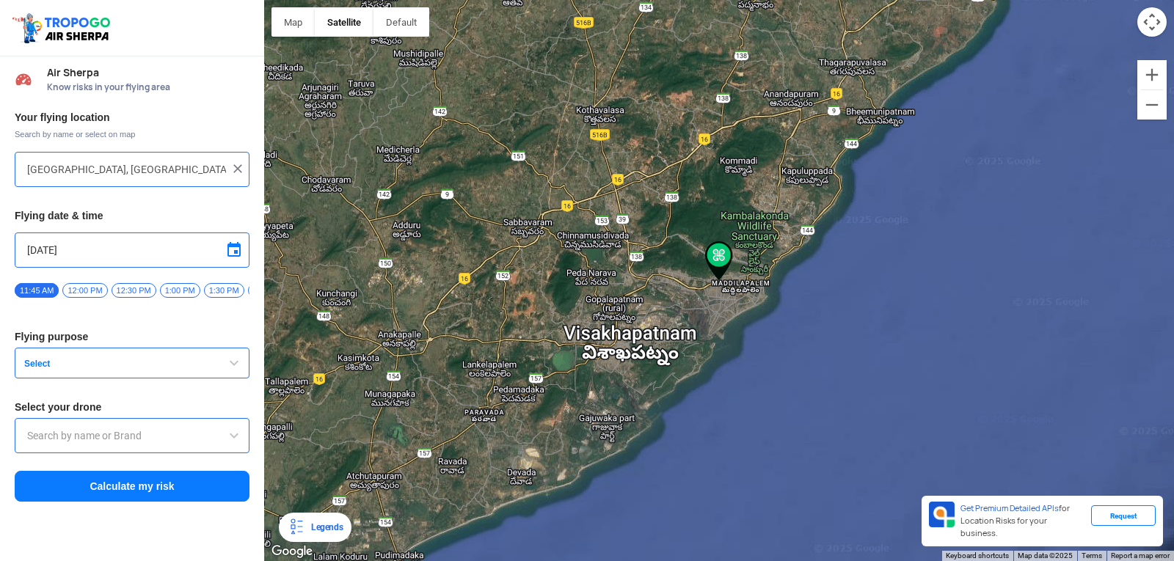
click at [183, 424] on div at bounding box center [132, 435] width 235 height 35
click at [184, 429] on div at bounding box center [132, 435] width 235 height 35
drag, startPoint x: 184, startPoint y: 429, endPoint x: 193, endPoint y: 439, distance: 13.0
click at [185, 430] on div at bounding box center [132, 435] width 235 height 35
click at [239, 442] on span at bounding box center [234, 436] width 18 height 18
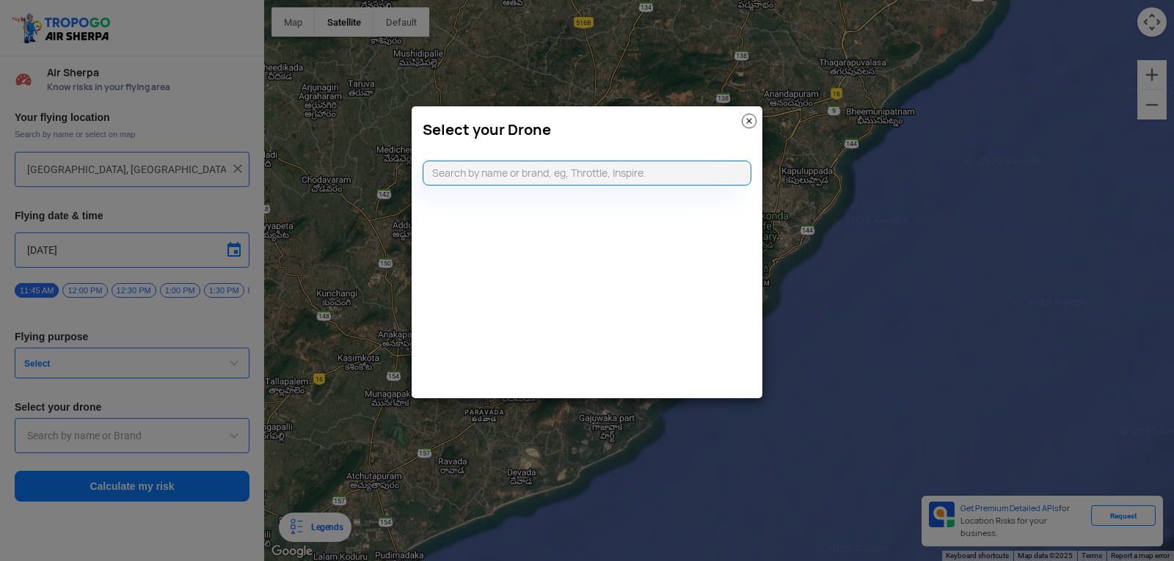
click at [239, 442] on modal-container "Select your Drone" at bounding box center [587, 280] width 1174 height 561
click at [474, 181] on input "text" at bounding box center [587, 173] width 329 height 25
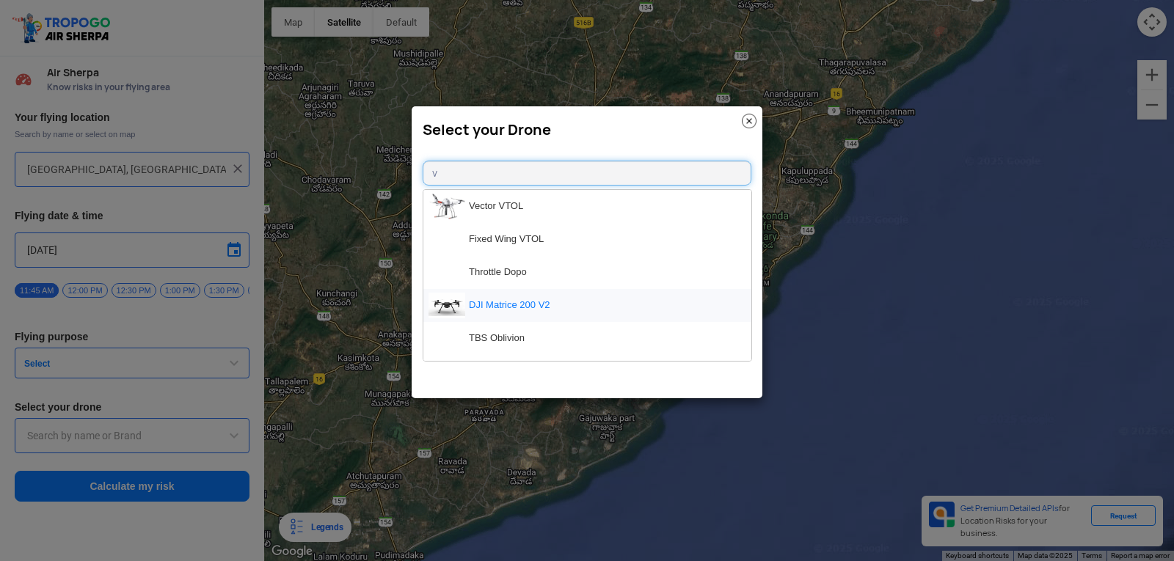
type input "v"
click at [492, 310] on li "DJI Matrice 200 V2" at bounding box center [587, 305] width 328 height 33
type input "DJI Matrice 200 V2"
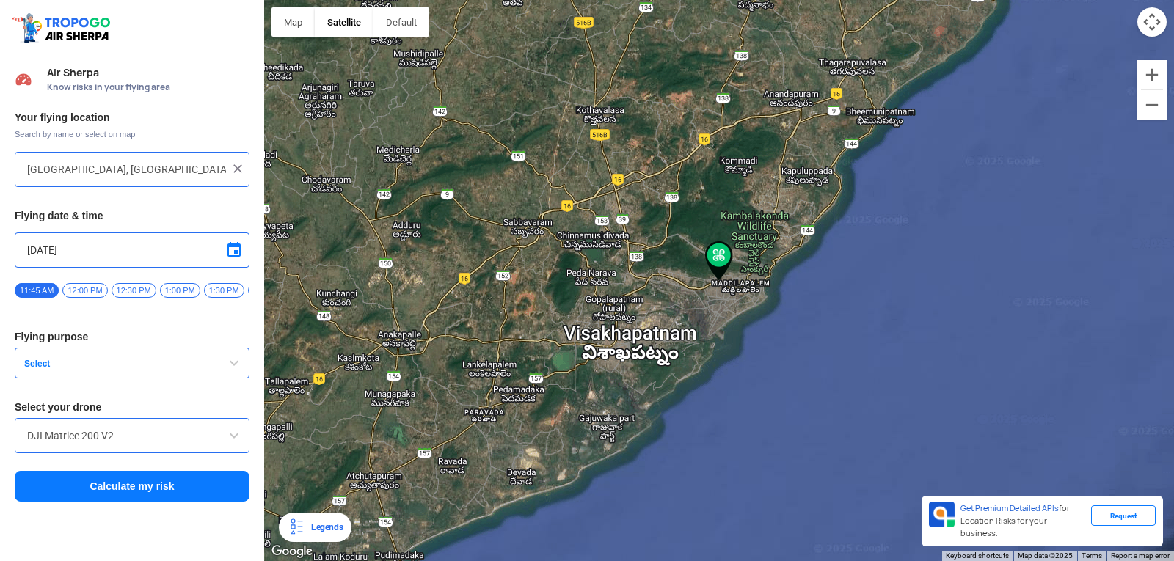
click at [237, 378] on button "Select" at bounding box center [132, 363] width 235 height 31
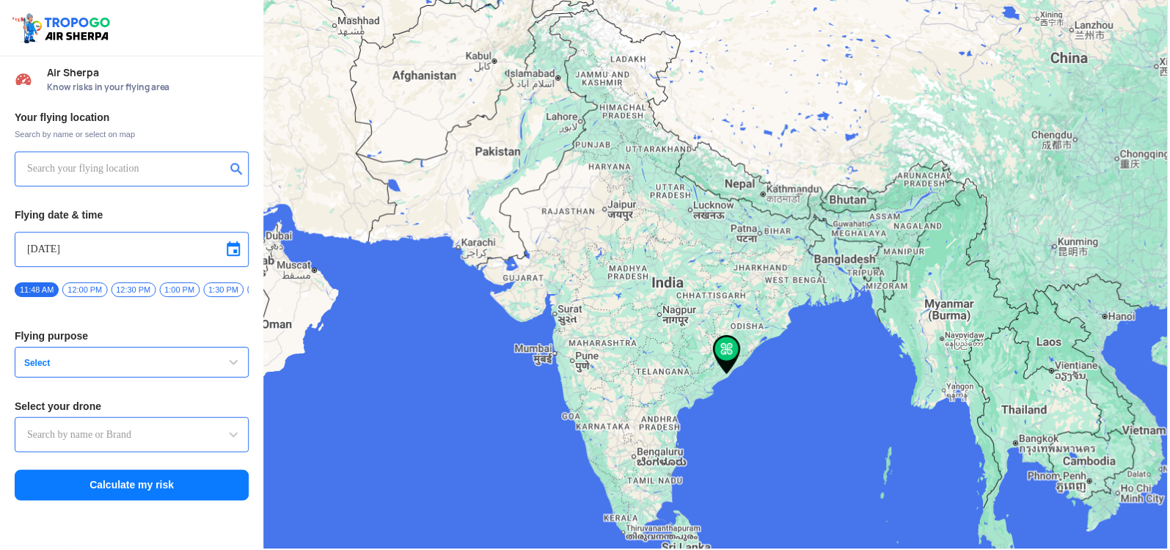
type input "[STREET_ADDRESS]"
type input "Switch UAV"
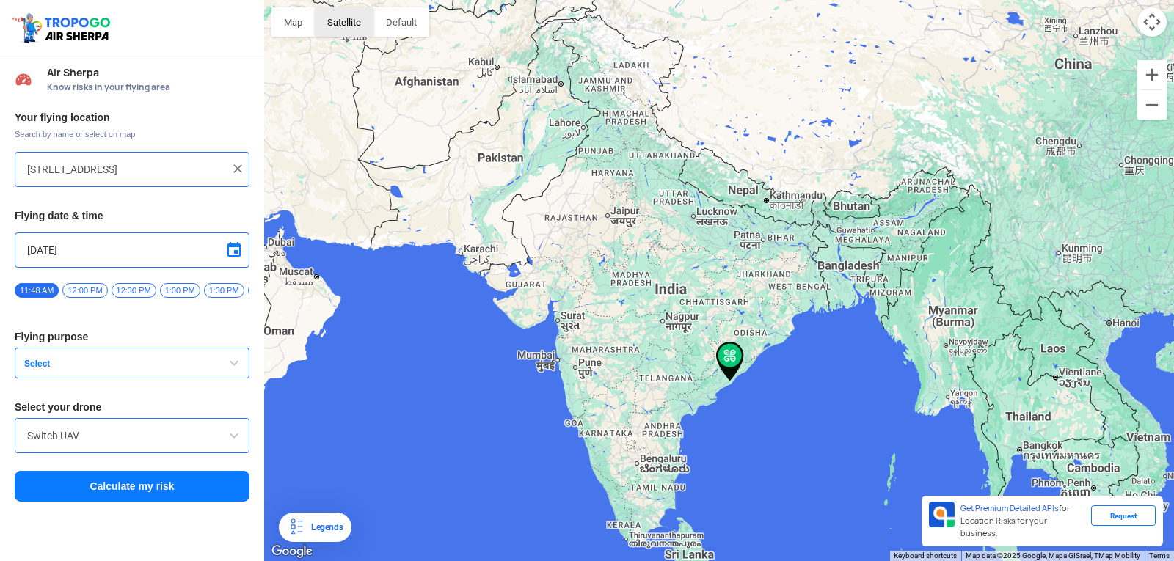
click at [329, 34] on button "Satellite" at bounding box center [344, 21] width 59 height 29
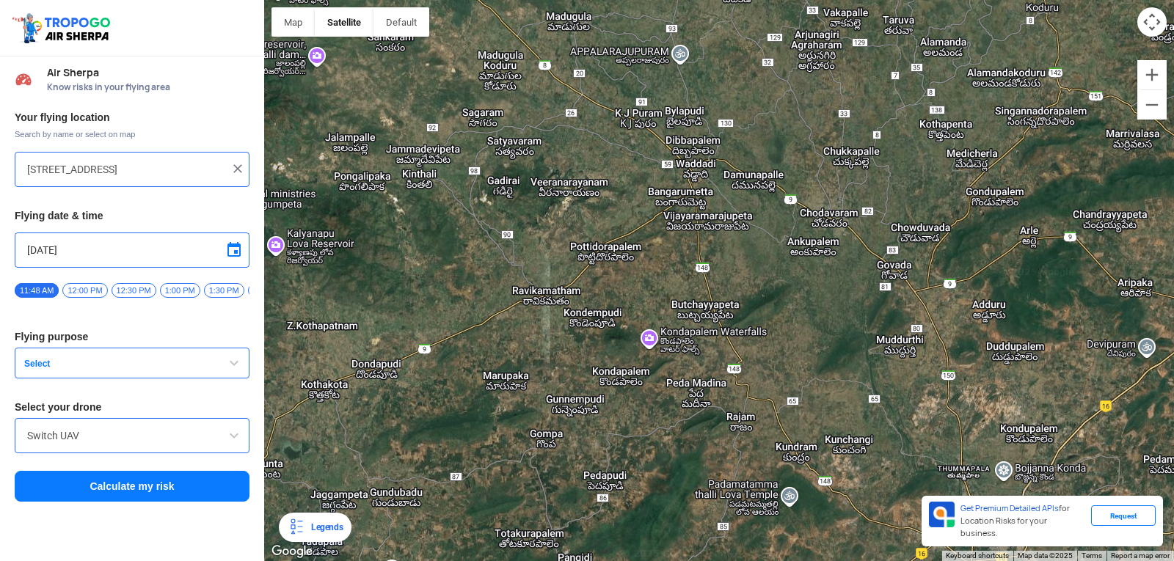
click at [1155, 379] on div at bounding box center [719, 280] width 910 height 561
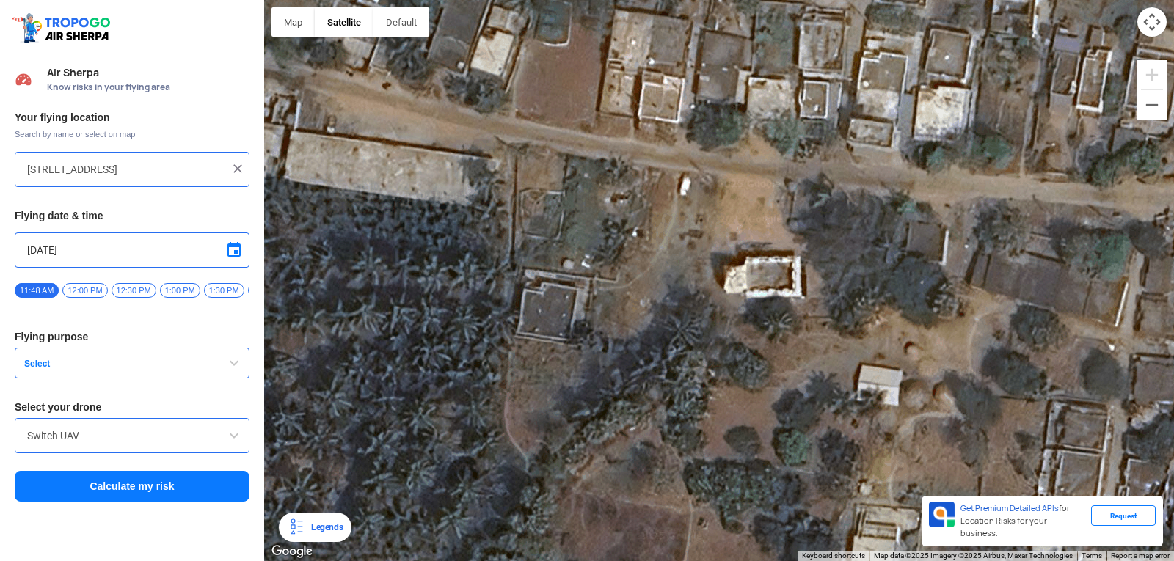
click at [574, 68] on div at bounding box center [719, 280] width 910 height 561
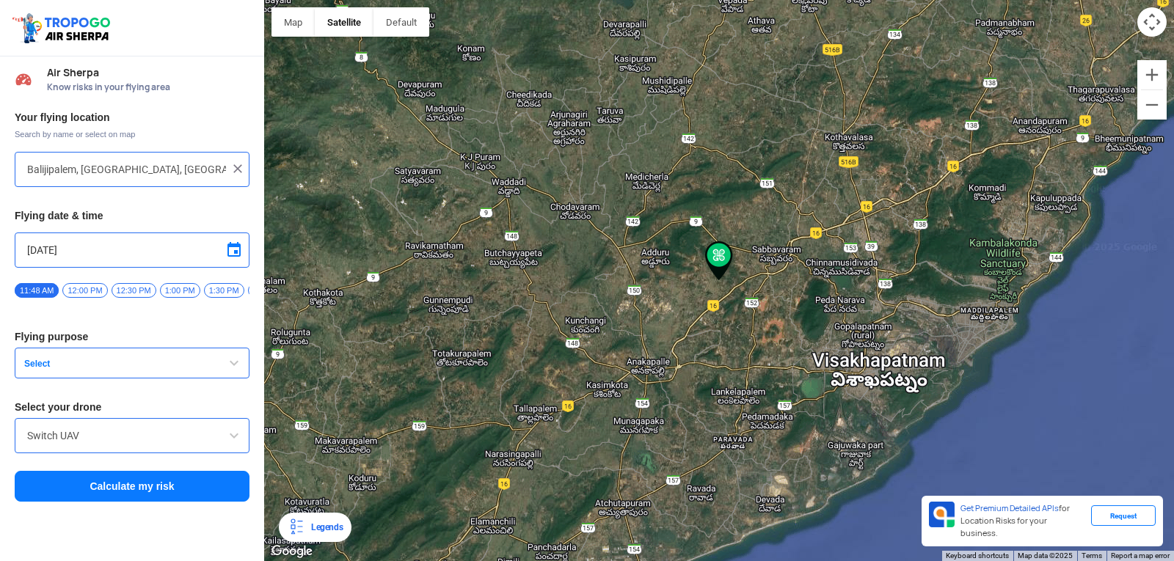
click at [715, 255] on img at bounding box center [719, 261] width 28 height 40
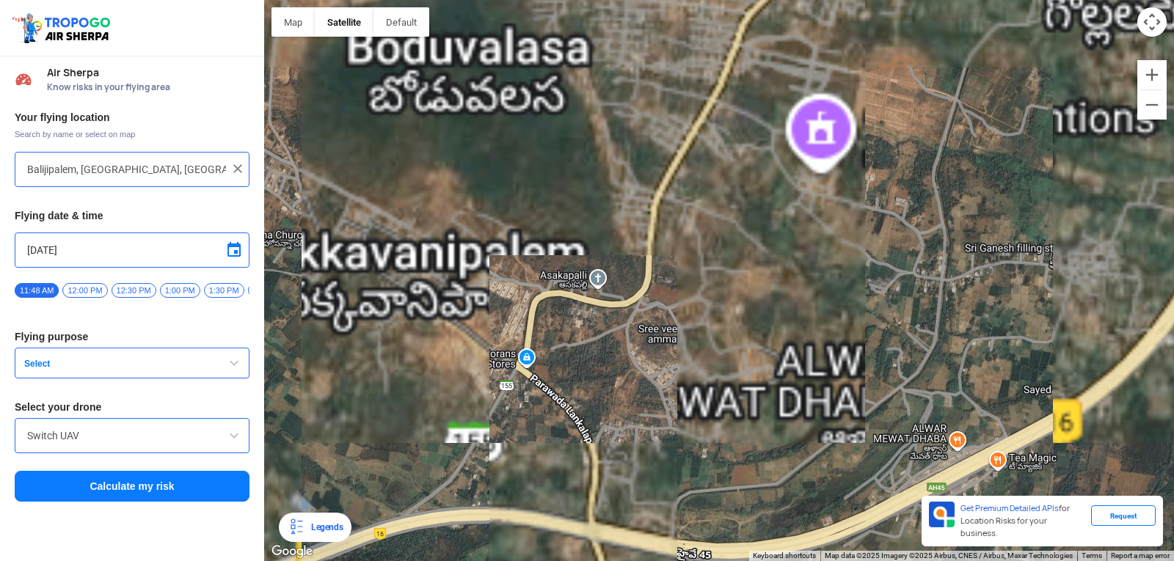
click at [720, 31] on div at bounding box center [719, 280] width 910 height 561
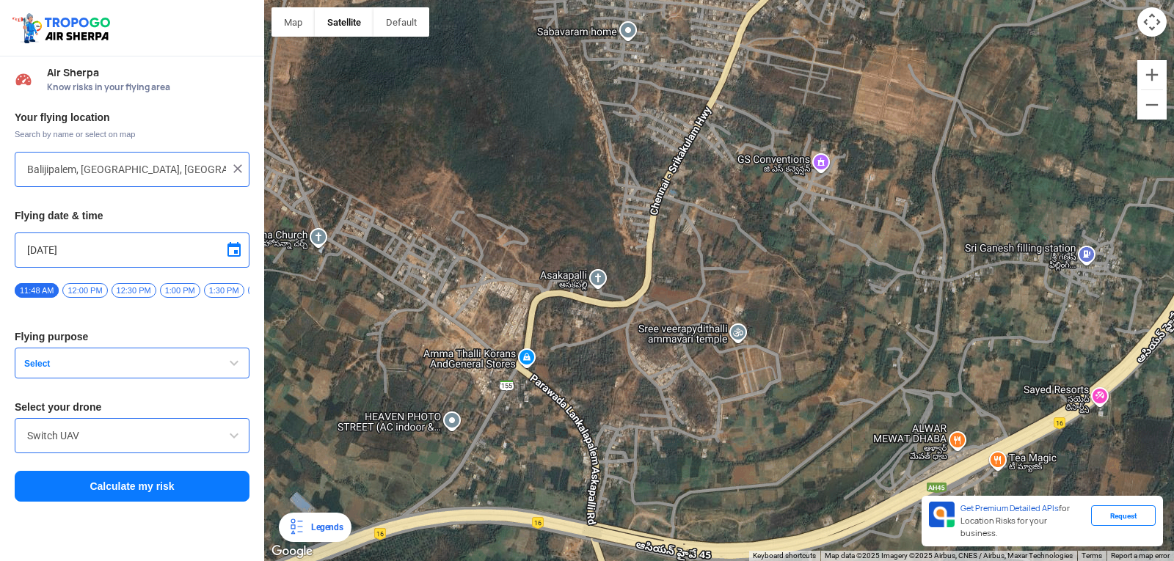
type input "[DEMOGRAPHIC_DATA], [GEOGRAPHIC_DATA] 531035, [GEOGRAPHIC_DATA]"
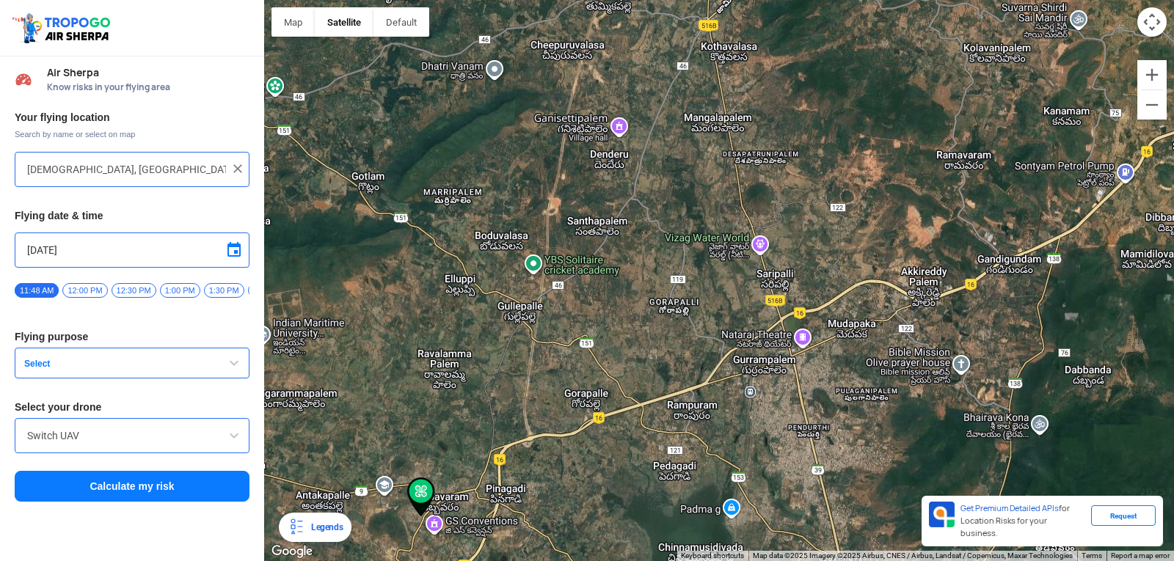
click at [238, 173] on img at bounding box center [237, 168] width 15 height 15
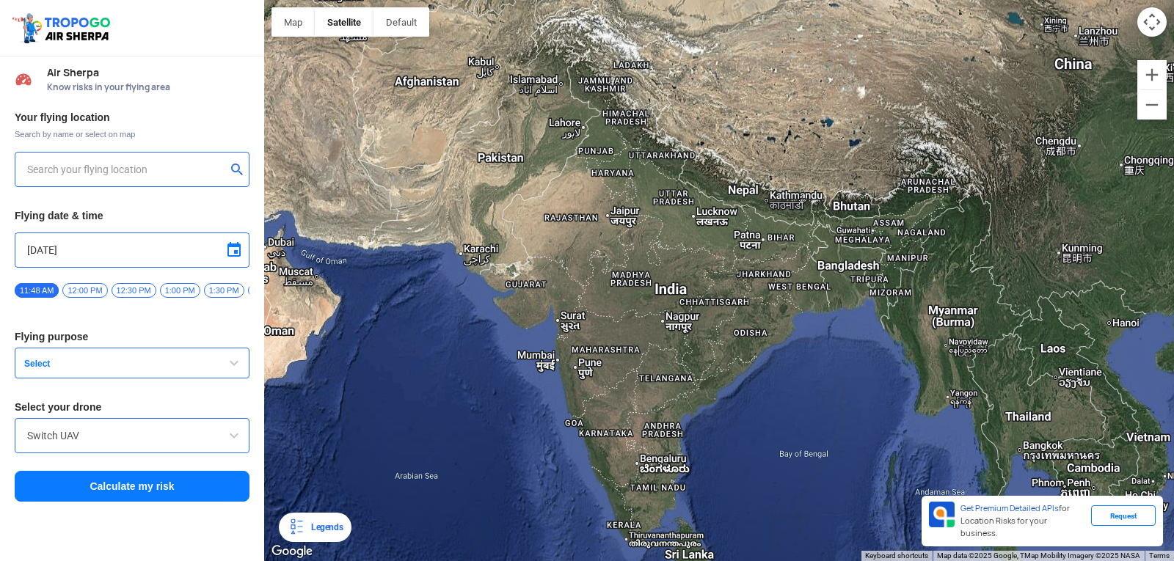
click at [187, 172] on input "text" at bounding box center [126, 170] width 199 height 18
type input "[PERSON_NAME][GEOGRAPHIC_DATA], [GEOGRAPHIC_DATA], [GEOGRAPHIC_DATA], [GEOGRAPH…"
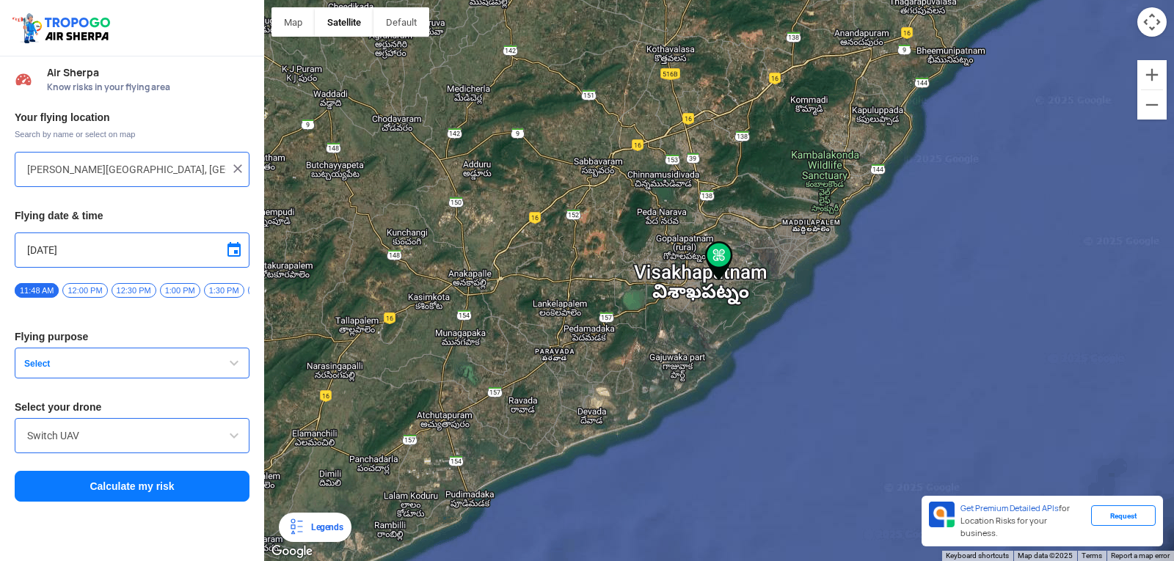
click at [717, 268] on img at bounding box center [719, 261] width 28 height 40
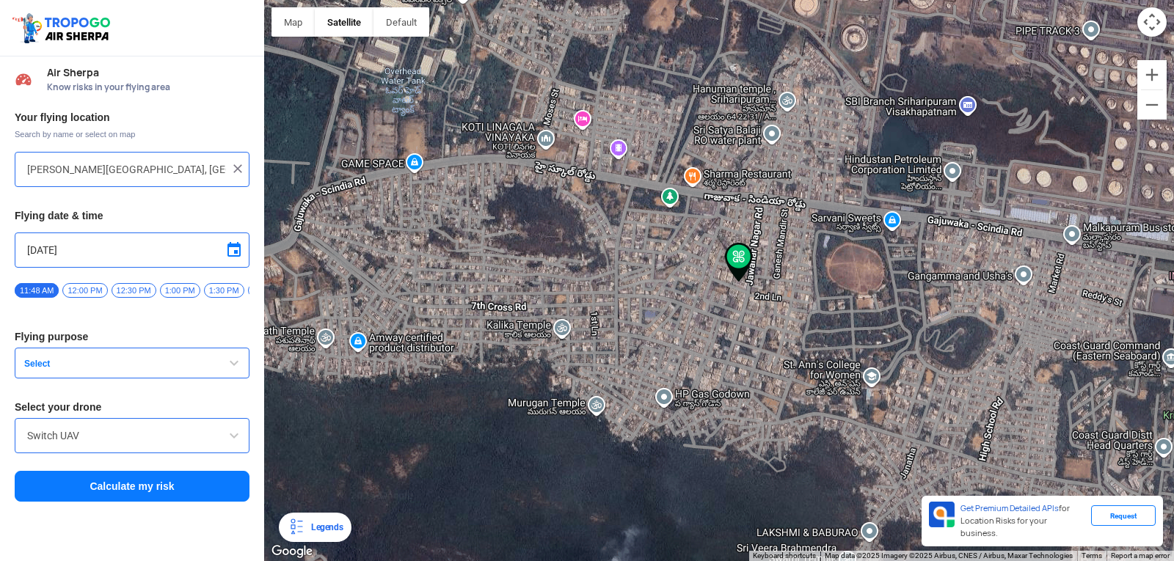
drag, startPoint x: 896, startPoint y: 166, endPoint x: 822, endPoint y: 456, distance: 299.1
click at [895, 505] on div at bounding box center [719, 280] width 910 height 561
